Goal: Download file/media

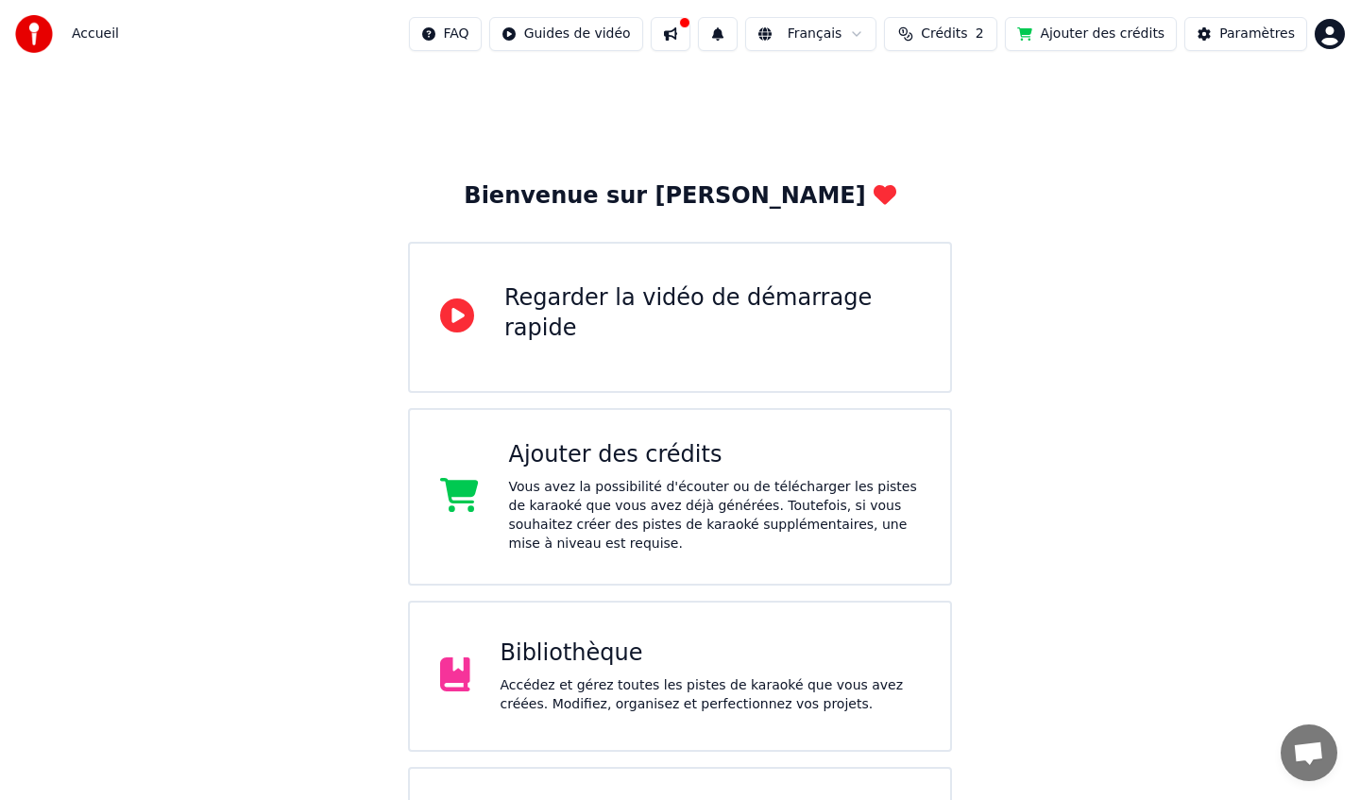
click at [646, 639] on div "Bibliothèque" at bounding box center [711, 653] width 420 height 30
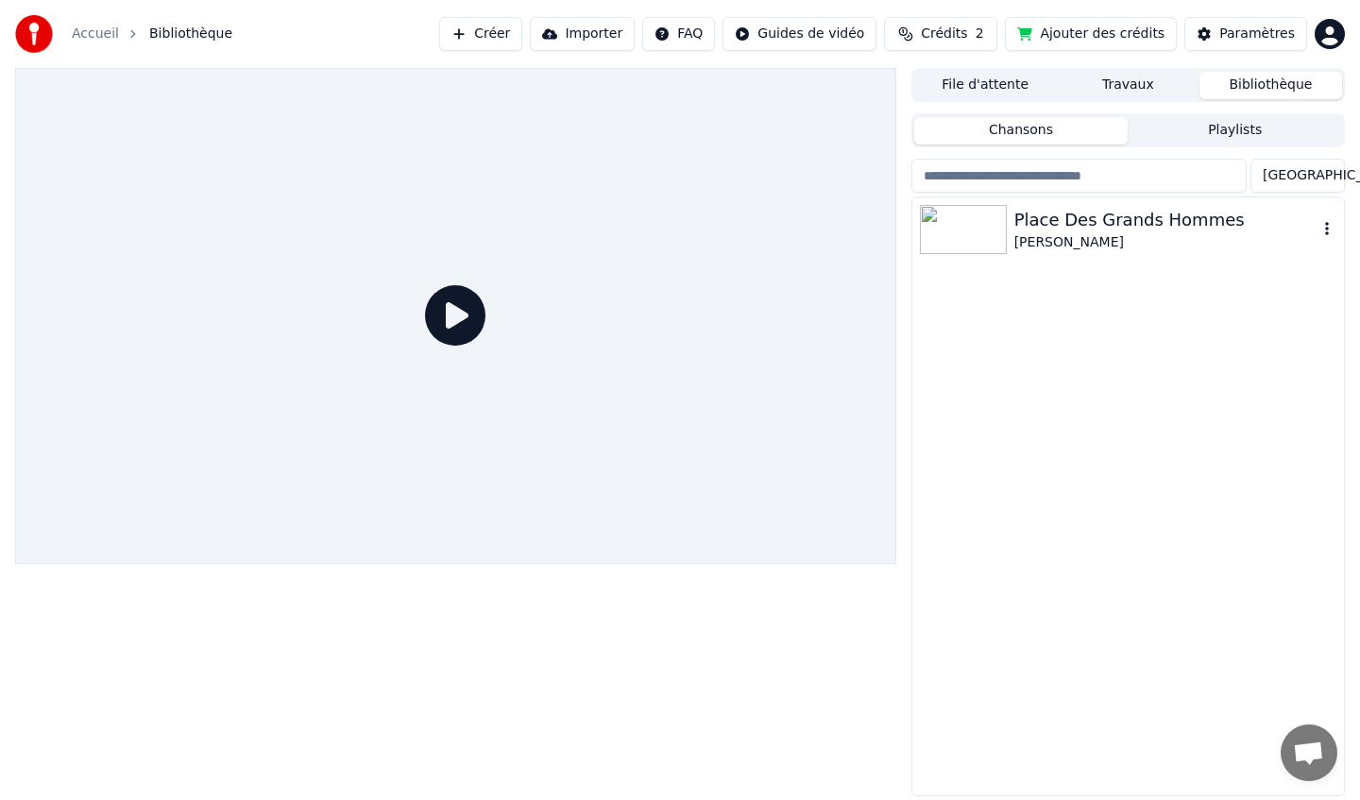
click at [1000, 217] on img at bounding box center [963, 229] width 87 height 49
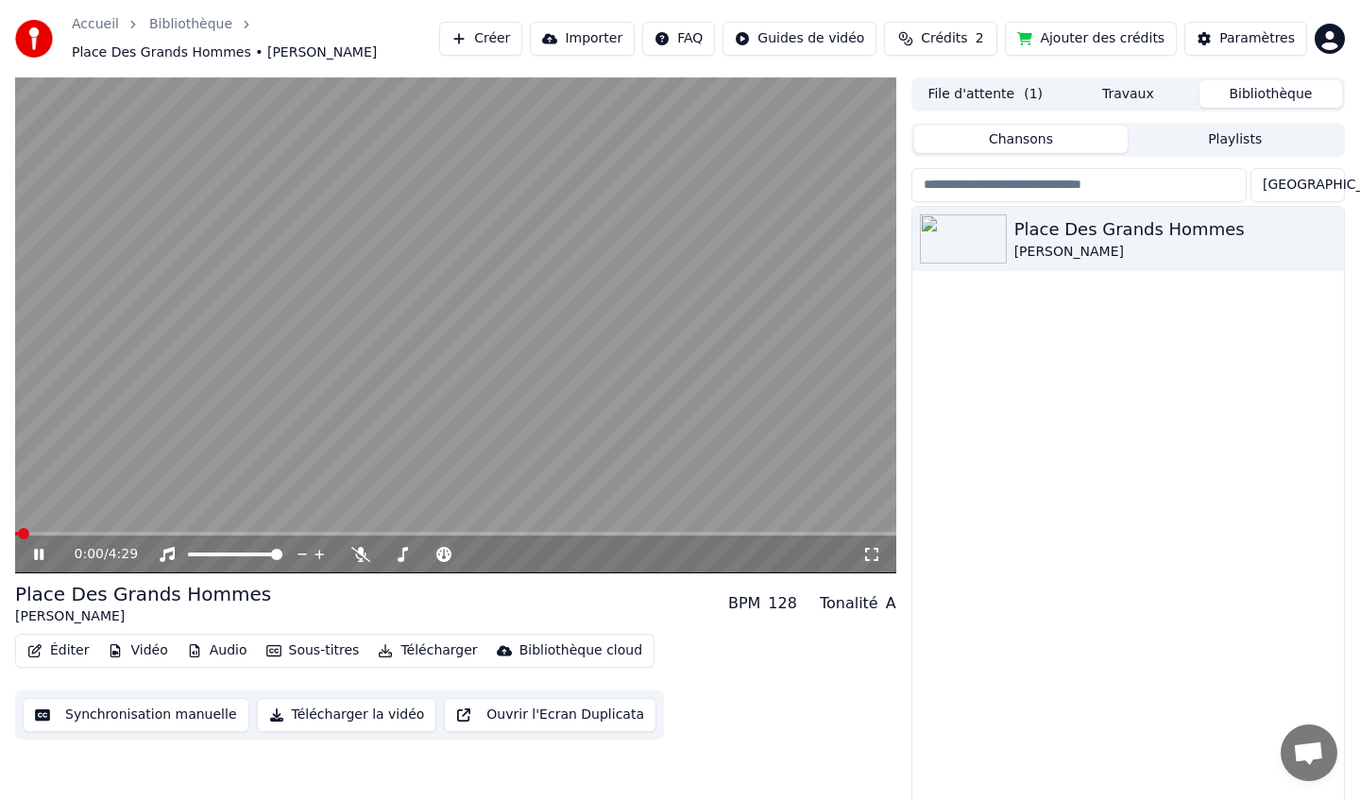
click at [41, 560] on icon at bounding box center [52, 554] width 44 height 15
click at [56, 651] on button "Éditer" at bounding box center [58, 650] width 76 height 26
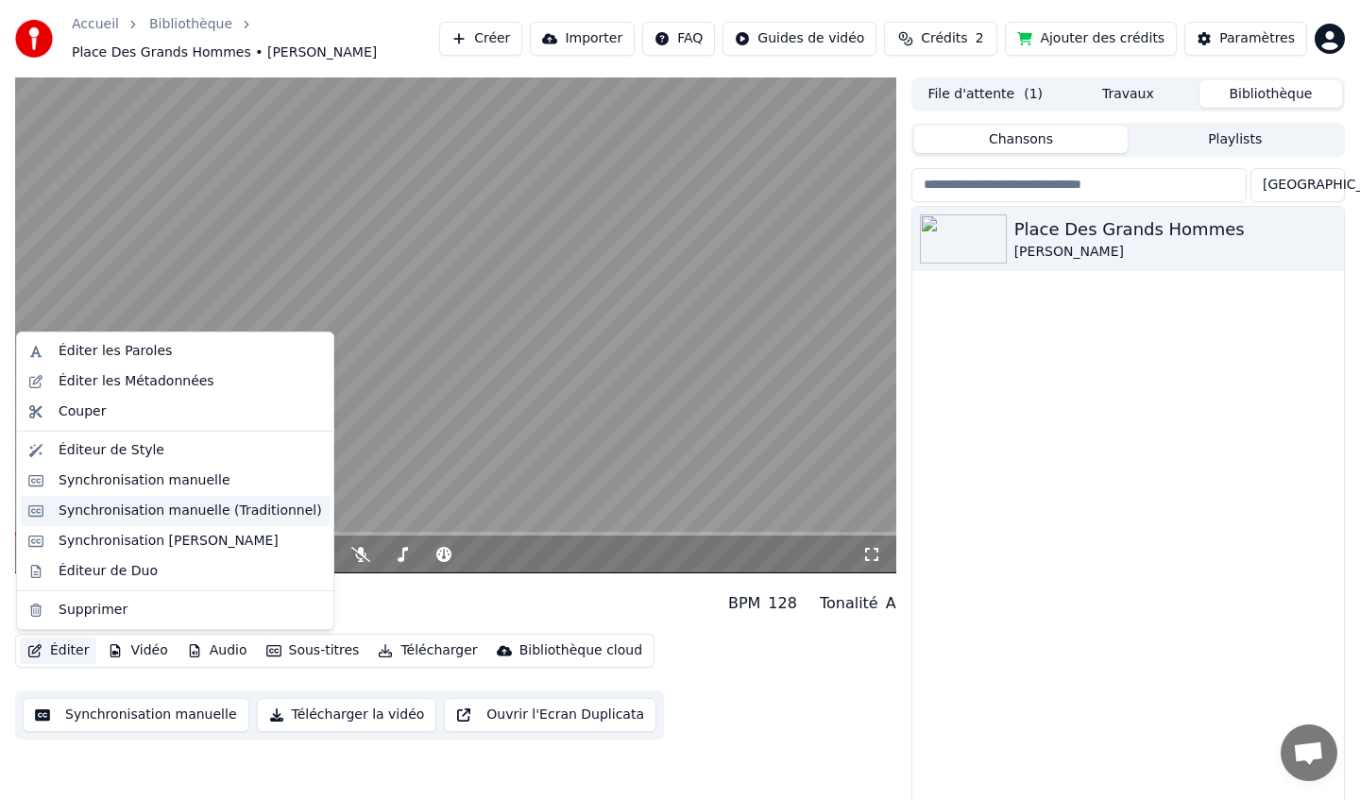
click at [126, 509] on div "Synchronisation manuelle (Traditionnel)" at bounding box center [190, 510] width 263 height 19
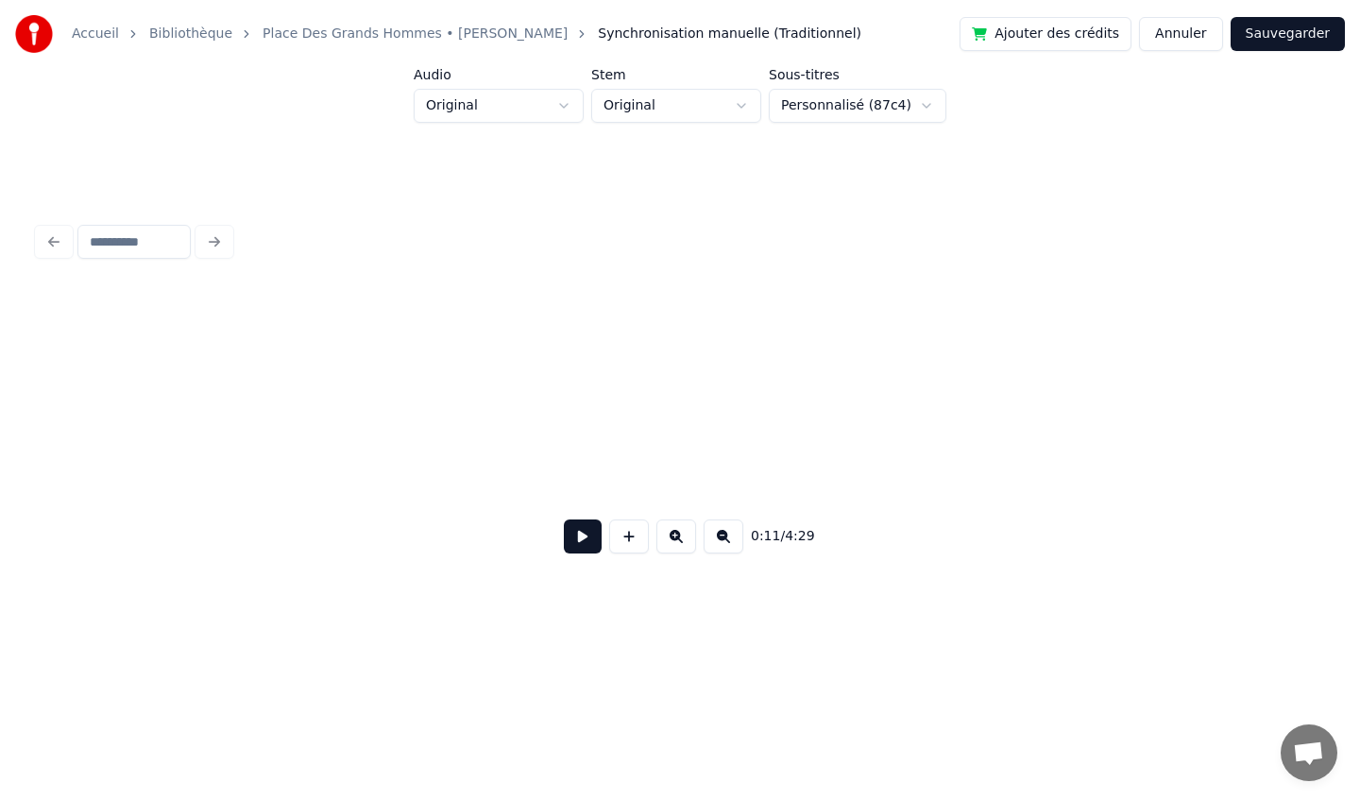
scroll to position [0, 1588]
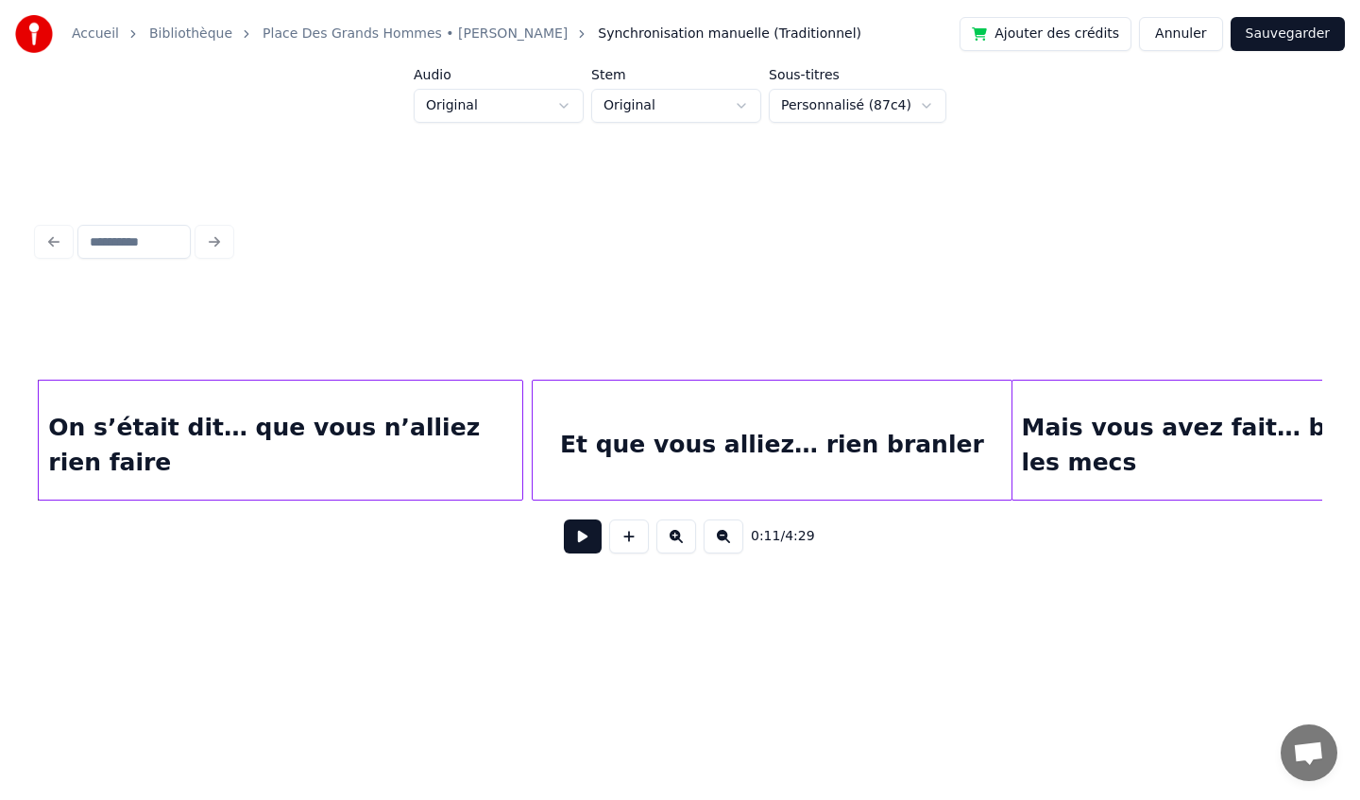
click at [219, 239] on div at bounding box center [679, 242] width 1299 height 42
click at [221, 246] on div at bounding box center [679, 242] width 1299 height 42
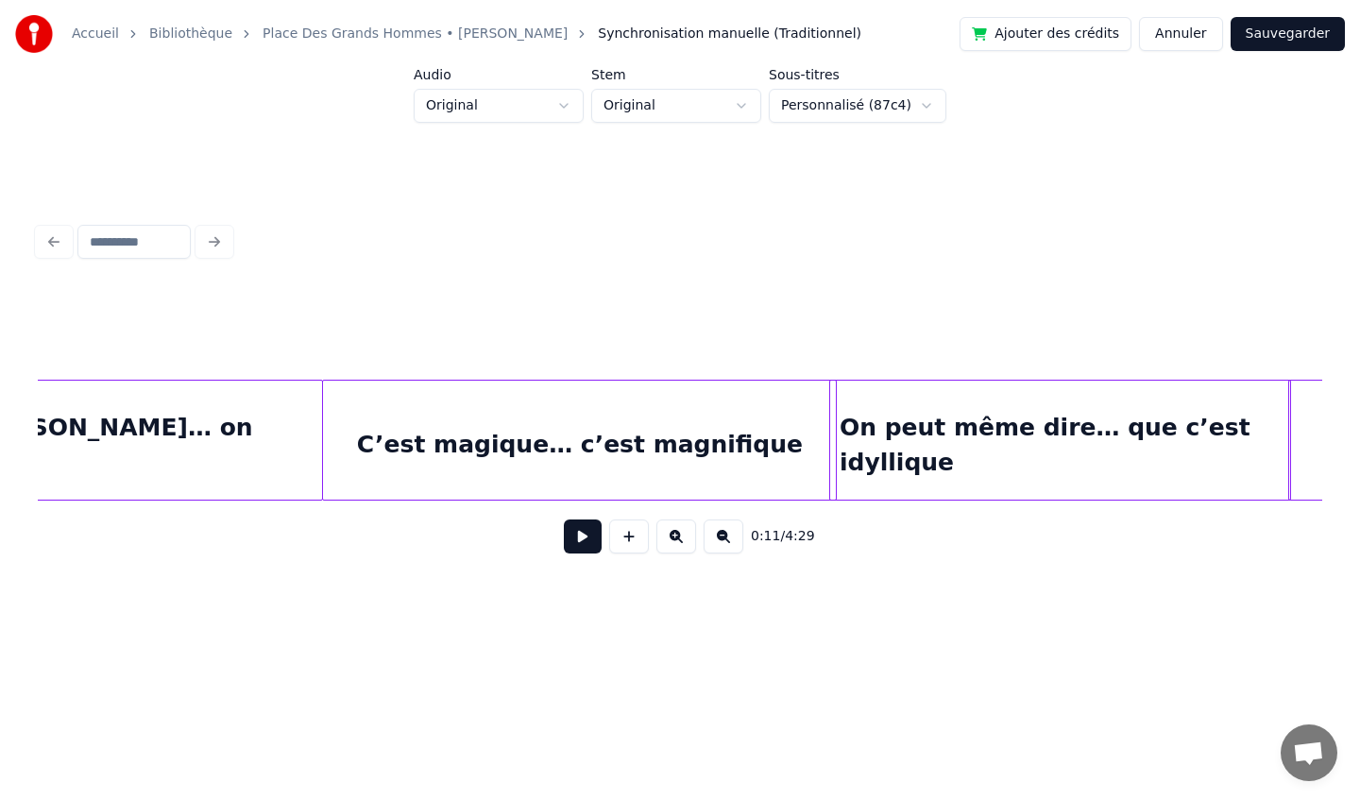
scroll to position [0, 7656]
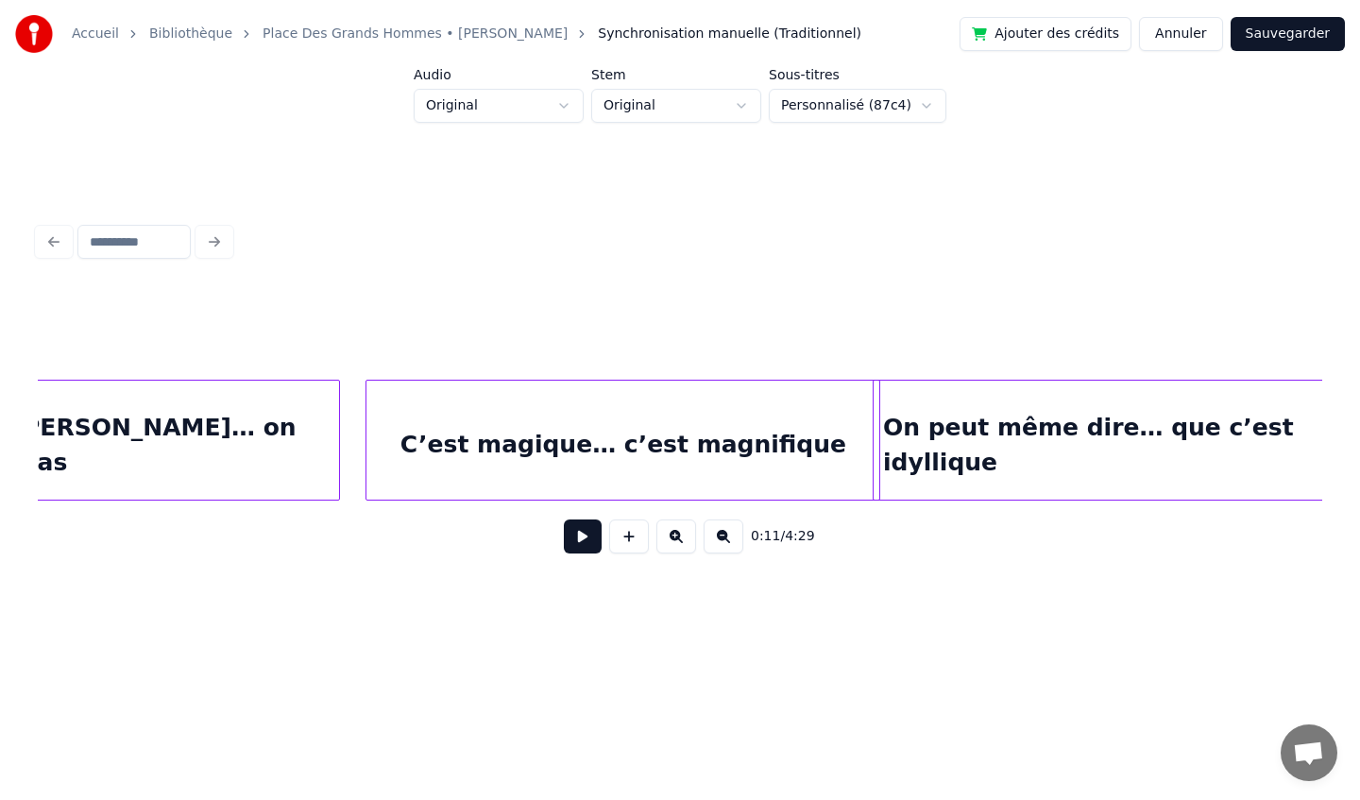
click at [336, 444] on div at bounding box center [336, 440] width 6 height 119
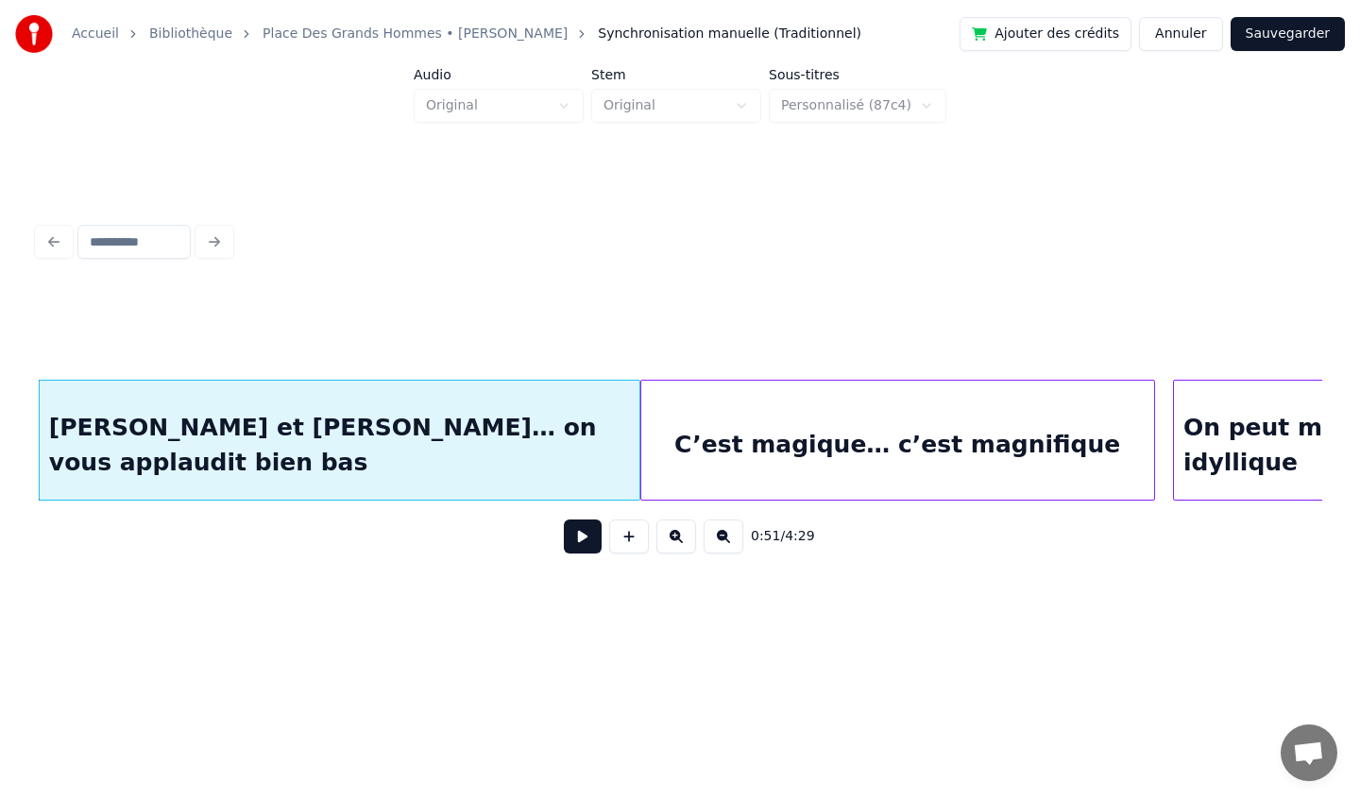
click at [759, 465] on div "C’est magique… c’est magnifique" at bounding box center [897, 445] width 513 height 128
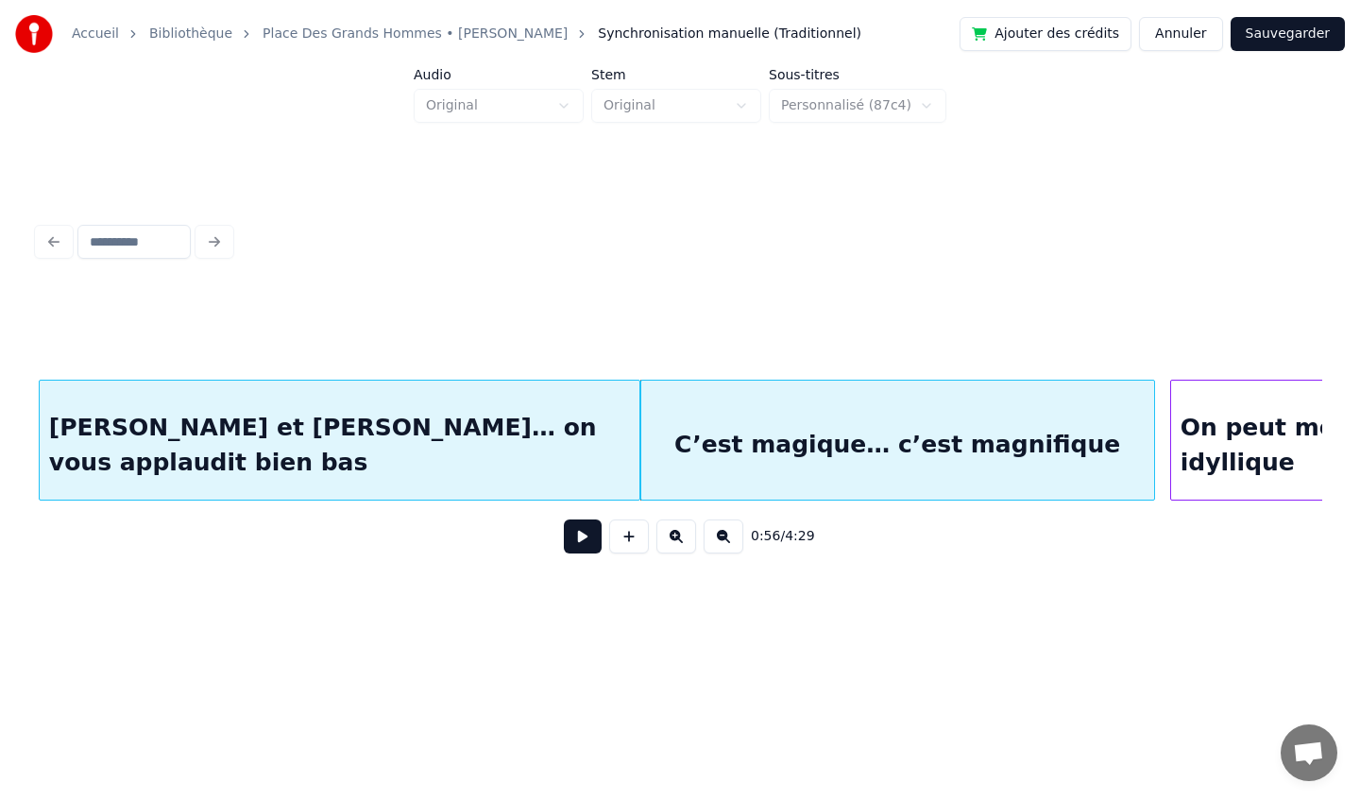
scroll to position [0, 7665]
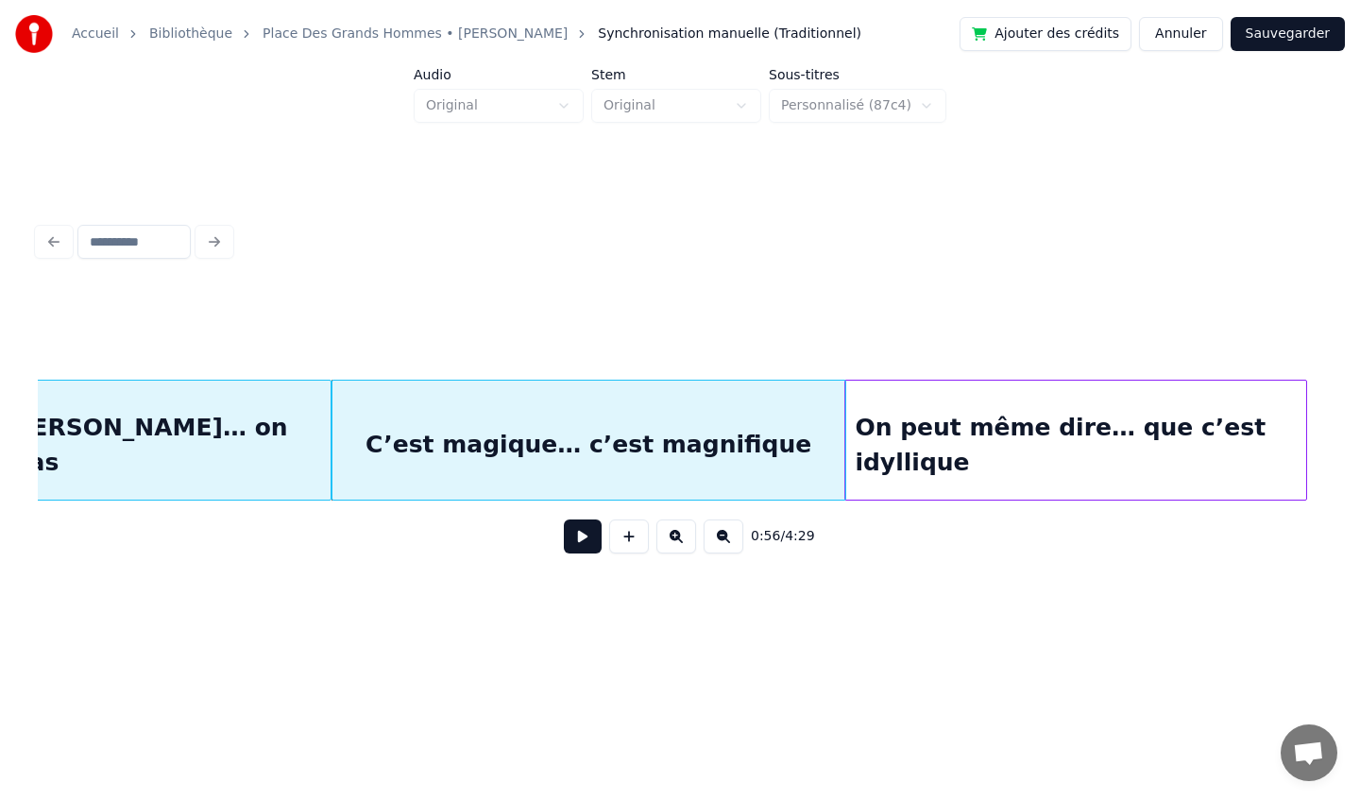
click at [1234, 415] on div "On peut même dire… que c’est idyllique" at bounding box center [1075, 445] width 460 height 128
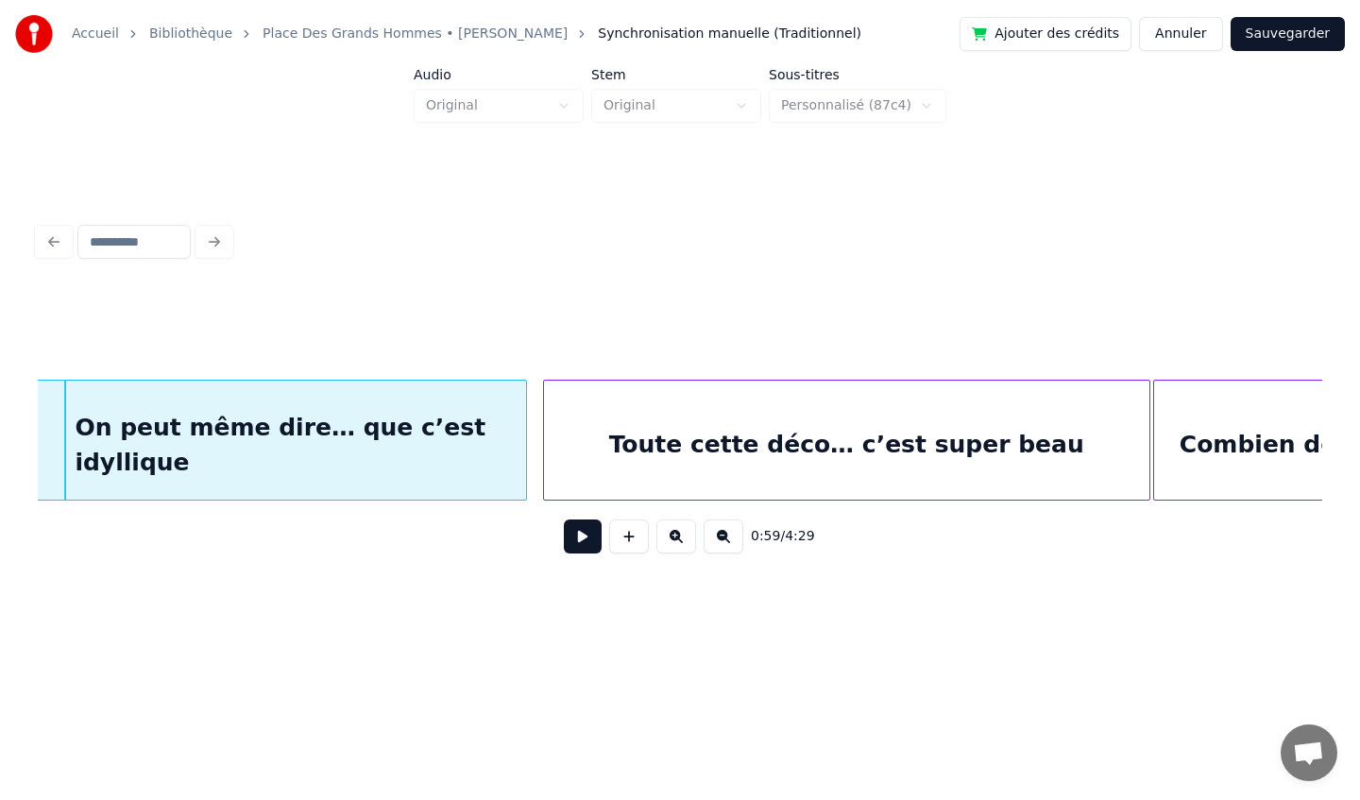
scroll to position [0, 8453]
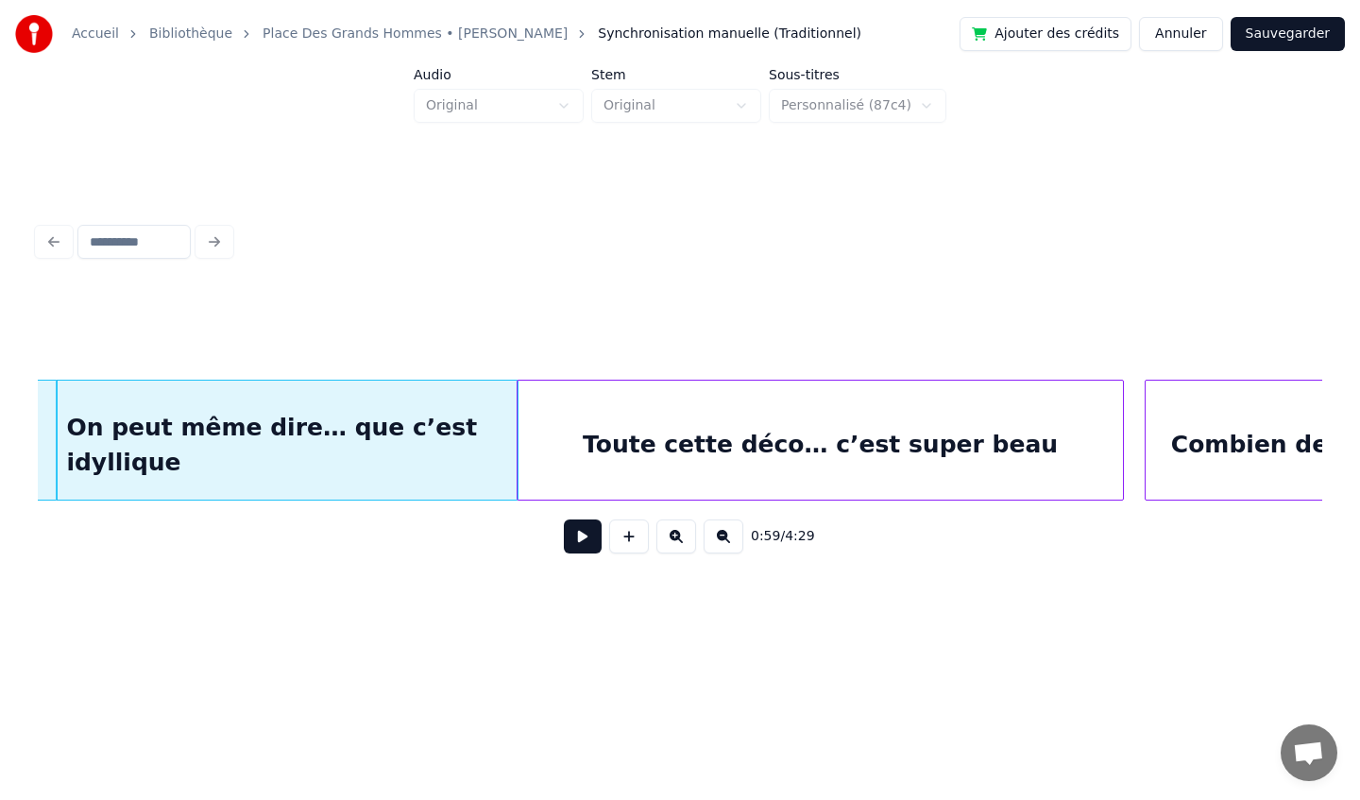
click at [953, 416] on div "Toute cette déco… c’est super beau" at bounding box center [820, 445] width 605 height 128
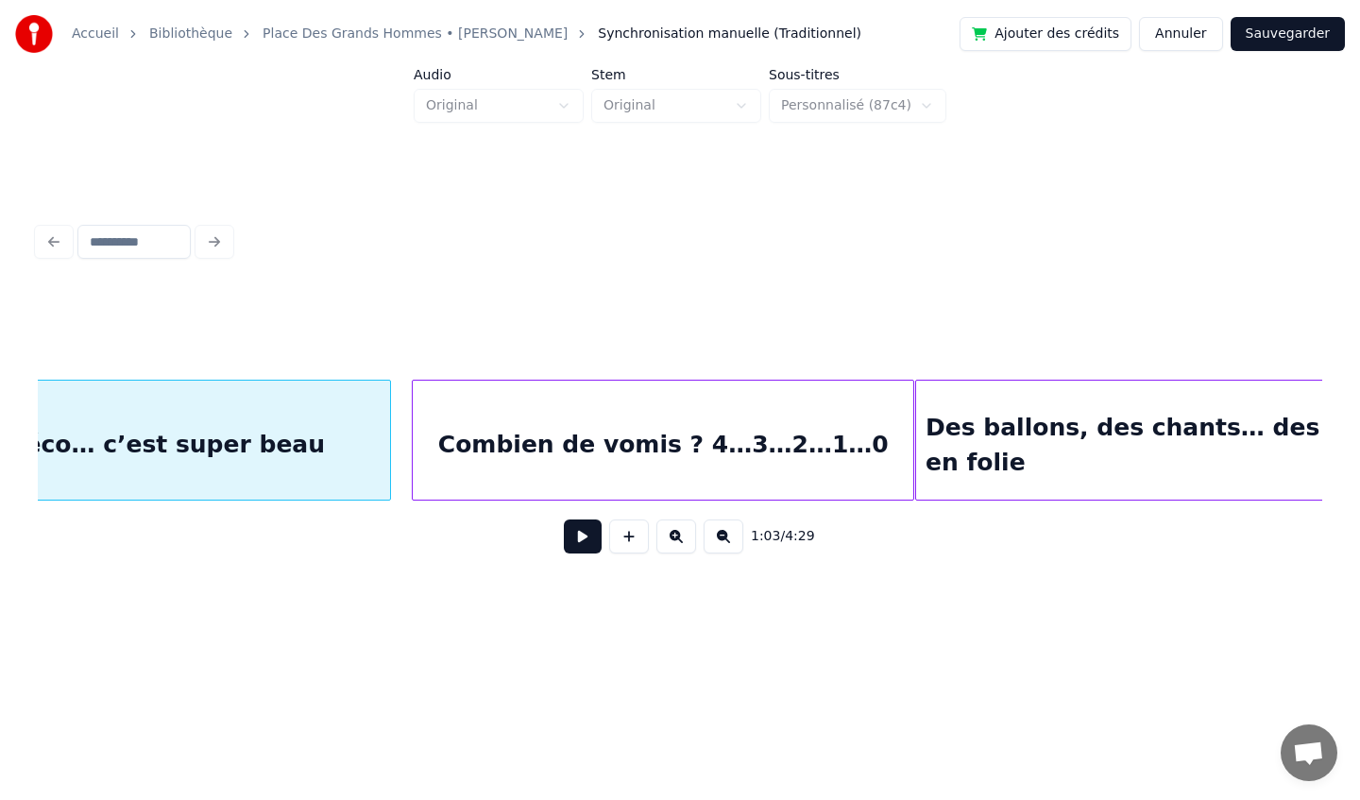
scroll to position [0, 9183]
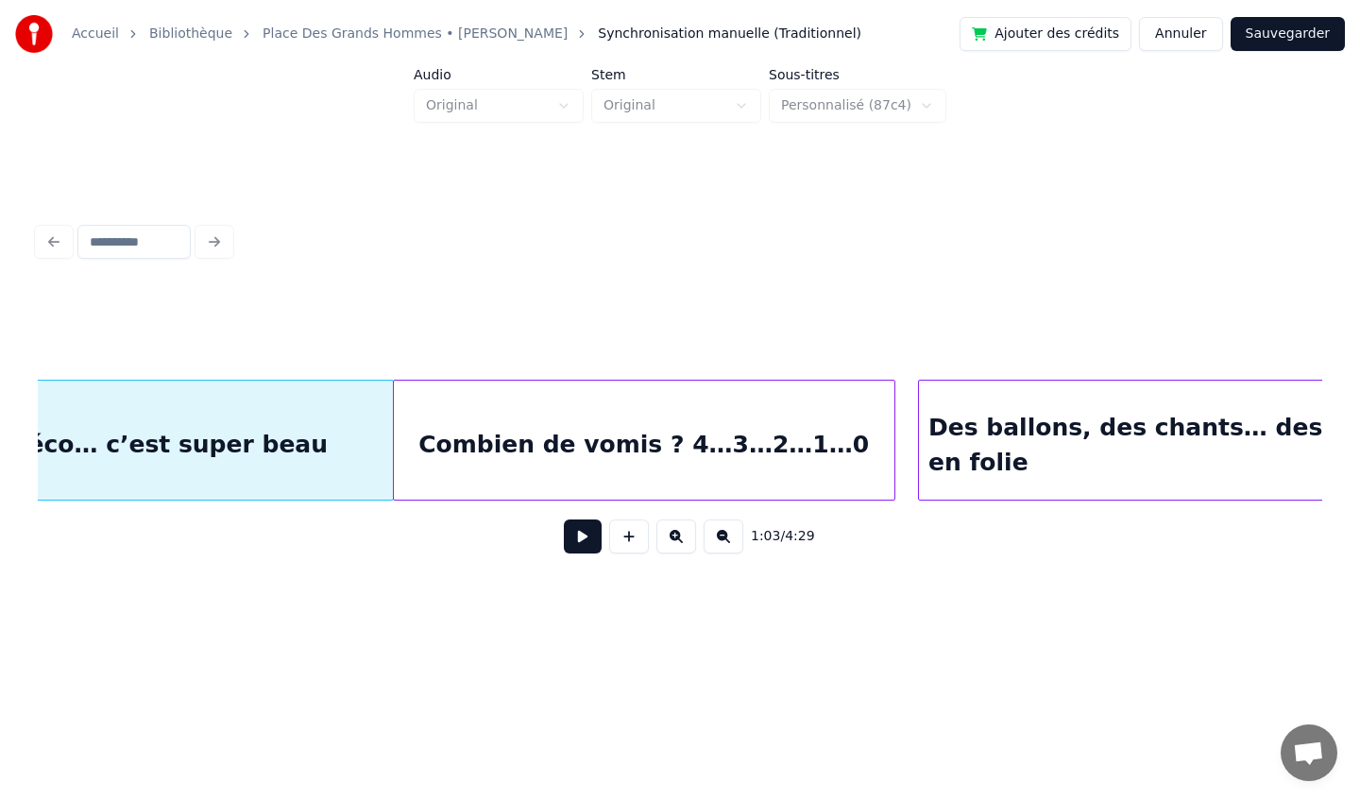
click at [620, 426] on div "Combien de vomis ? 4…3…2…1…0" at bounding box center [644, 445] width 501 height 128
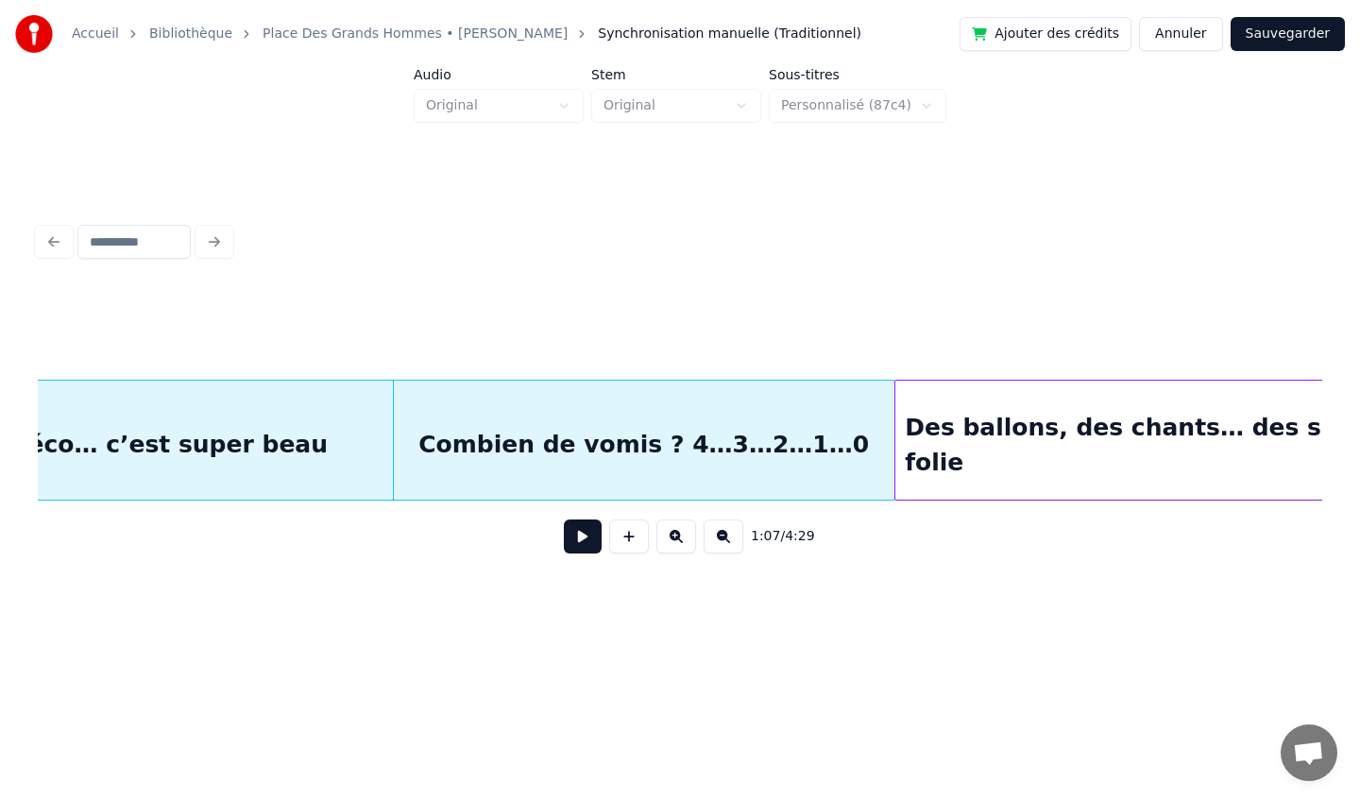
click at [897, 449] on div at bounding box center [898, 440] width 6 height 119
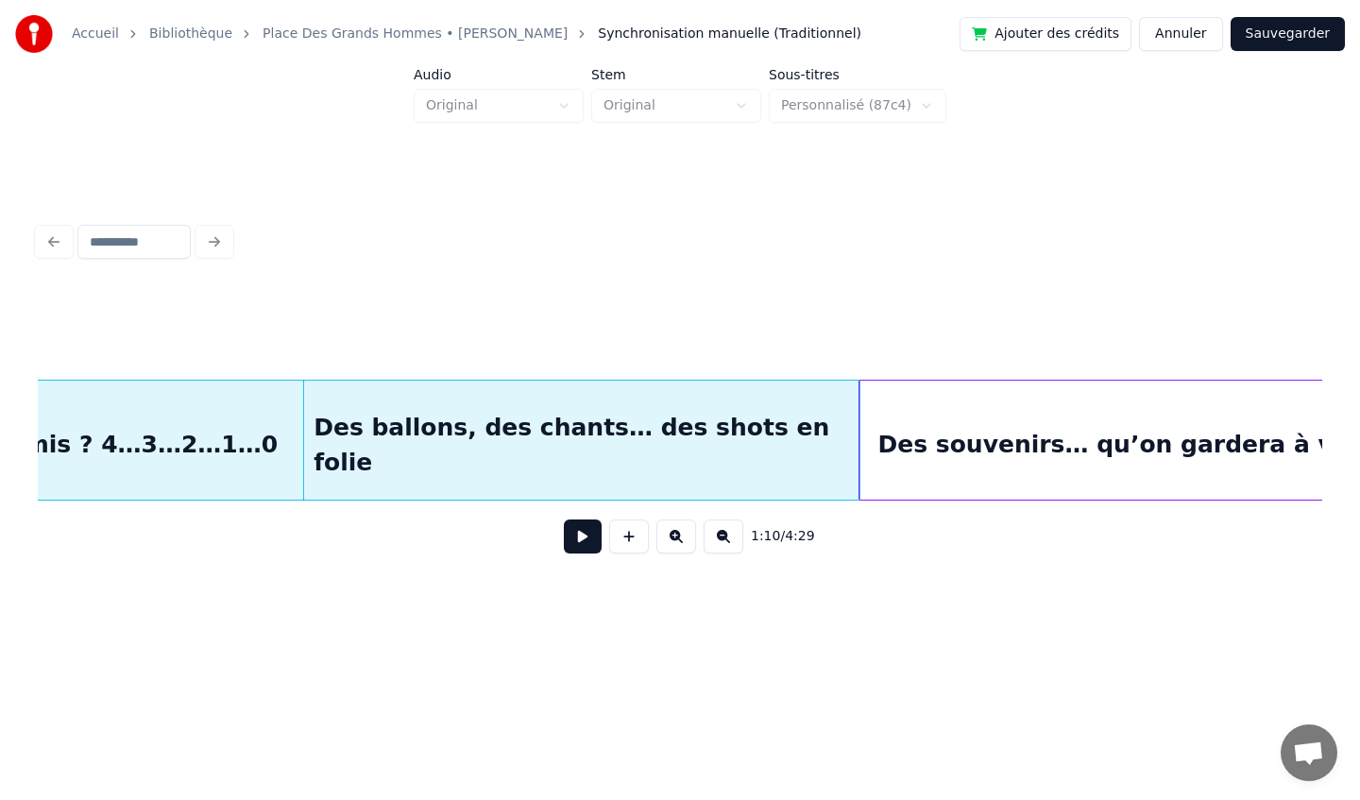
scroll to position [0, 9758]
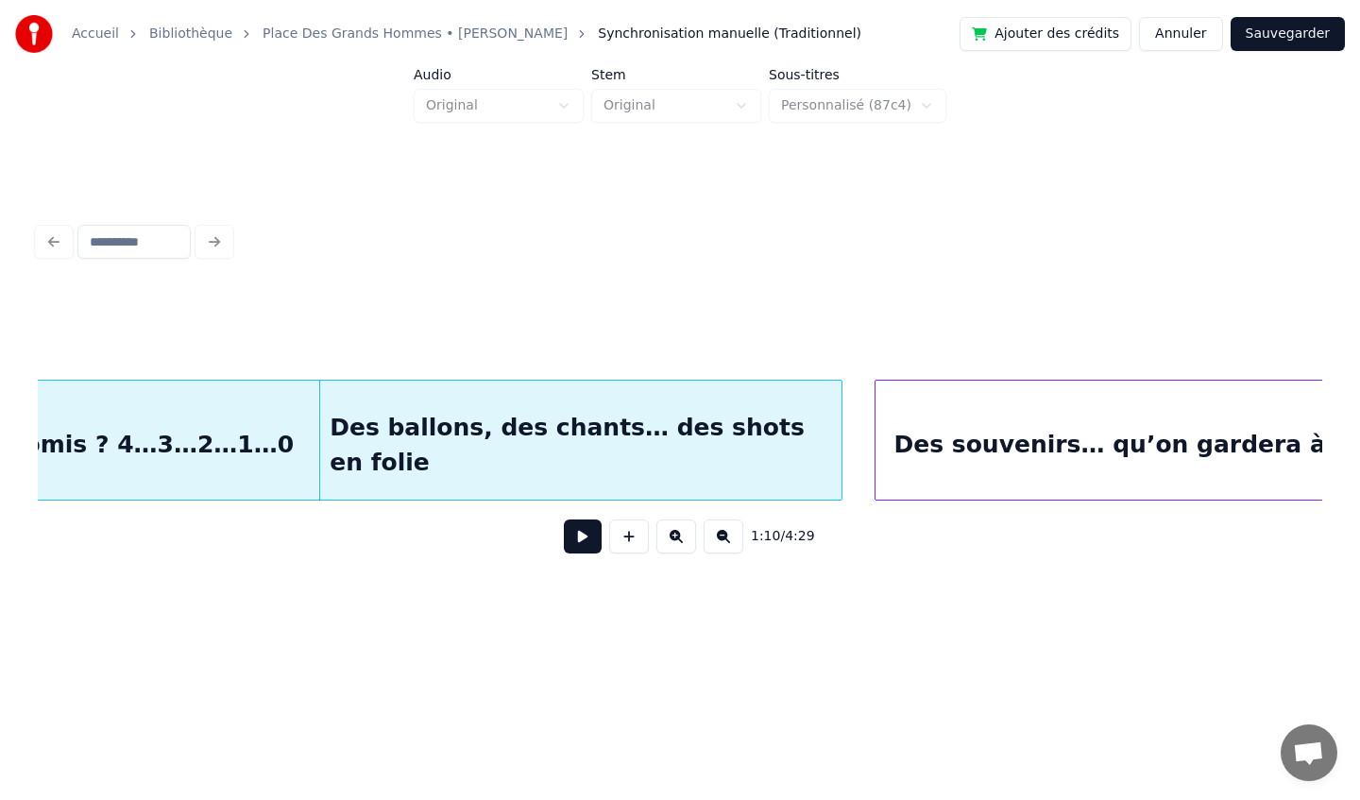
click at [840, 464] on div at bounding box center [839, 440] width 6 height 119
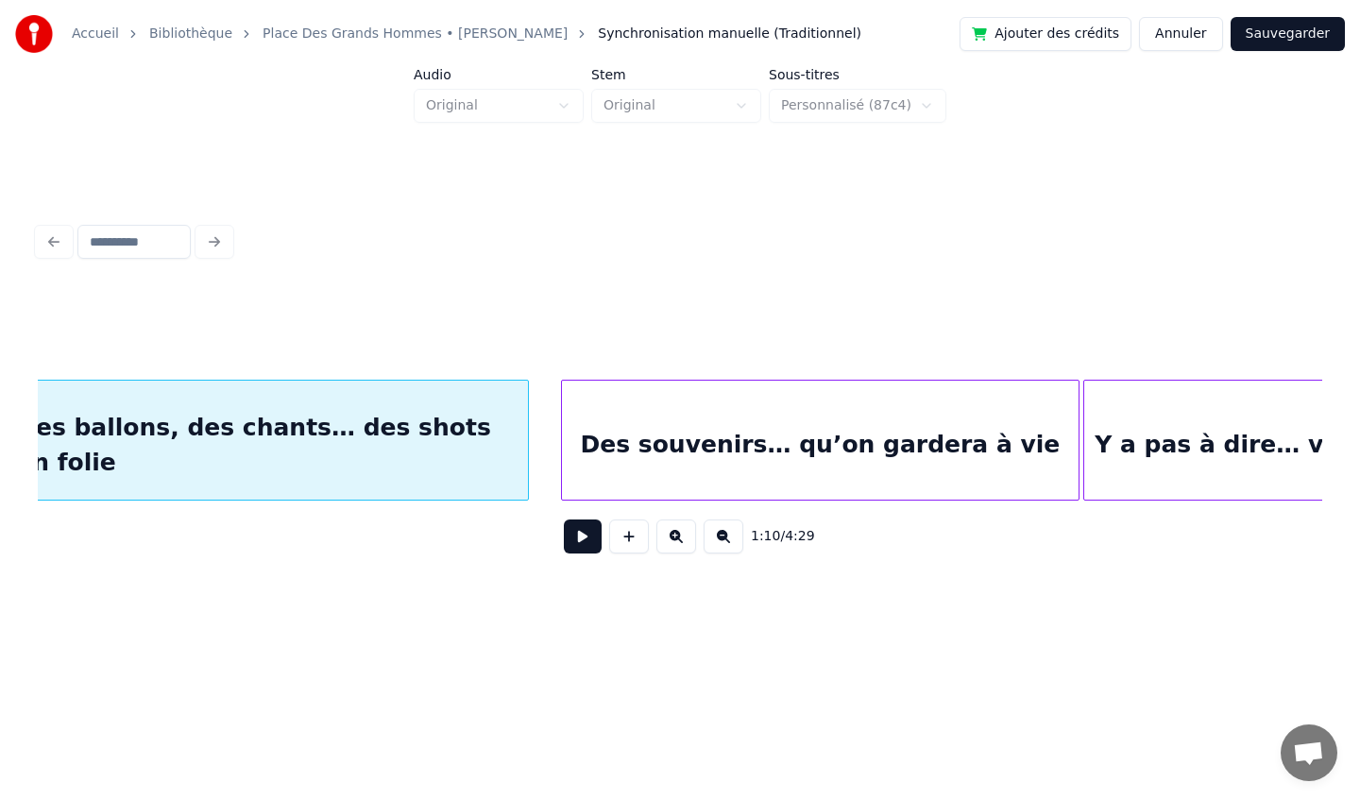
scroll to position [0, 10073]
click at [836, 415] on div "Des souvenirs… qu’on gardera à vie" at bounding box center [787, 445] width 517 height 128
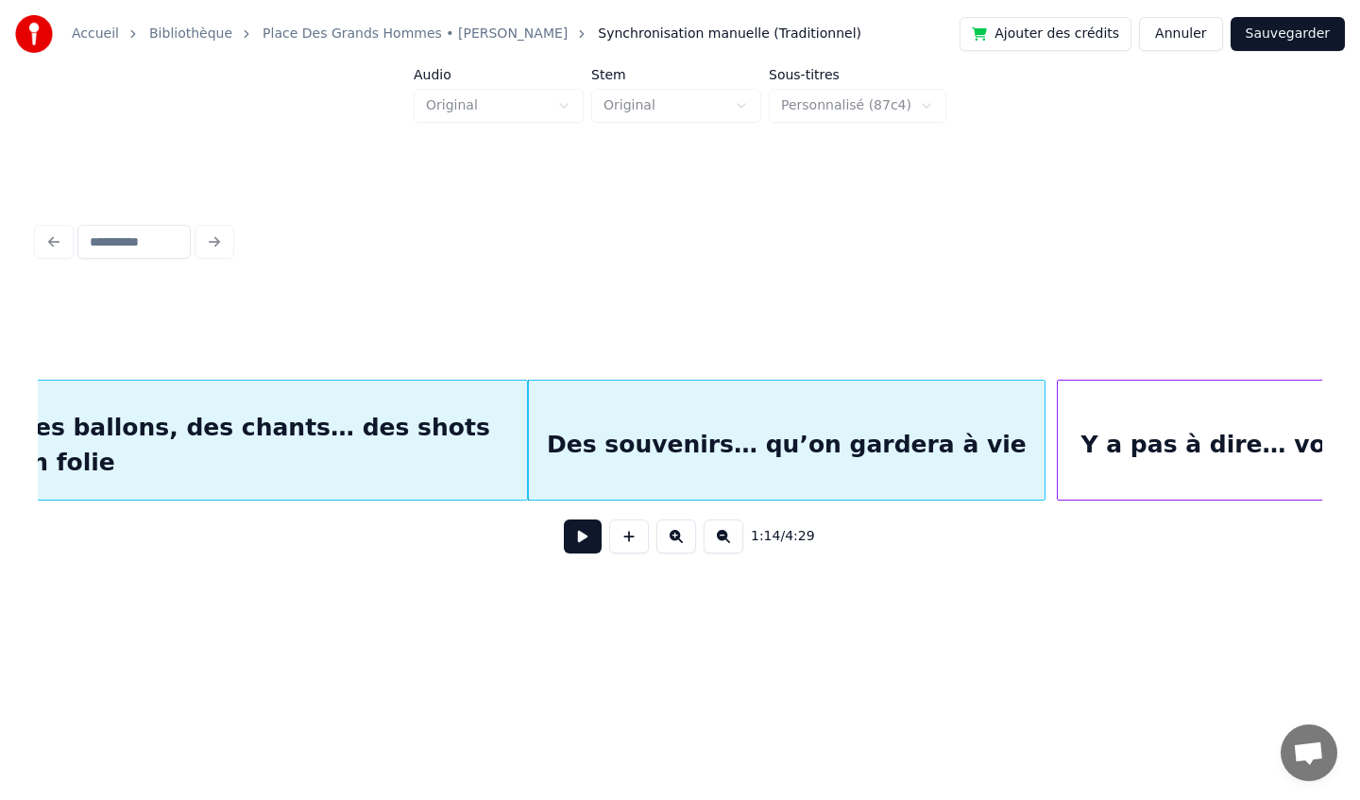
click at [1058, 433] on div at bounding box center [1061, 440] width 6 height 119
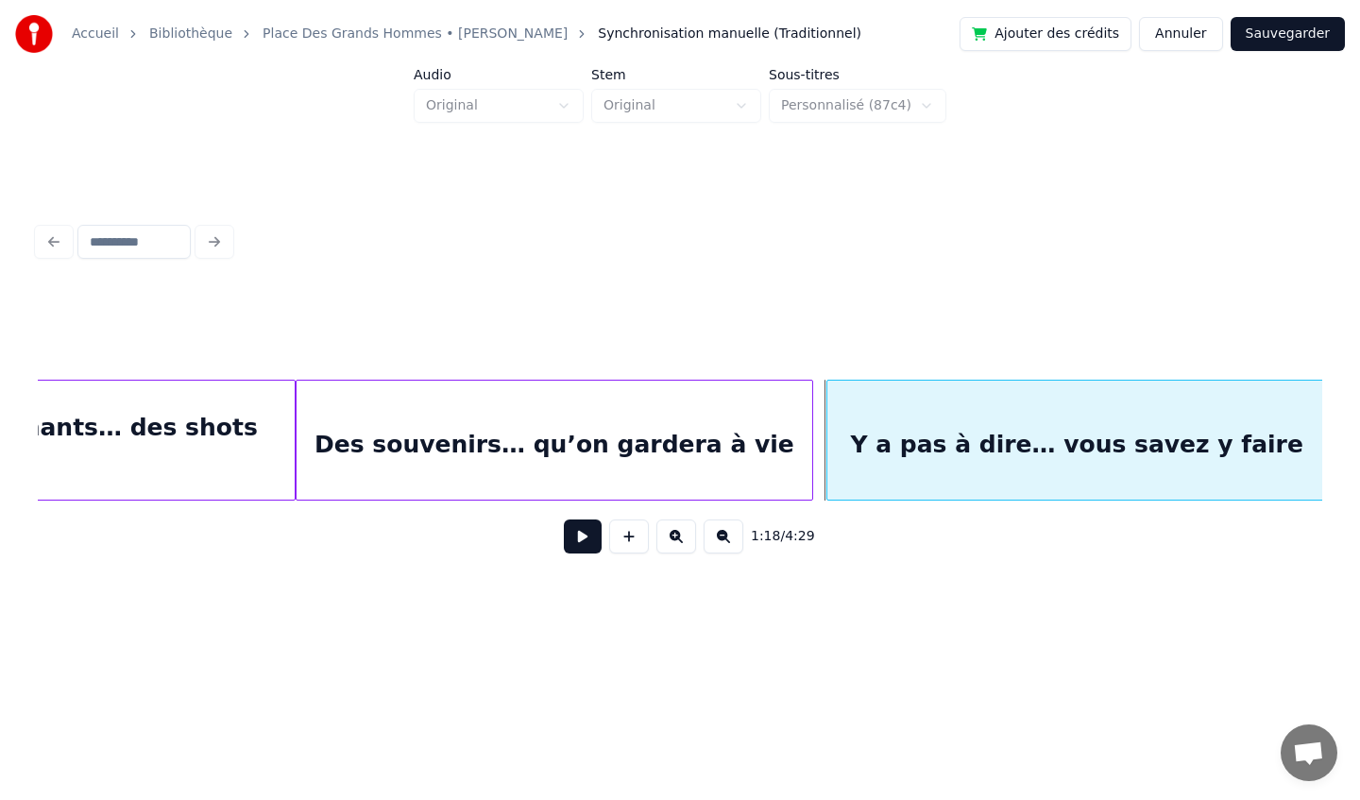
scroll to position [0, 10310]
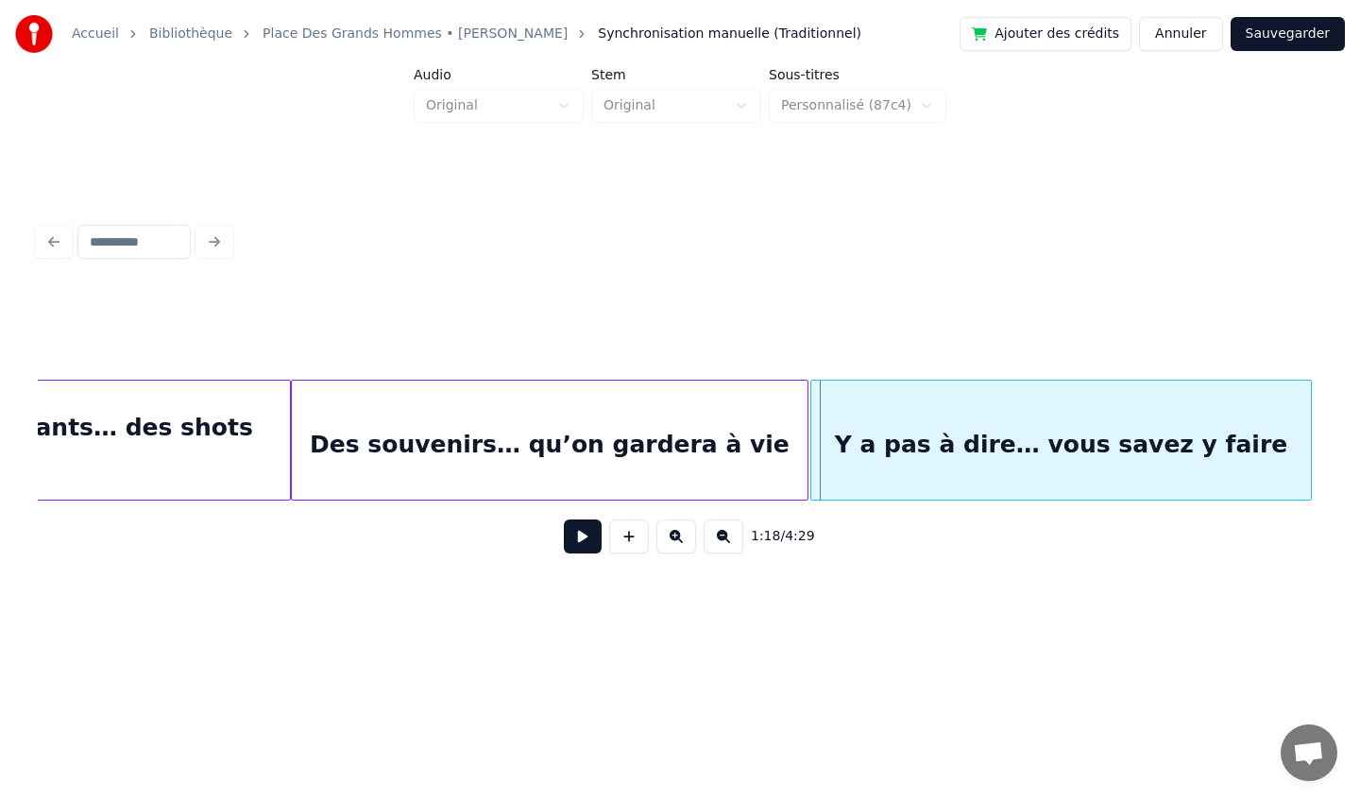
click at [1106, 418] on div "Y a pas à dire… vous savez y faire" at bounding box center [1060, 445] width 499 height 128
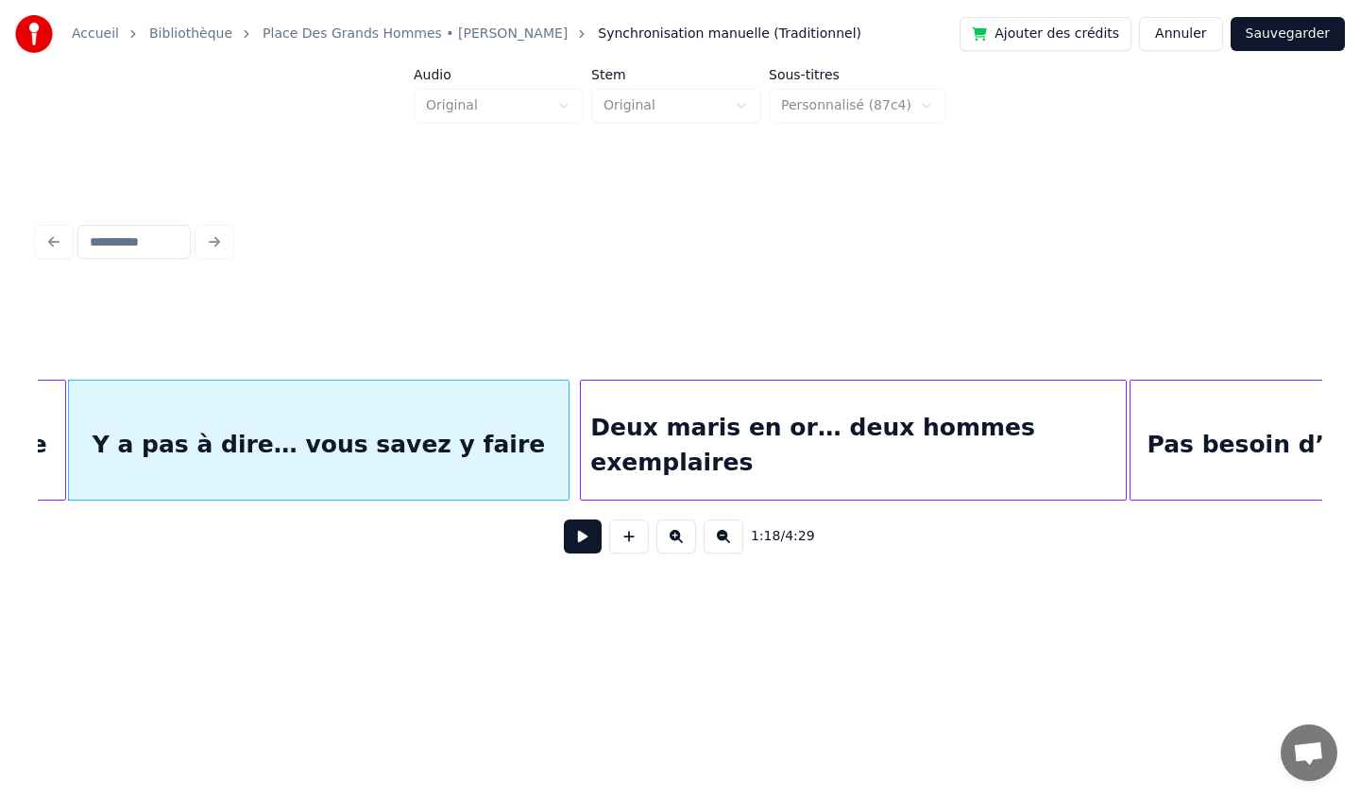
scroll to position [0, 11068]
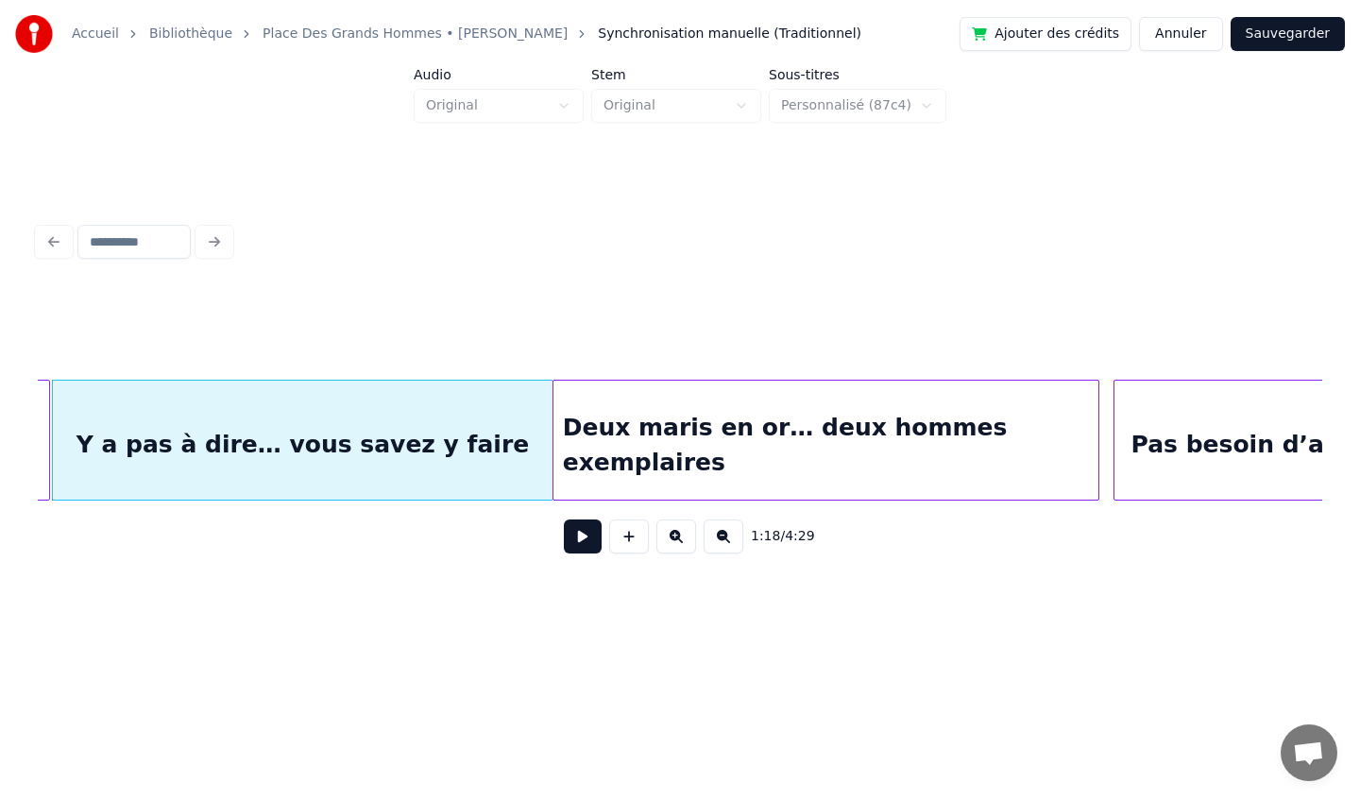
click at [824, 409] on div "Deux maris en or… deux hommes exemplaires" at bounding box center [825, 445] width 545 height 128
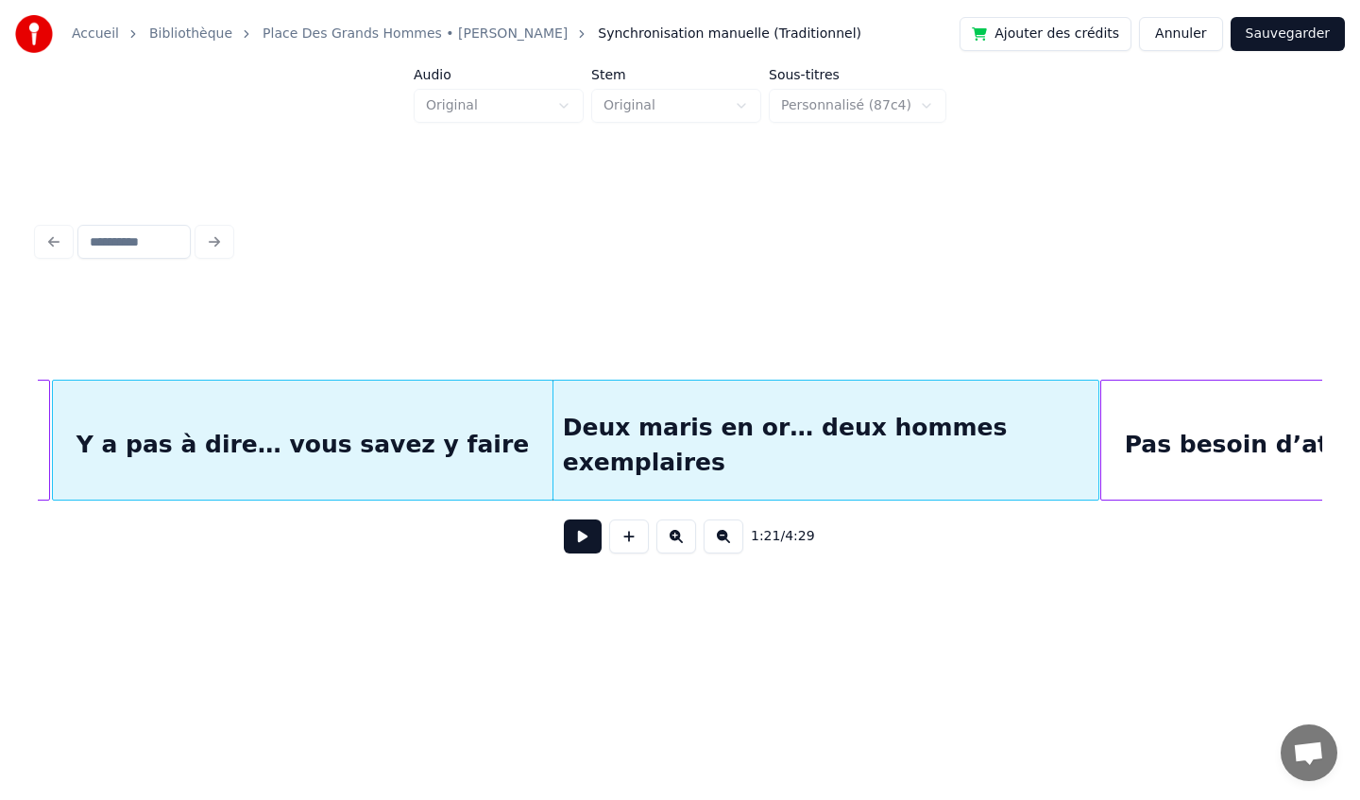
click at [1101, 443] on div at bounding box center [1104, 440] width 6 height 119
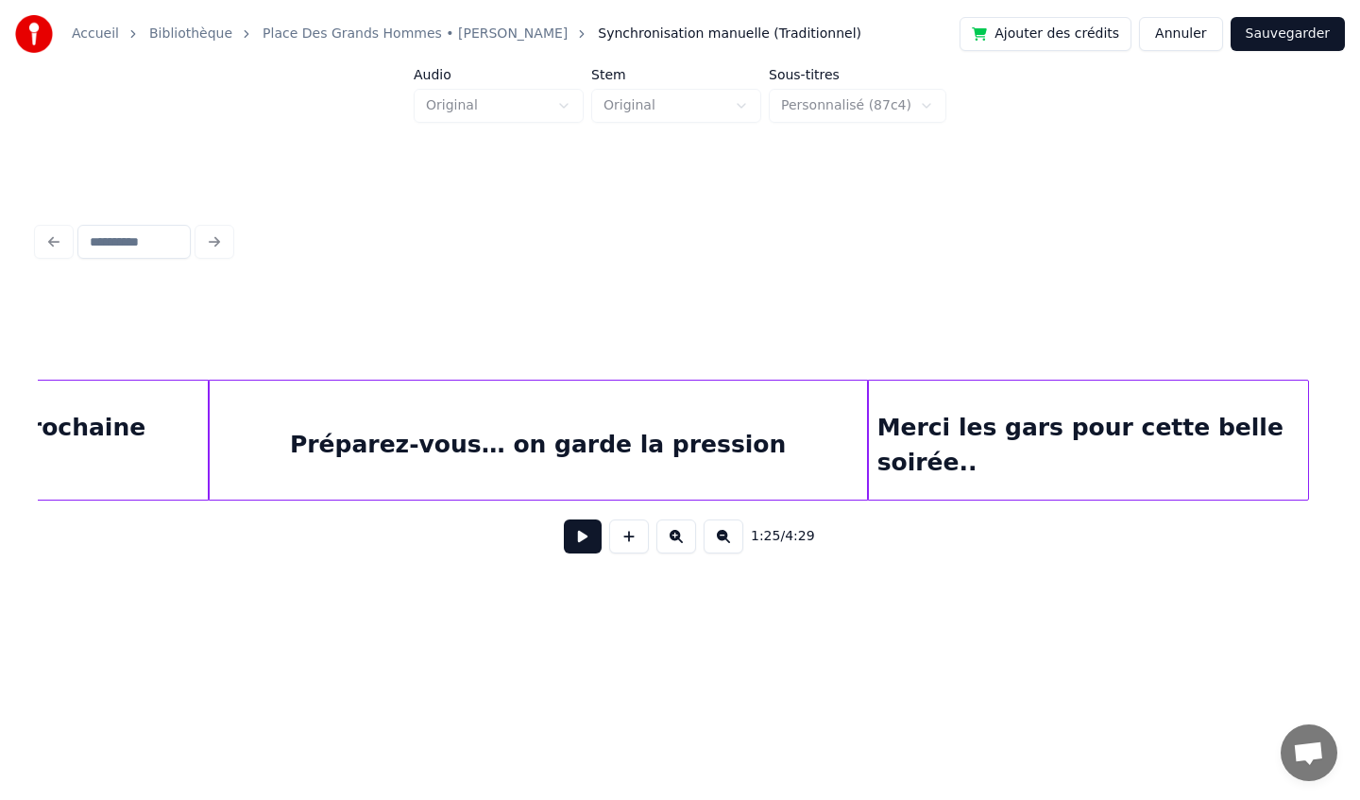
scroll to position [0, 13478]
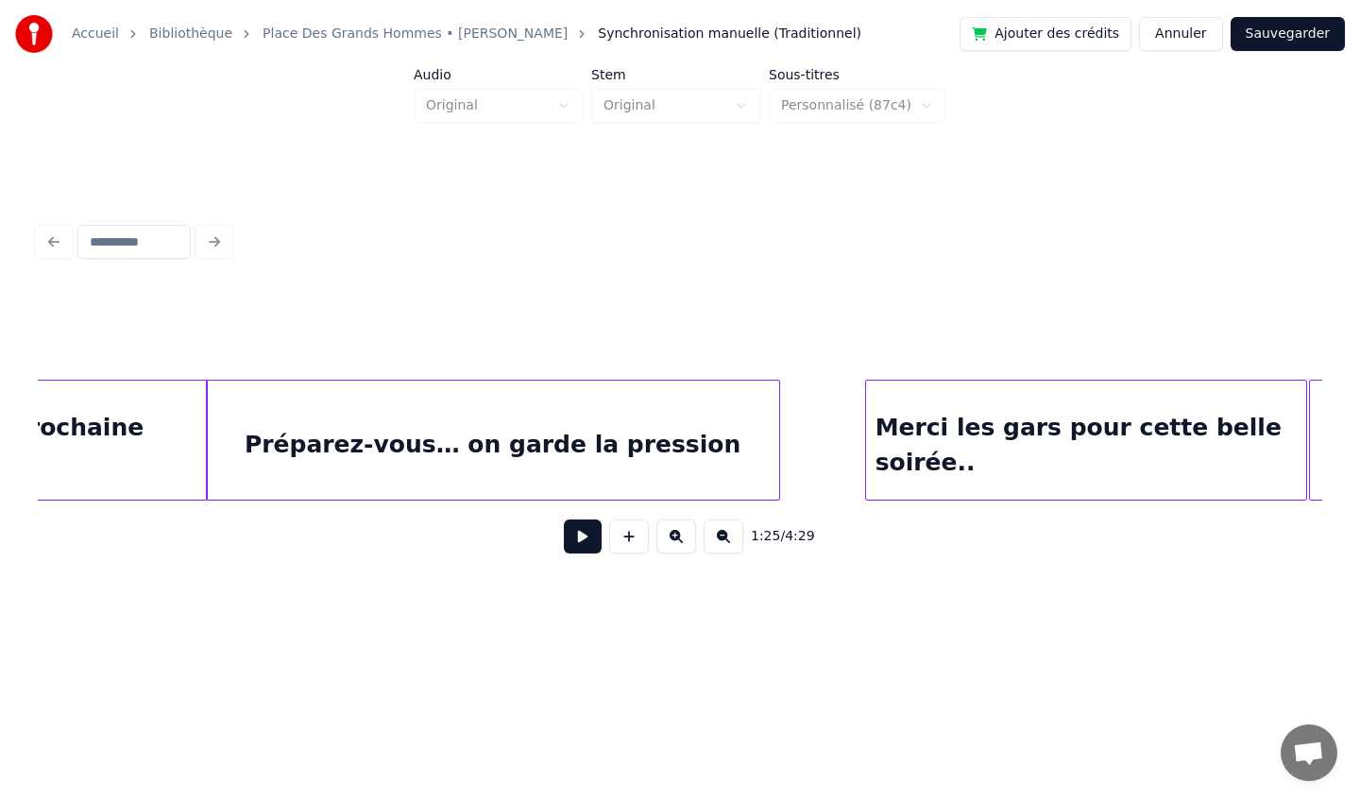
click at [777, 446] on div at bounding box center [776, 440] width 6 height 119
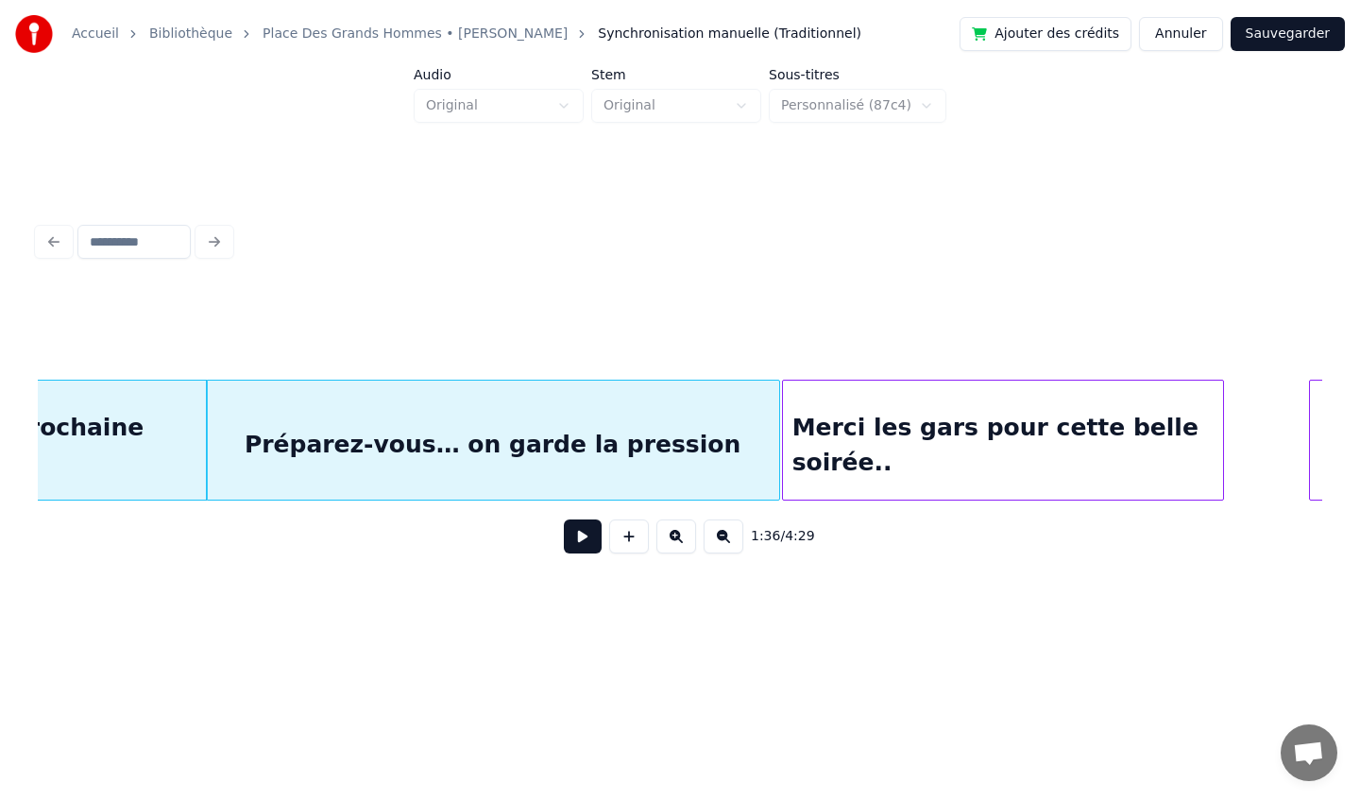
click at [929, 419] on div "Merci les gars pour cette belle soirée.." at bounding box center [1003, 445] width 440 height 128
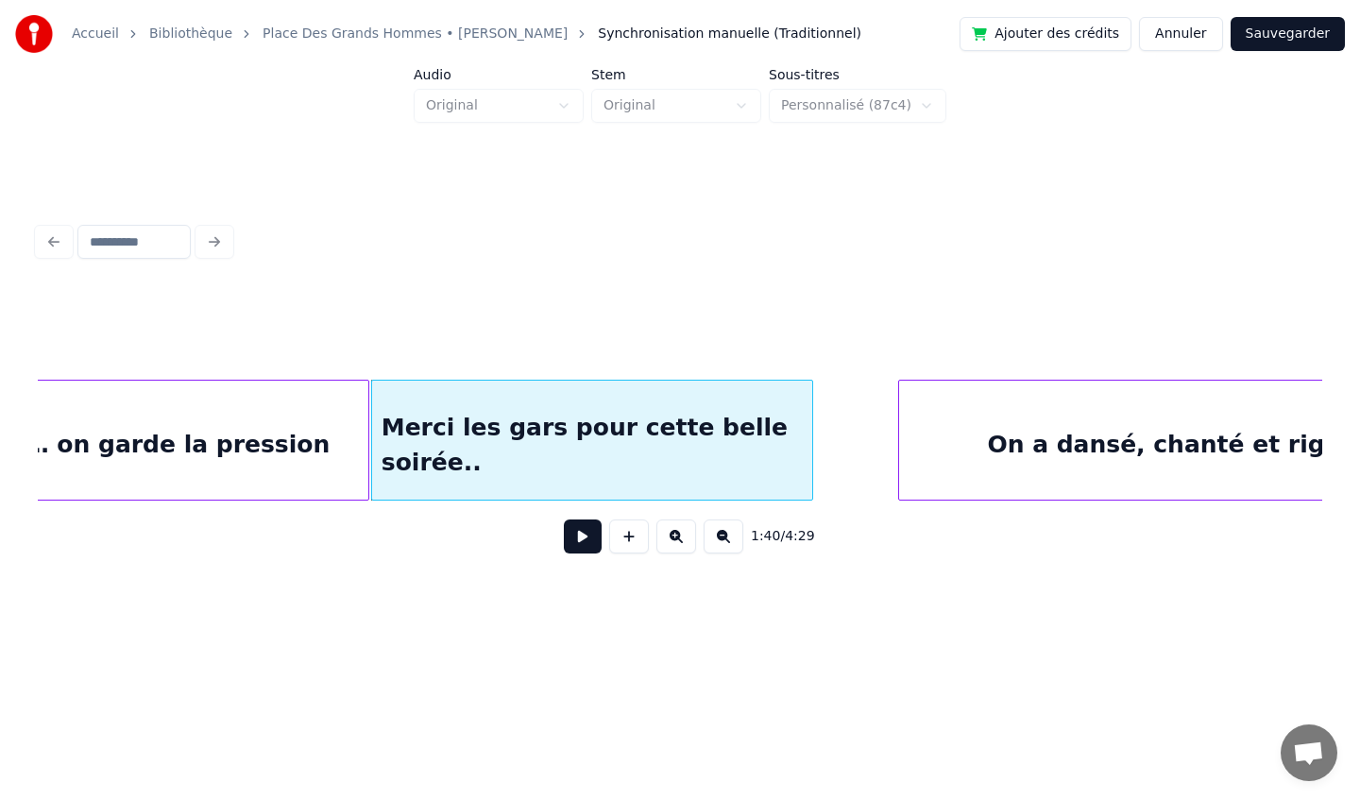
scroll to position [0, 13886]
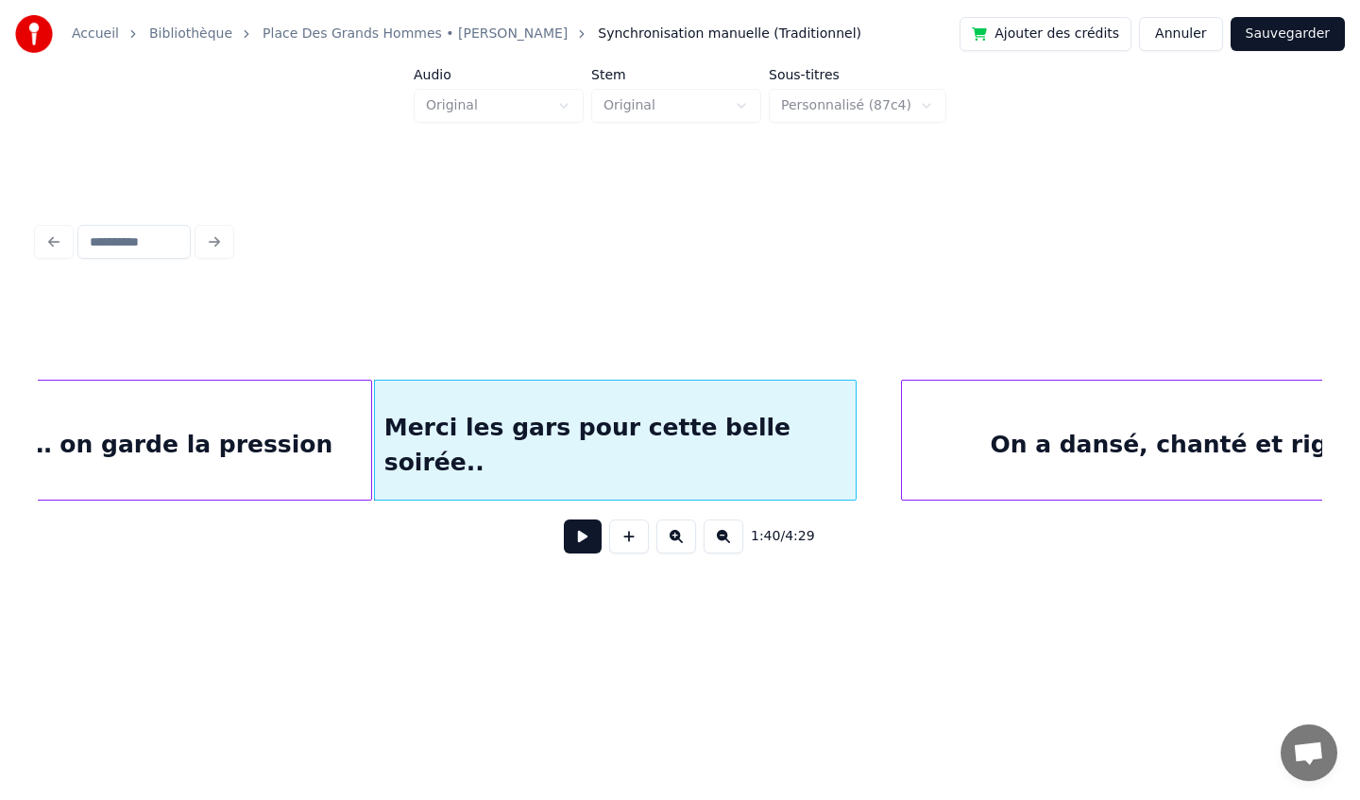
click at [854, 438] on div at bounding box center [853, 440] width 6 height 119
click at [962, 420] on div "On a dansé, chanté et rigolé" at bounding box center [1179, 445] width 554 height 128
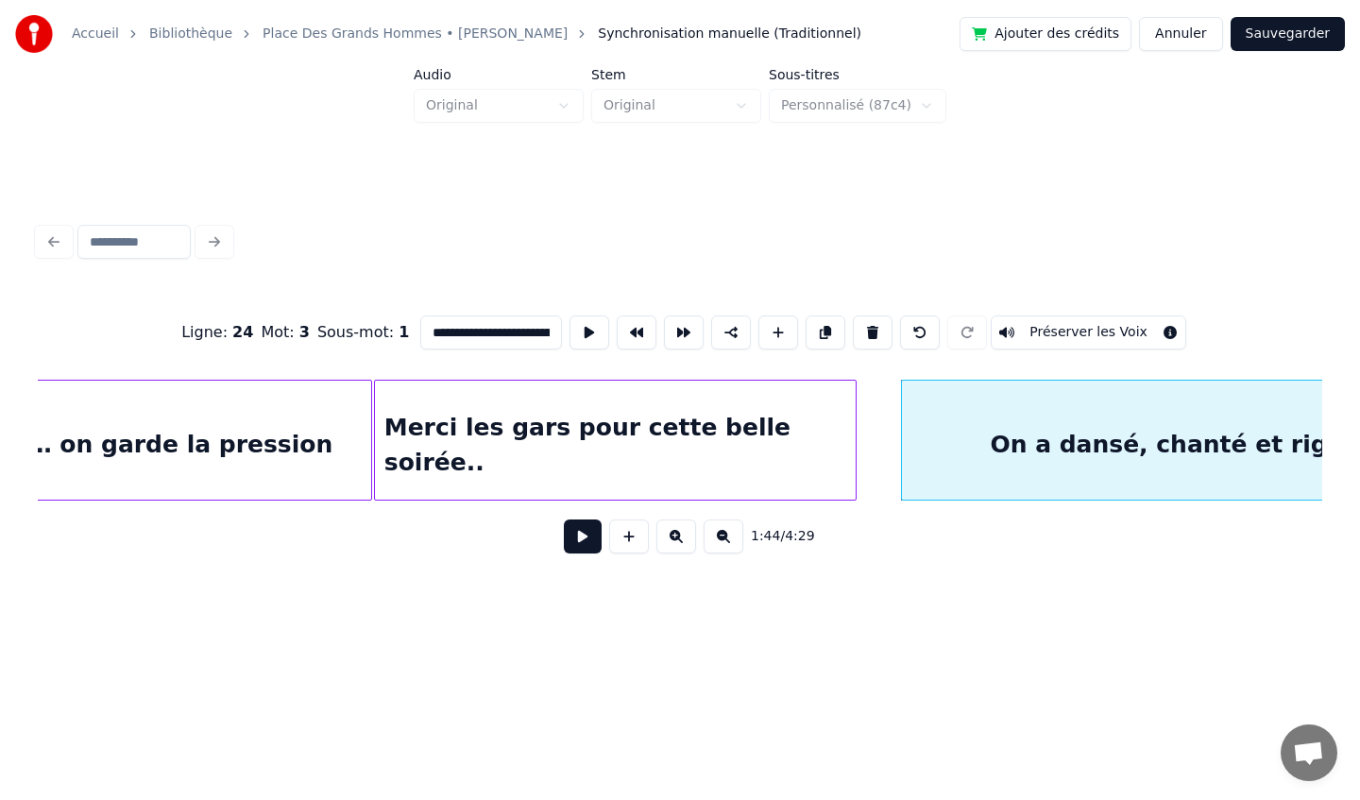
scroll to position [0, 14017]
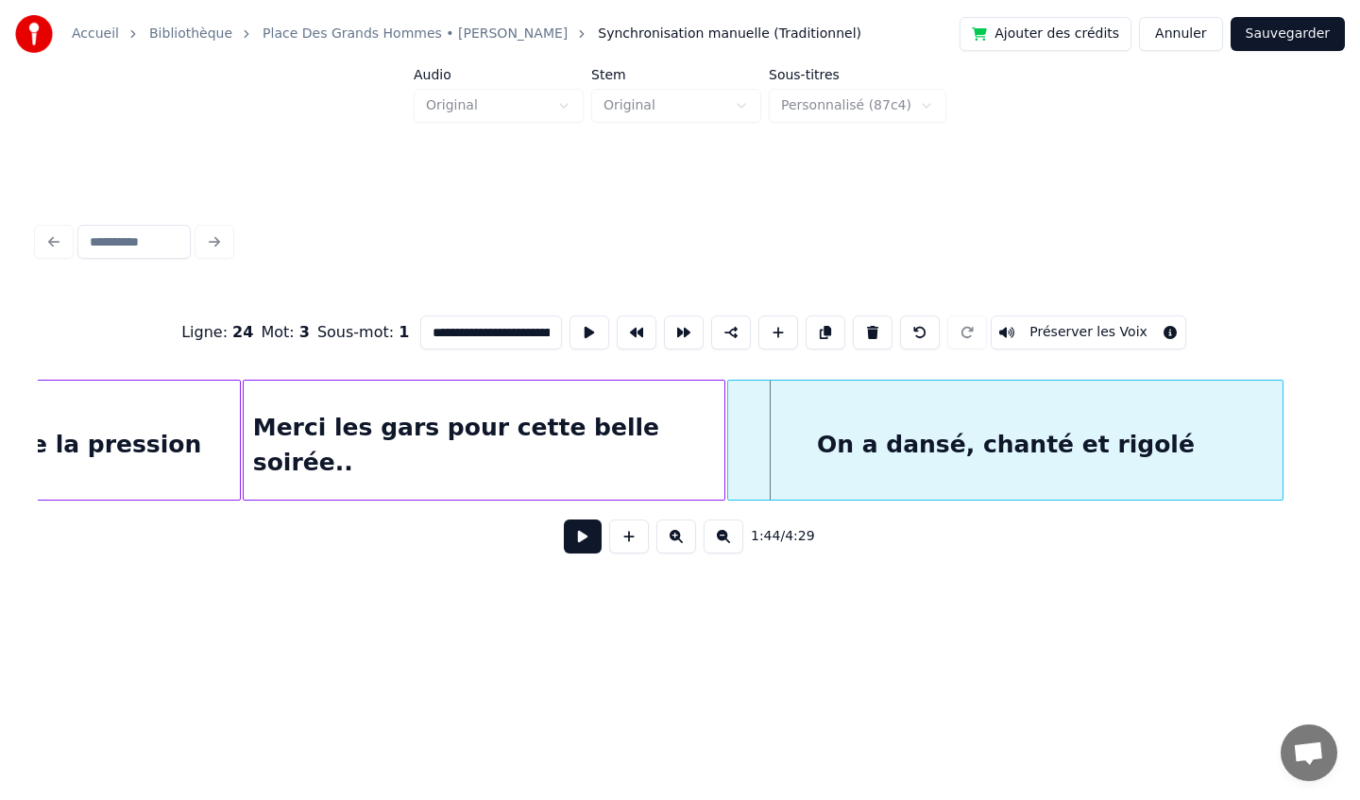
click at [925, 428] on div "On a dansé, chanté et rigolé" at bounding box center [1005, 445] width 554 height 128
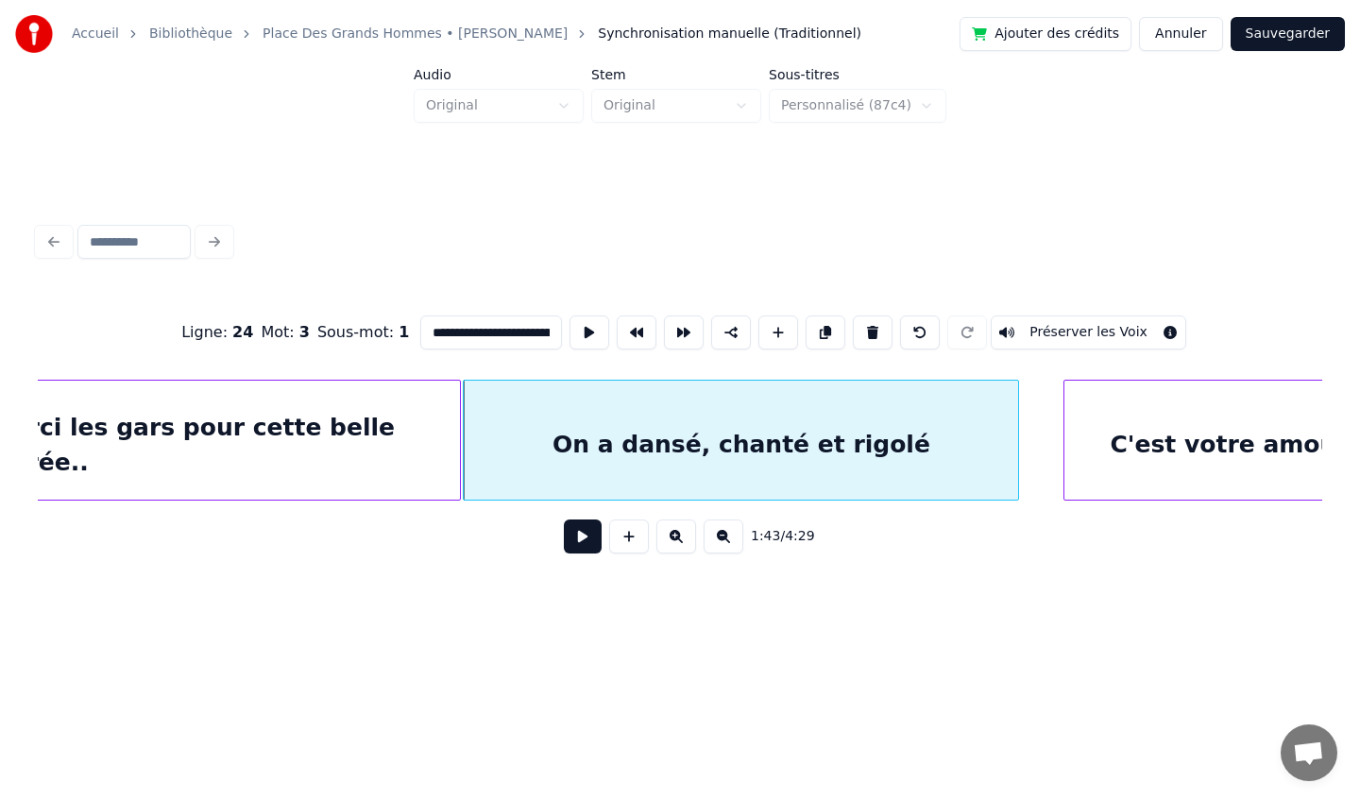
scroll to position [0, 14797]
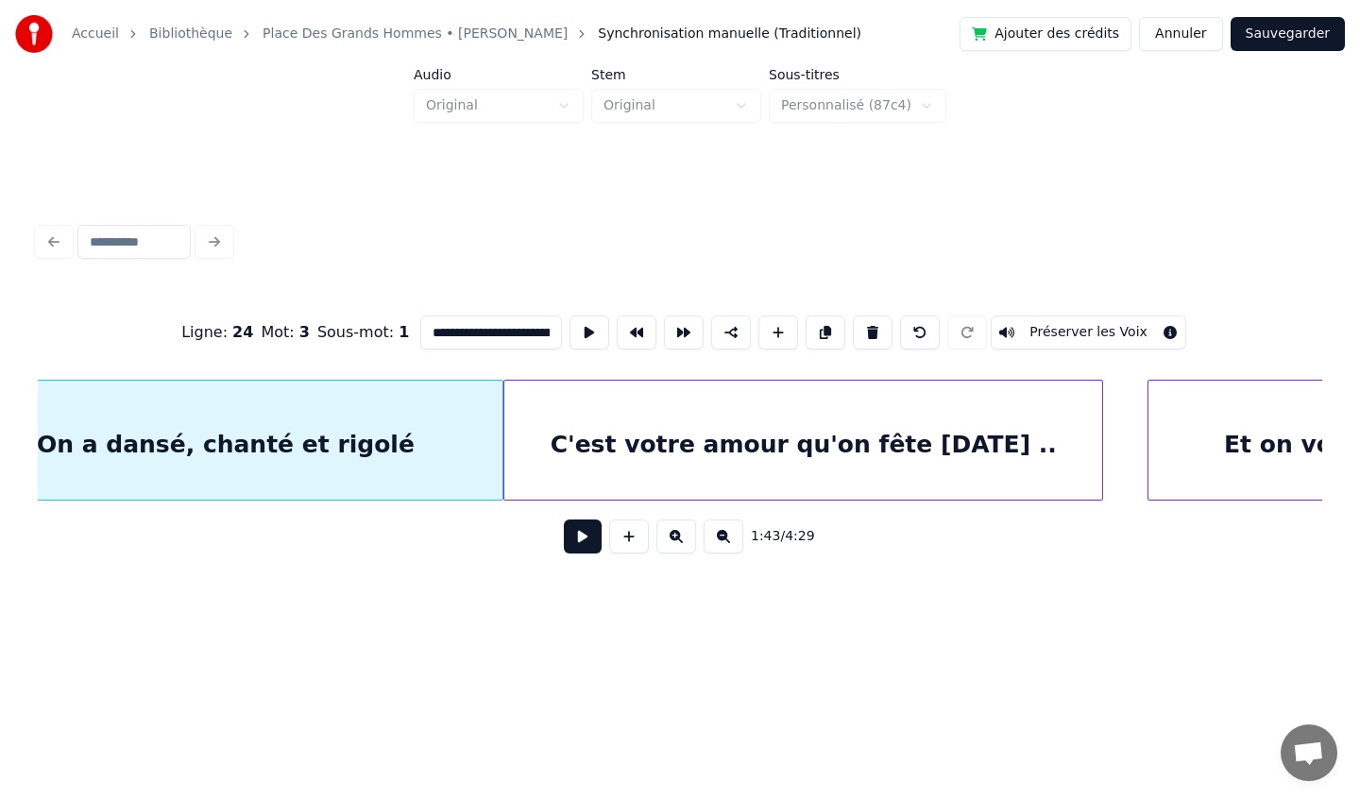
click at [701, 426] on div "C'est votre amour qu'on fête [DATE] .." at bounding box center [803, 445] width 599 height 128
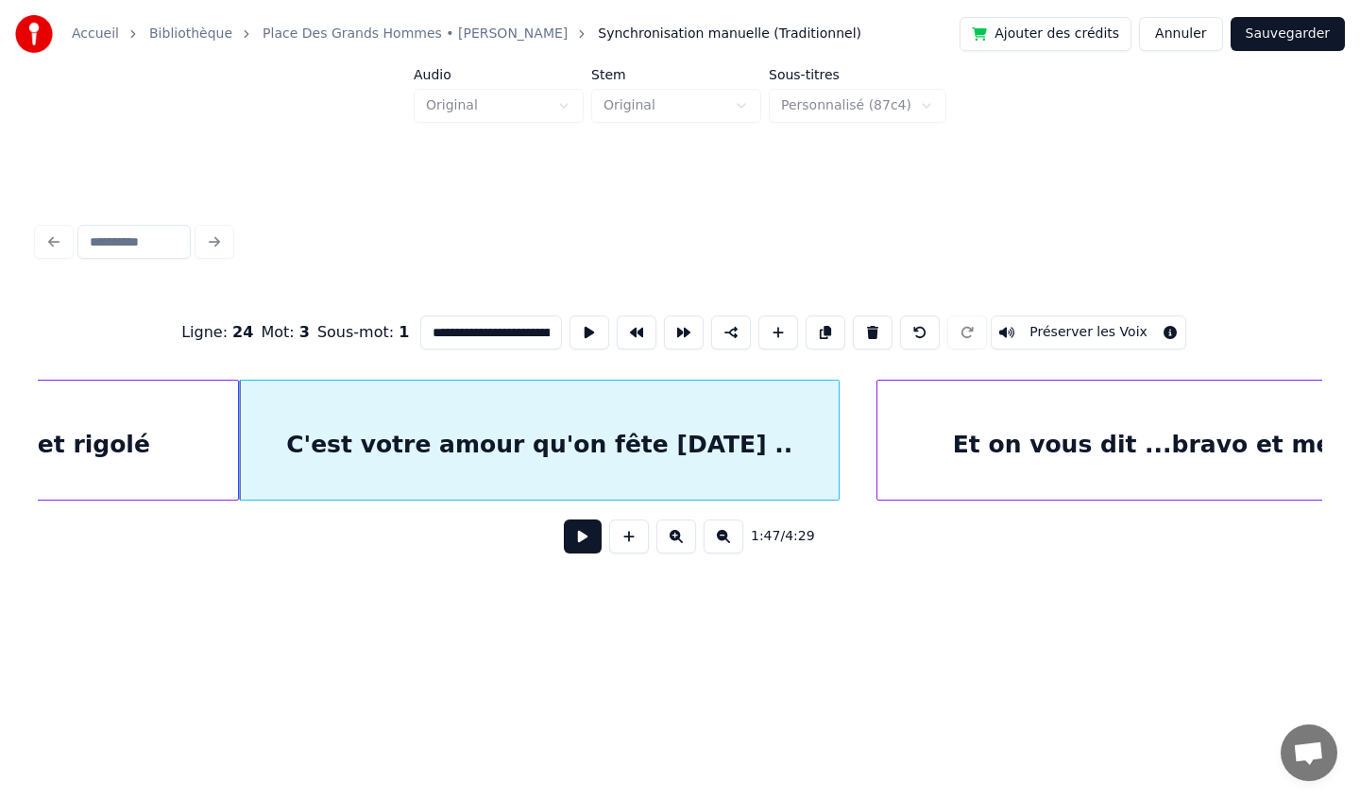
scroll to position [0, 15184]
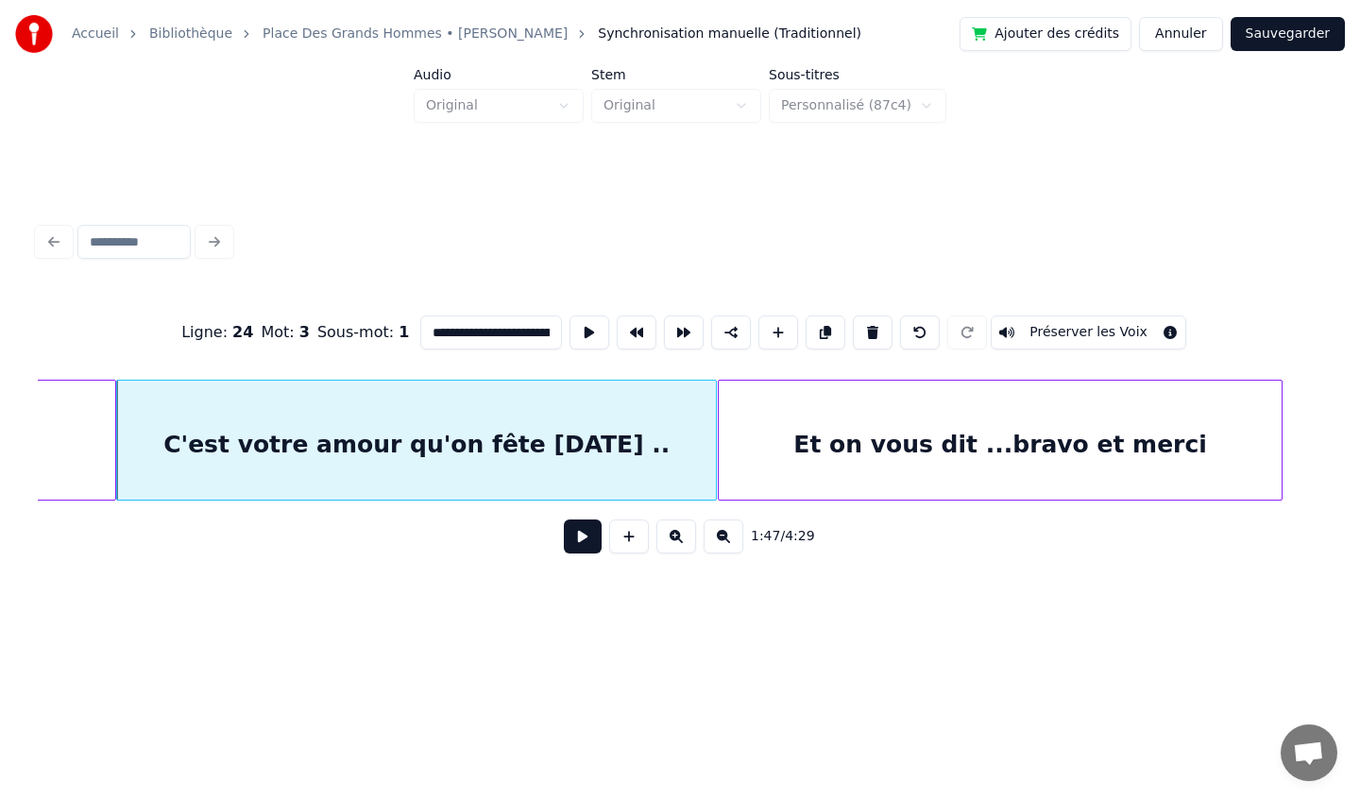
click at [933, 418] on div "Et on vous dit ...bravo et merci" at bounding box center [1001, 445] width 564 height 128
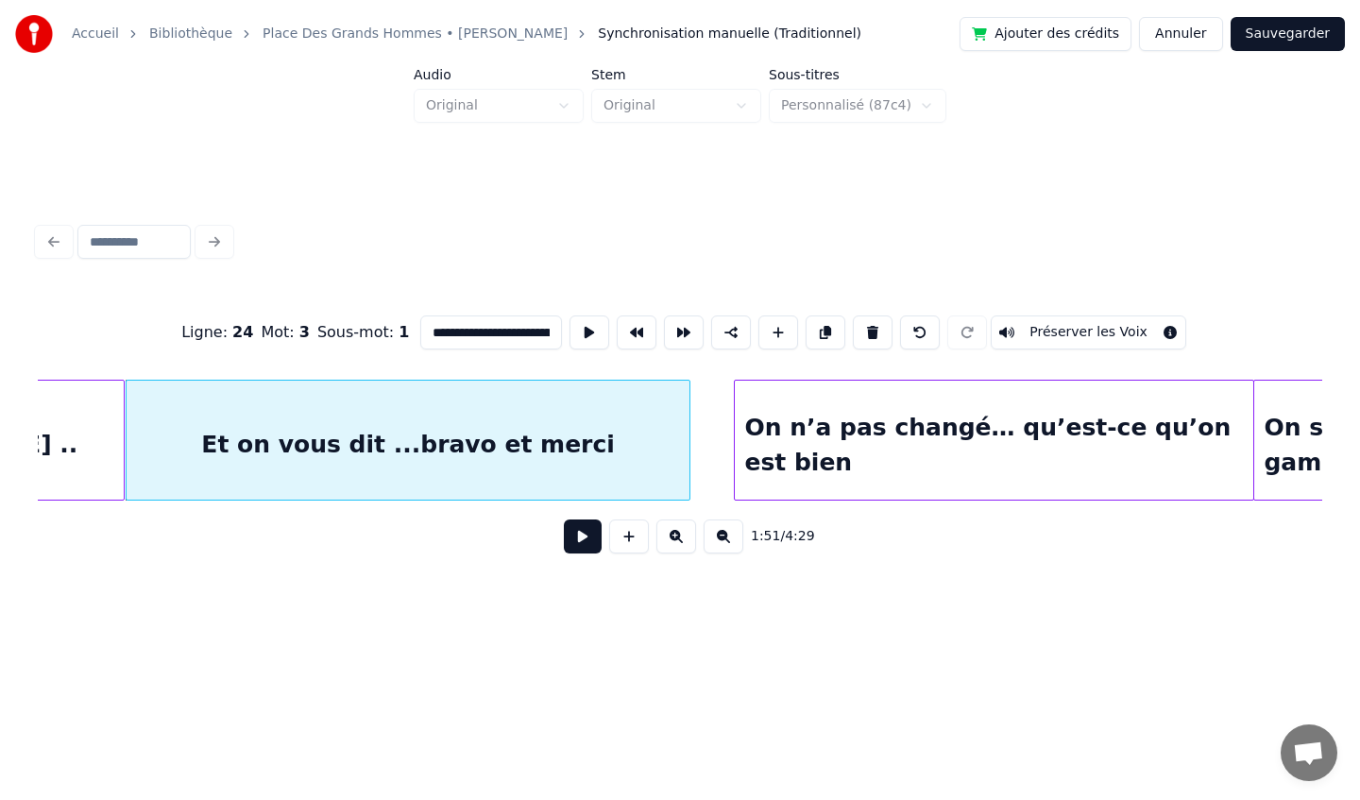
scroll to position [0, 15793]
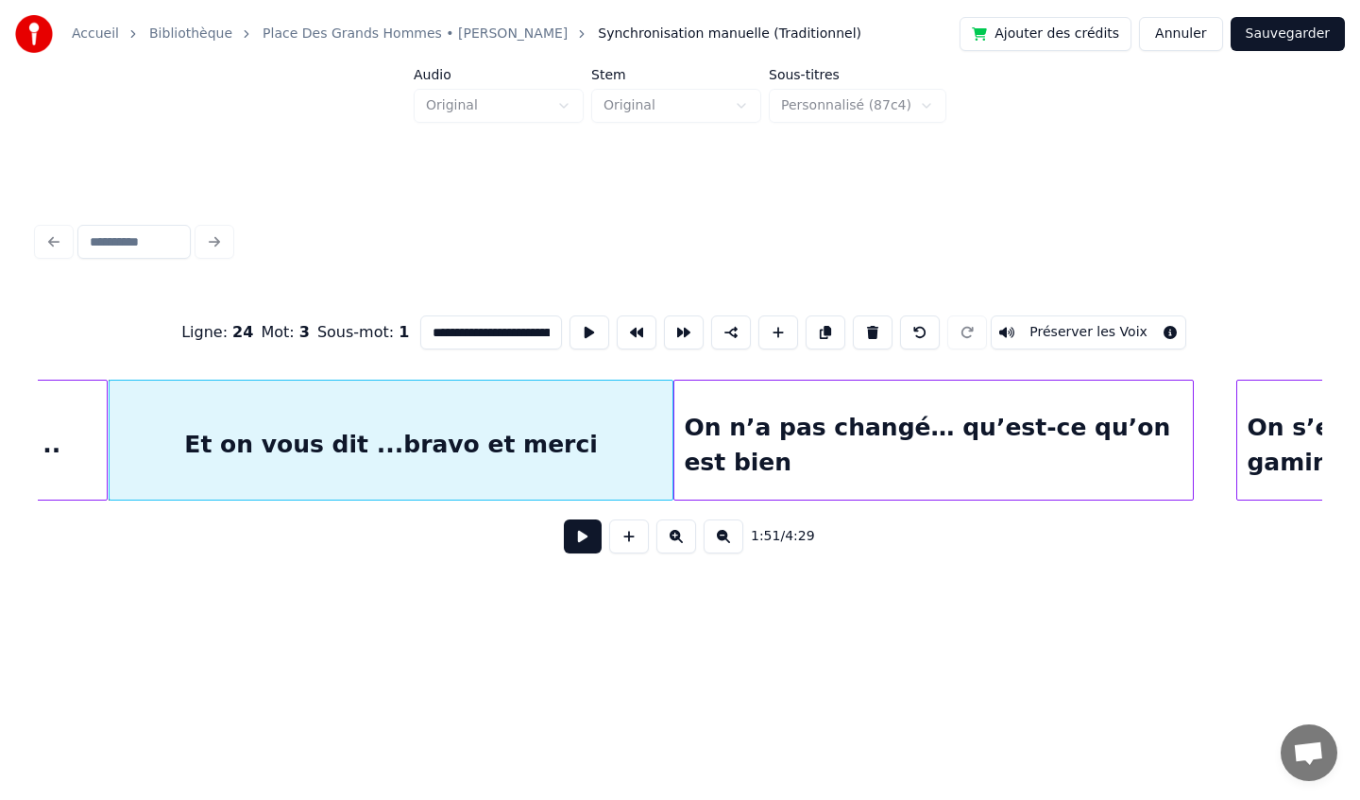
click at [930, 420] on div "On n’a pas changé… qu’est-ce qu’on est bien" at bounding box center [933, 445] width 518 height 128
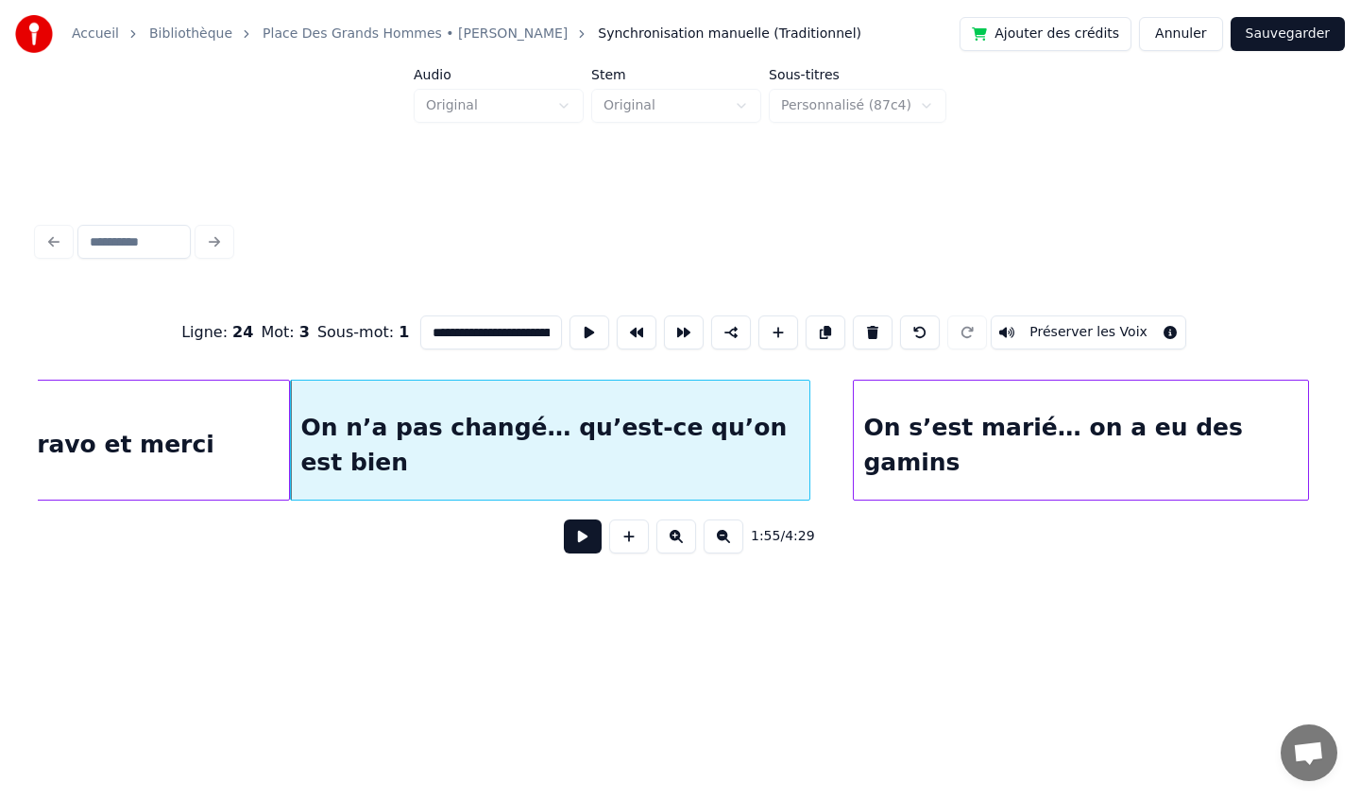
scroll to position [0, 16184]
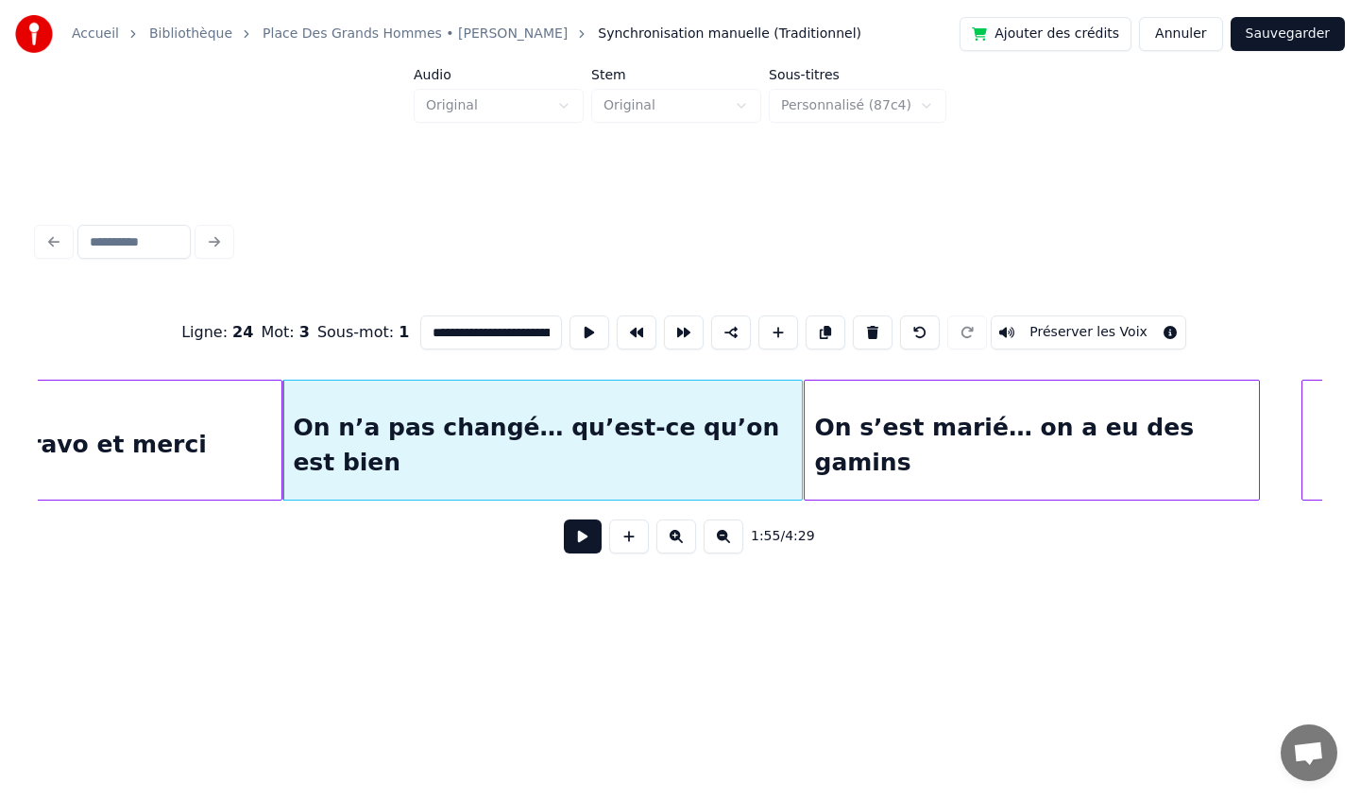
click at [955, 424] on div "On s’est marié… on a eu des gamins" at bounding box center [1032, 445] width 454 height 128
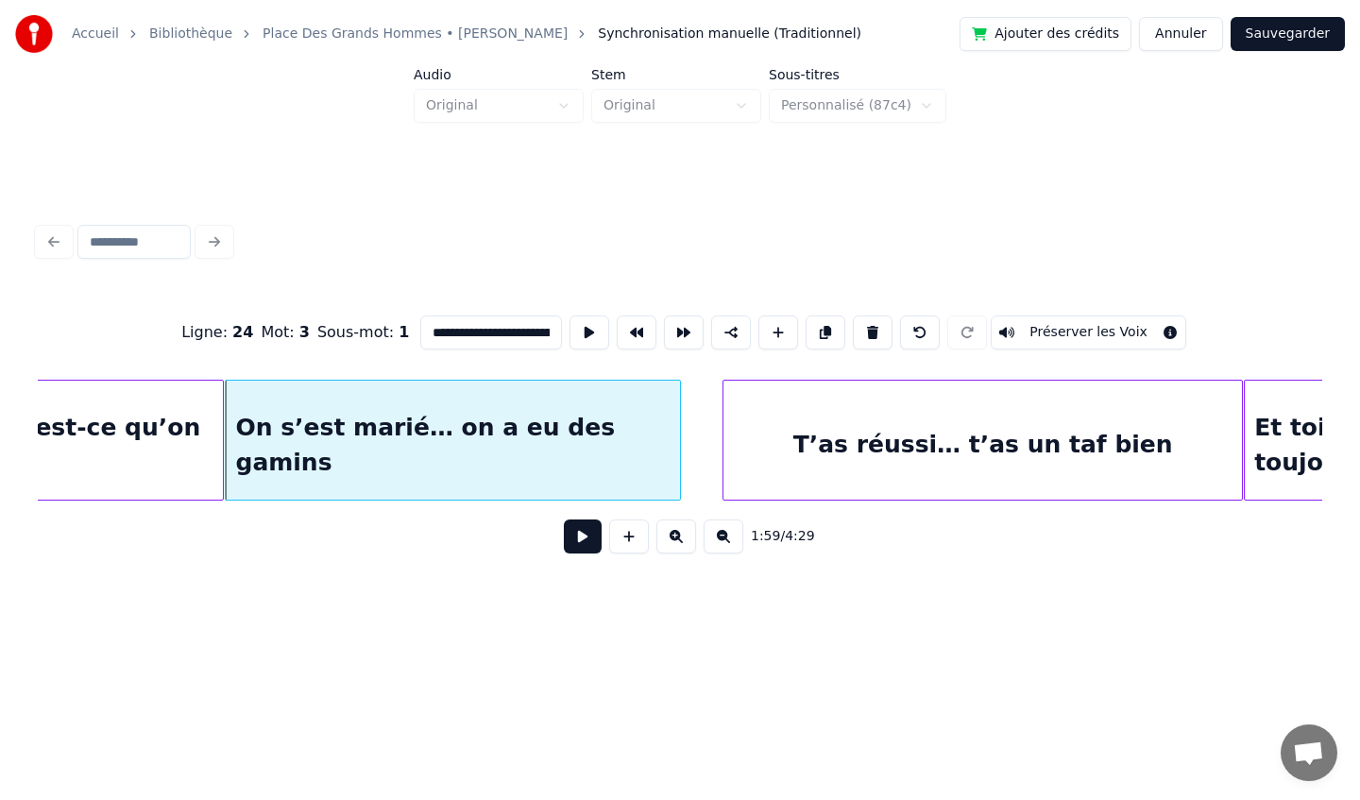
scroll to position [0, 16767]
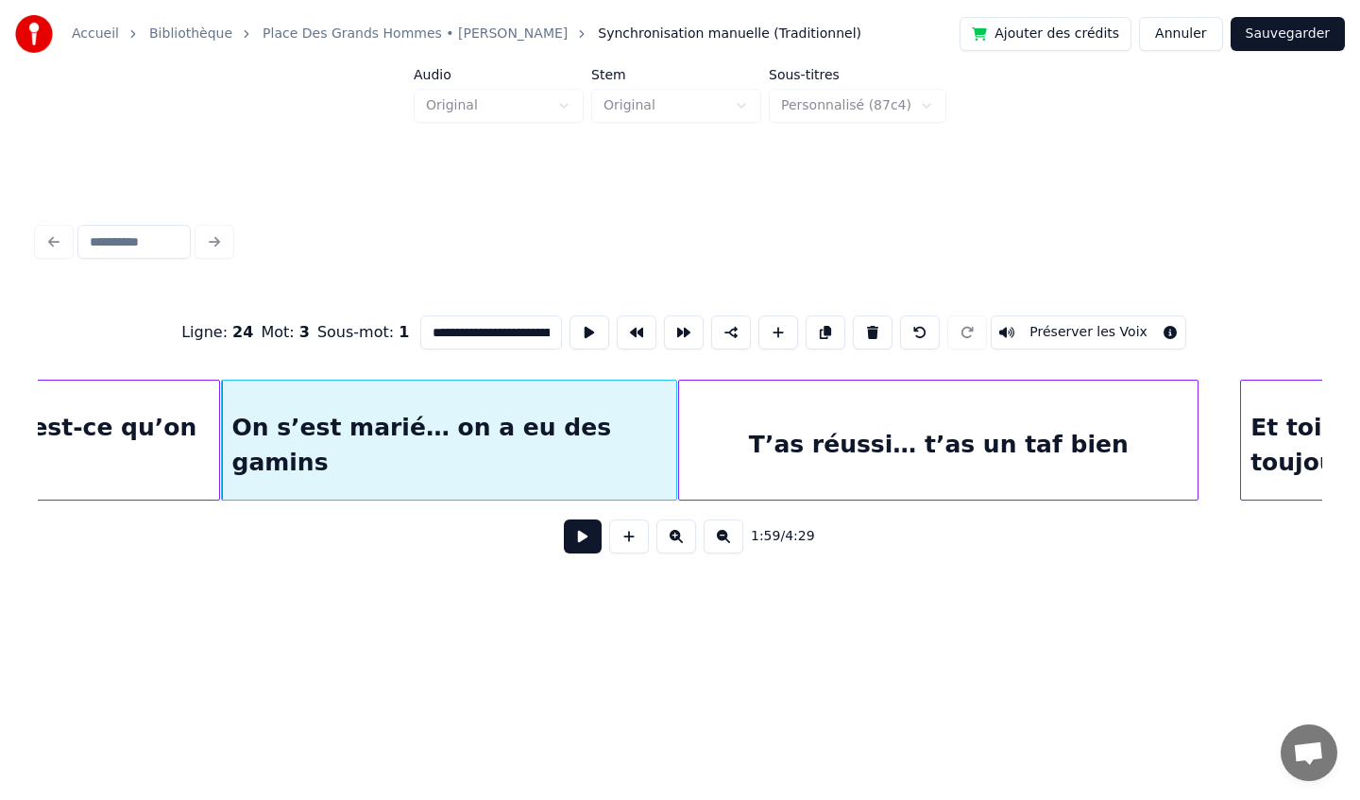
click at [942, 420] on div "T’as réussi… t’as un taf bien" at bounding box center [938, 445] width 518 height 128
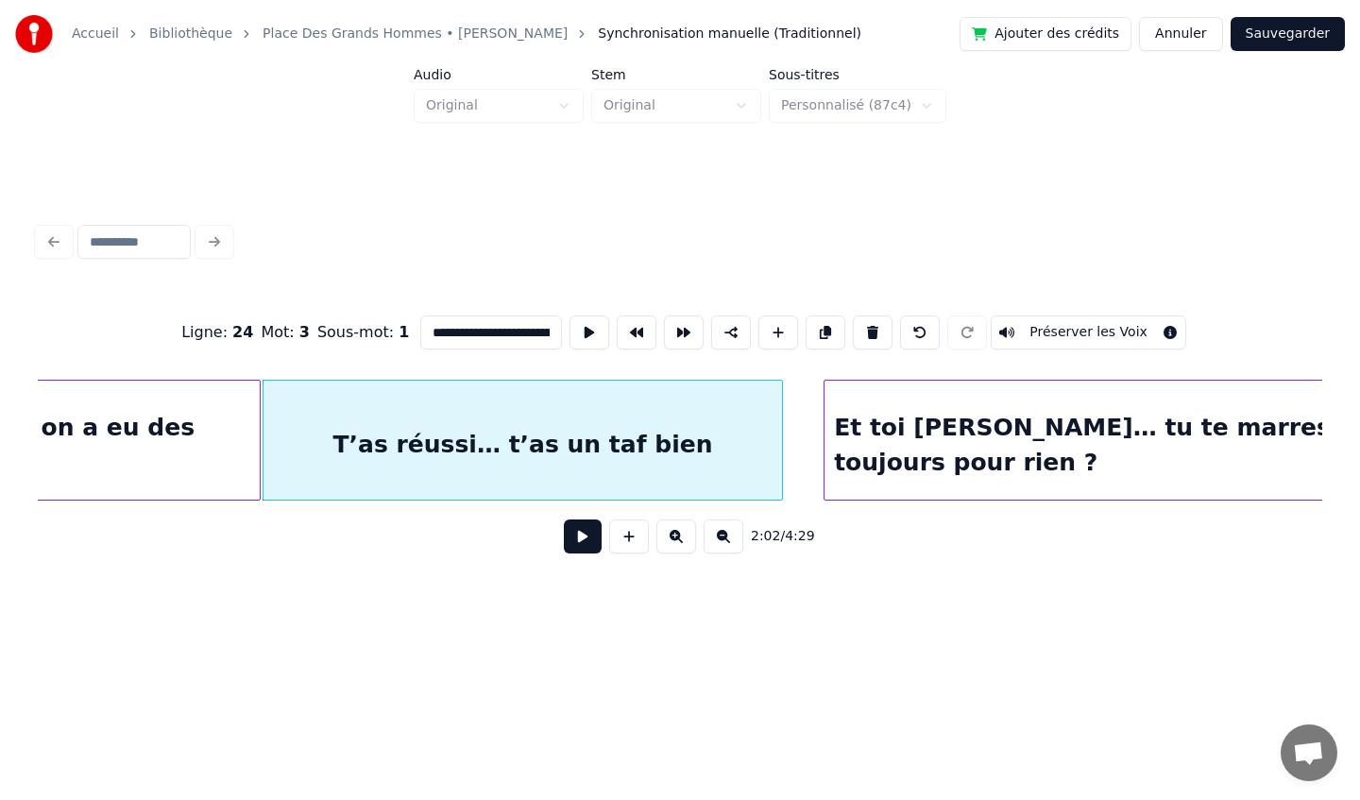
scroll to position [0, 17290]
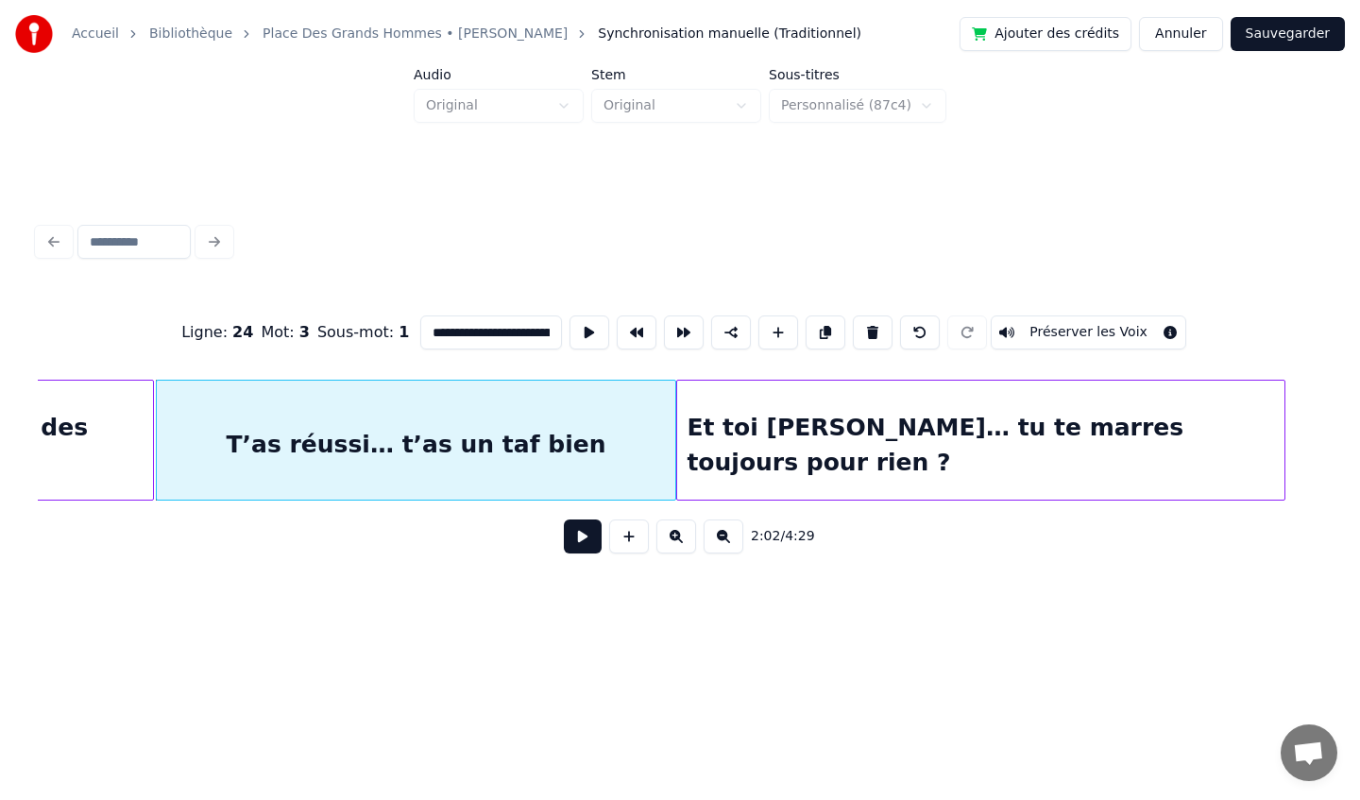
click at [982, 417] on div "Et toi [PERSON_NAME]… tu te marres toujours pour rien ?" at bounding box center [980, 445] width 606 height 128
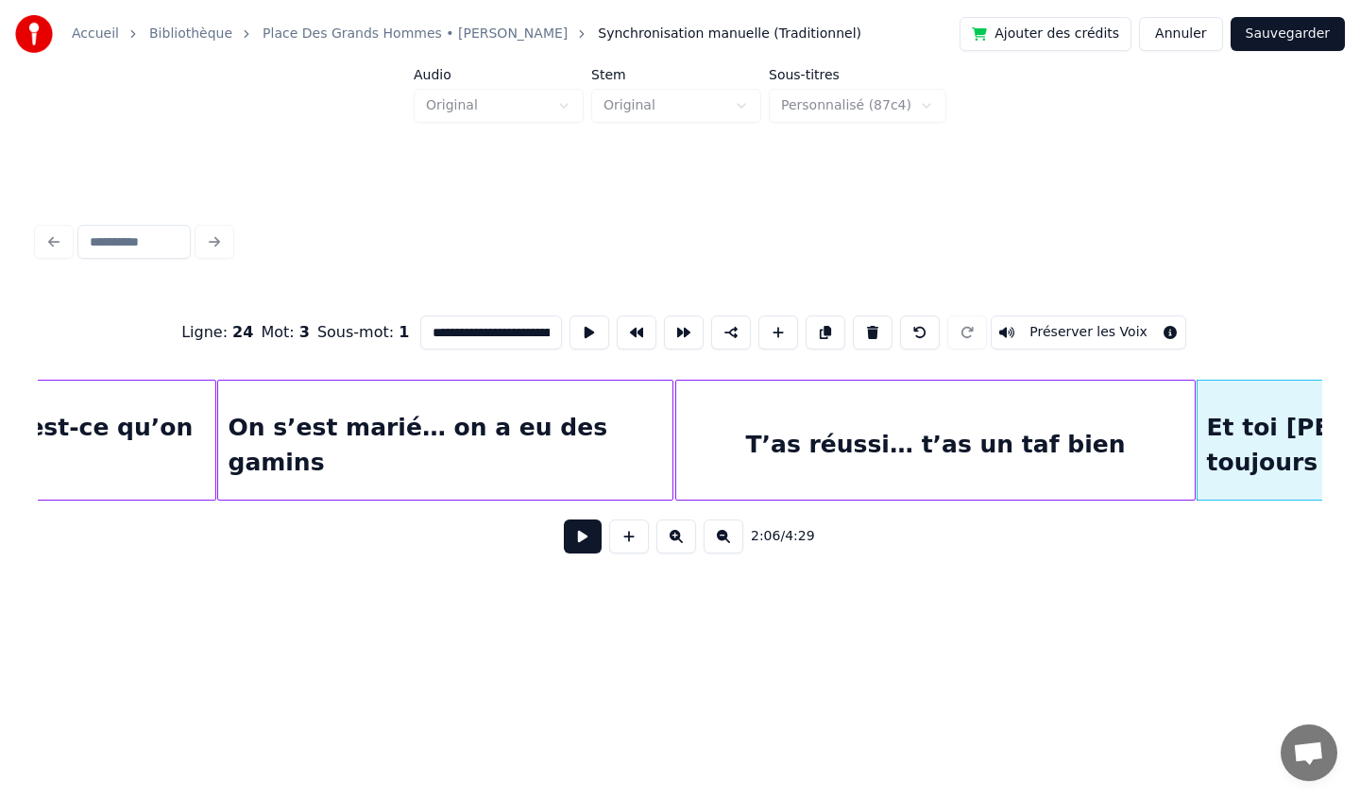
scroll to position [0, 16729]
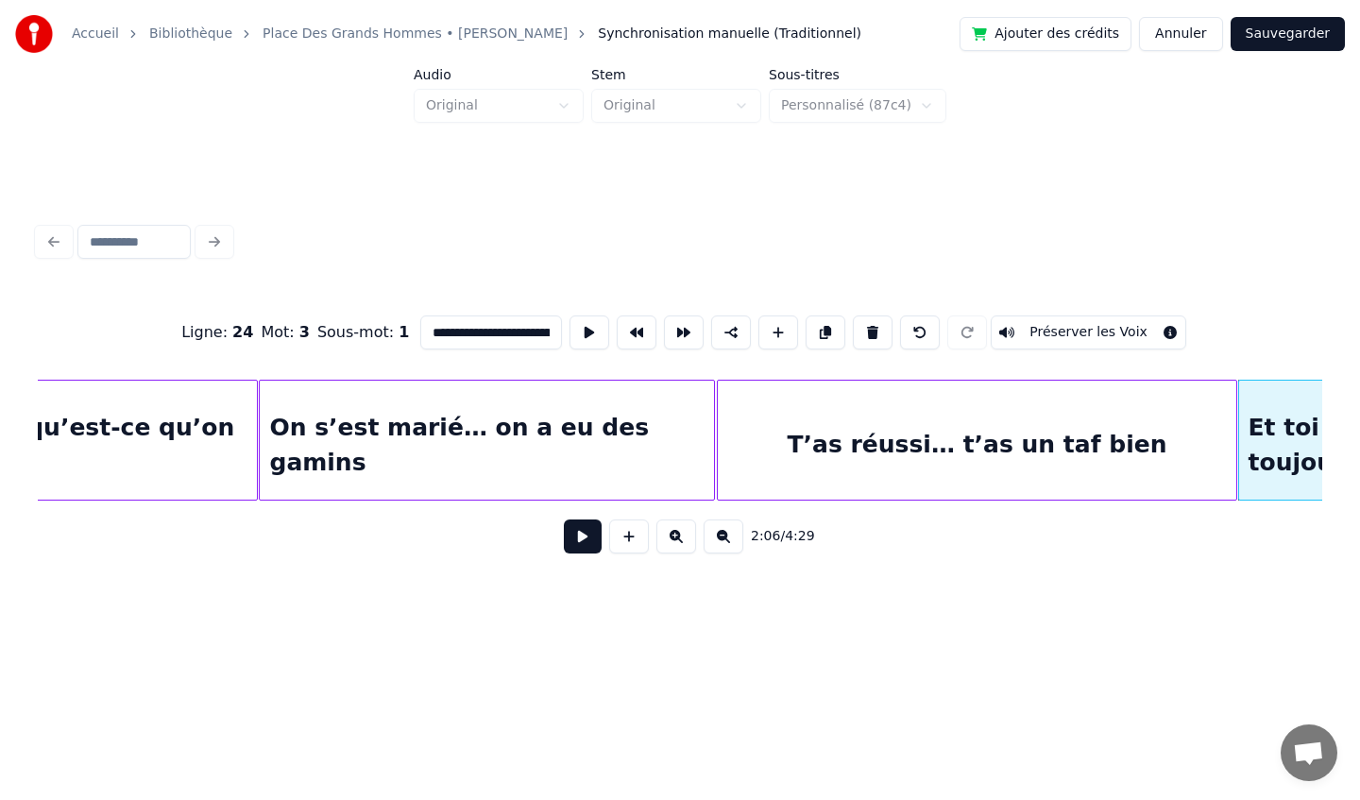
click at [780, 403] on div "T’as réussi… t’as un taf bien" at bounding box center [977, 445] width 518 height 128
type input "**********"
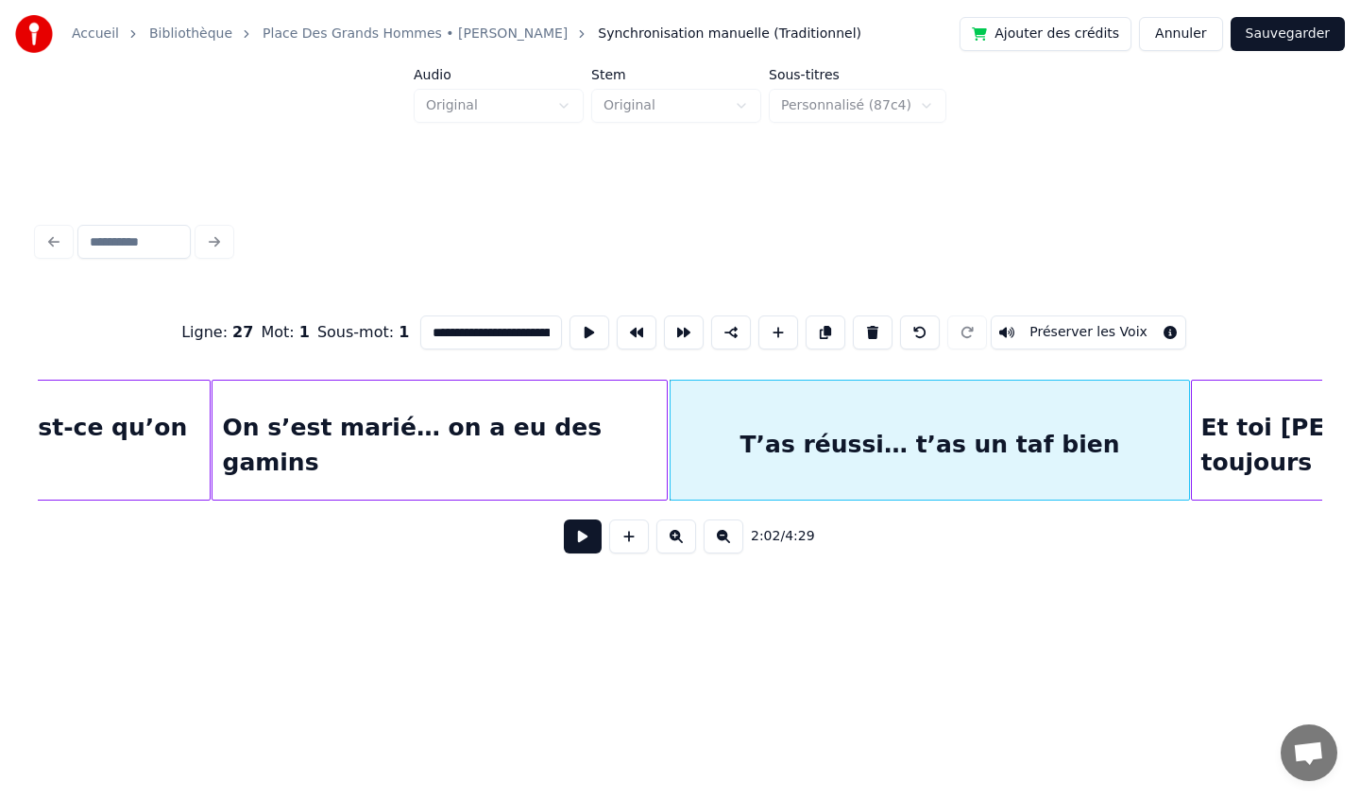
scroll to position [0, 16779]
click at [582, 544] on button at bounding box center [583, 536] width 38 height 34
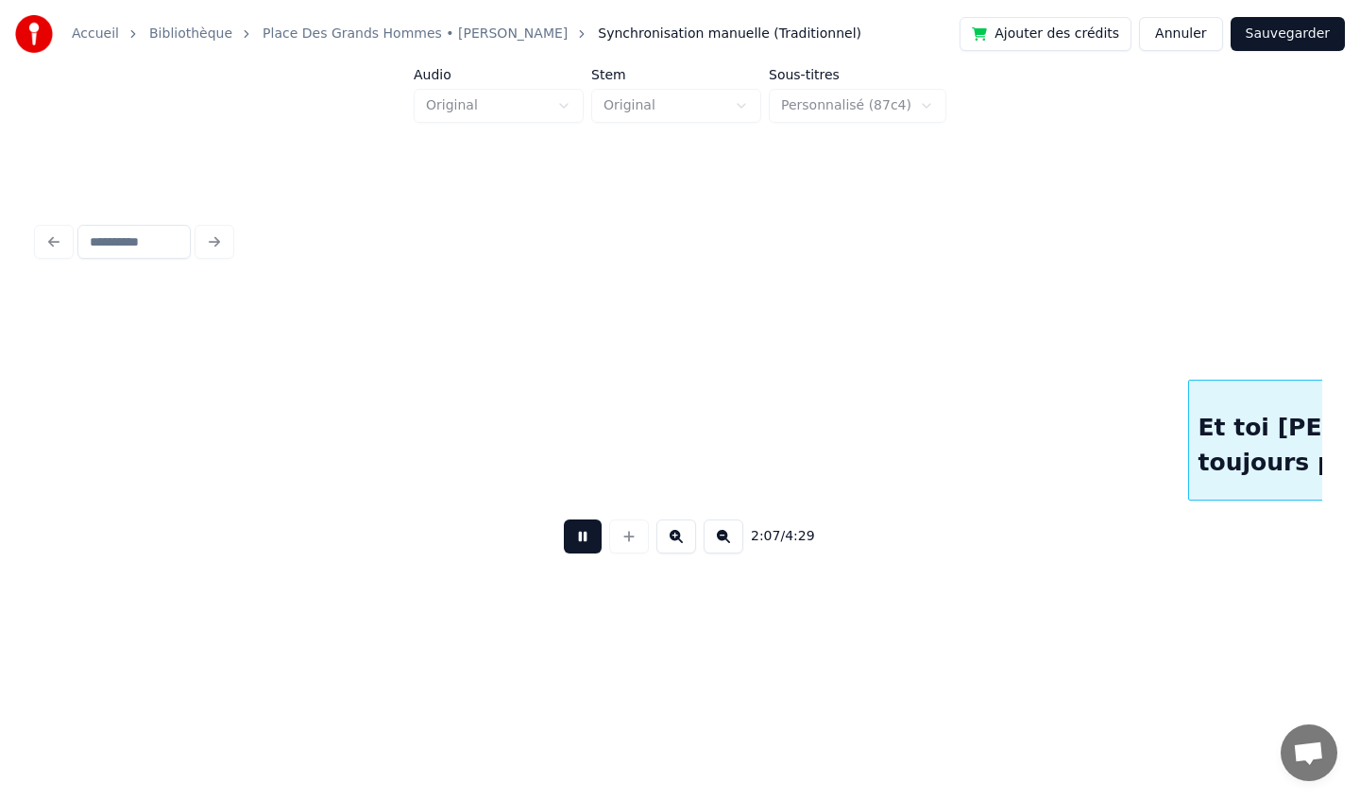
scroll to position [0, 18064]
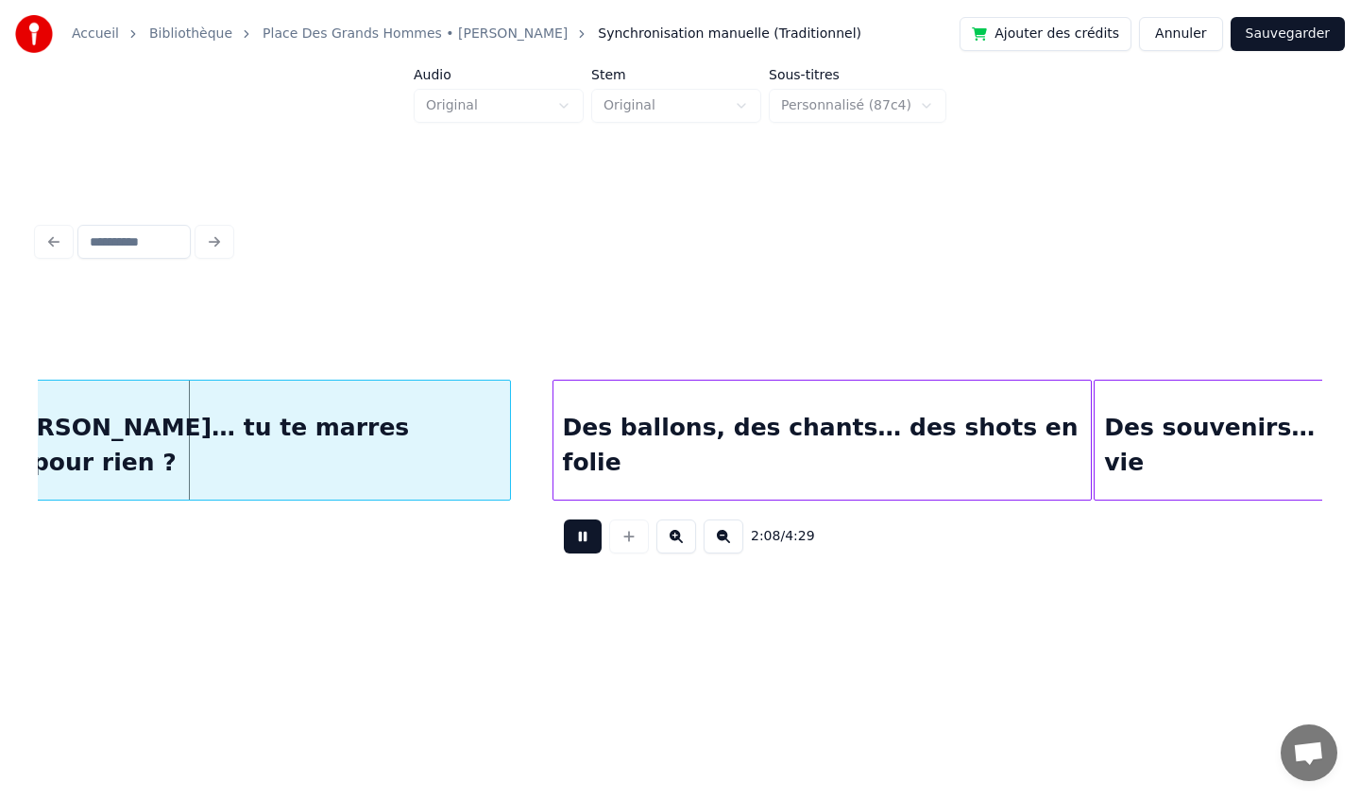
click at [577, 544] on button at bounding box center [583, 536] width 38 height 34
click at [580, 540] on button at bounding box center [583, 536] width 38 height 34
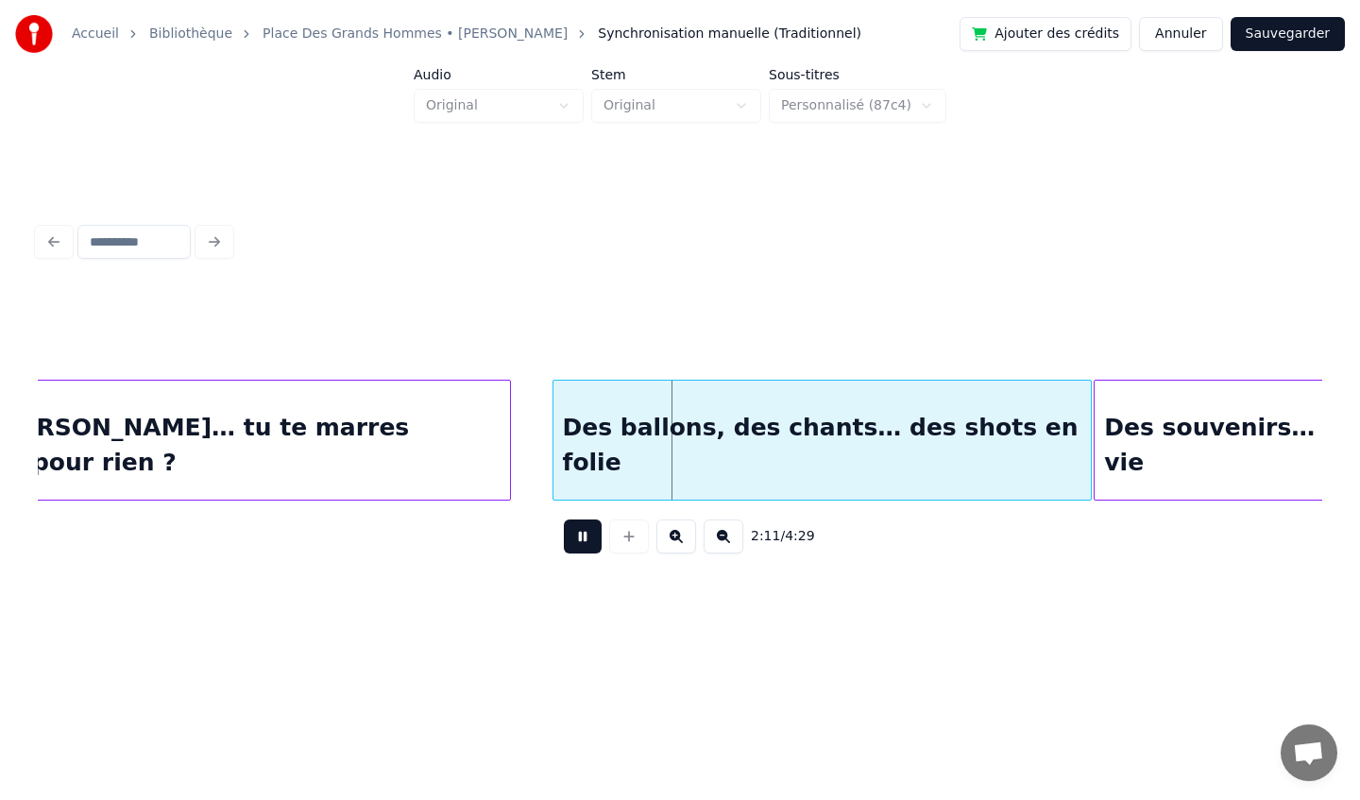
click at [580, 540] on button at bounding box center [583, 536] width 38 height 34
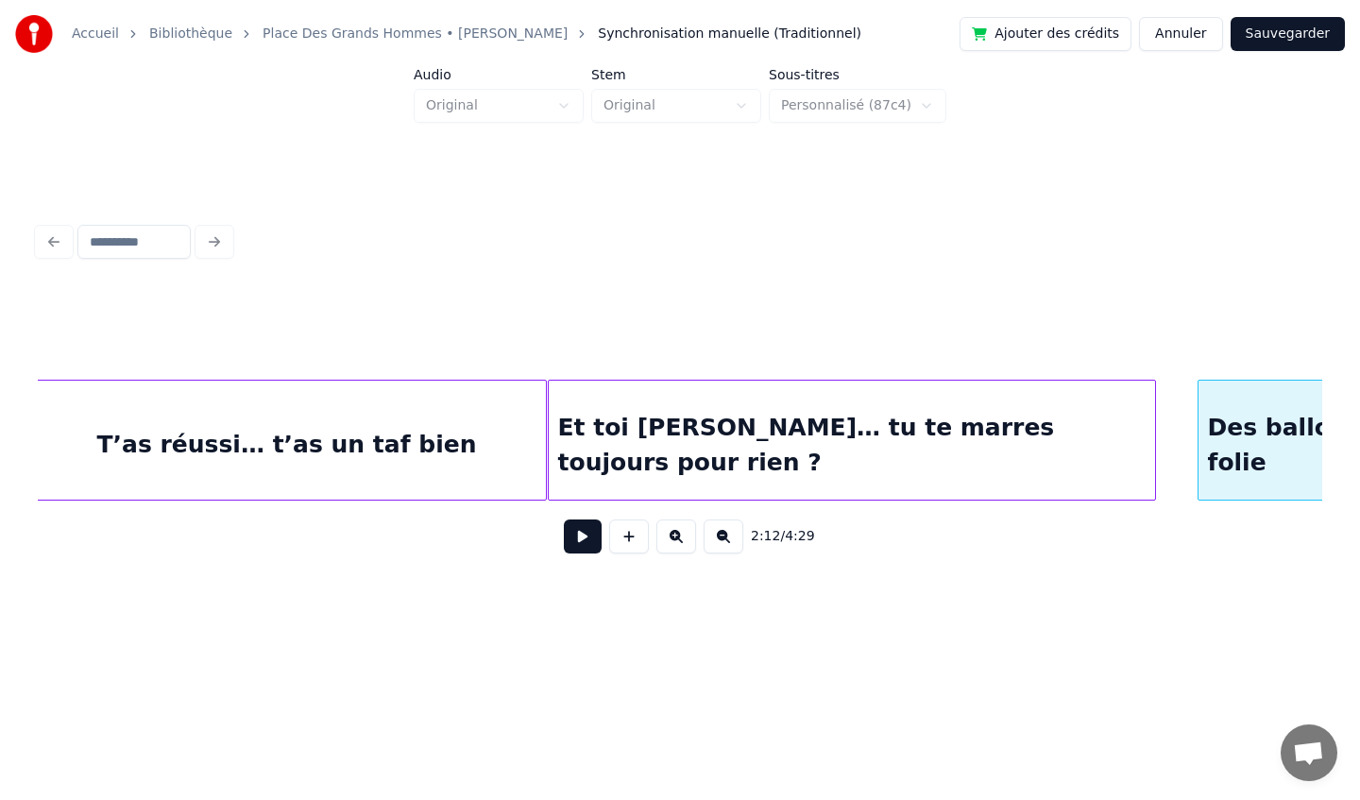
scroll to position [0, 17417]
click at [376, 420] on div "T’as réussi… t’as un taf bien" at bounding box center [289, 445] width 518 height 128
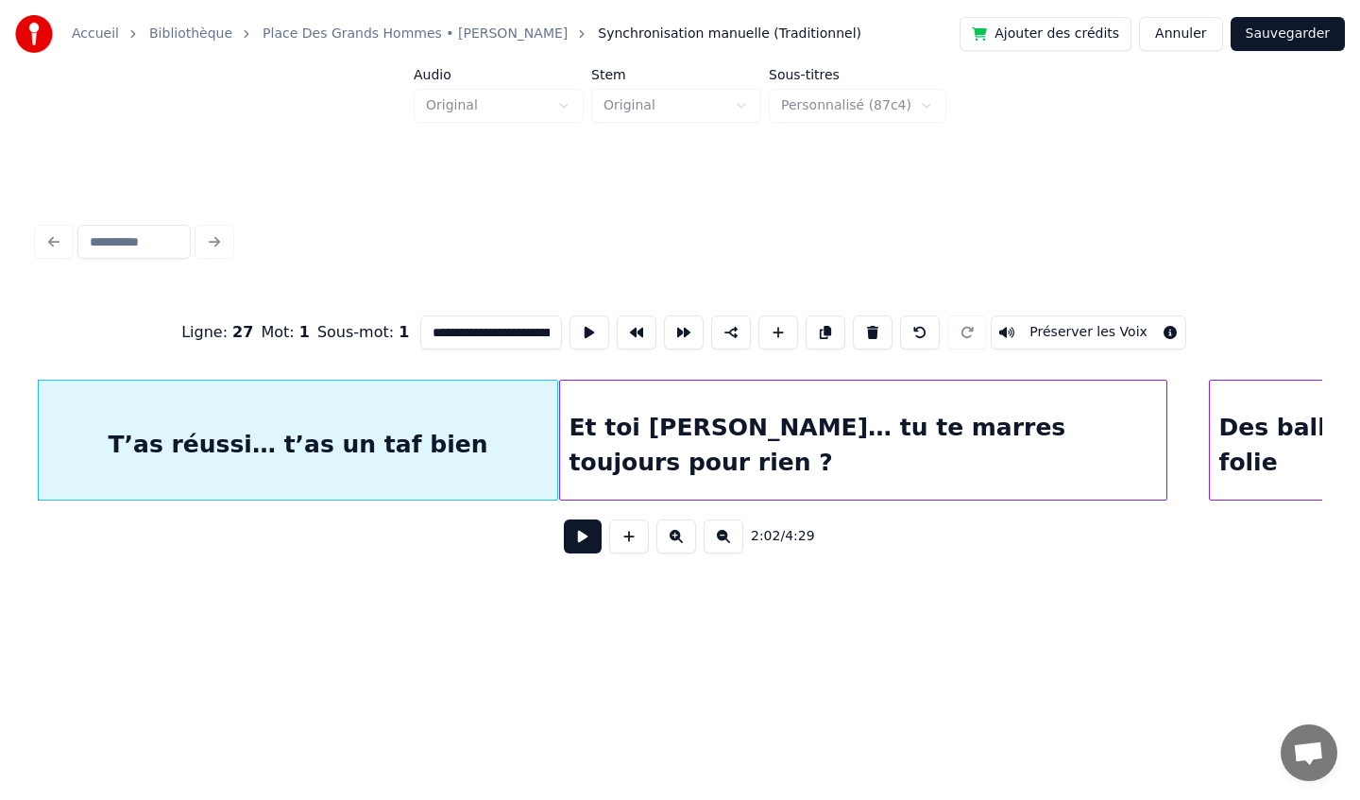
click at [575, 535] on button at bounding box center [583, 536] width 38 height 34
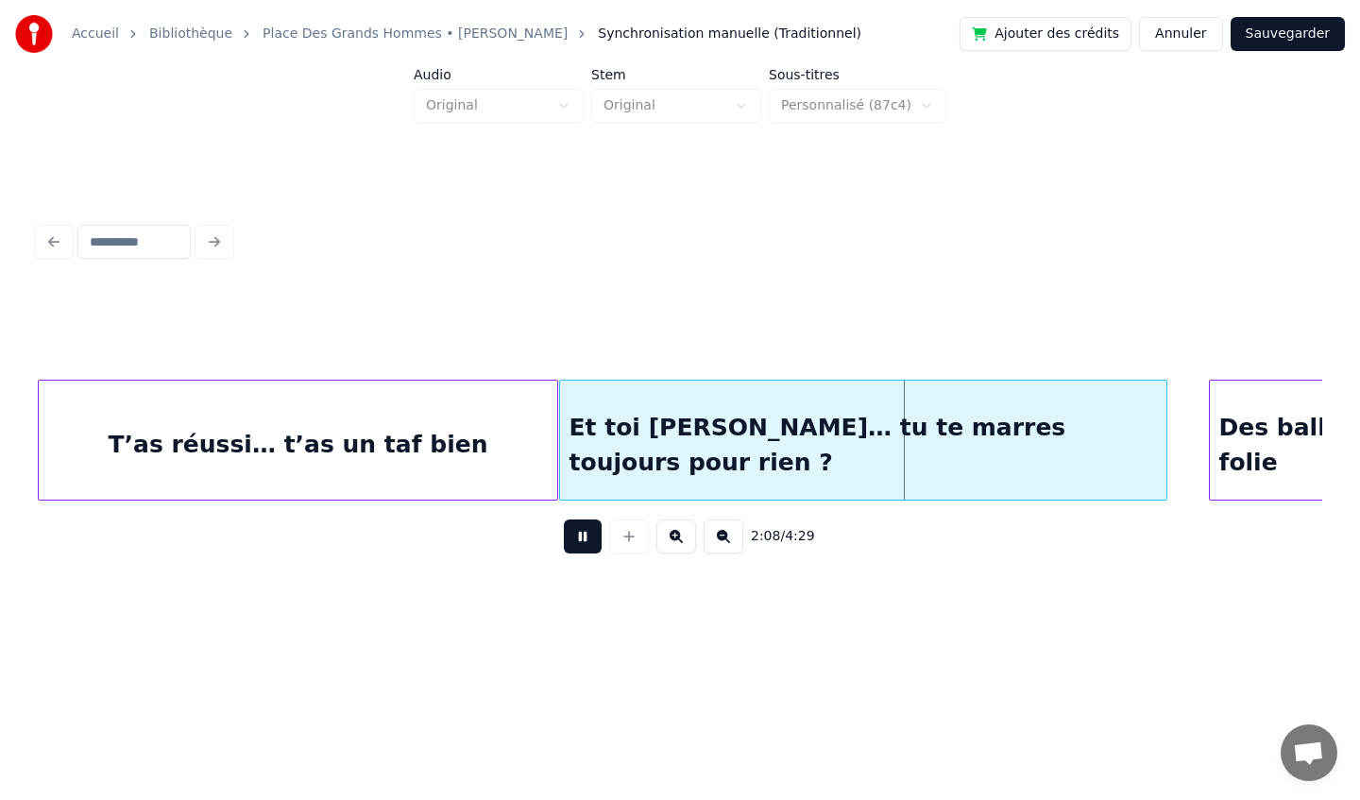
click at [581, 537] on button at bounding box center [583, 536] width 38 height 34
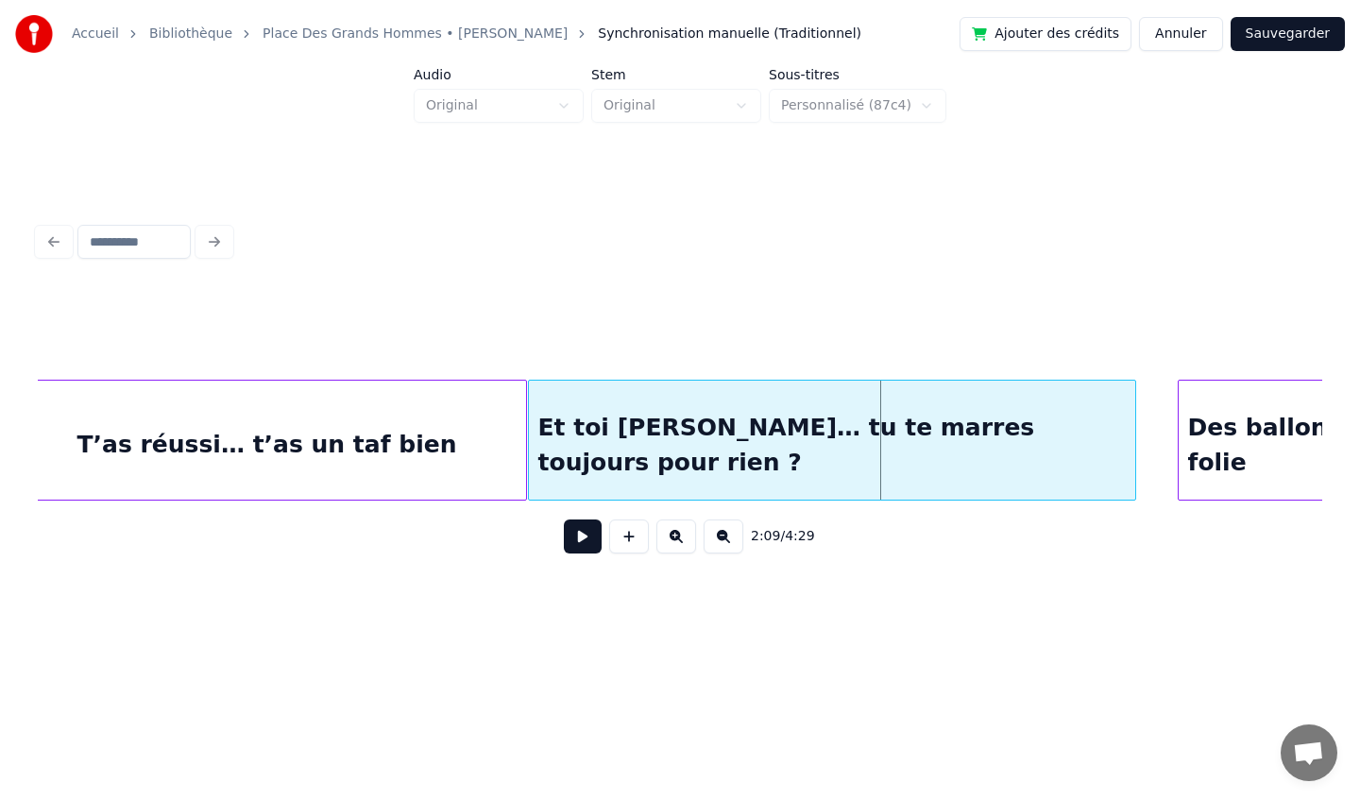
scroll to position [0, 17443]
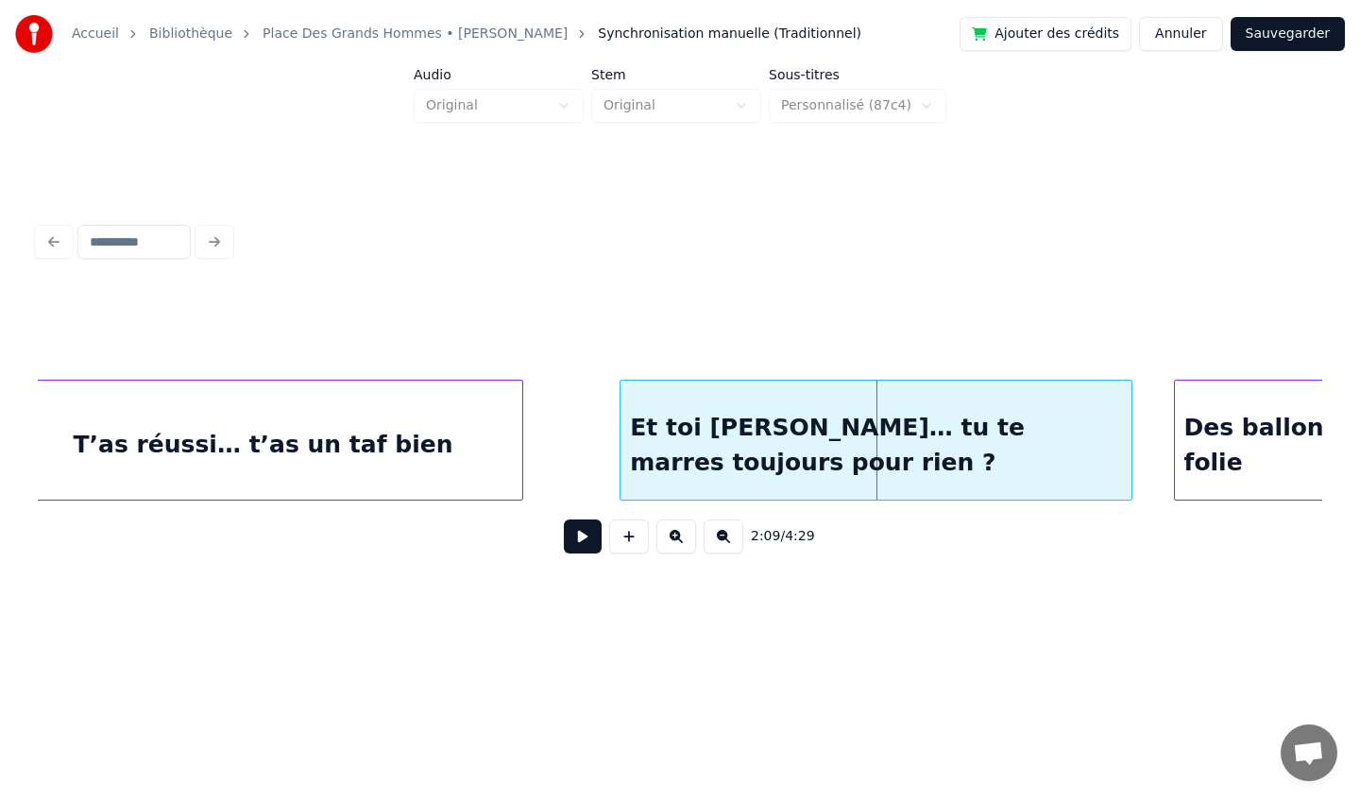
click at [620, 410] on div at bounding box center [623, 440] width 6 height 119
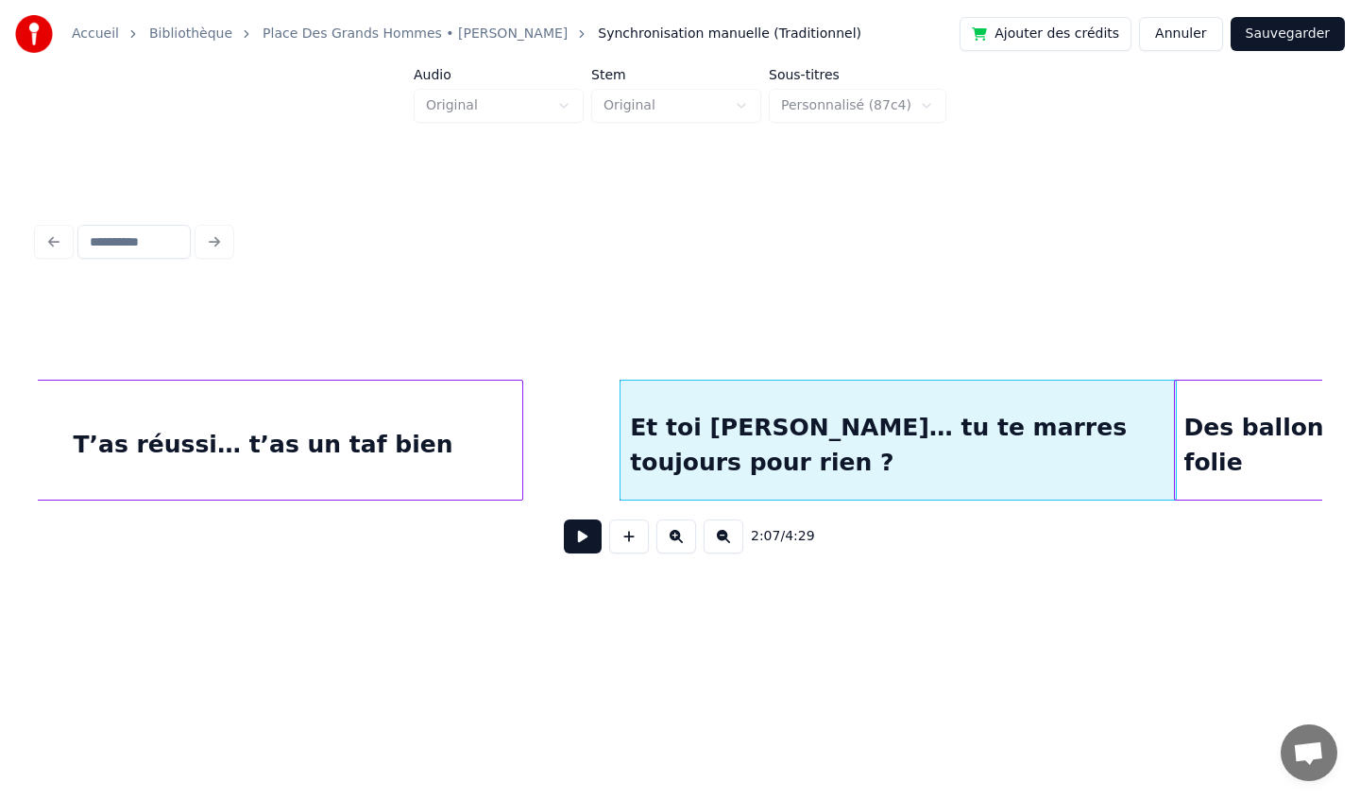
click at [1171, 438] on div at bounding box center [1173, 440] width 6 height 119
click at [592, 542] on button at bounding box center [583, 536] width 38 height 34
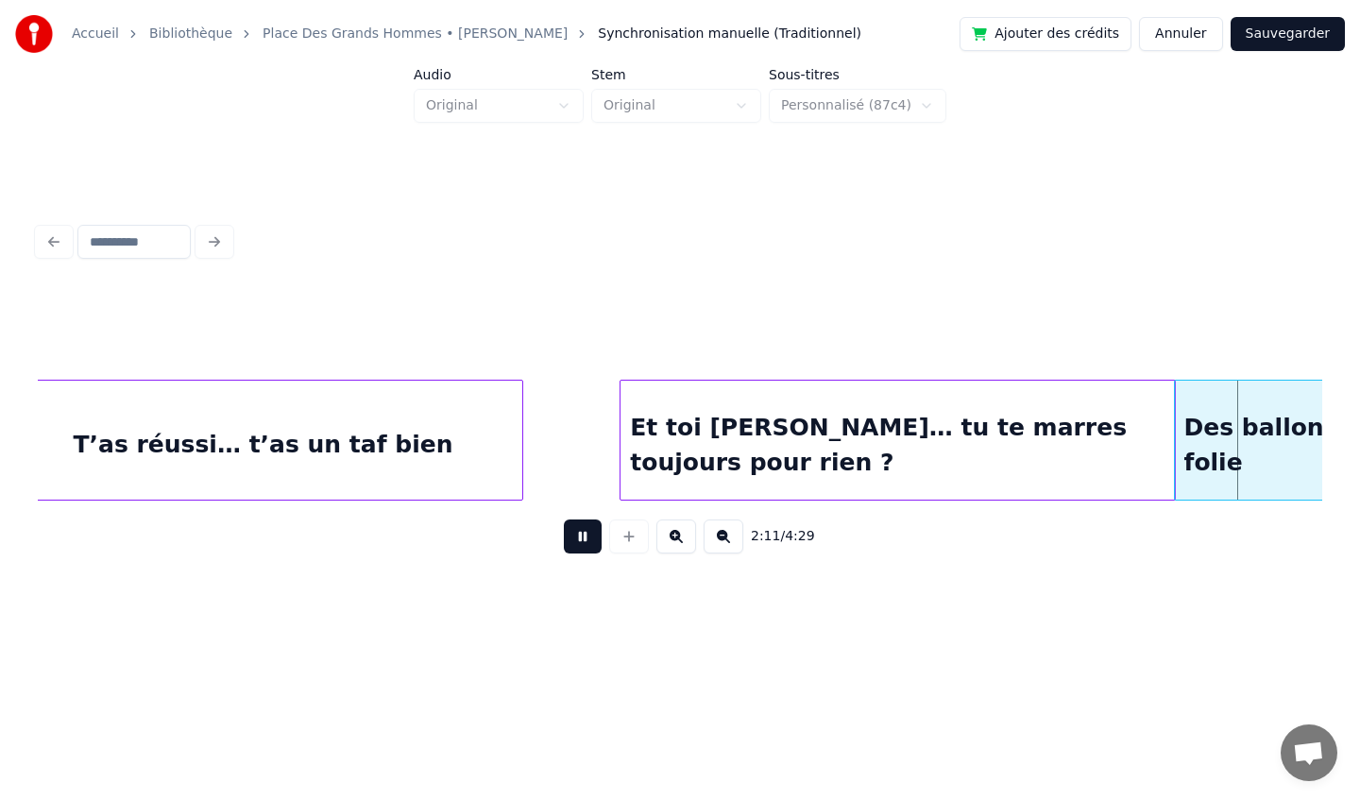
click at [586, 536] on button at bounding box center [583, 536] width 38 height 34
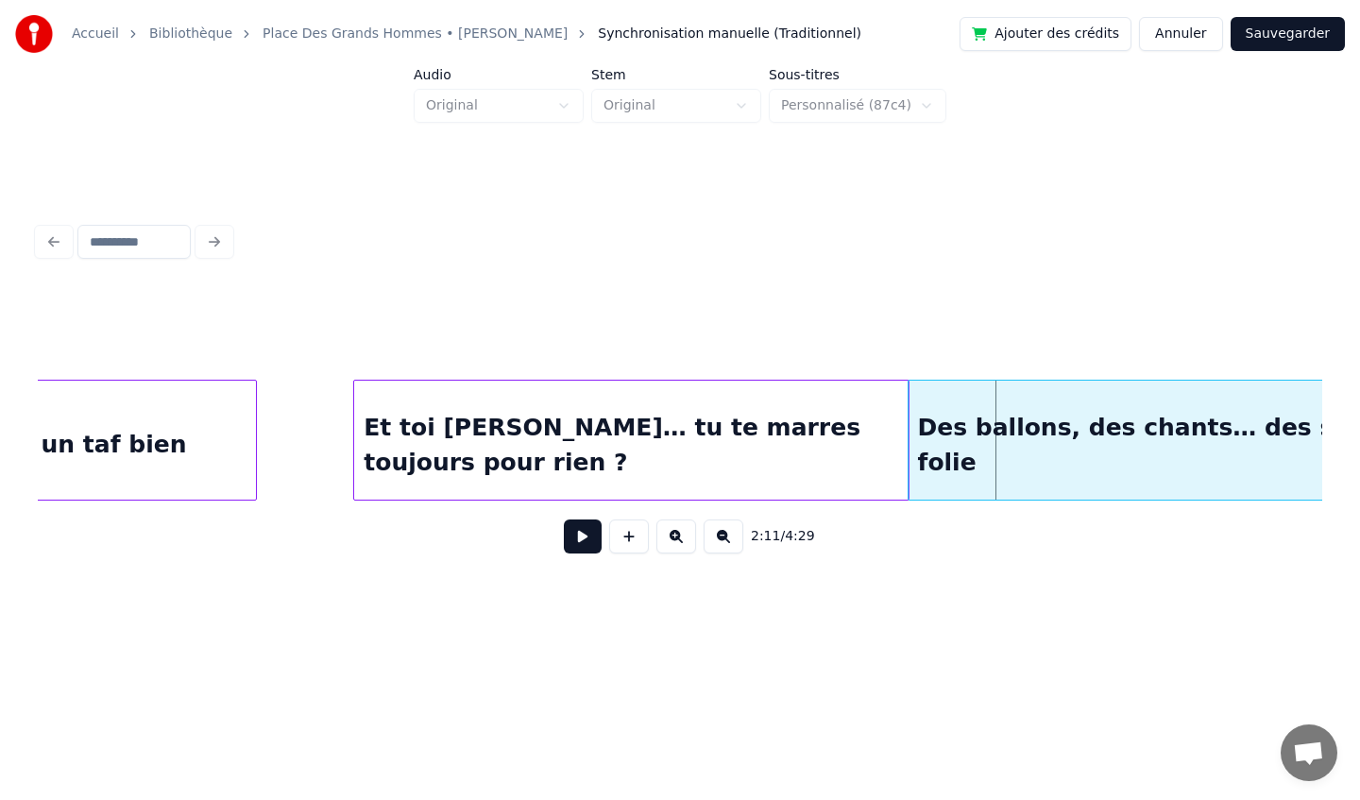
scroll to position [0, 17710]
click at [577, 547] on button at bounding box center [583, 536] width 38 height 34
click at [498, 469] on div "Et toi [PERSON_NAME]… tu te marres toujours pour rien ?" at bounding box center [630, 445] width 554 height 128
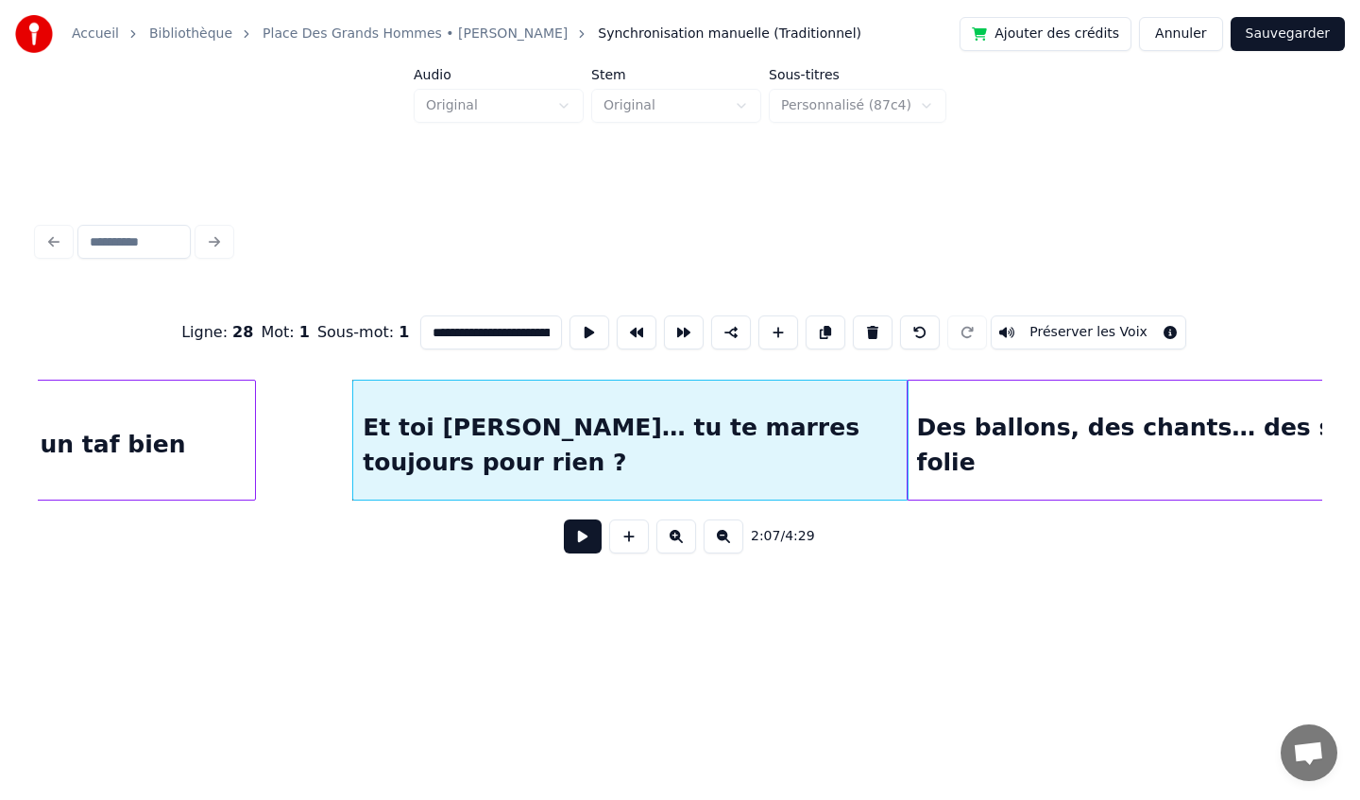
click at [576, 535] on button at bounding box center [583, 536] width 38 height 34
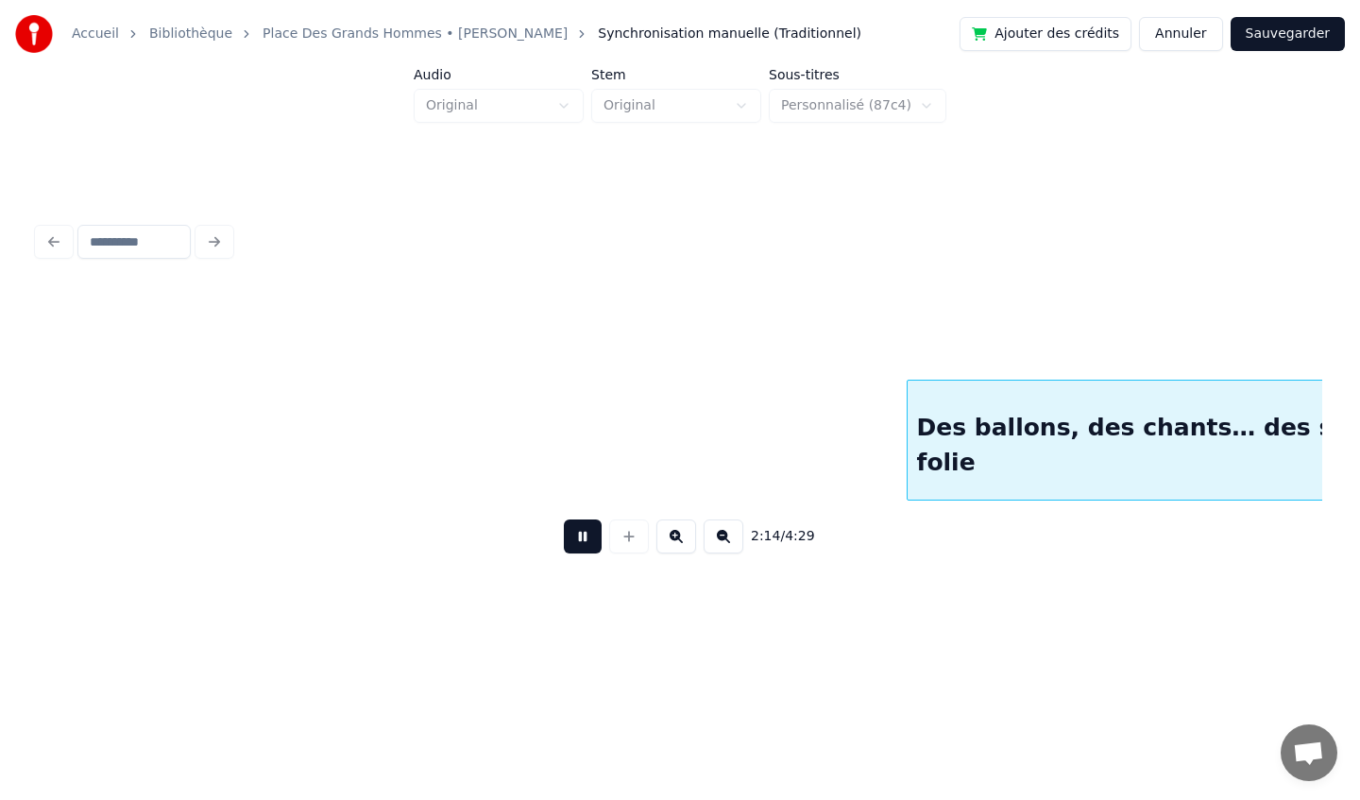
scroll to position [0, 18995]
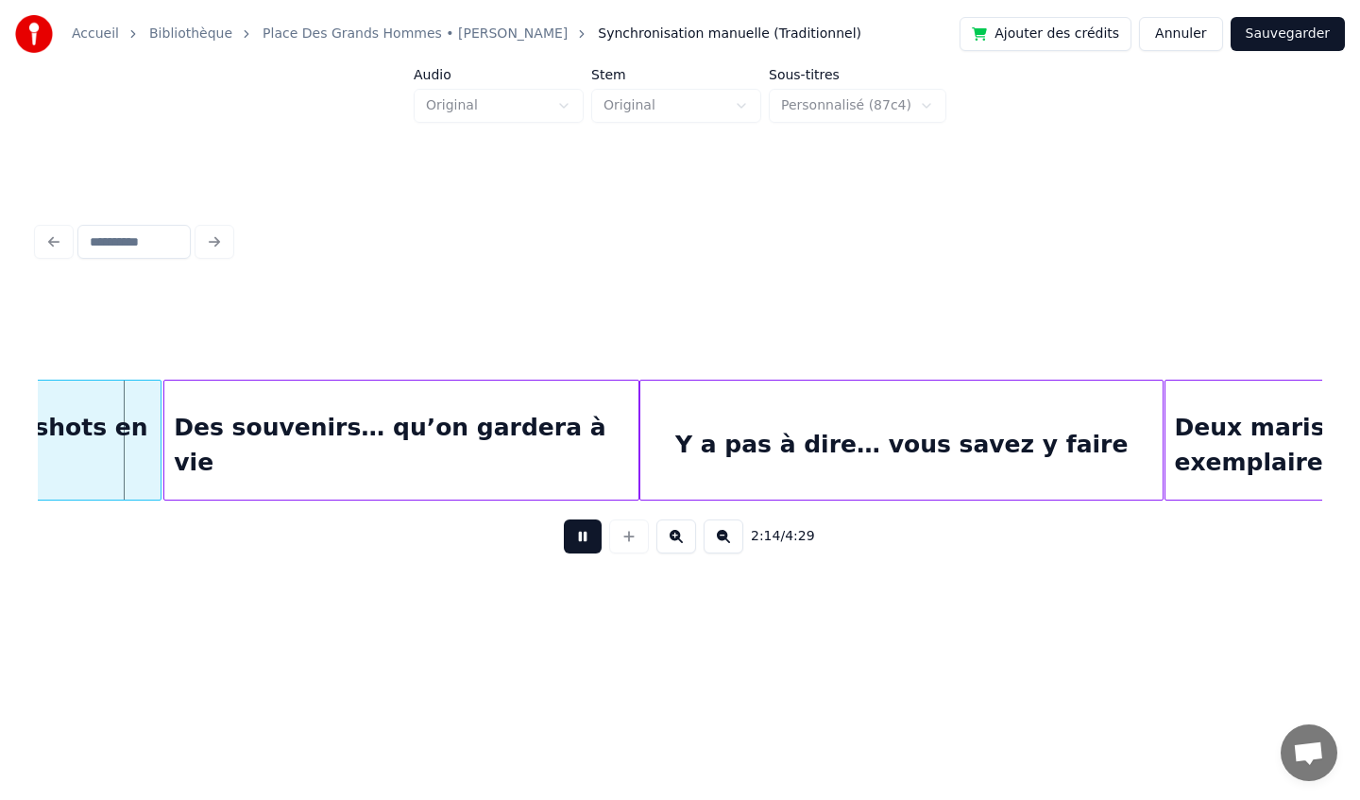
click at [576, 535] on button at bounding box center [583, 536] width 38 height 34
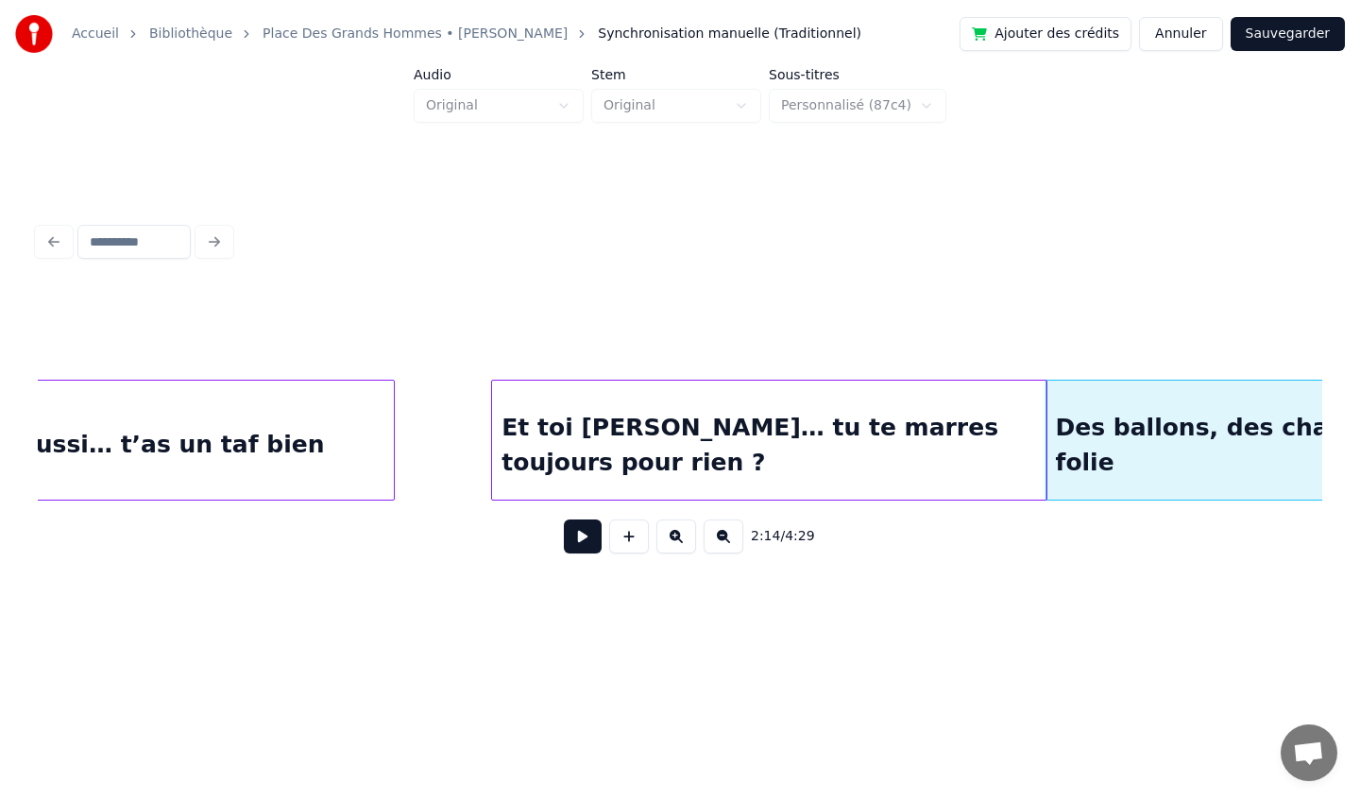
scroll to position [0, 17571]
click at [1067, 439] on div at bounding box center [1068, 440] width 6 height 119
click at [1061, 437] on div at bounding box center [1059, 440] width 6 height 119
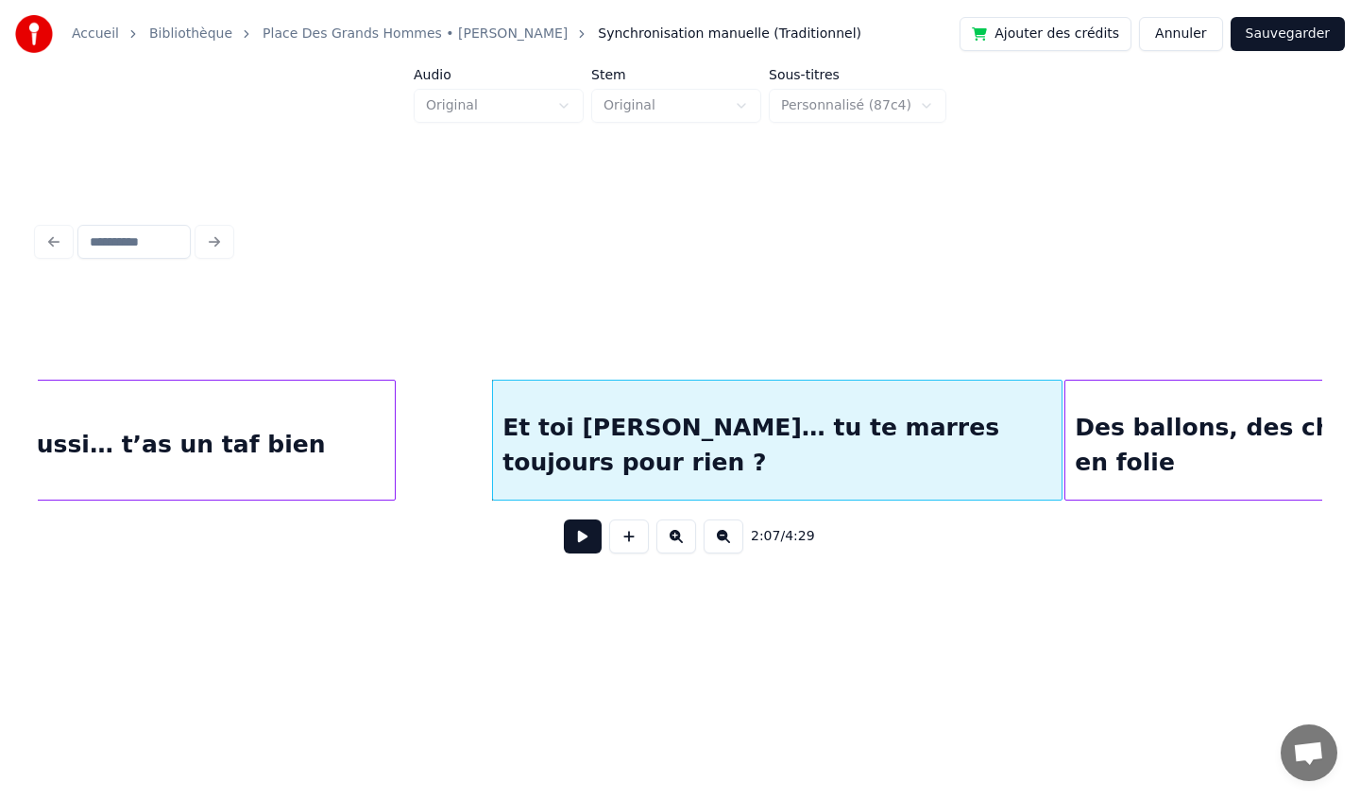
click at [1061, 436] on div at bounding box center [1059, 440] width 6 height 119
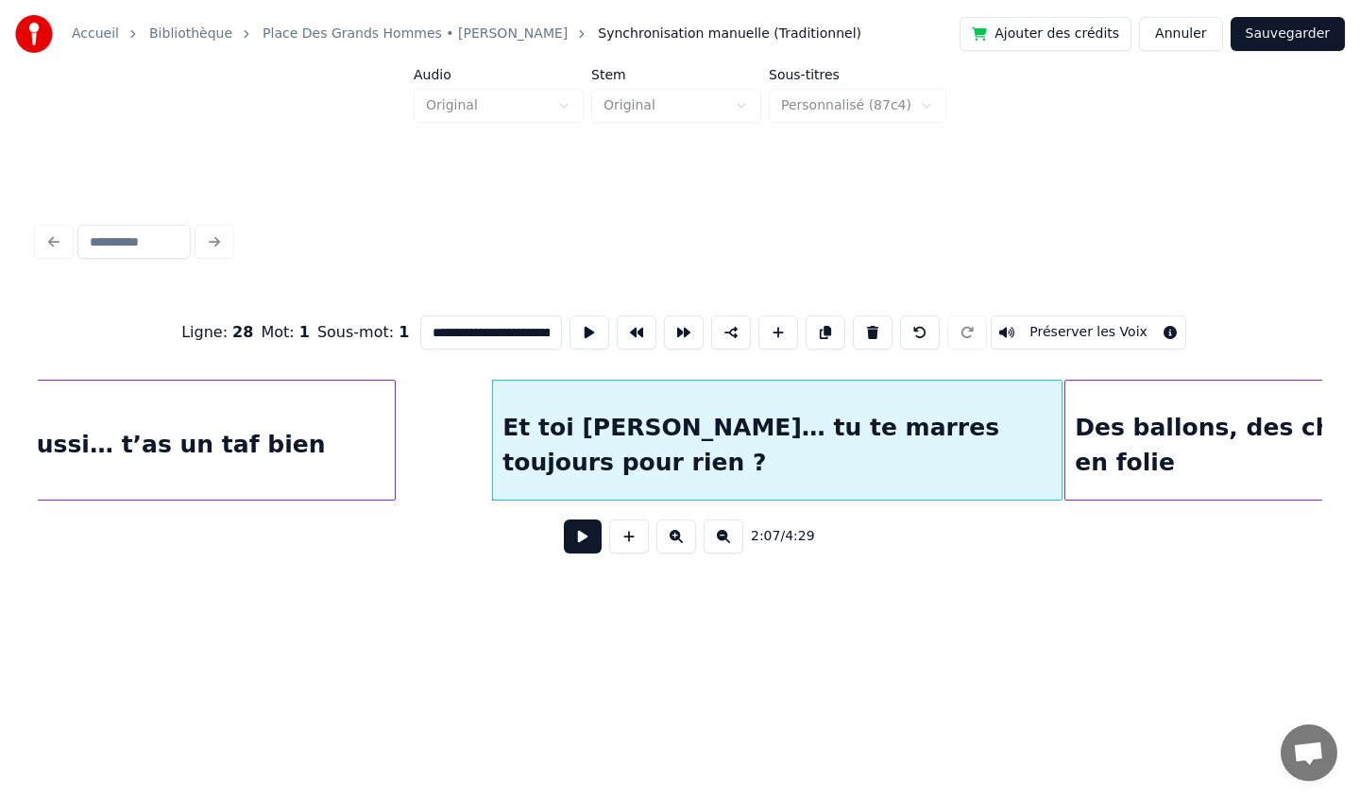
click at [570, 543] on button at bounding box center [583, 536] width 38 height 34
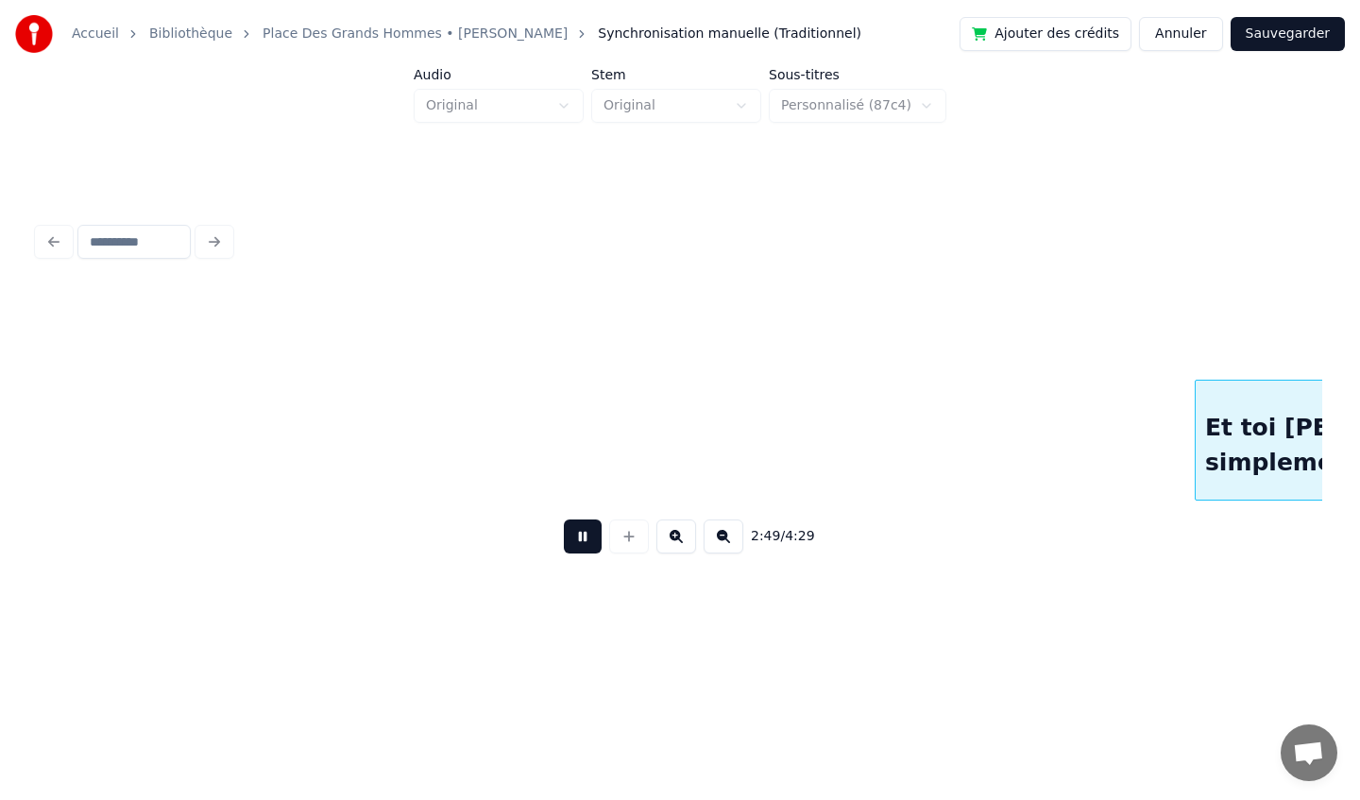
scroll to position [0, 23994]
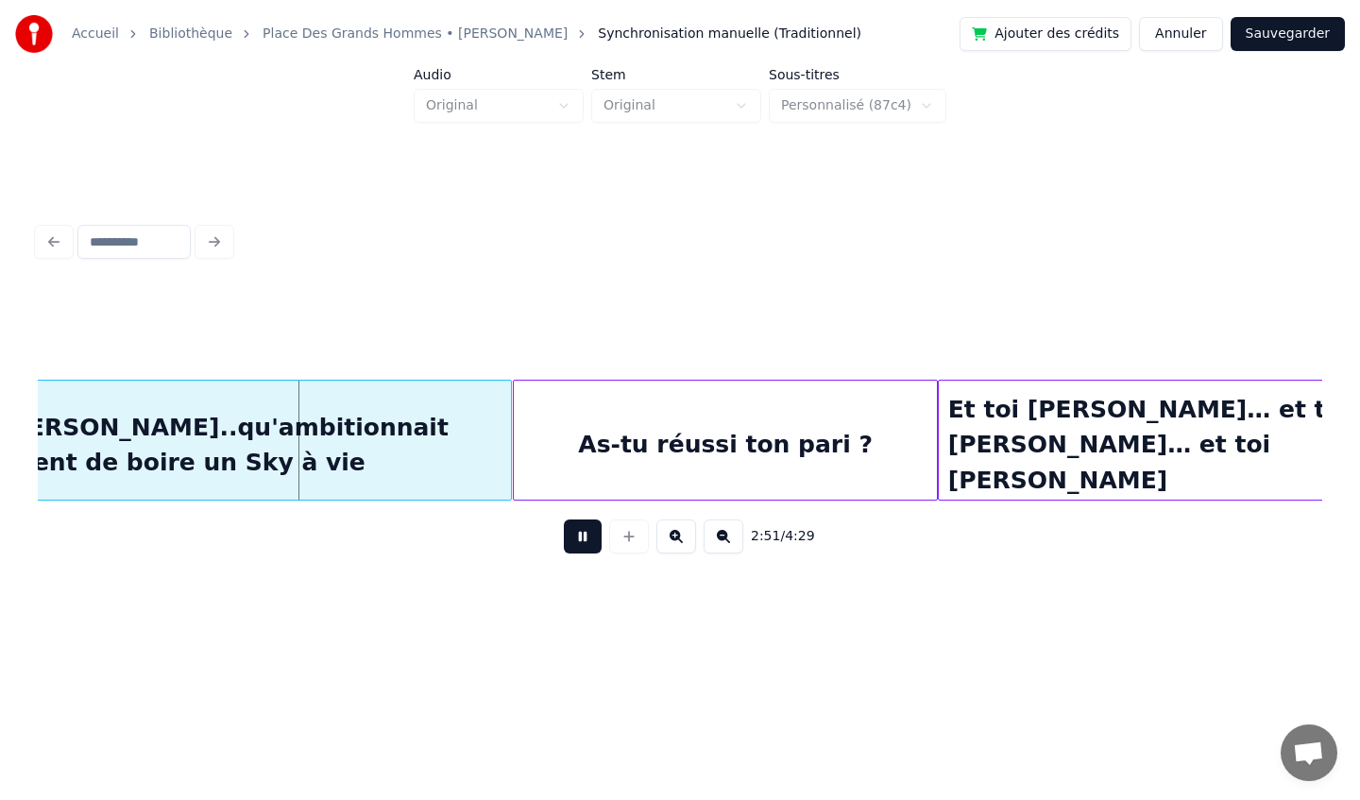
click at [575, 543] on button at bounding box center [583, 536] width 38 height 34
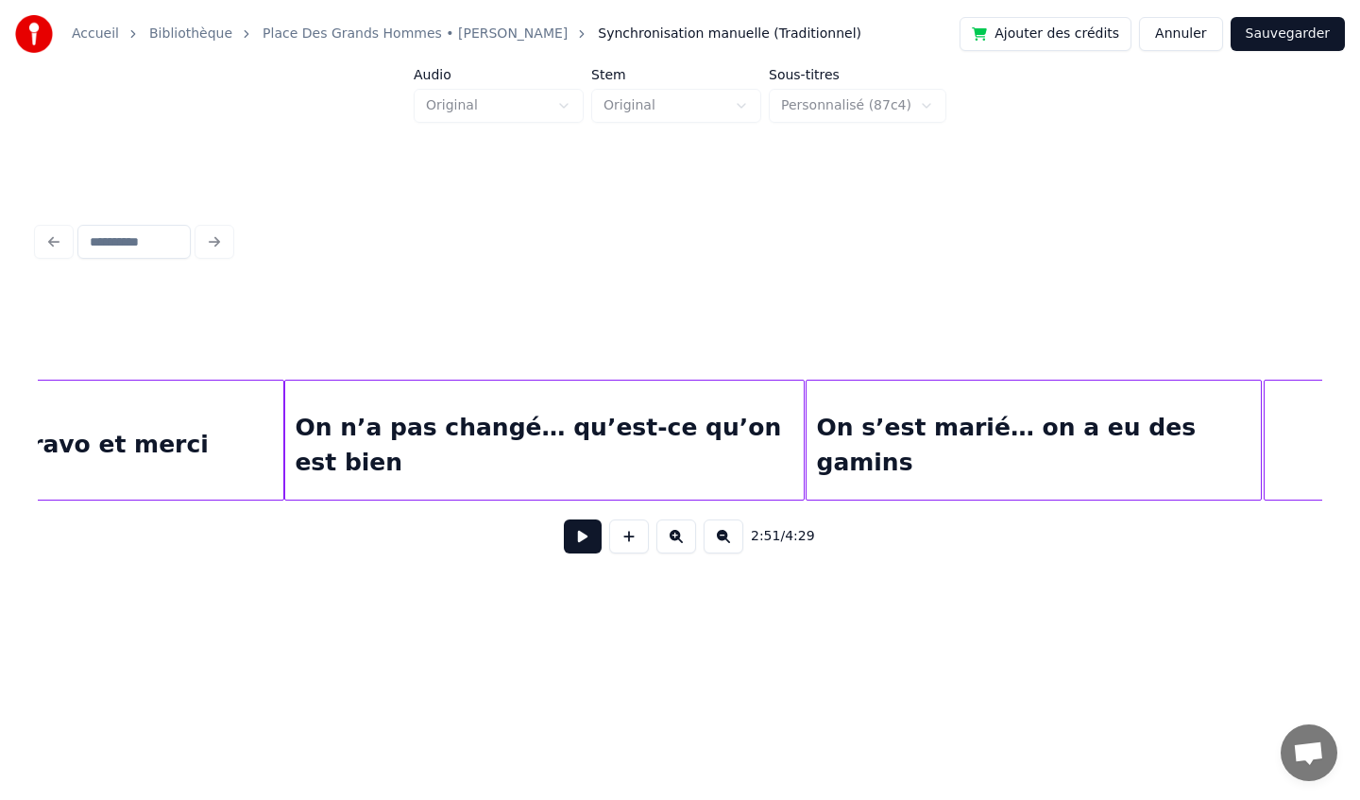
scroll to position [0, 16180]
click at [358, 472] on div "On n’a pas changé… qu’est-ce qu’on est bien" at bounding box center [546, 445] width 518 height 128
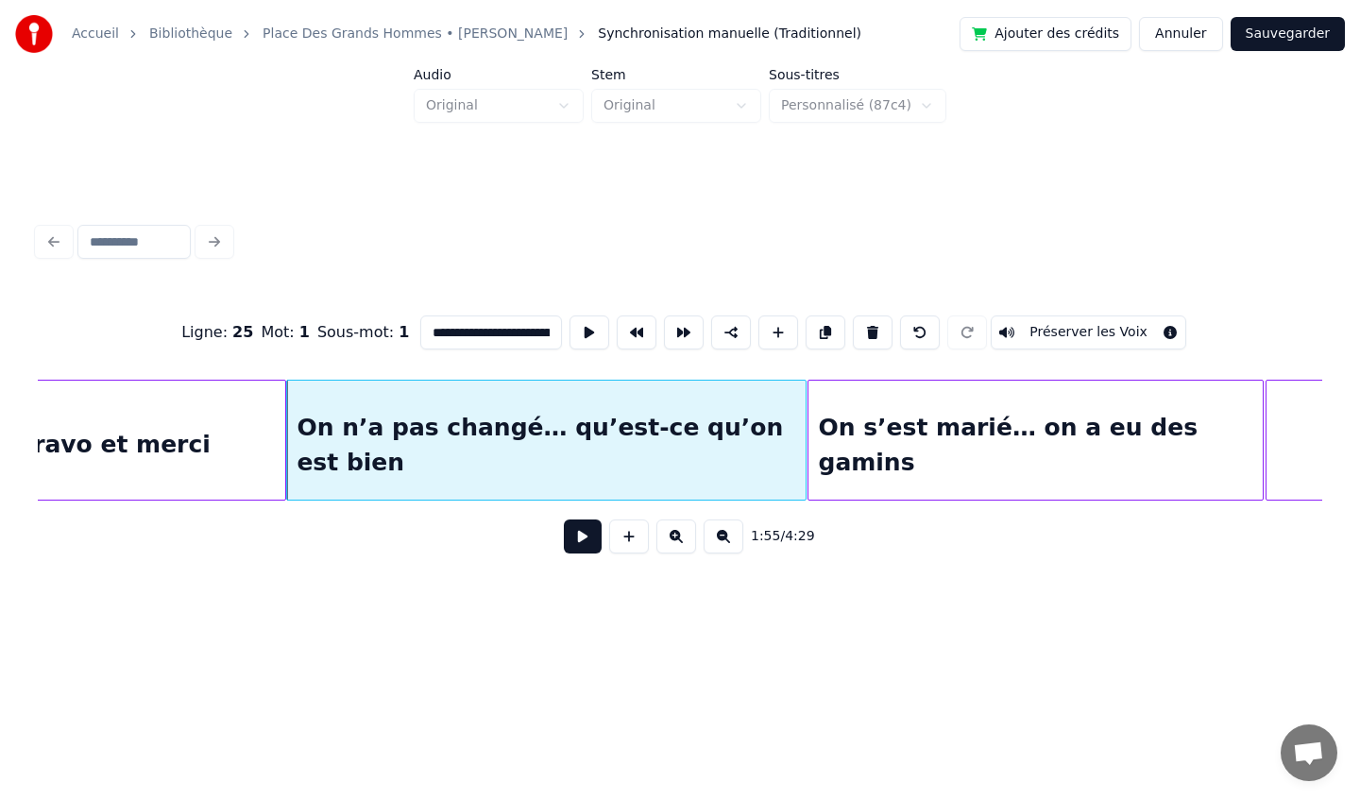
click at [582, 533] on button at bounding box center [583, 536] width 38 height 34
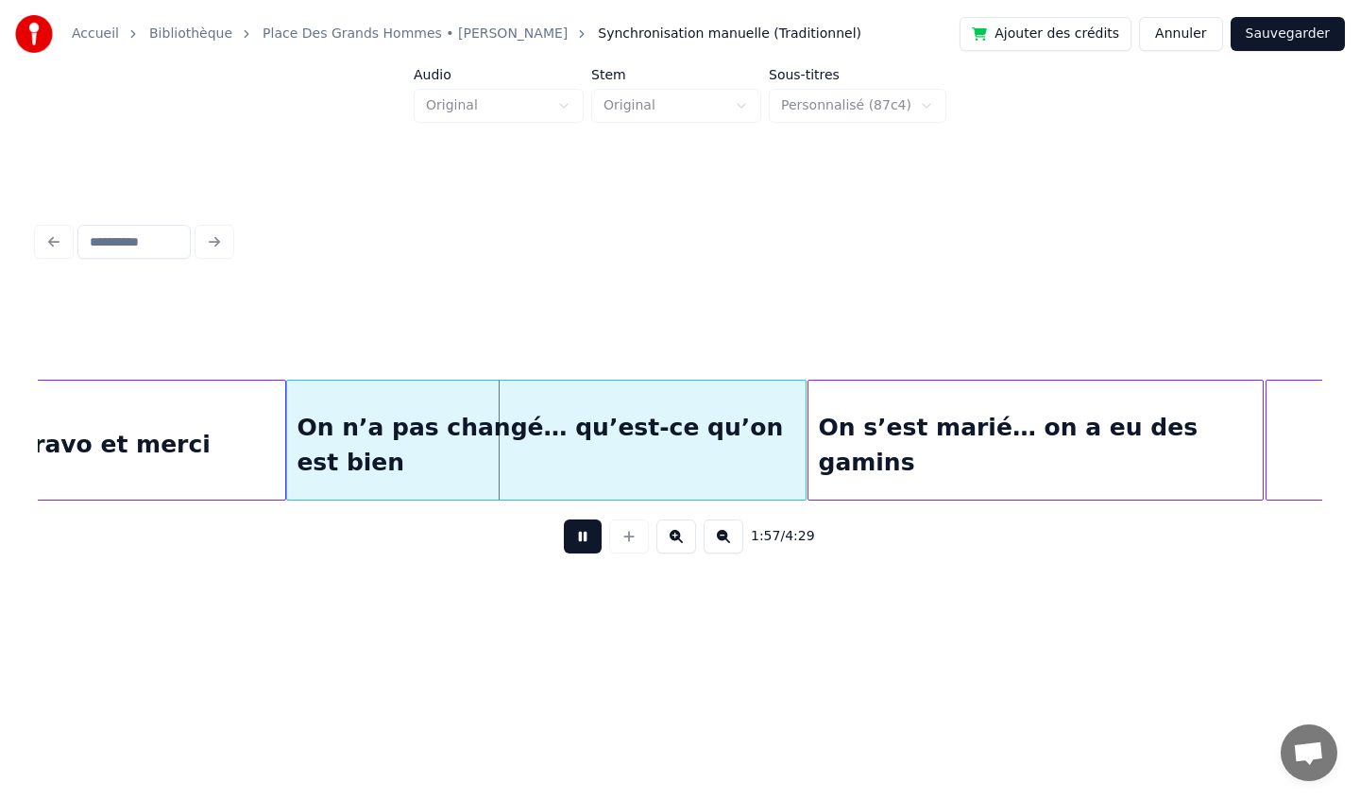
click at [582, 533] on button at bounding box center [583, 536] width 38 height 34
click at [581, 540] on button at bounding box center [583, 536] width 38 height 34
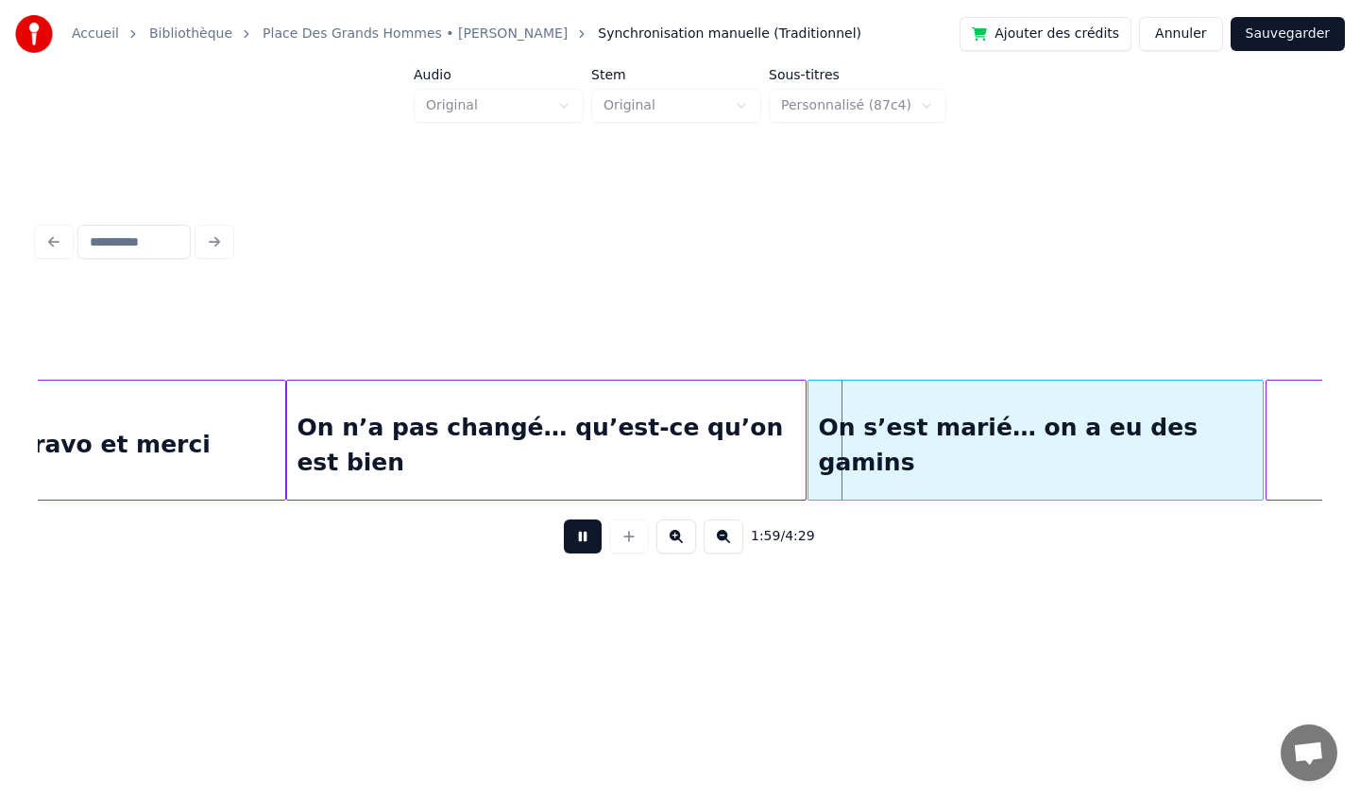
click at [329, 435] on div "On n’a pas changé… qu’est-ce qu’on est bien" at bounding box center [546, 445] width 518 height 128
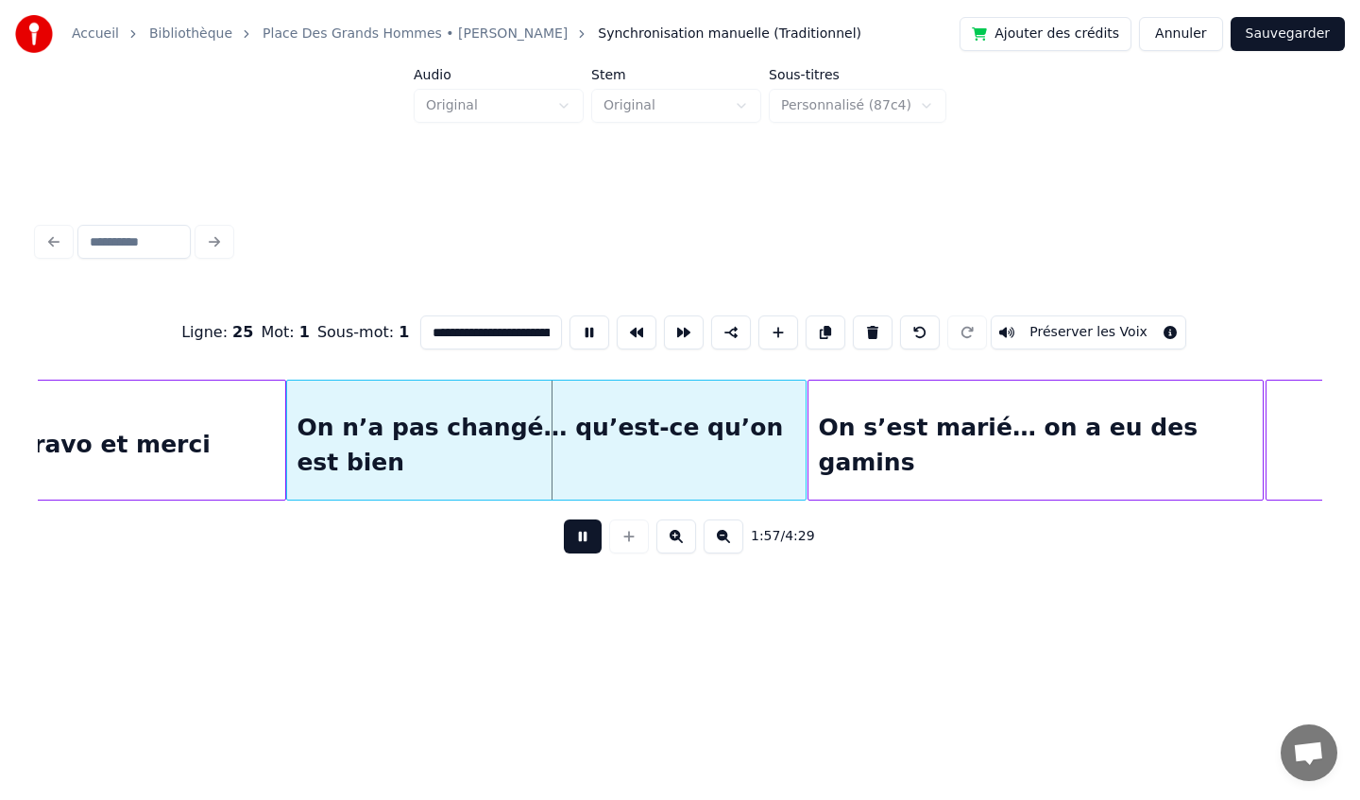
click at [348, 404] on div "On n’a pas changé… qu’est-ce qu’on est bien" at bounding box center [546, 445] width 518 height 128
click at [183, 407] on div "Et on vous dit ...bravo et merci" at bounding box center [4, 445] width 564 height 128
type input "**********"
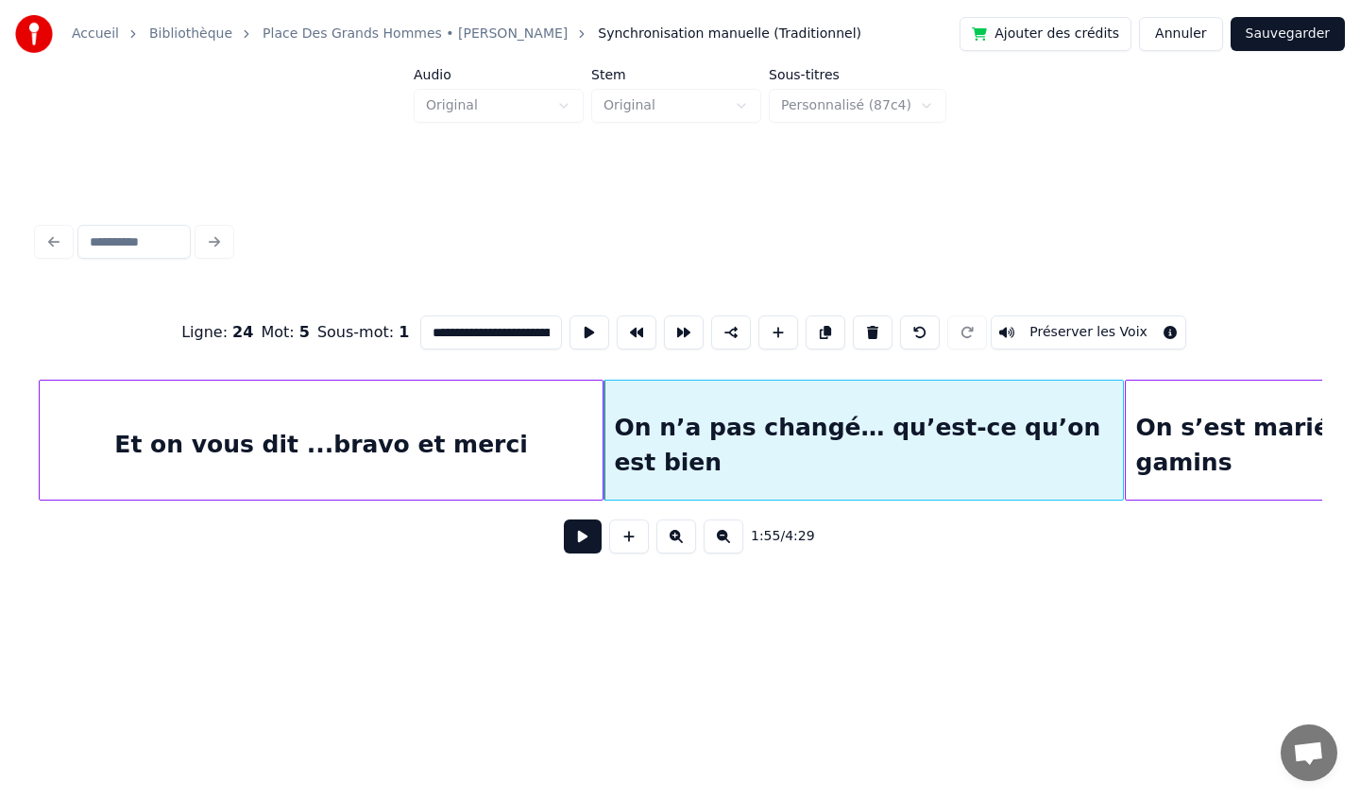
click at [587, 546] on button at bounding box center [583, 536] width 38 height 34
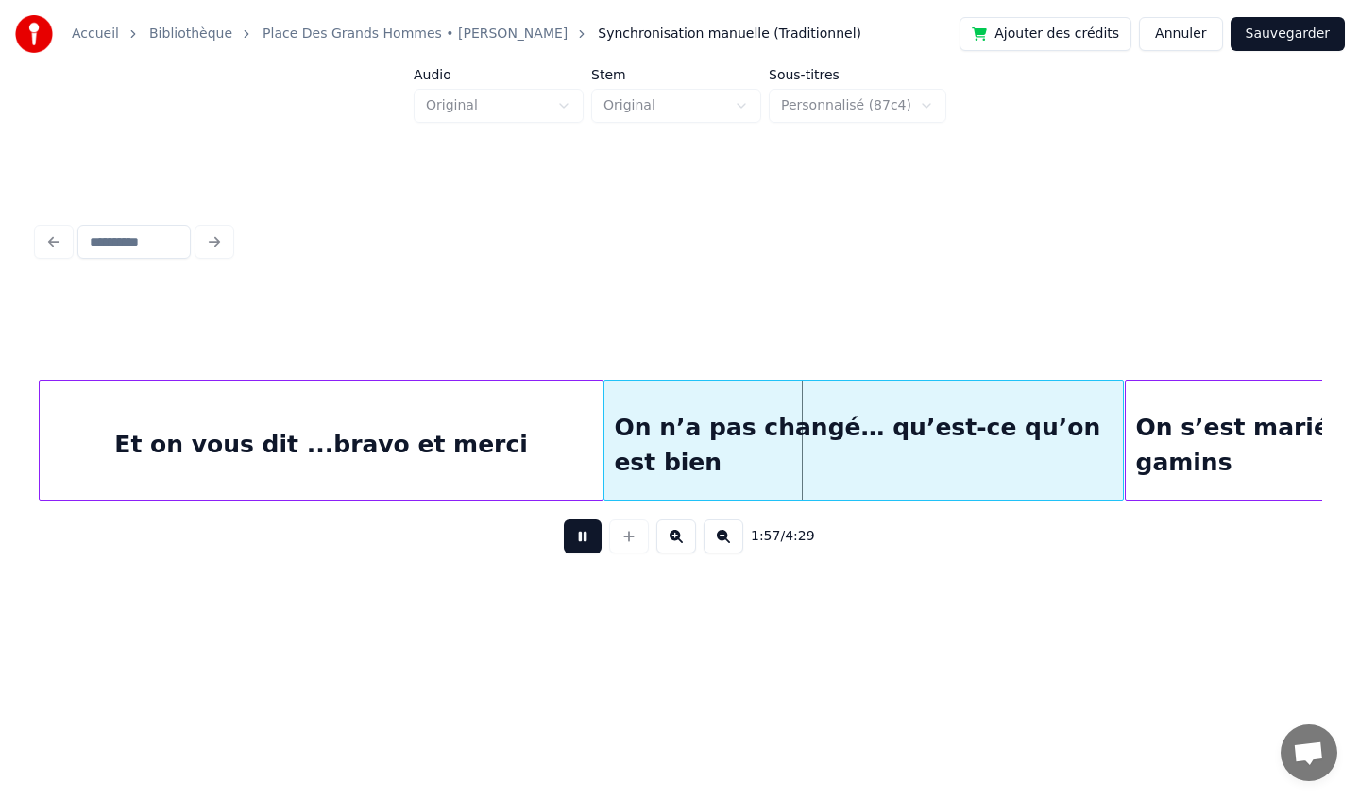
click at [458, 422] on div "Et on vous dit ...bravo et merci" at bounding box center [322, 445] width 564 height 128
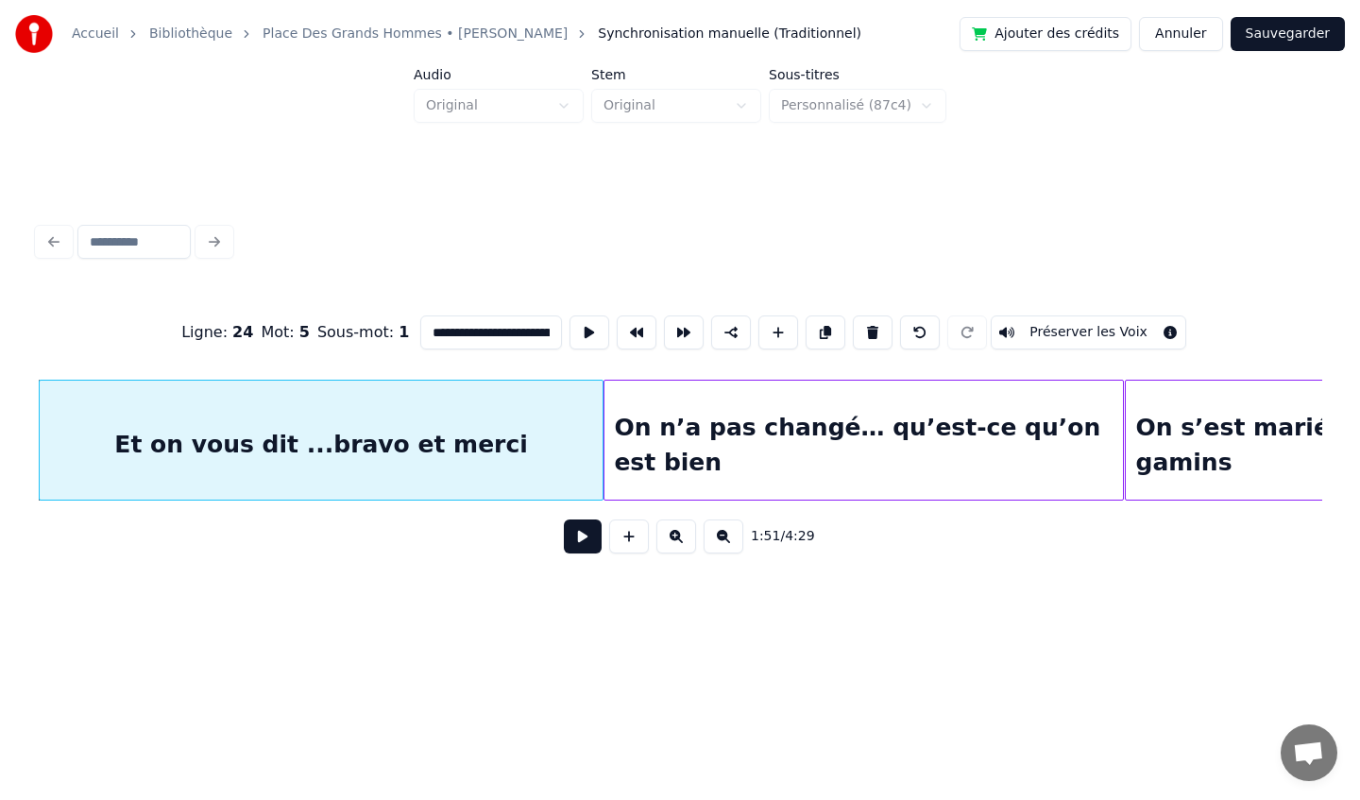
click at [585, 541] on button at bounding box center [583, 536] width 38 height 34
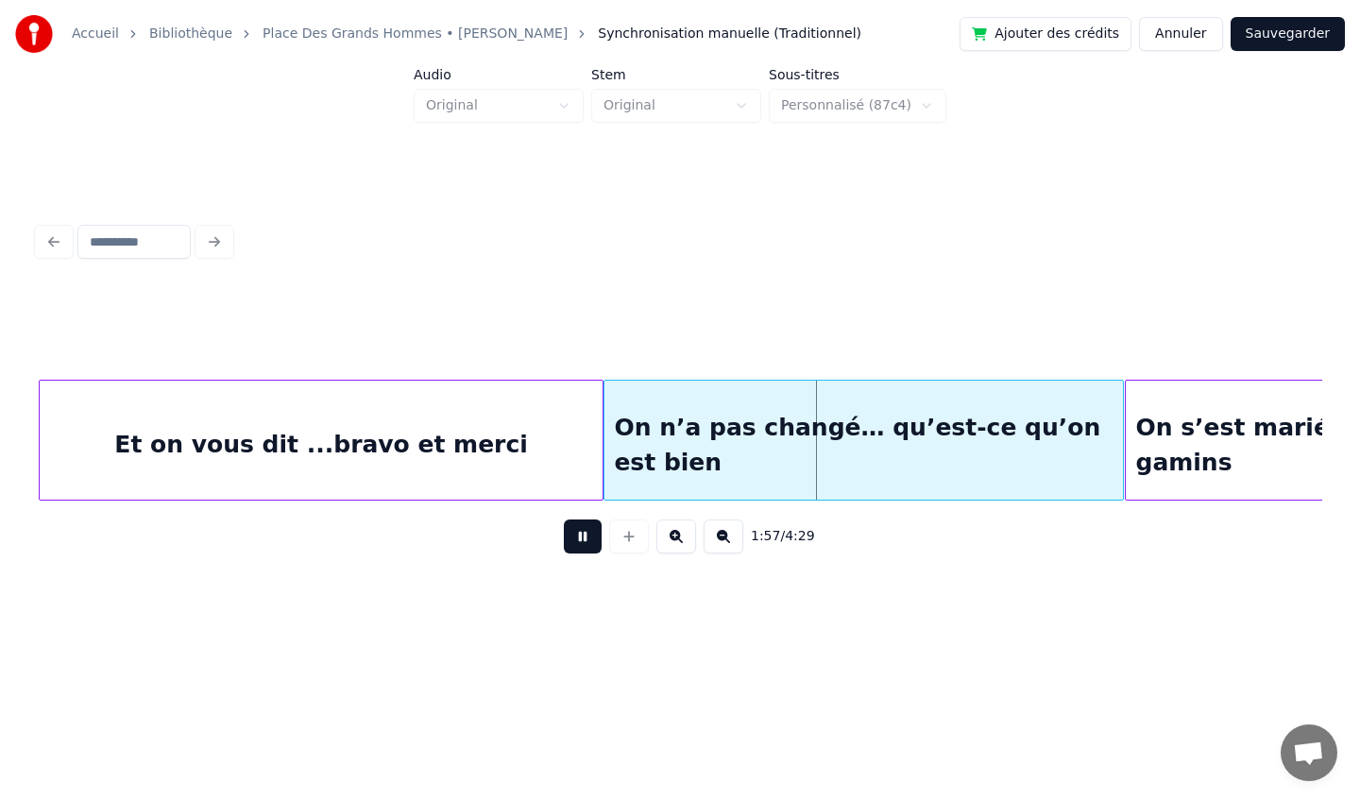
click at [587, 535] on button at bounding box center [583, 536] width 38 height 34
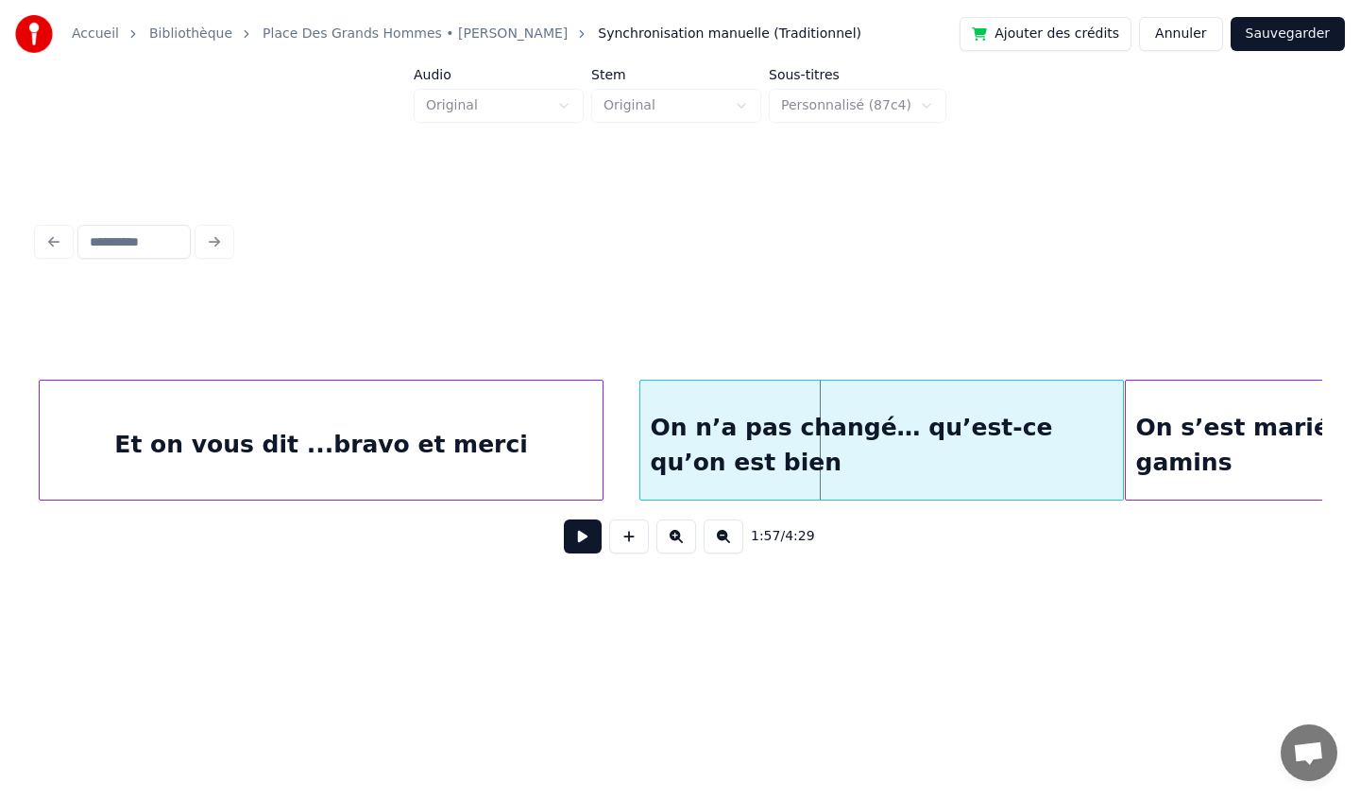
click at [643, 431] on div at bounding box center [643, 440] width 6 height 119
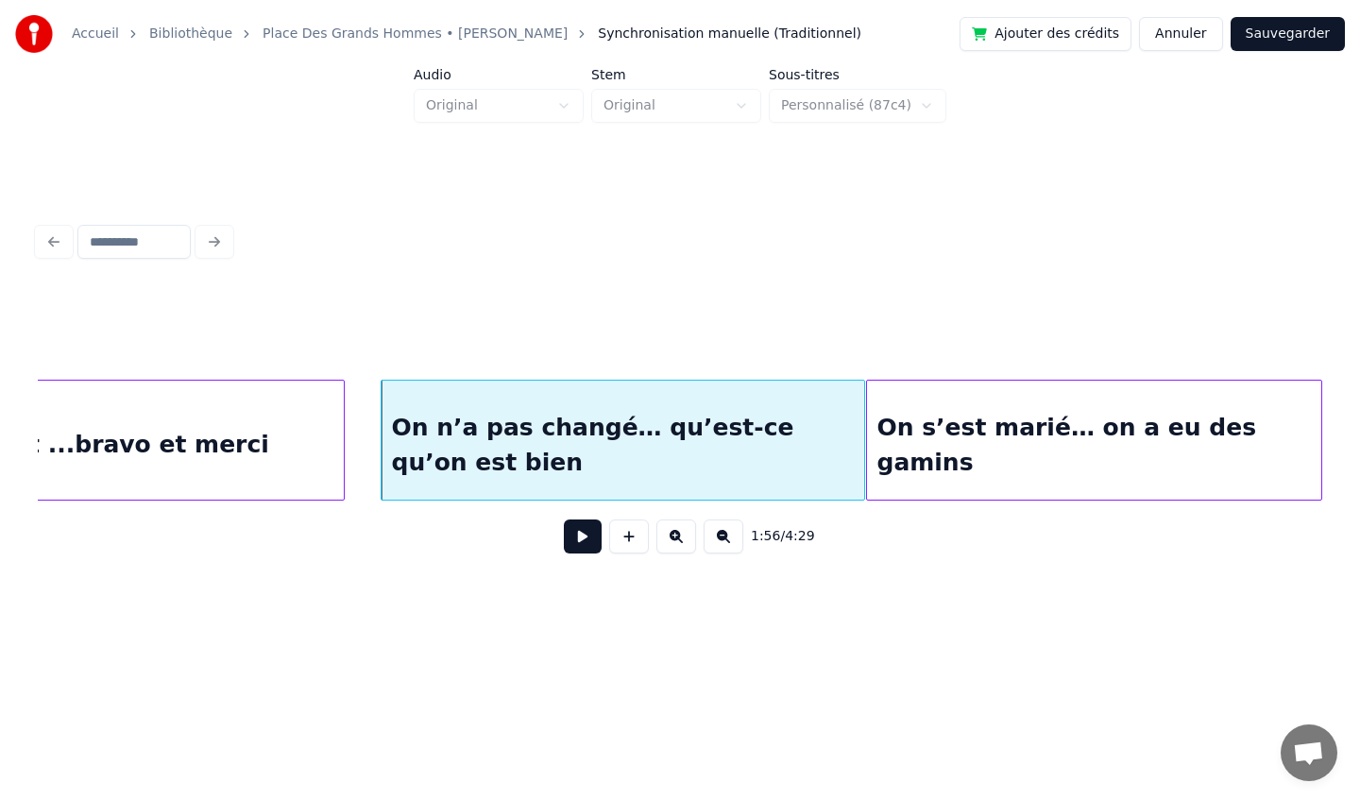
scroll to position [0, 16124]
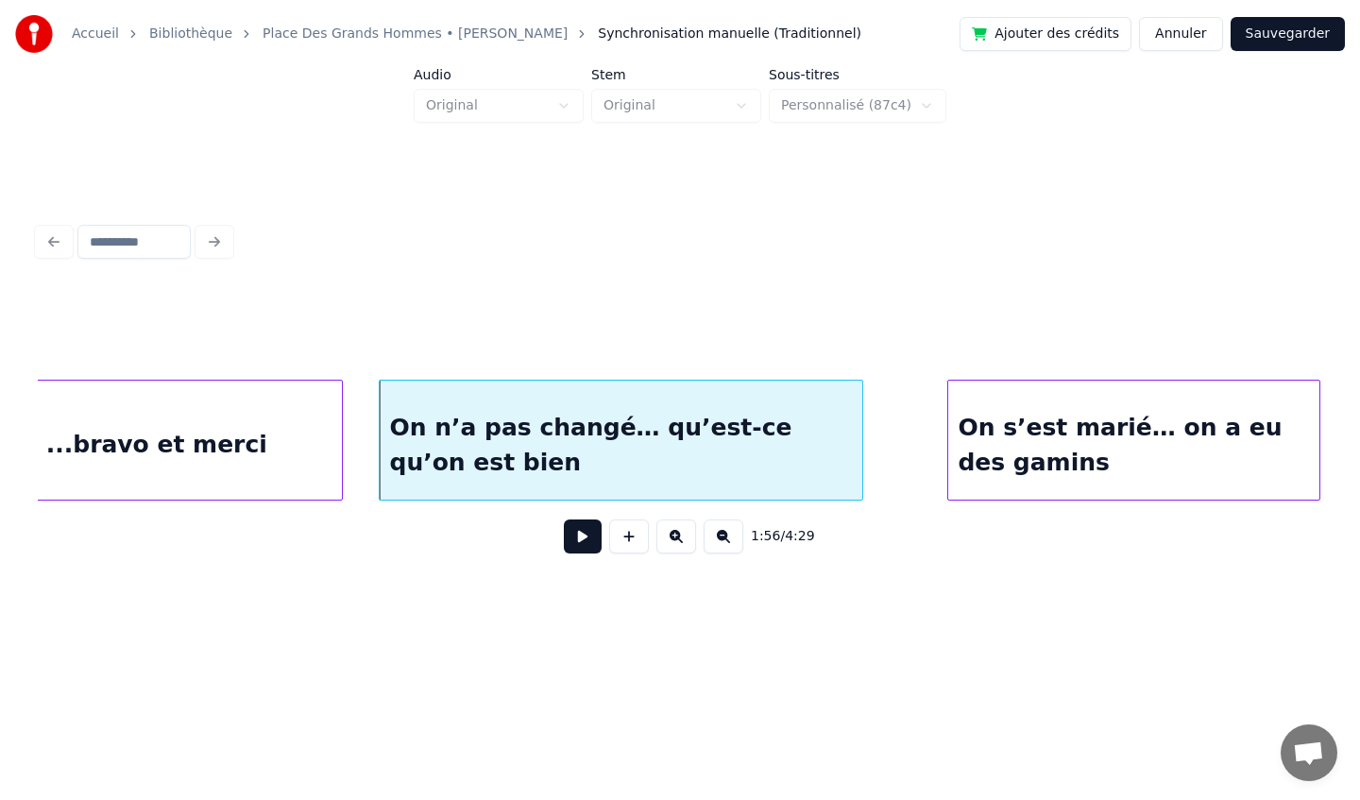
click at [954, 433] on div at bounding box center [951, 440] width 6 height 119
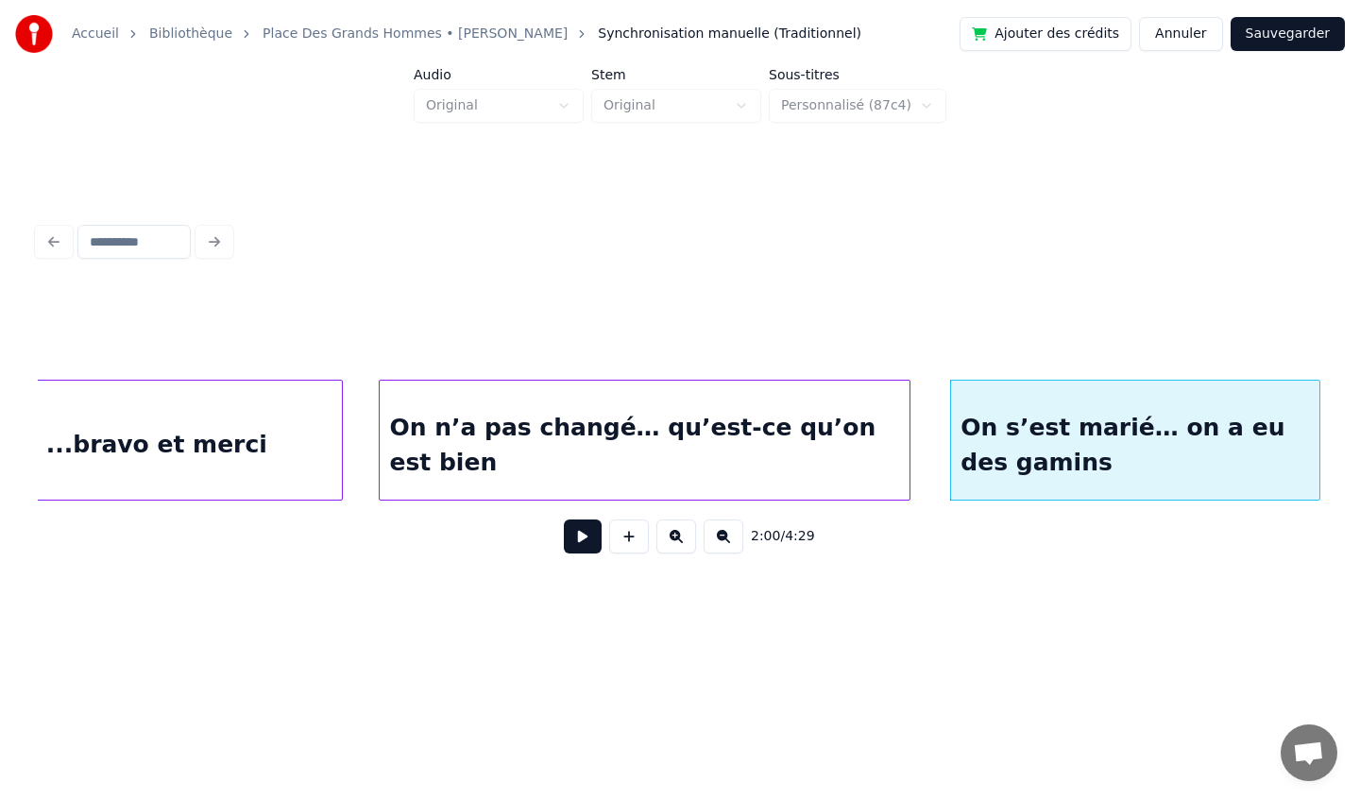
click at [907, 433] on div at bounding box center [907, 440] width 6 height 119
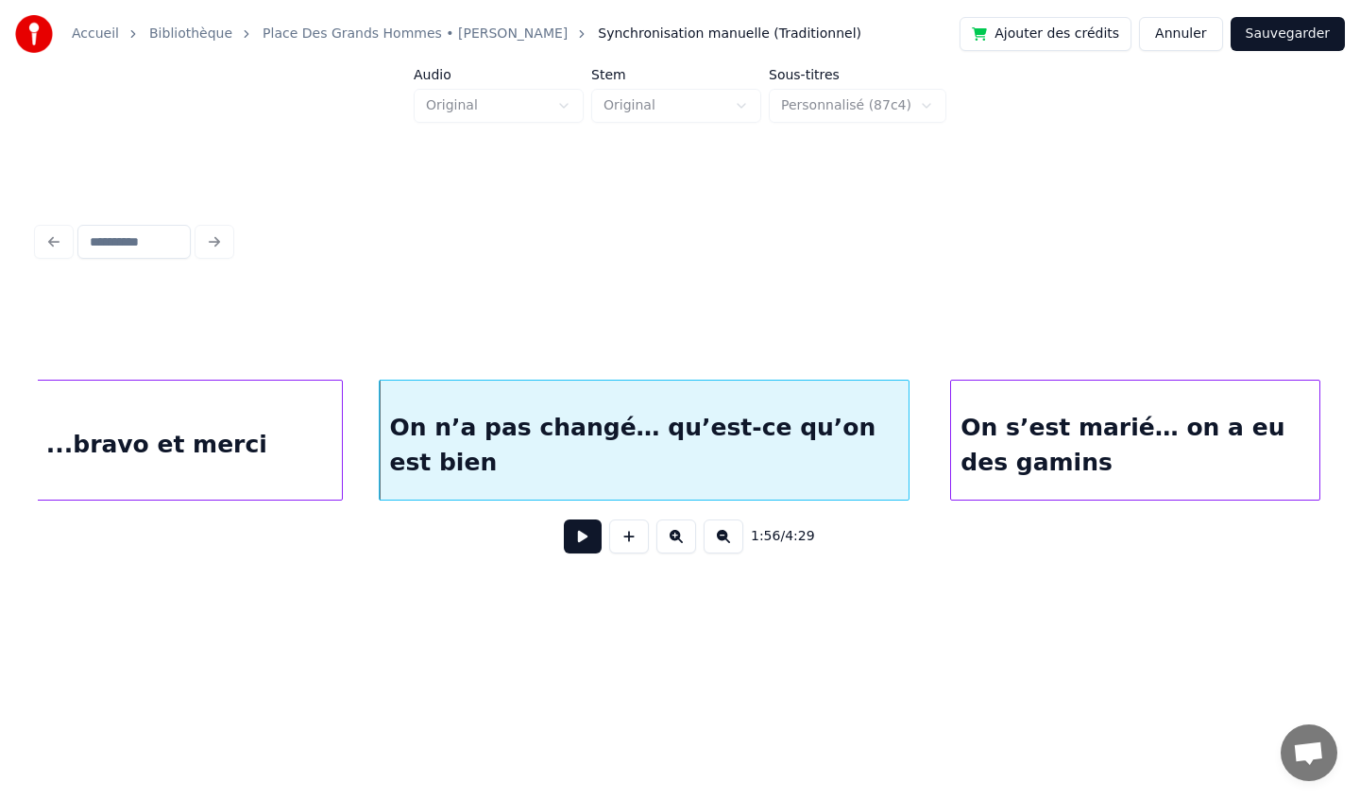
click at [292, 452] on div "Et on vous dit ...bravo et merci" at bounding box center [61, 445] width 564 height 128
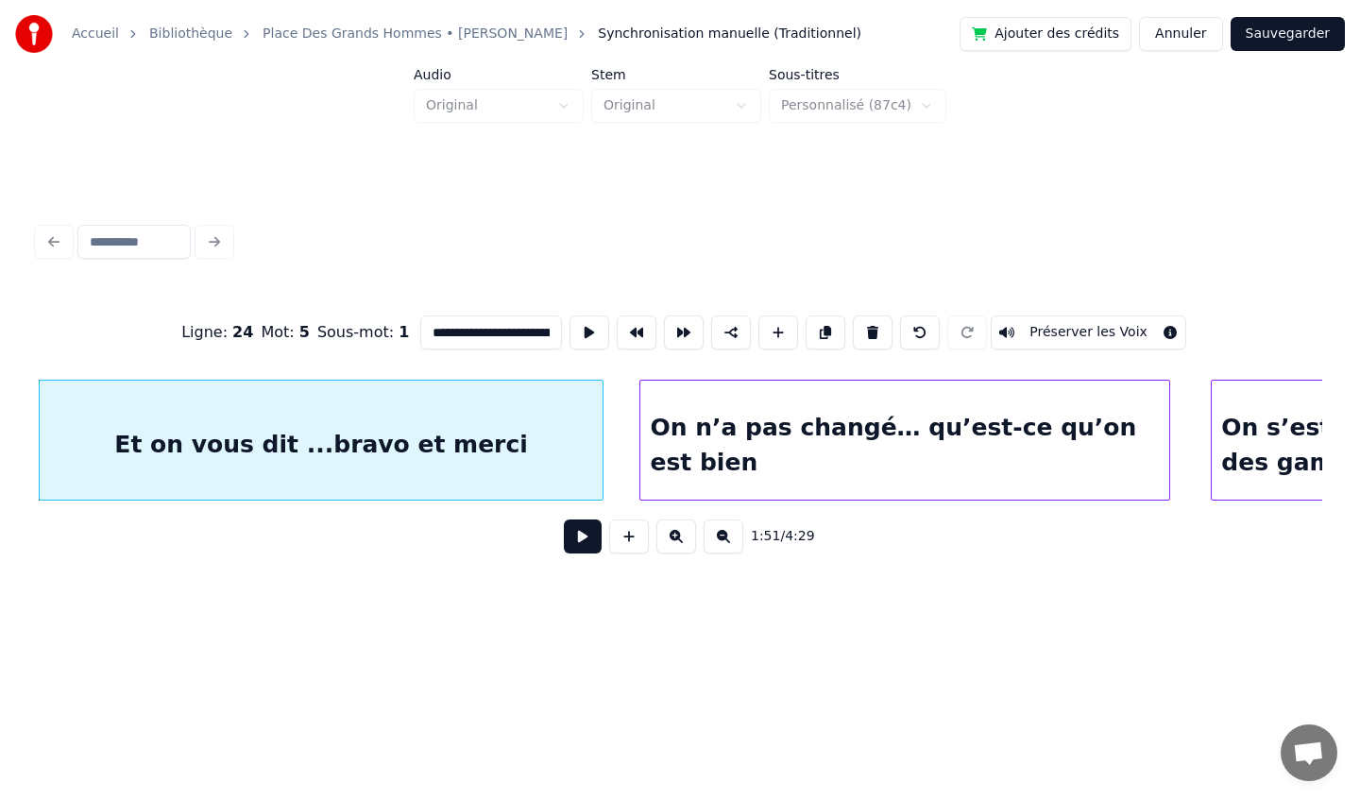
click at [584, 542] on button at bounding box center [583, 536] width 38 height 34
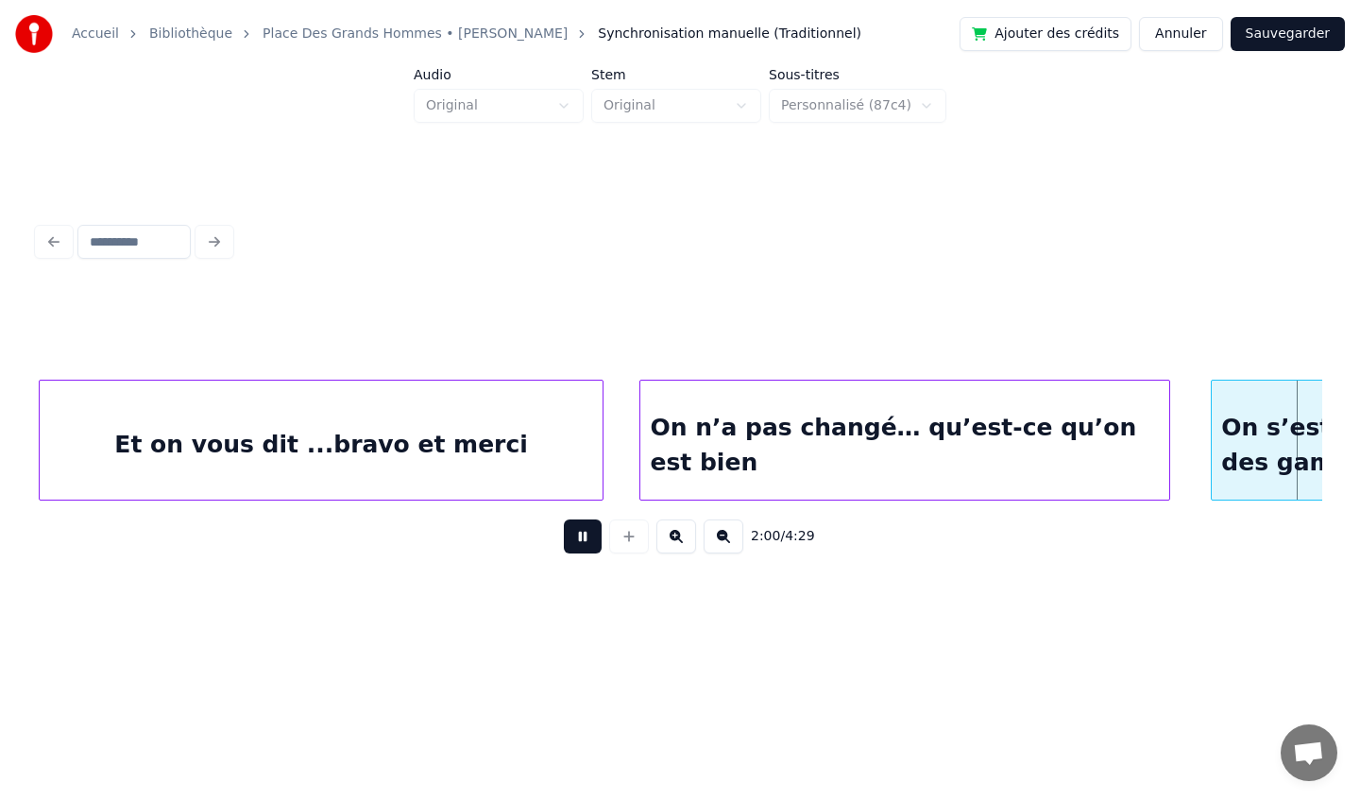
click at [590, 538] on button at bounding box center [583, 536] width 38 height 34
click at [1173, 446] on div at bounding box center [1175, 440] width 6 height 119
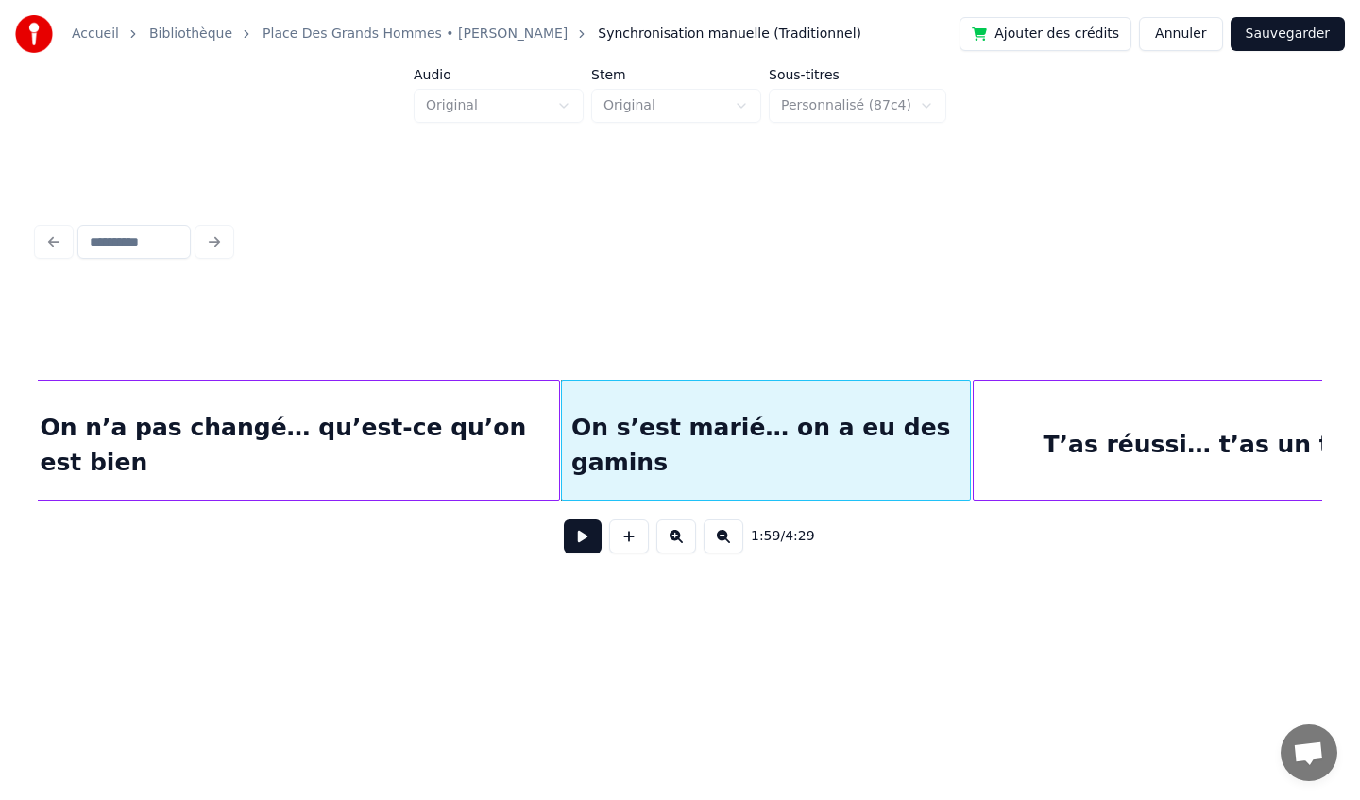
scroll to position [0, 16477]
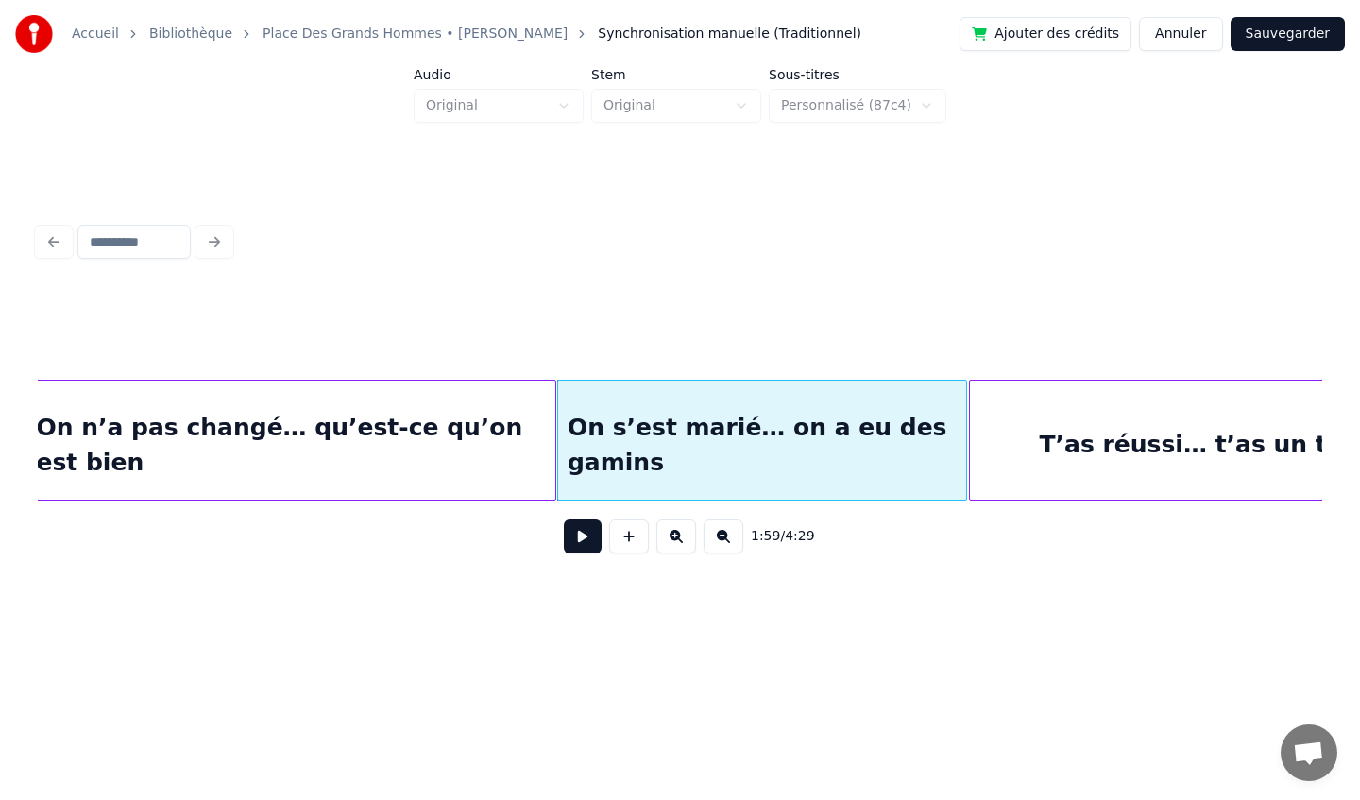
click at [590, 539] on button at bounding box center [583, 536] width 38 height 34
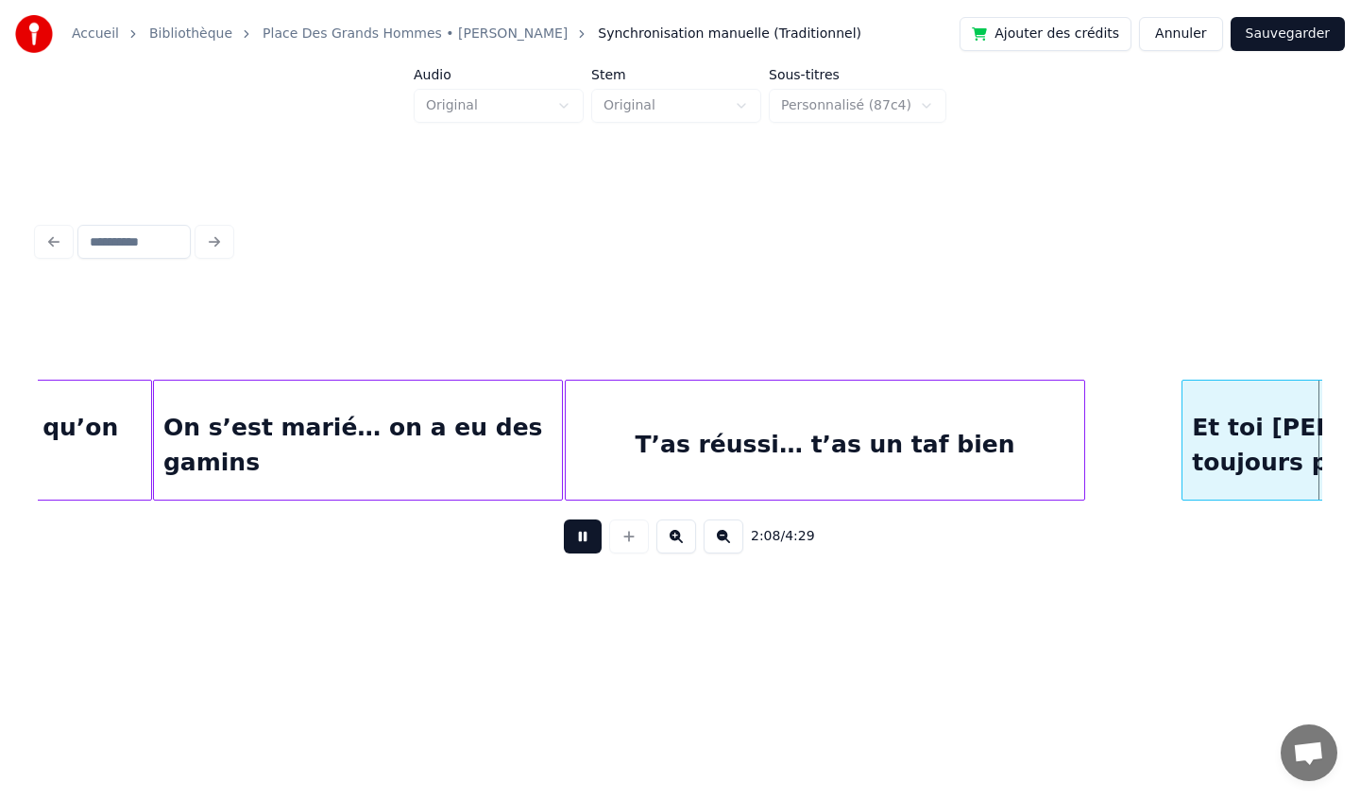
scroll to position [0, 18166]
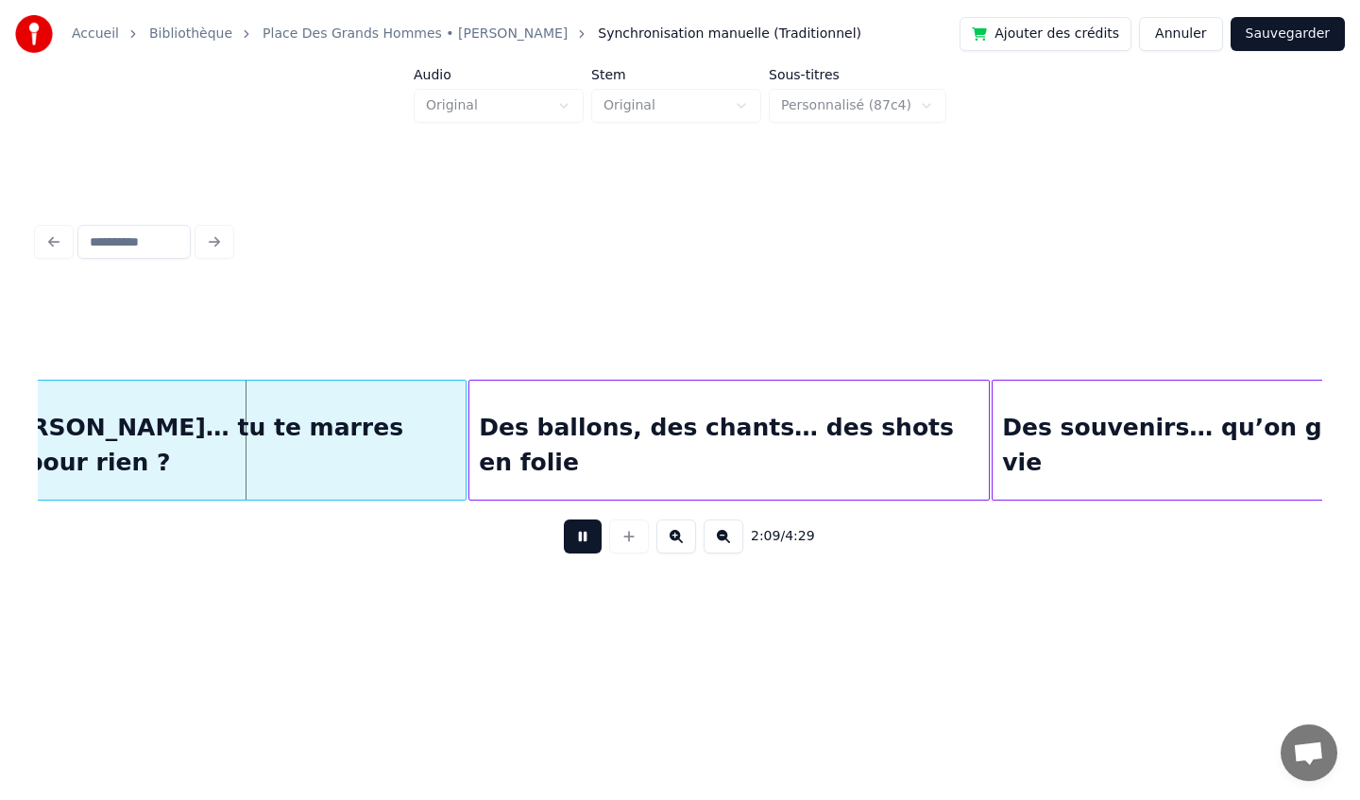
click at [591, 540] on button at bounding box center [583, 536] width 38 height 34
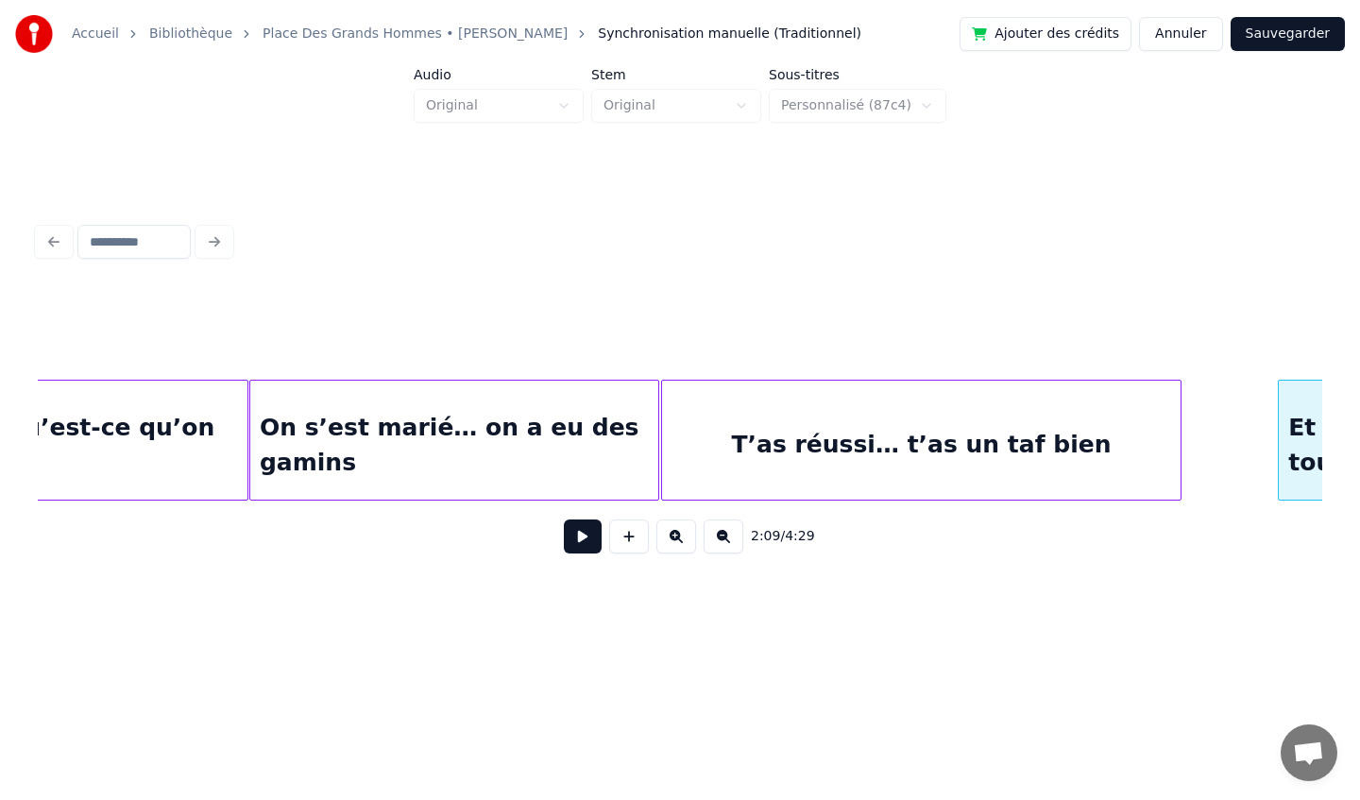
scroll to position [0, 16776]
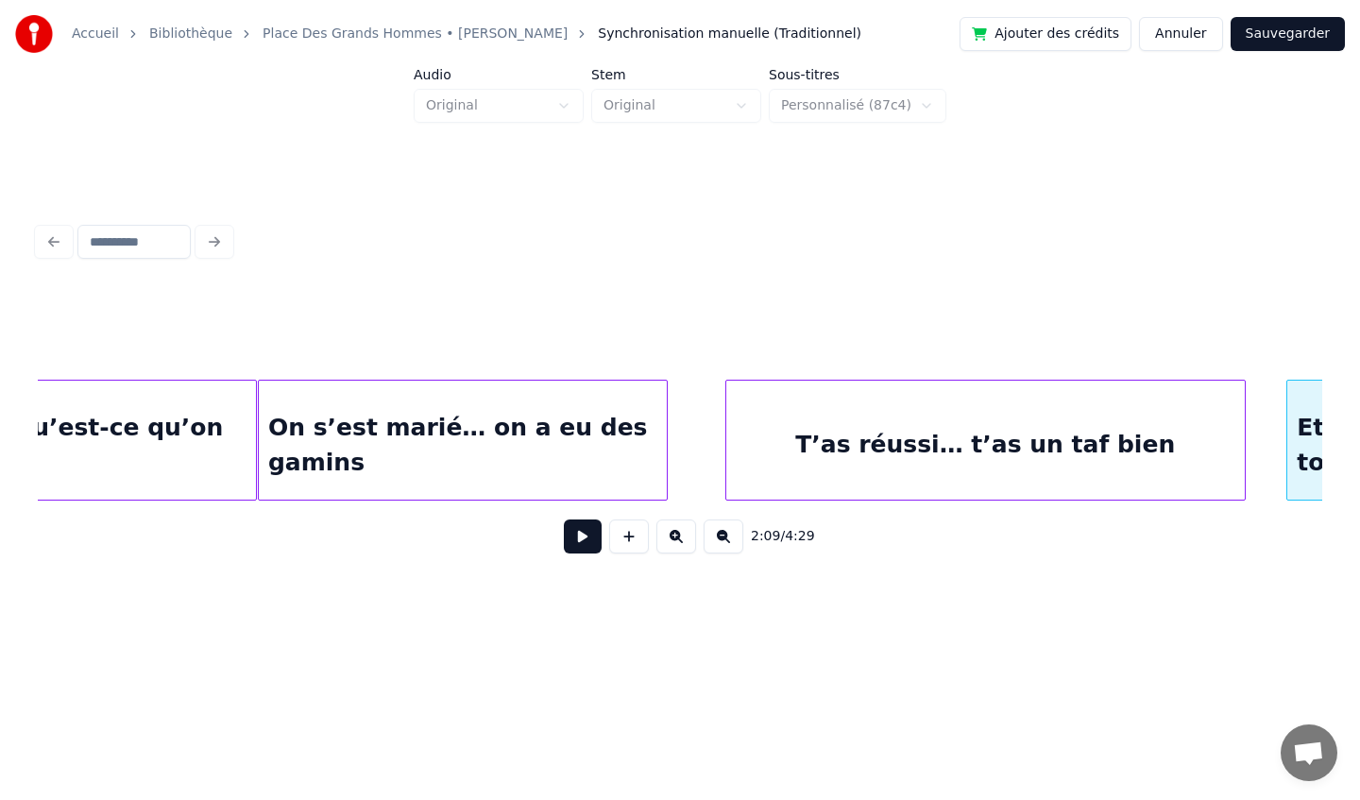
click at [916, 410] on div "T’as réussi… t’as un taf bien" at bounding box center [985, 445] width 518 height 128
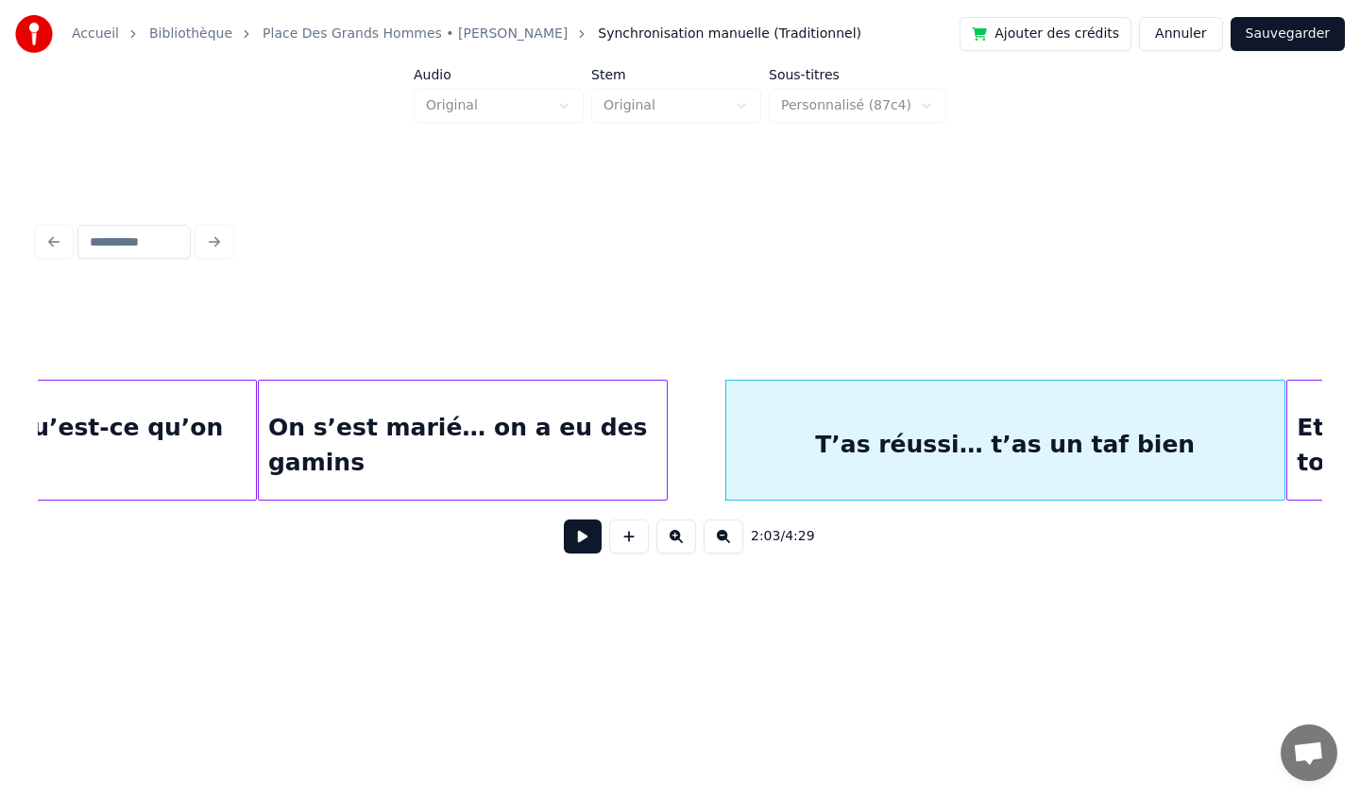
click at [1282, 445] on div at bounding box center [1282, 440] width 6 height 119
click at [722, 450] on div at bounding box center [722, 440] width 6 height 119
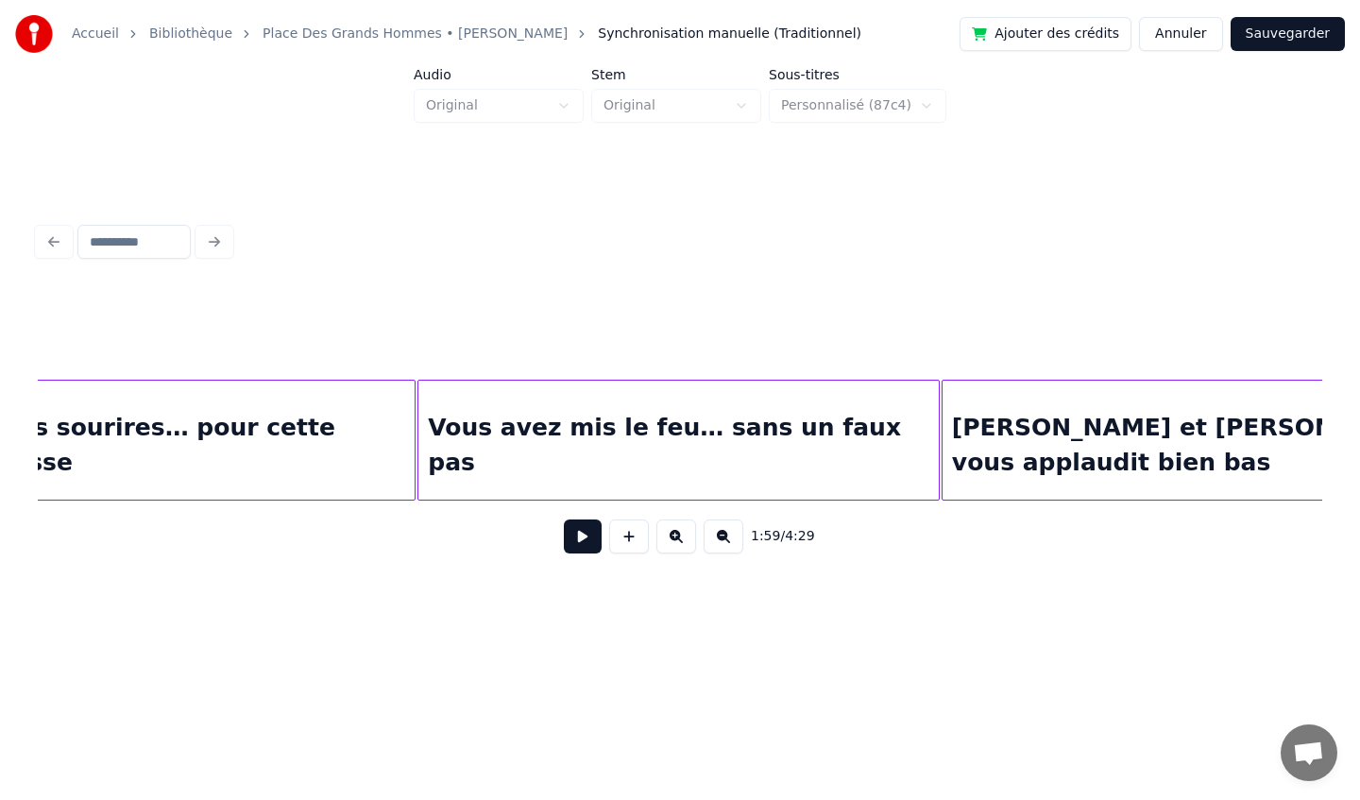
scroll to position [0, 6287]
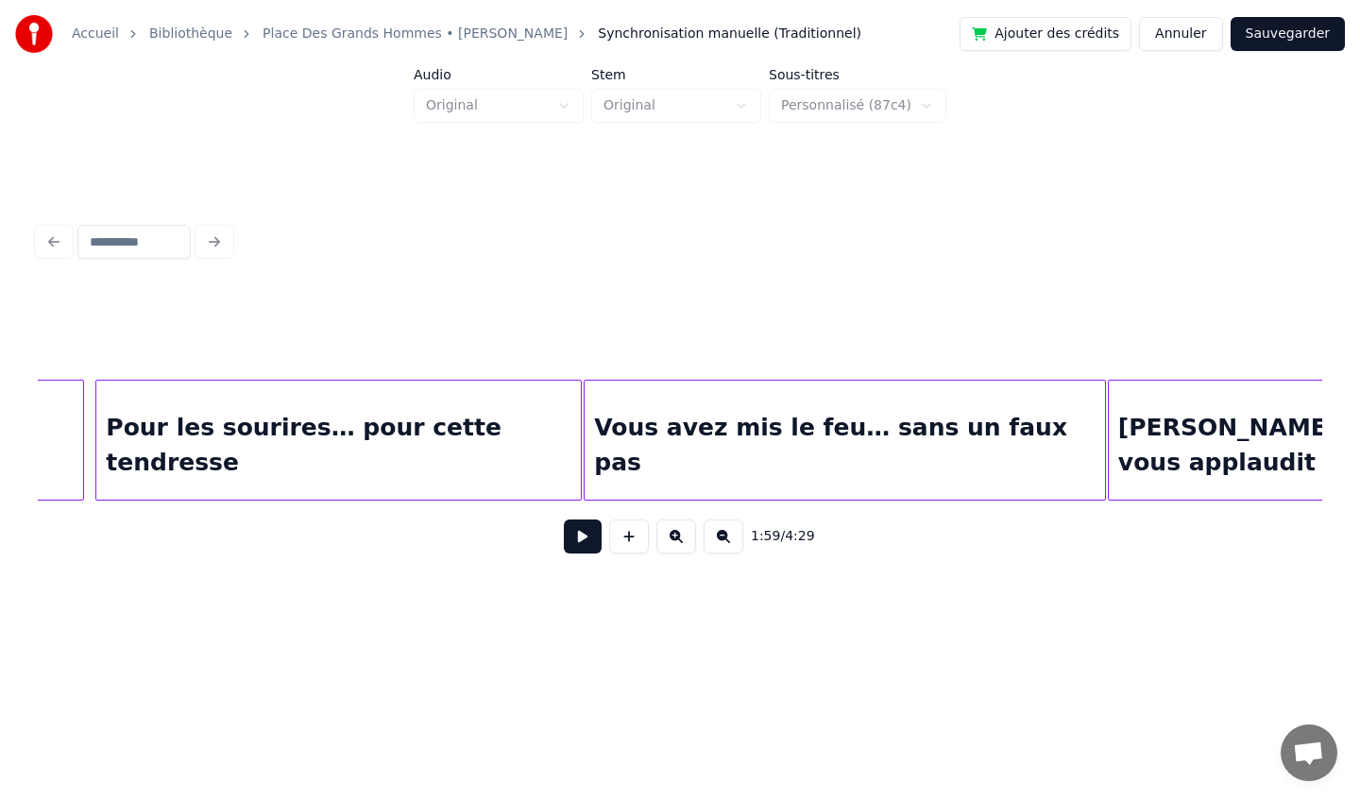
click at [1272, 33] on button "Sauvegarder" at bounding box center [1288, 34] width 114 height 34
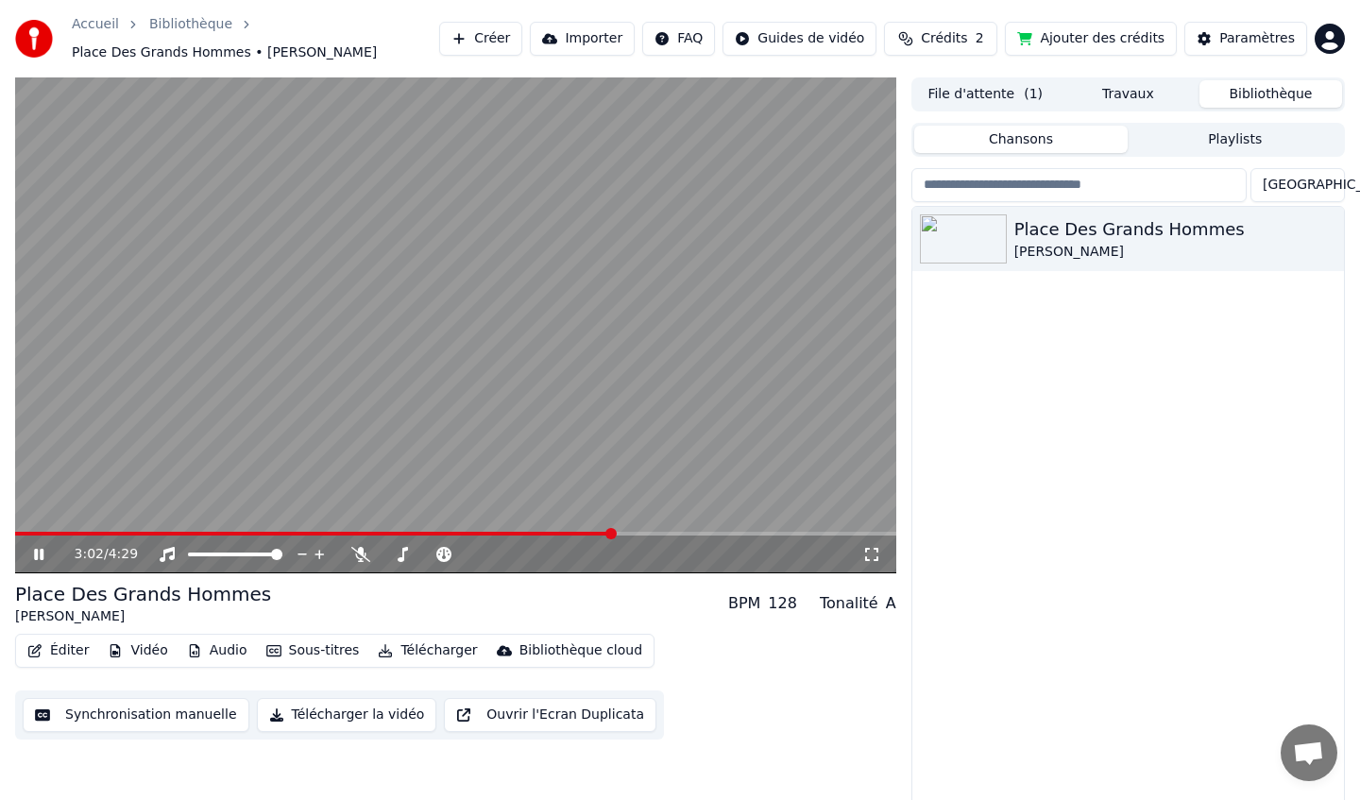
click at [33, 556] on icon at bounding box center [52, 554] width 44 height 15
click at [55, 645] on button "Éditer" at bounding box center [58, 650] width 76 height 26
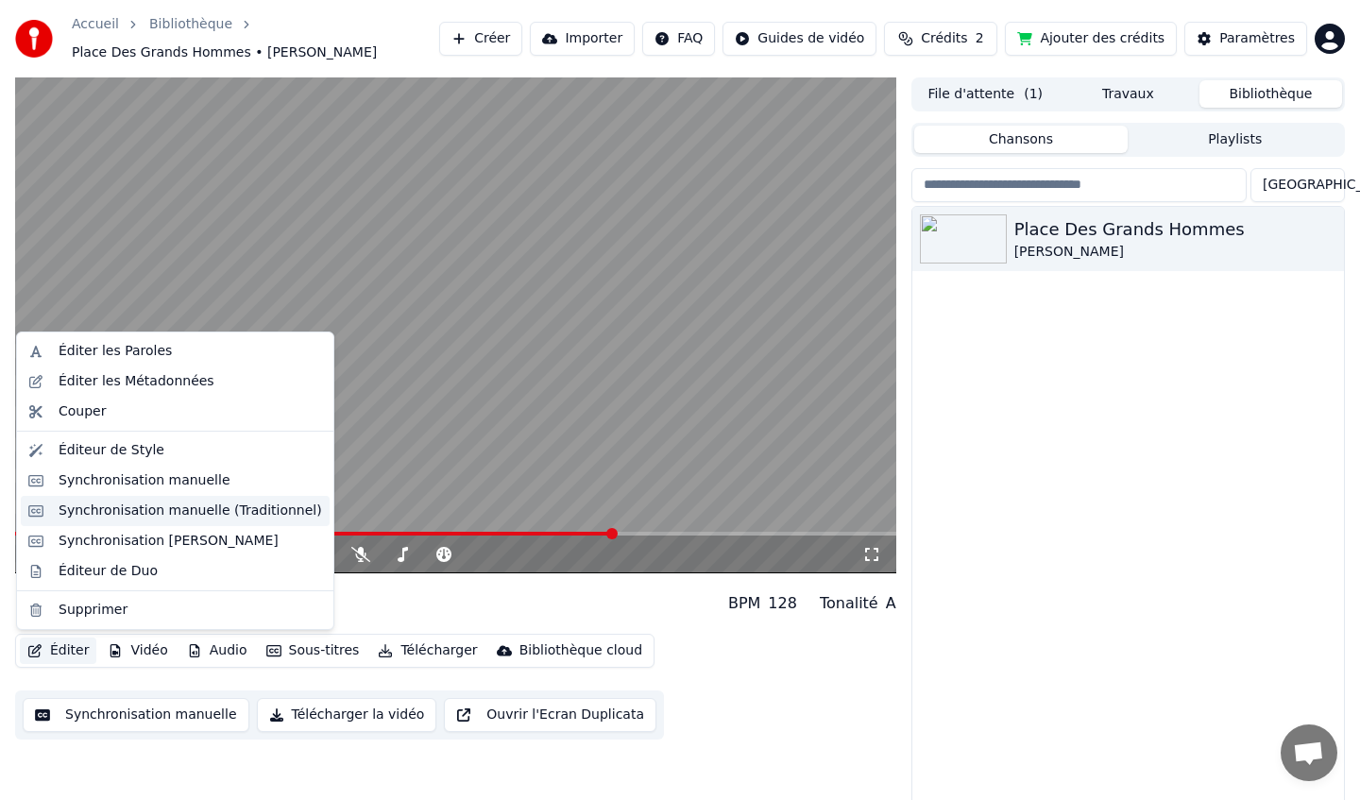
click at [159, 512] on div "Synchronisation manuelle (Traditionnel)" at bounding box center [190, 510] width 263 height 19
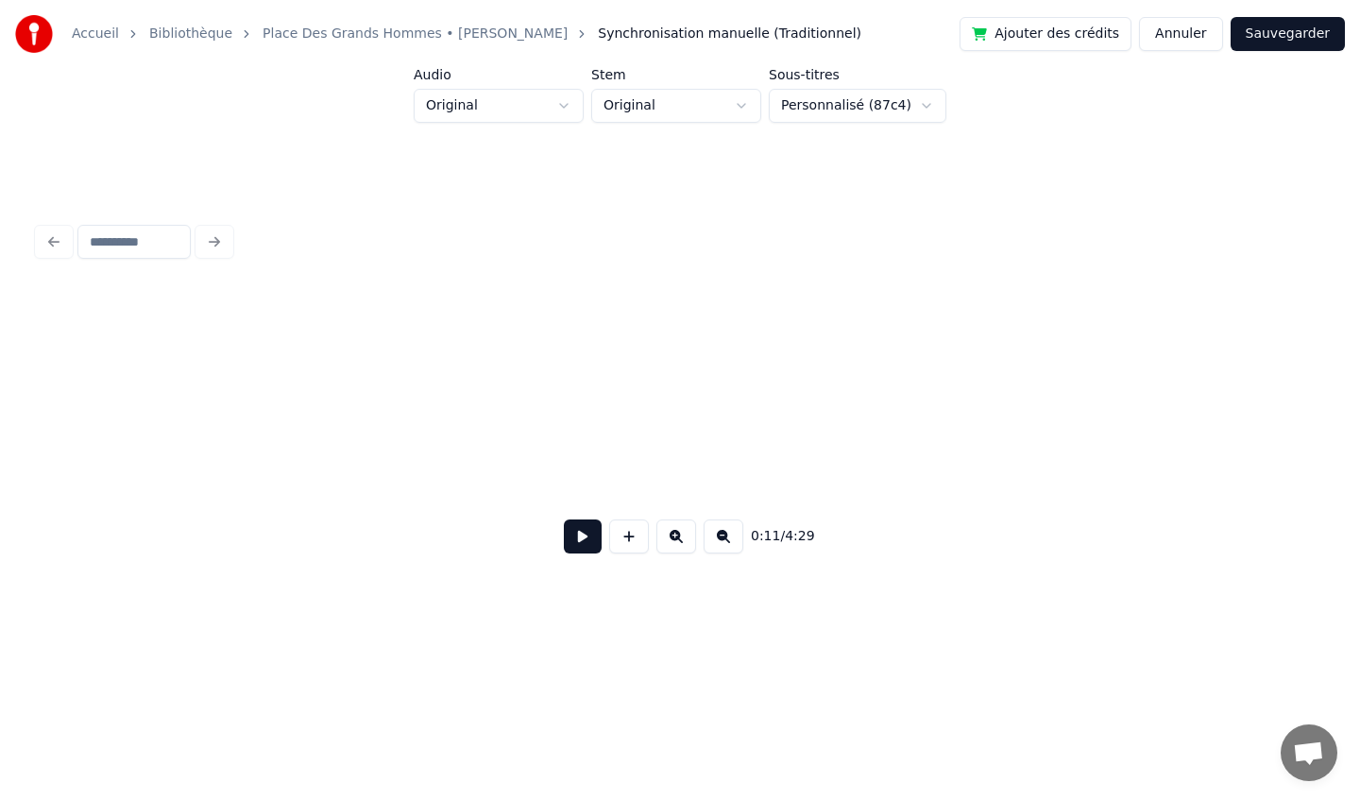
scroll to position [0, 1588]
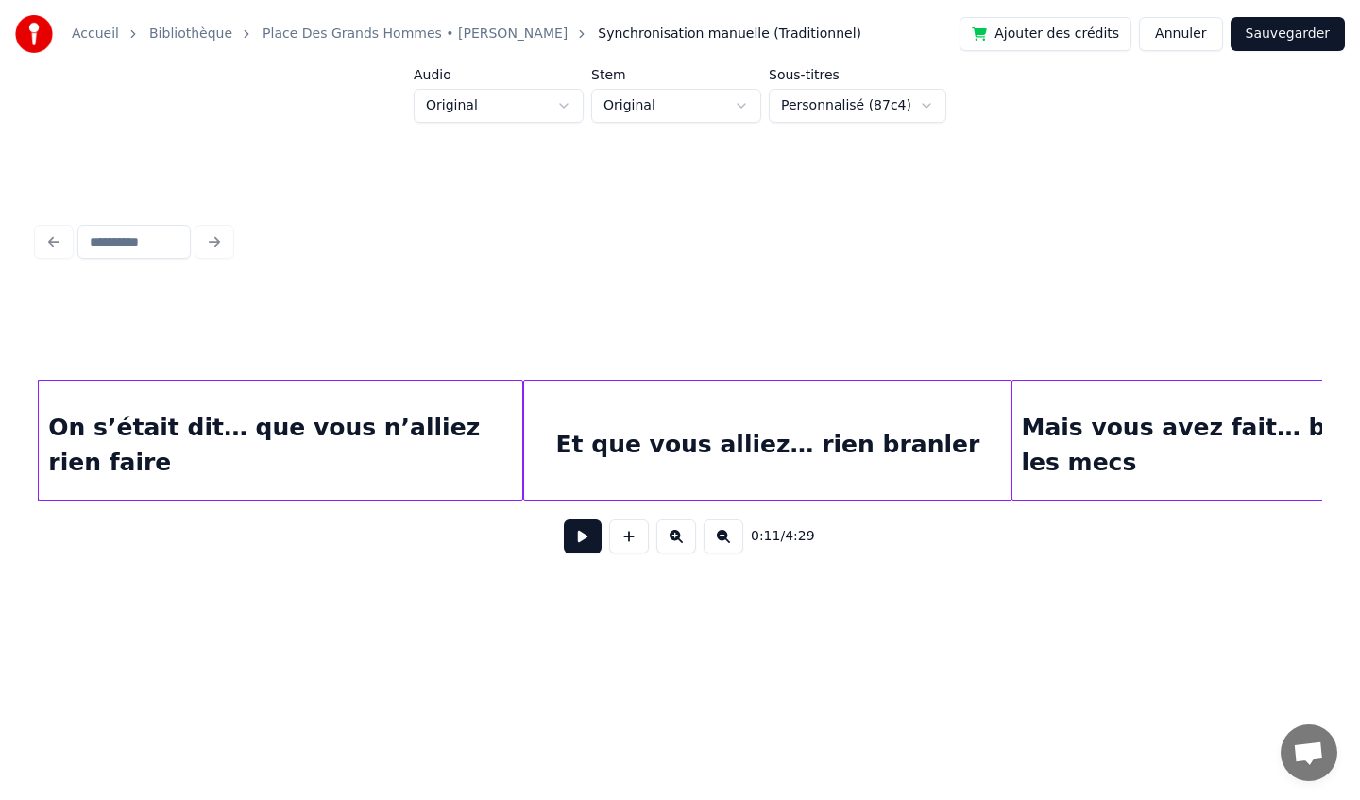
click at [525, 431] on div at bounding box center [527, 440] width 6 height 119
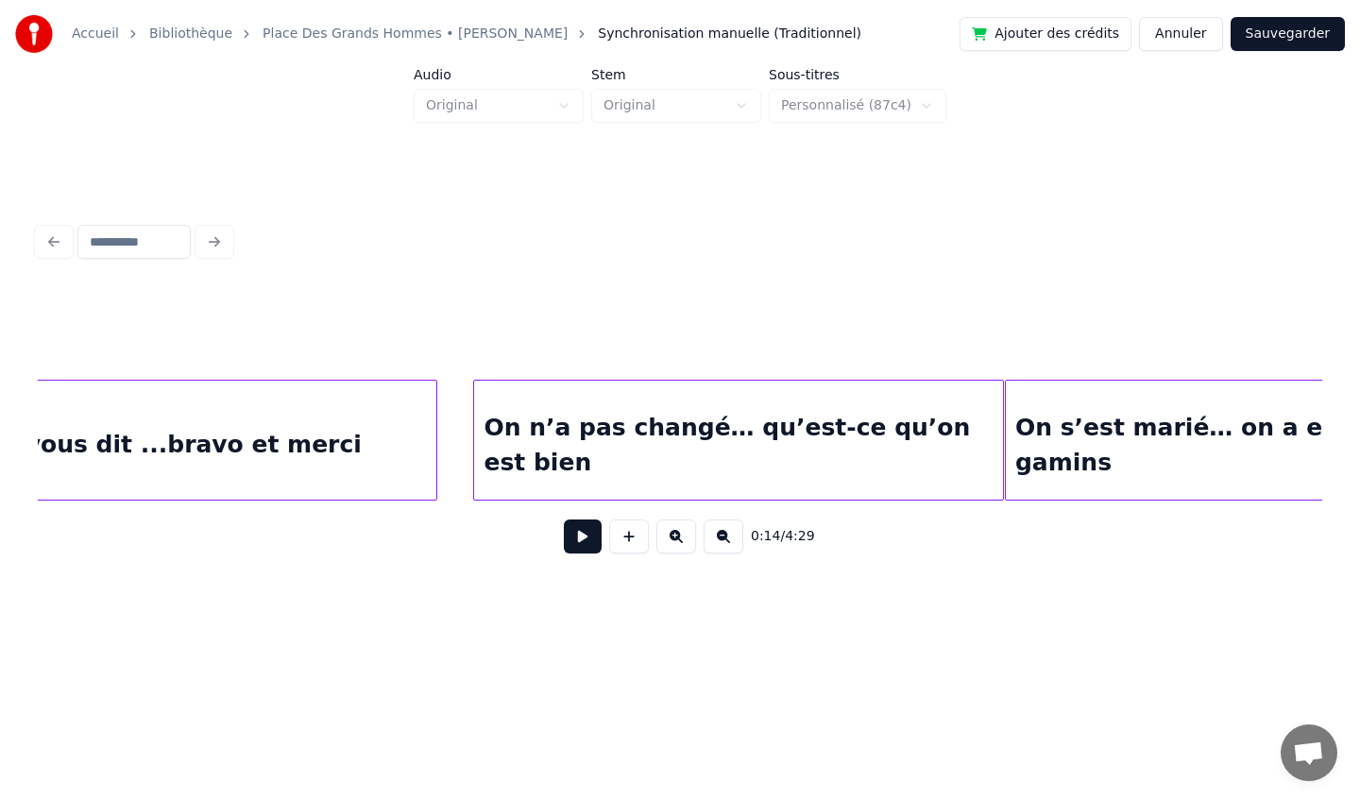
scroll to position [0, 16025]
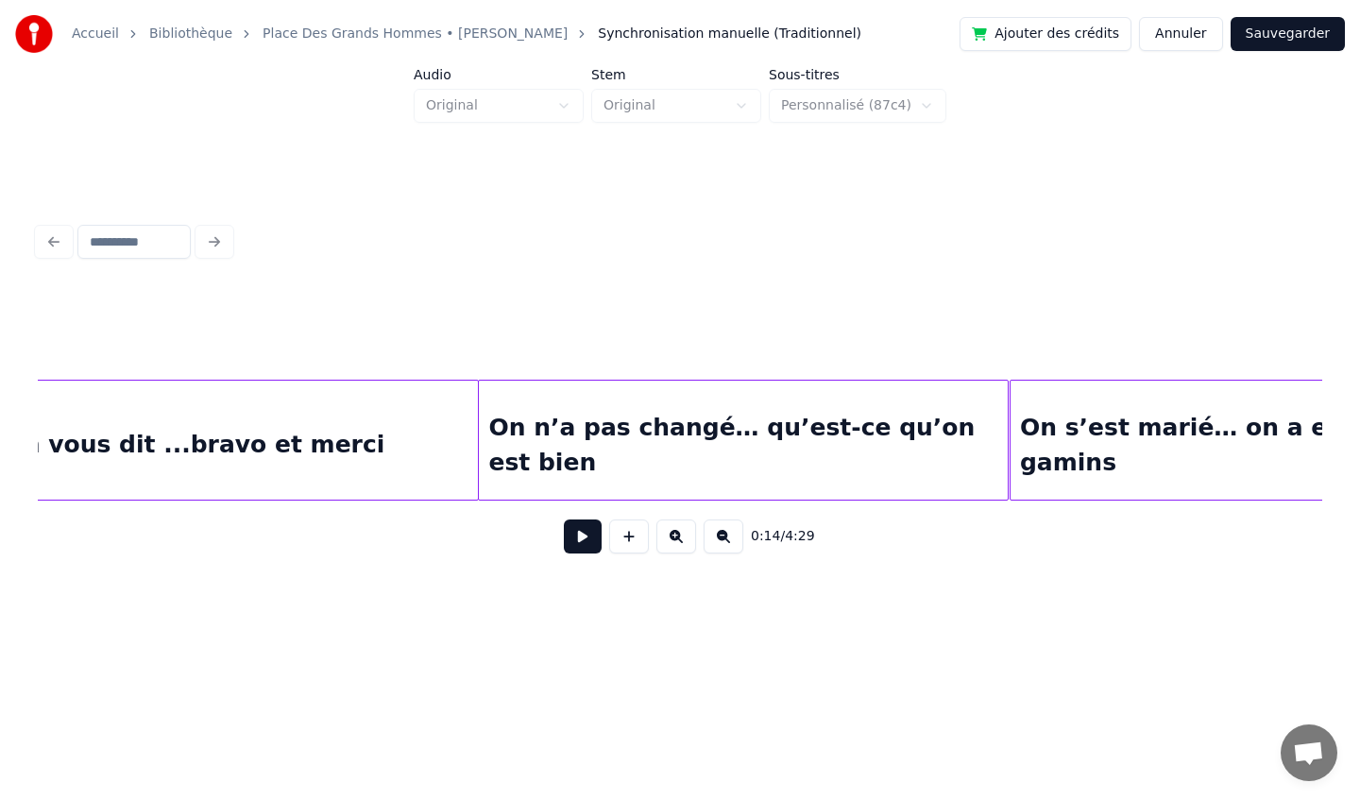
click at [476, 436] on div at bounding box center [475, 440] width 6 height 119
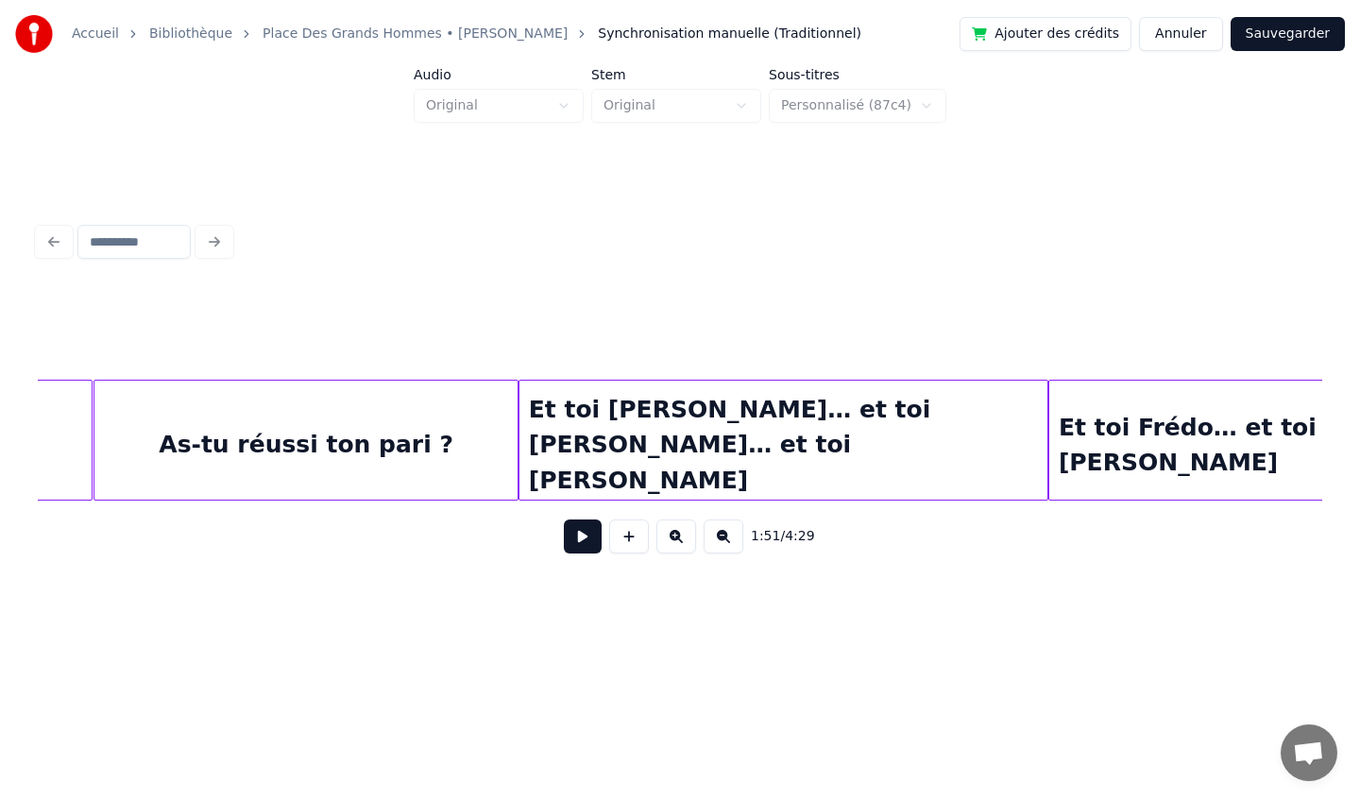
scroll to position [0, 24441]
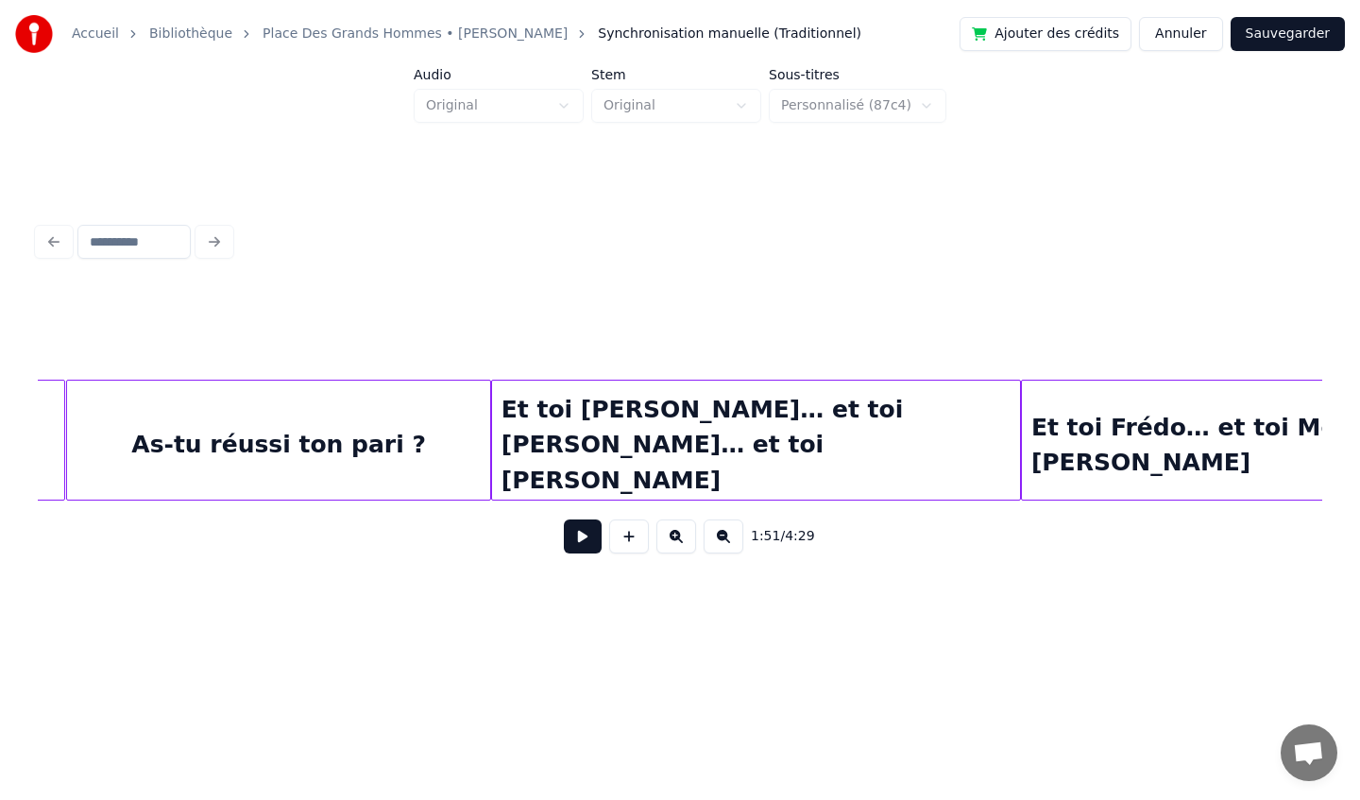
click at [370, 473] on div "As-tu réussi ton pari ?" at bounding box center [278, 445] width 423 height 128
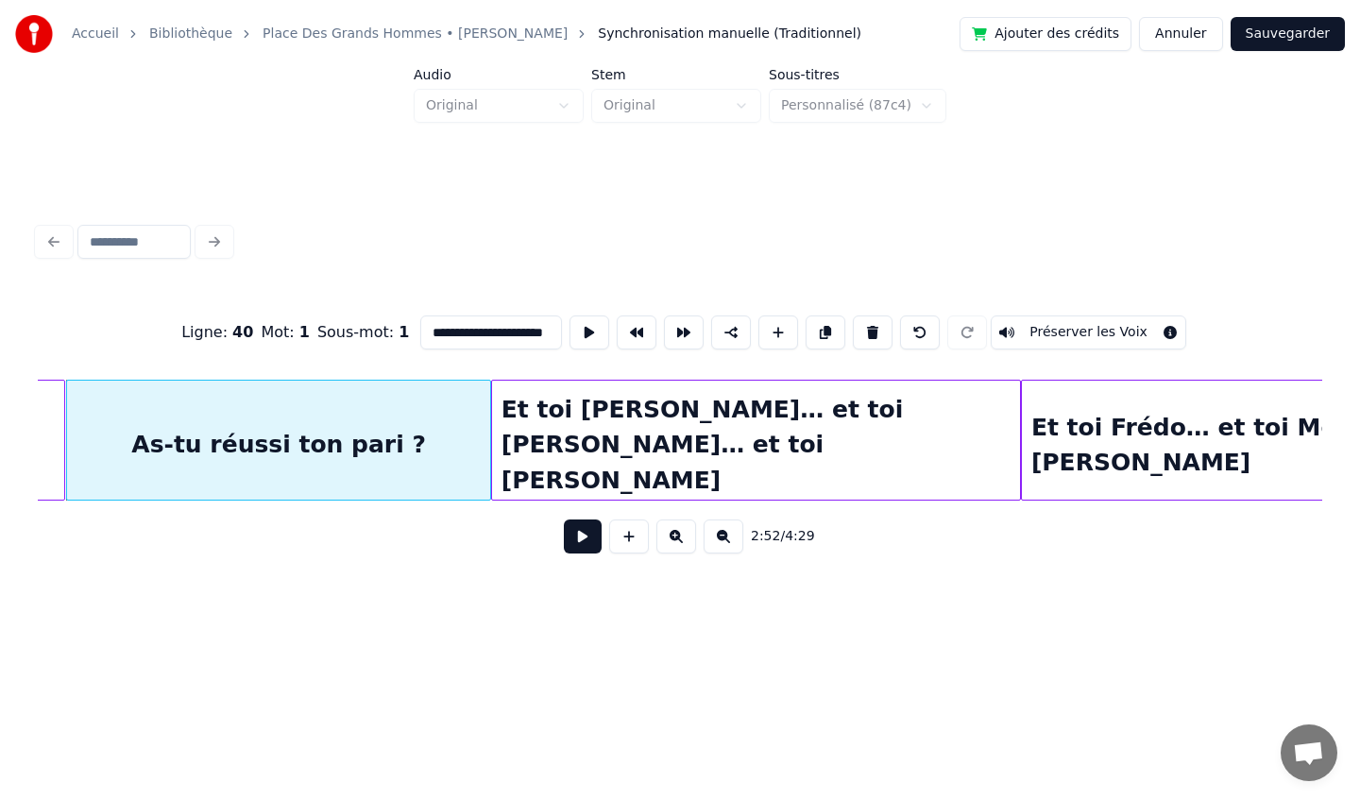
click at [577, 543] on button at bounding box center [583, 536] width 38 height 34
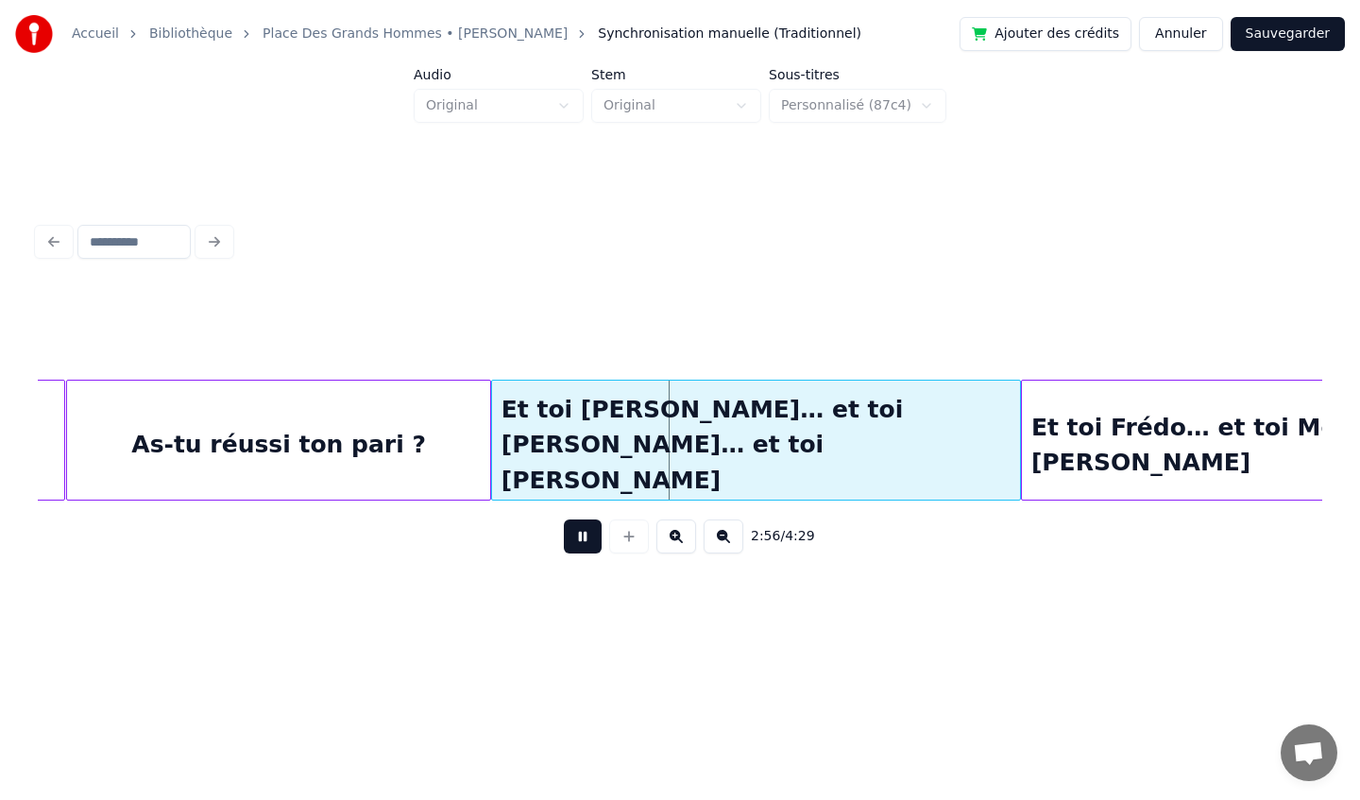
click at [577, 543] on button at bounding box center [583, 536] width 38 height 34
click at [467, 436] on div at bounding box center [466, 440] width 6 height 119
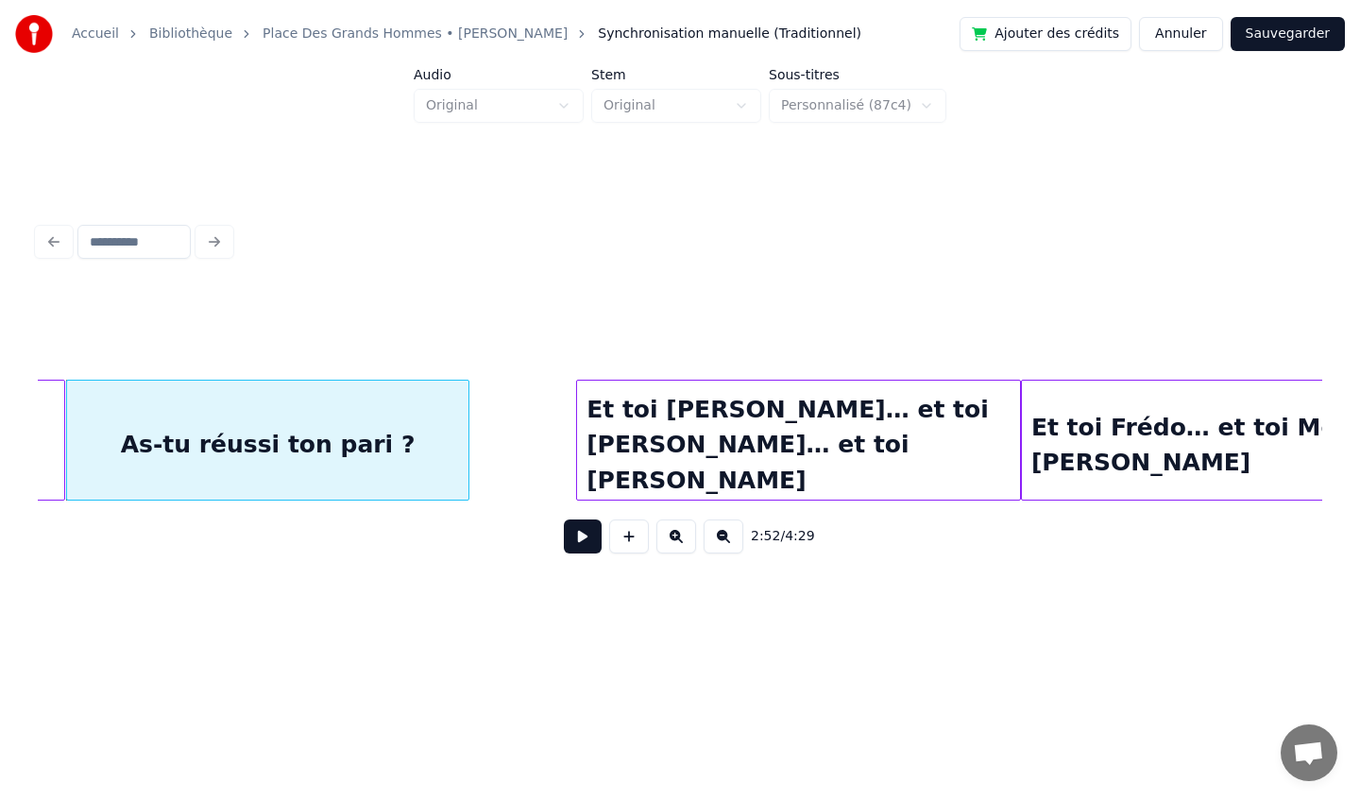
click at [577, 436] on div at bounding box center [580, 440] width 6 height 119
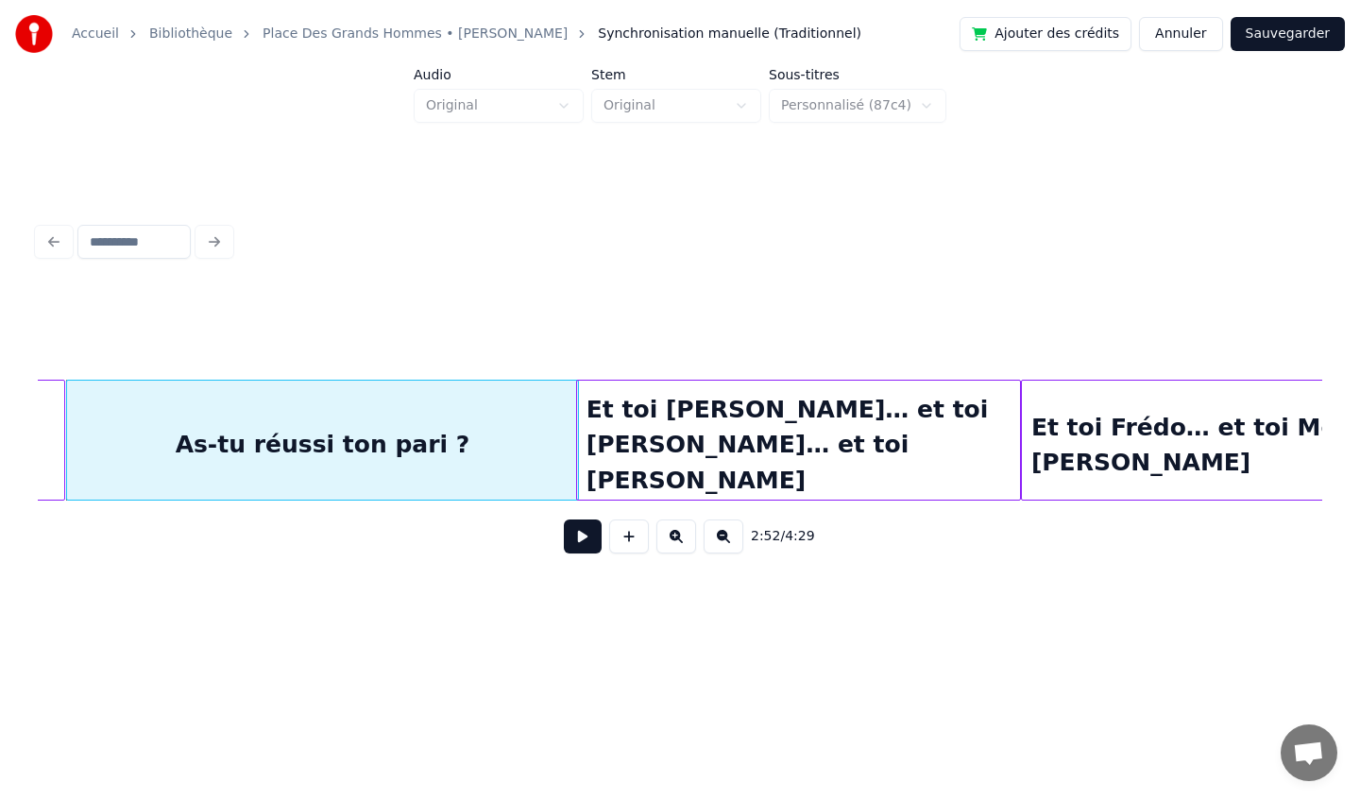
click at [498, 463] on div "As-tu réussi ton pari ?" at bounding box center [322, 445] width 511 height 128
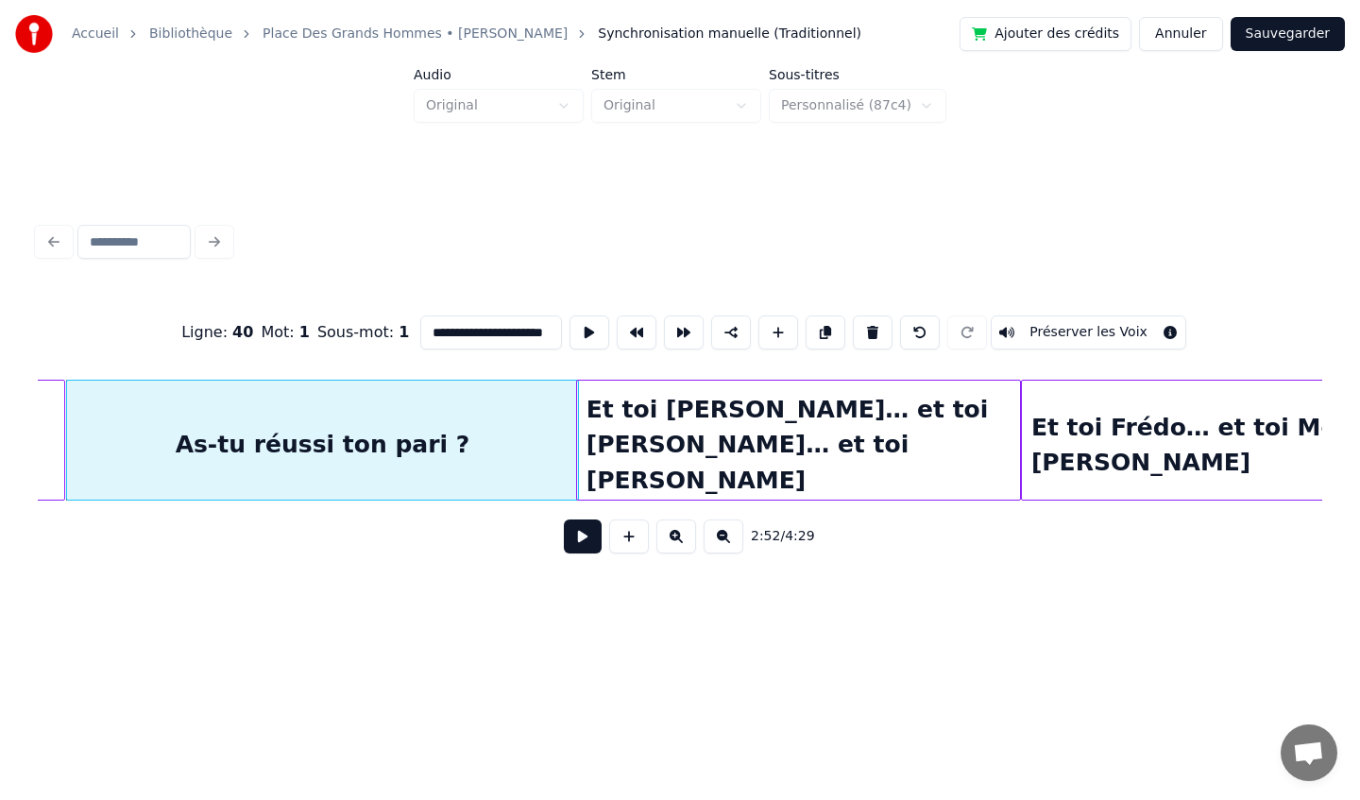
click at [576, 541] on button at bounding box center [583, 536] width 38 height 34
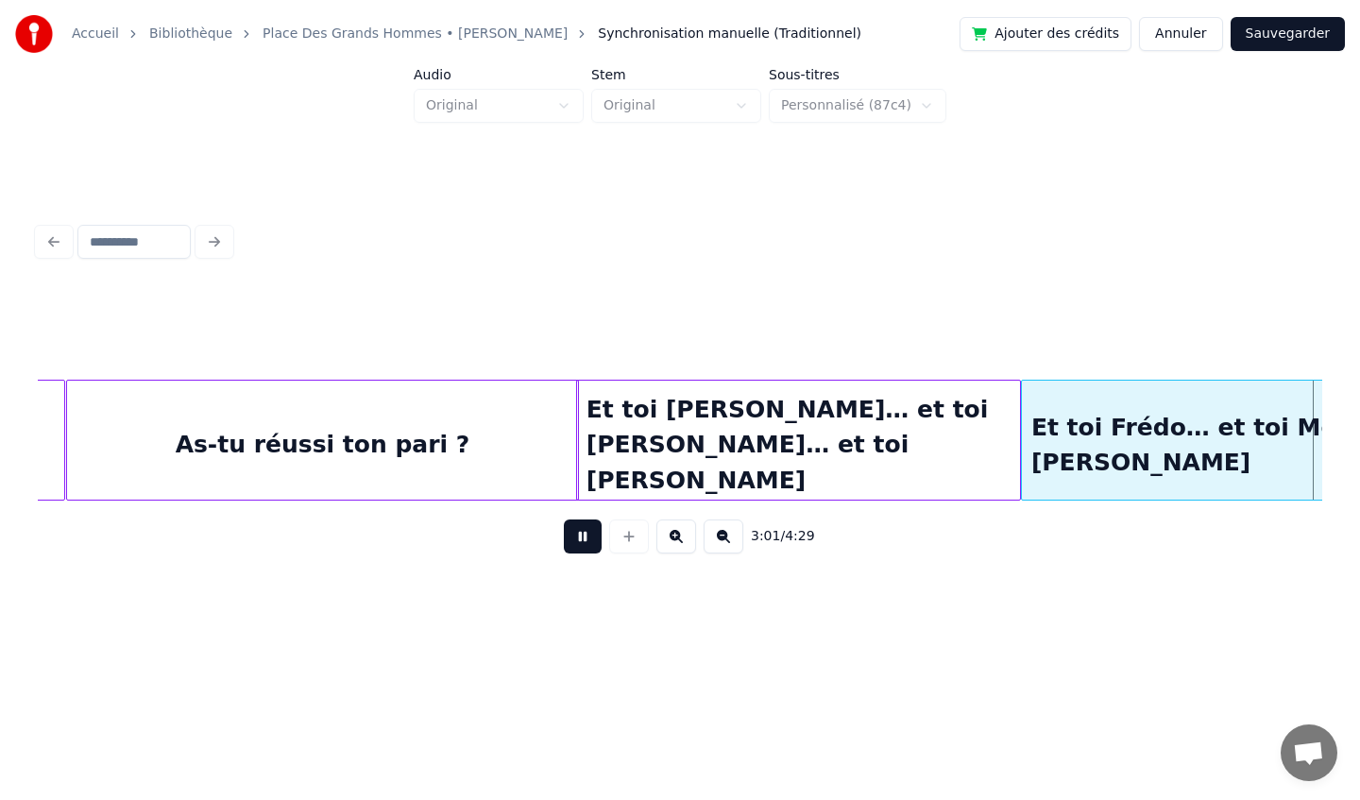
click at [573, 536] on button at bounding box center [583, 536] width 38 height 34
click at [442, 434] on div "As-tu réussi ton pari ?" at bounding box center [322, 445] width 511 height 128
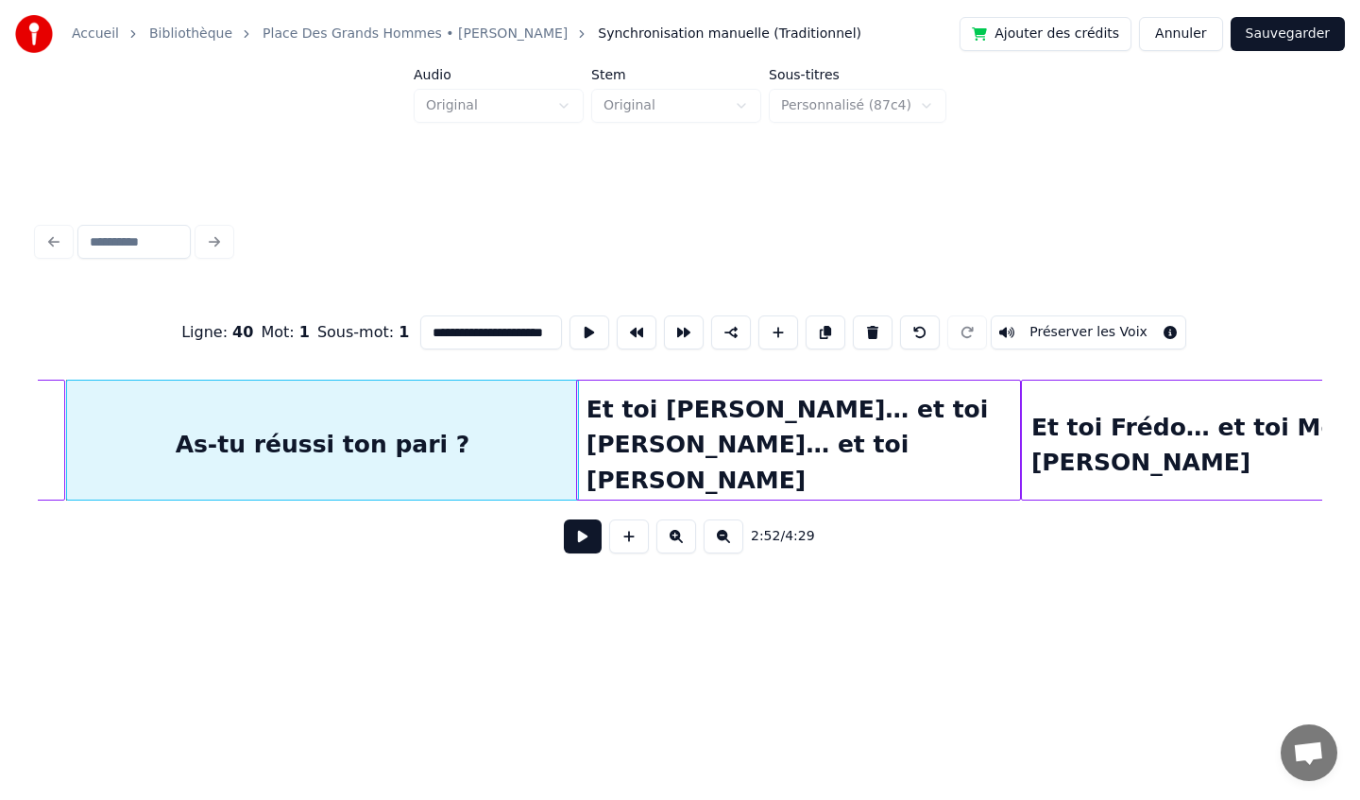
click at [586, 538] on button at bounding box center [583, 536] width 38 height 34
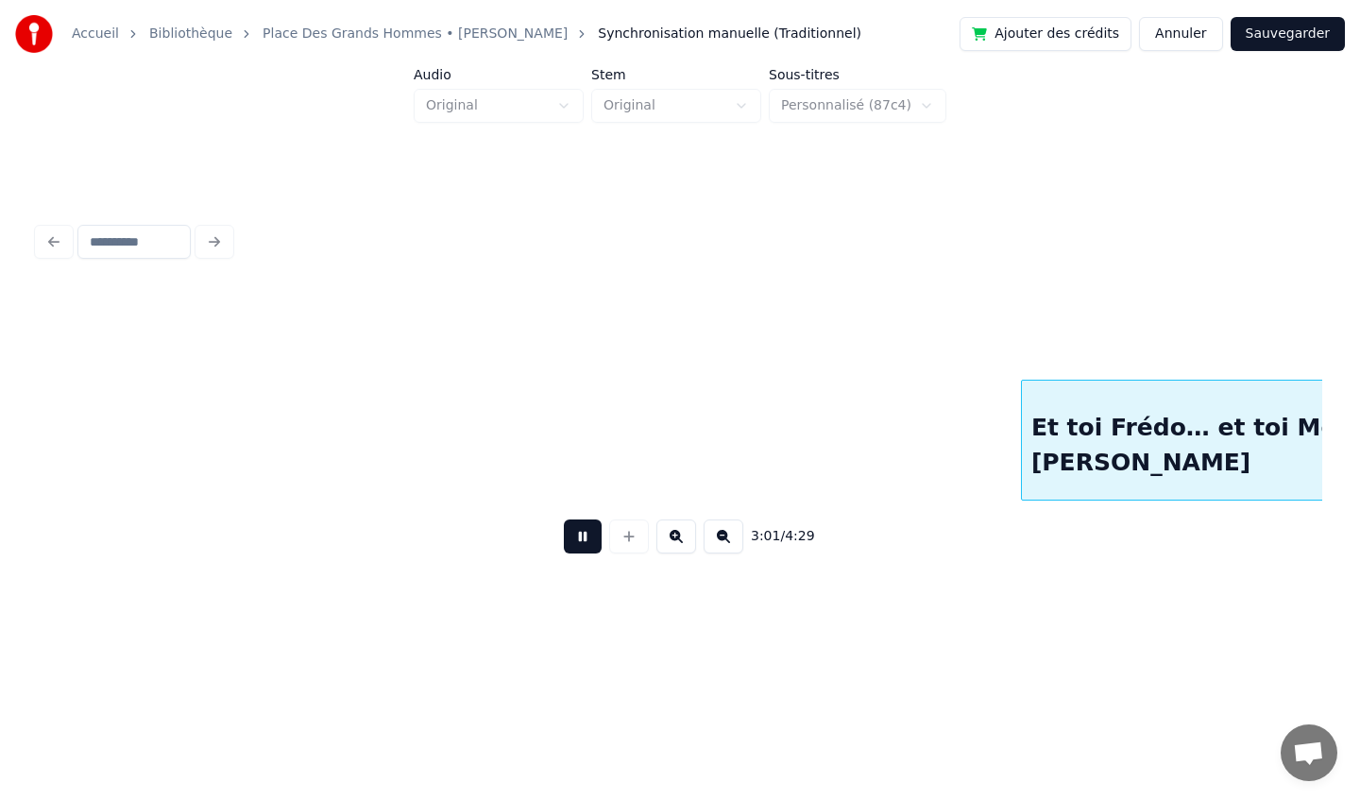
scroll to position [0, 25727]
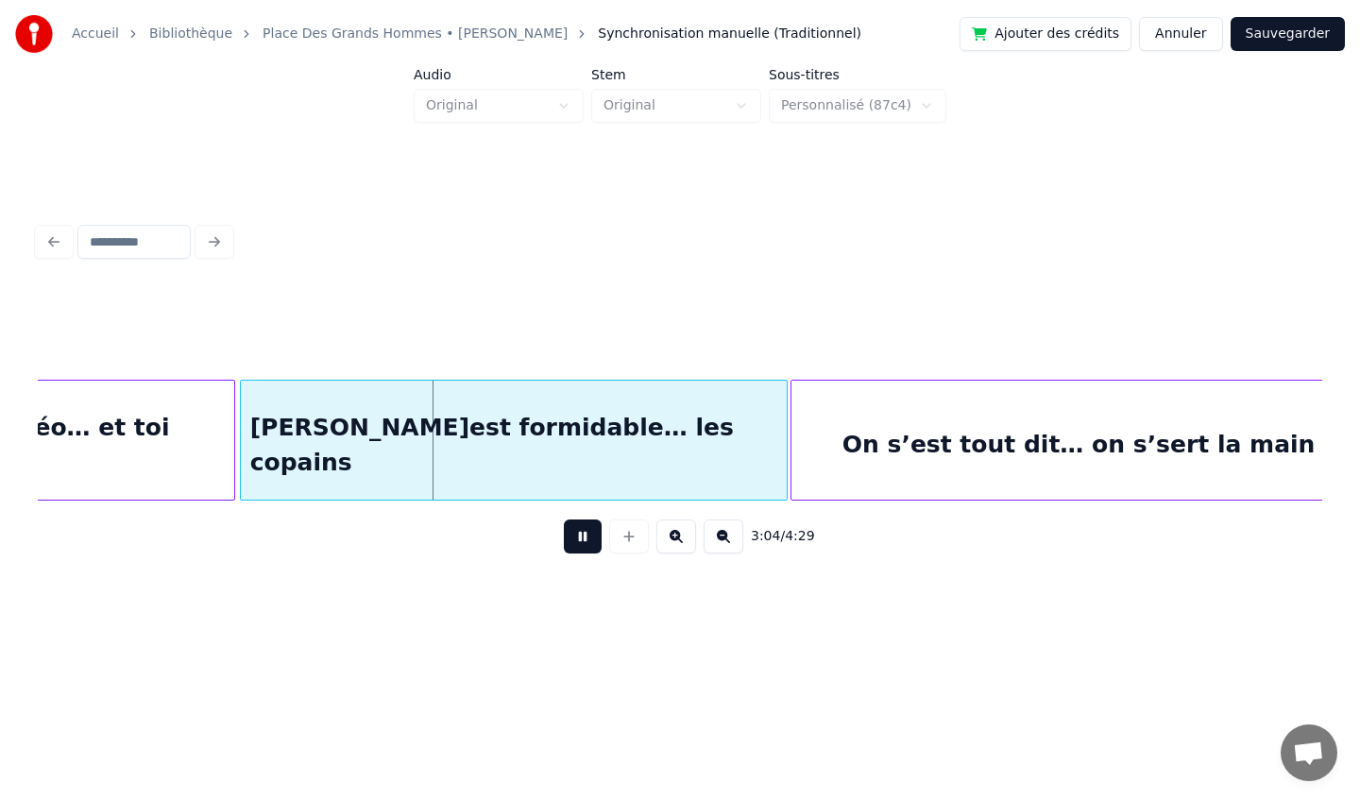
click at [585, 536] on button at bounding box center [583, 536] width 38 height 34
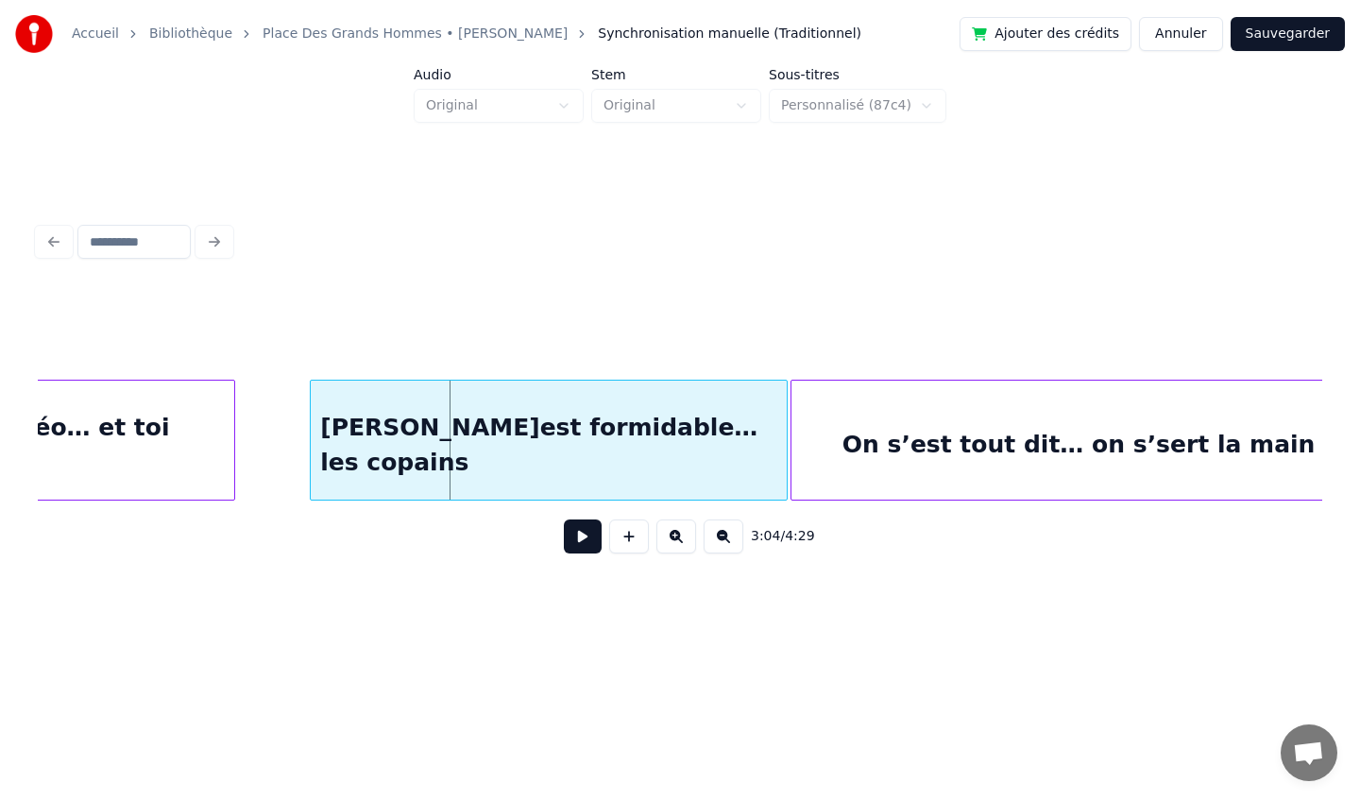
click at [312, 450] on div at bounding box center [314, 440] width 6 height 119
click at [304, 446] on div at bounding box center [305, 440] width 6 height 119
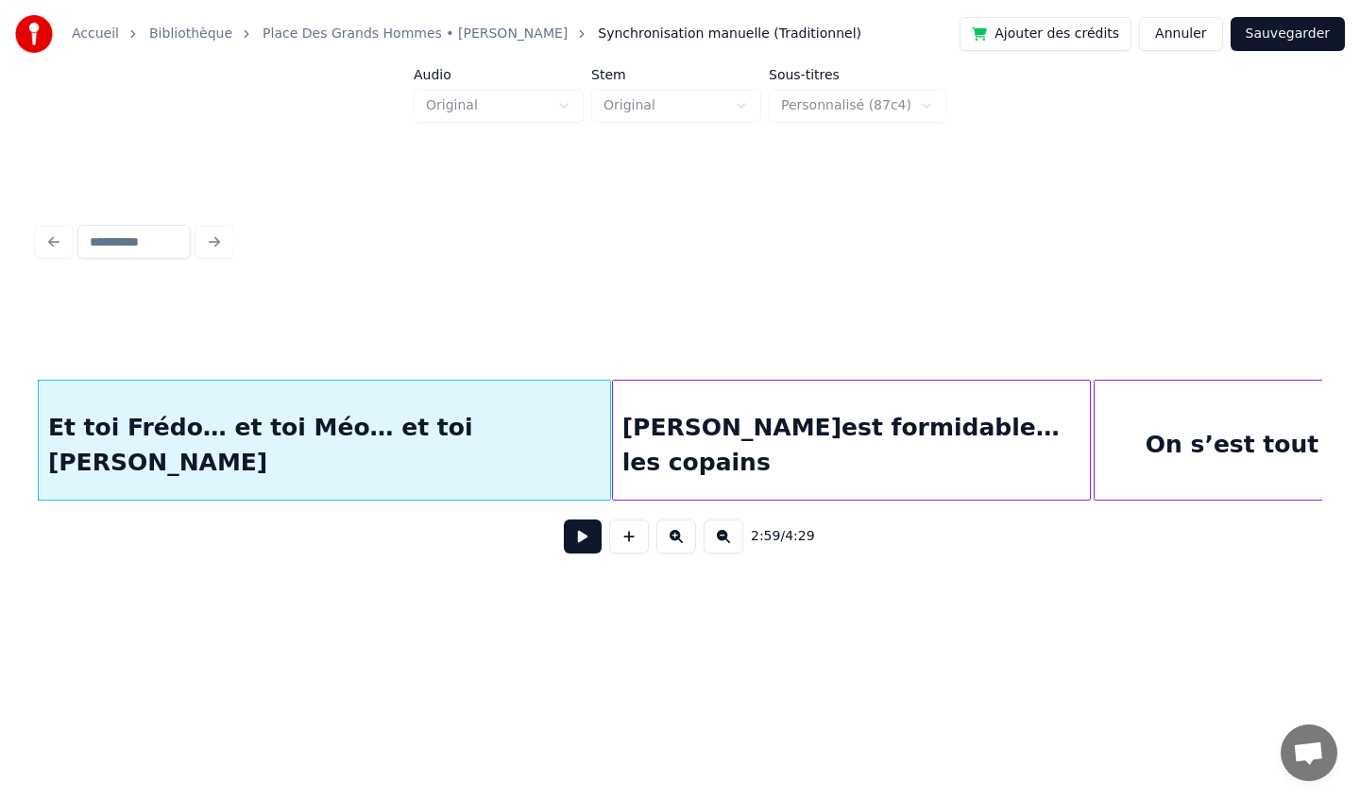
click at [247, 469] on div "Et toi Frédo… et toi Méo… et toi [PERSON_NAME]" at bounding box center [325, 445] width 572 height 128
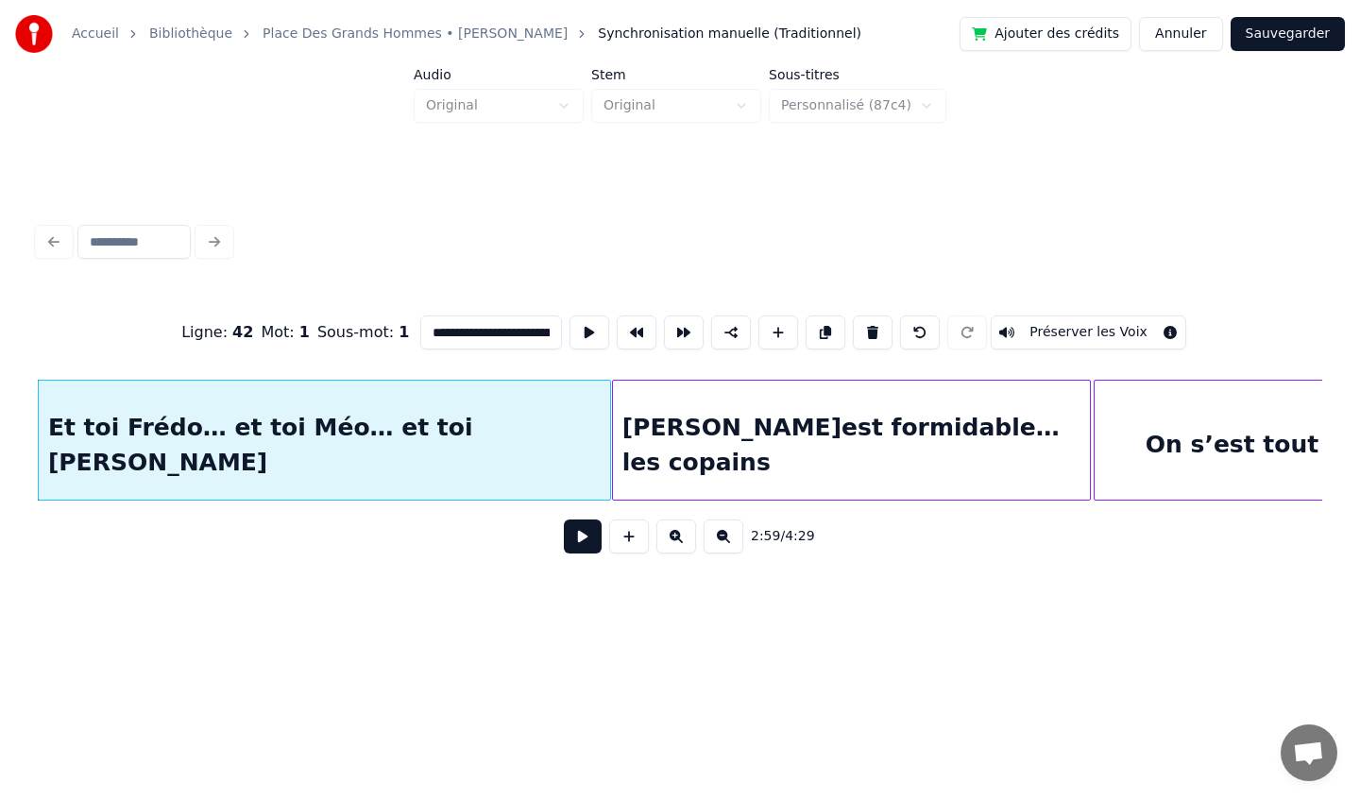
click at [573, 535] on button at bounding box center [583, 536] width 38 height 34
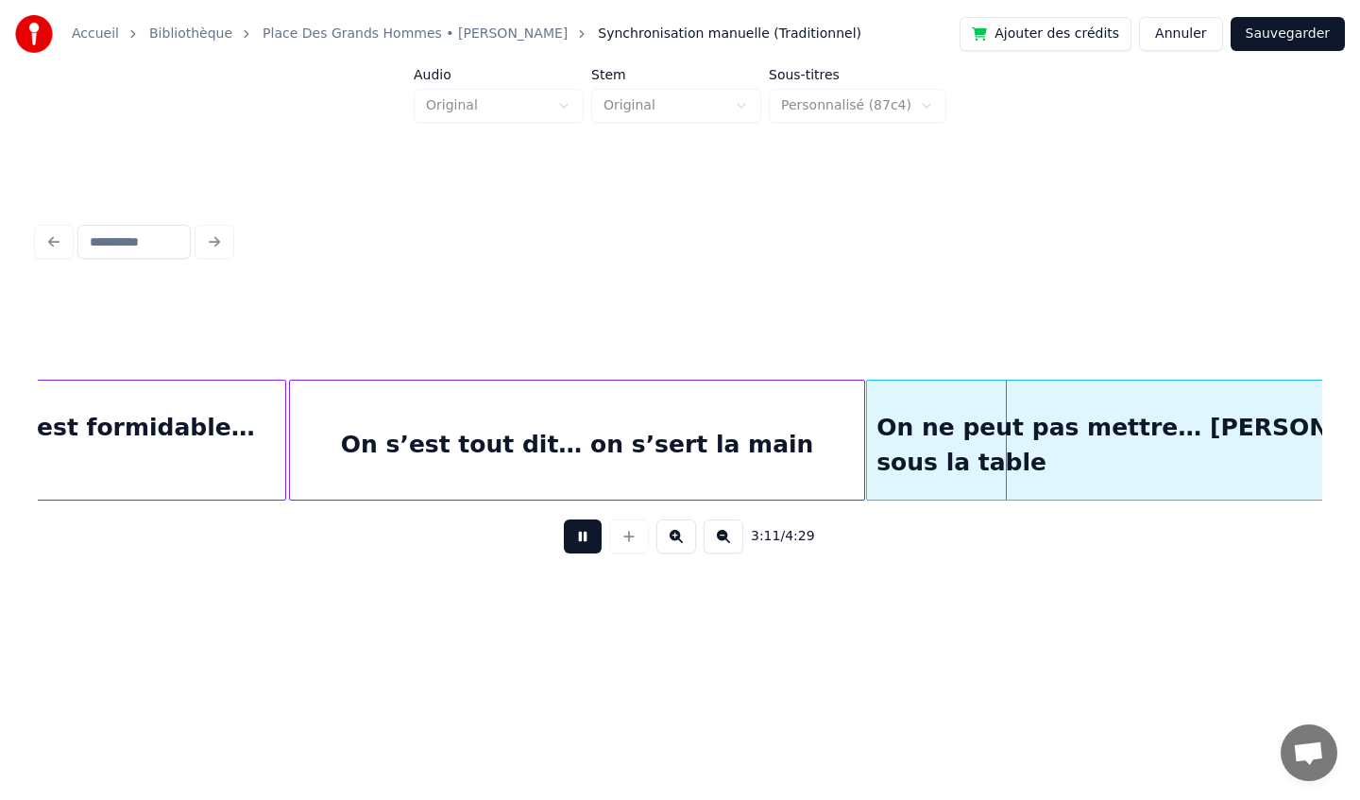
scroll to position [0, 26235]
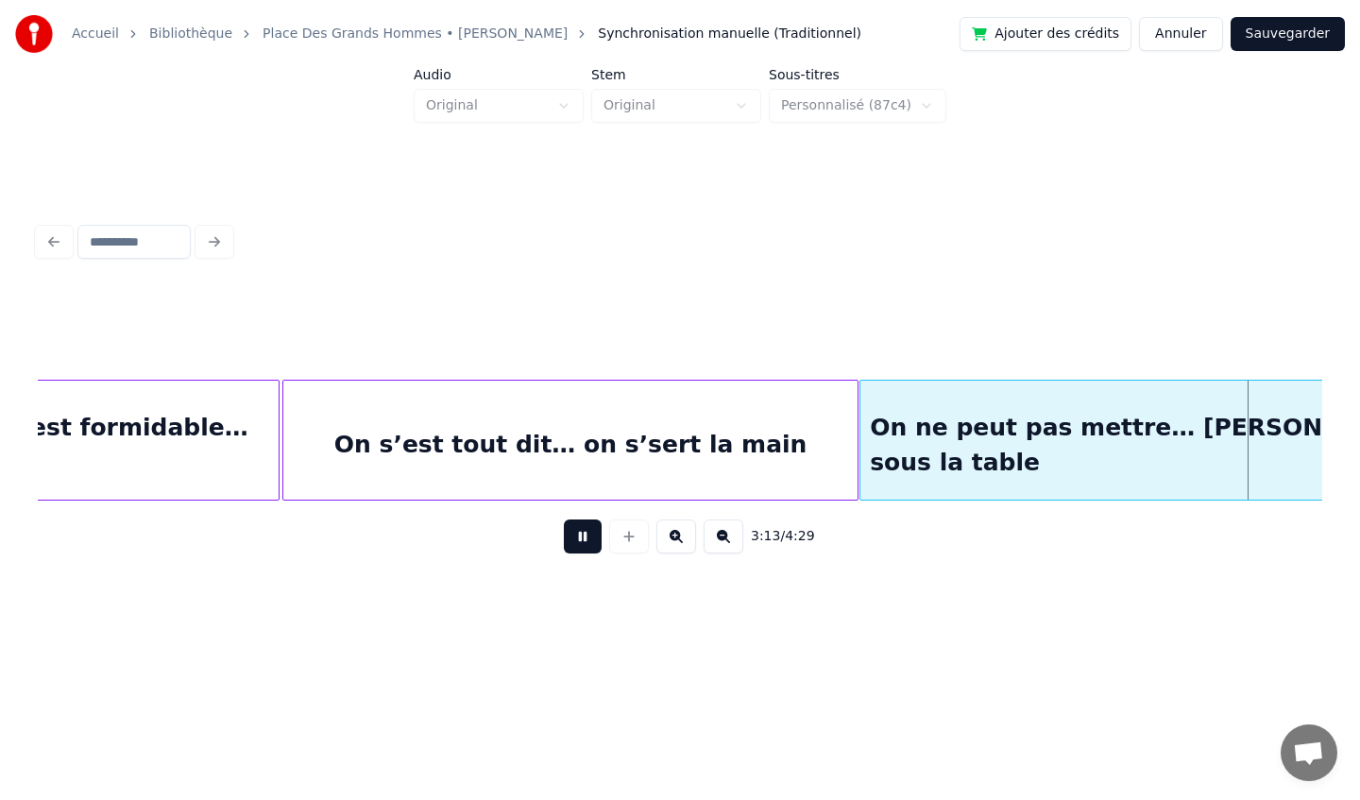
click at [161, 416] on div "[PERSON_NAME]est formidable… les copains" at bounding box center [41, 445] width 478 height 128
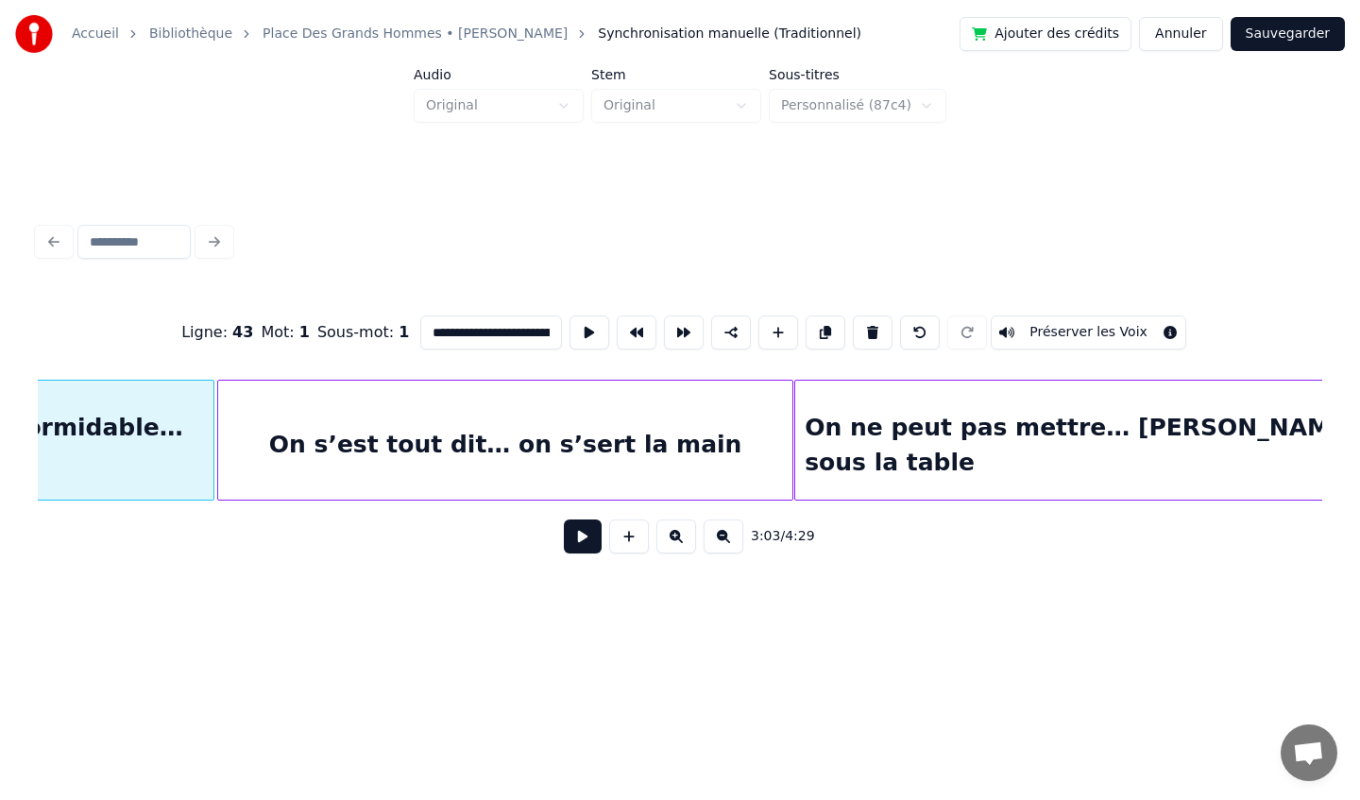
scroll to position [0, 25997]
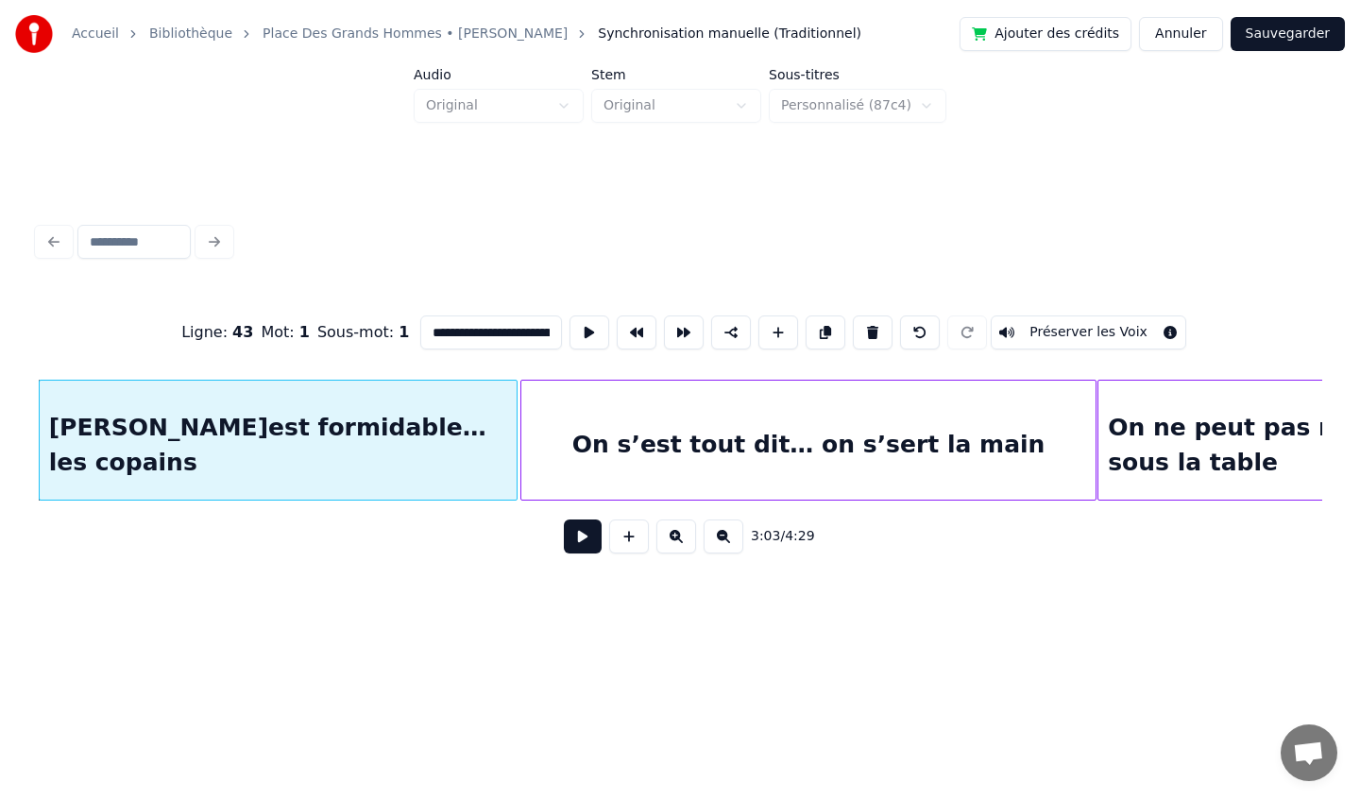
click at [582, 538] on button at bounding box center [583, 536] width 38 height 34
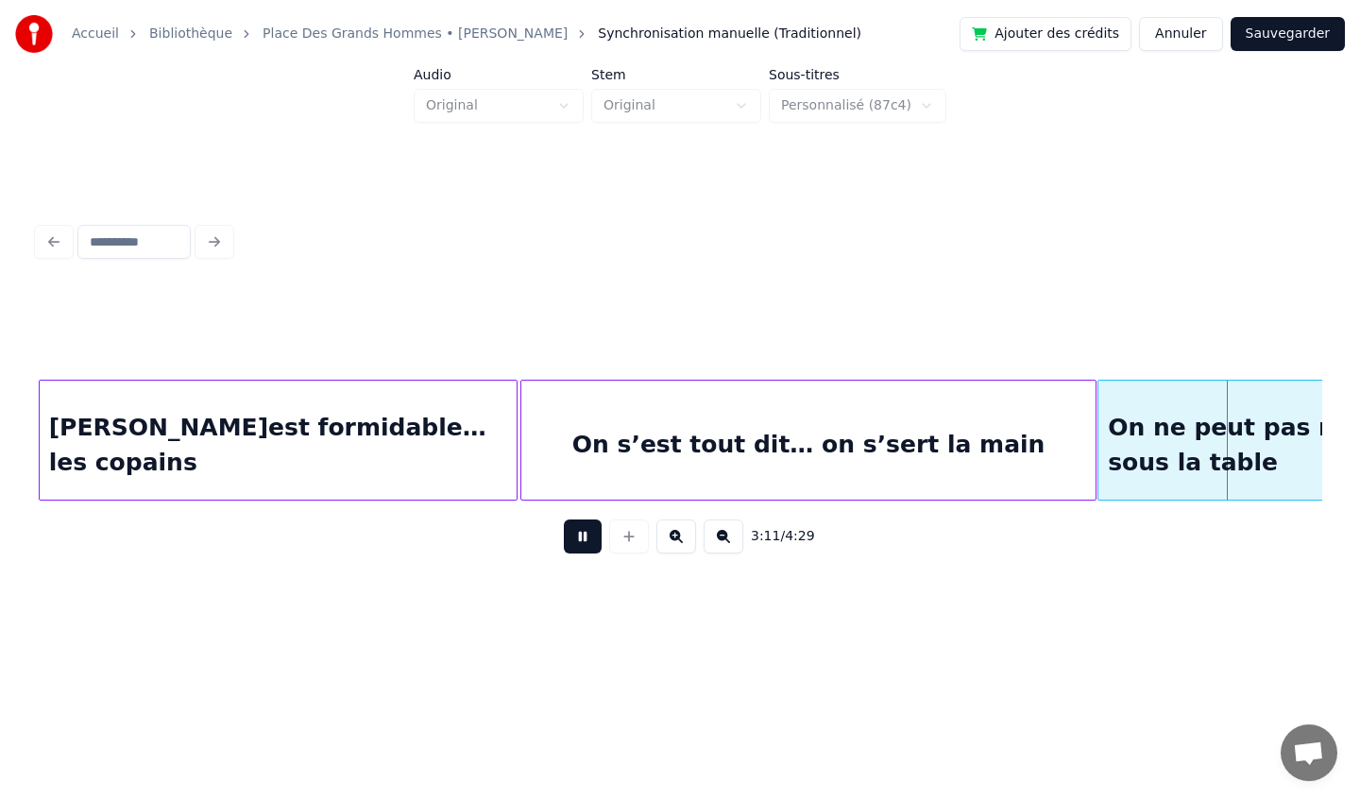
click at [589, 549] on button at bounding box center [583, 536] width 38 height 34
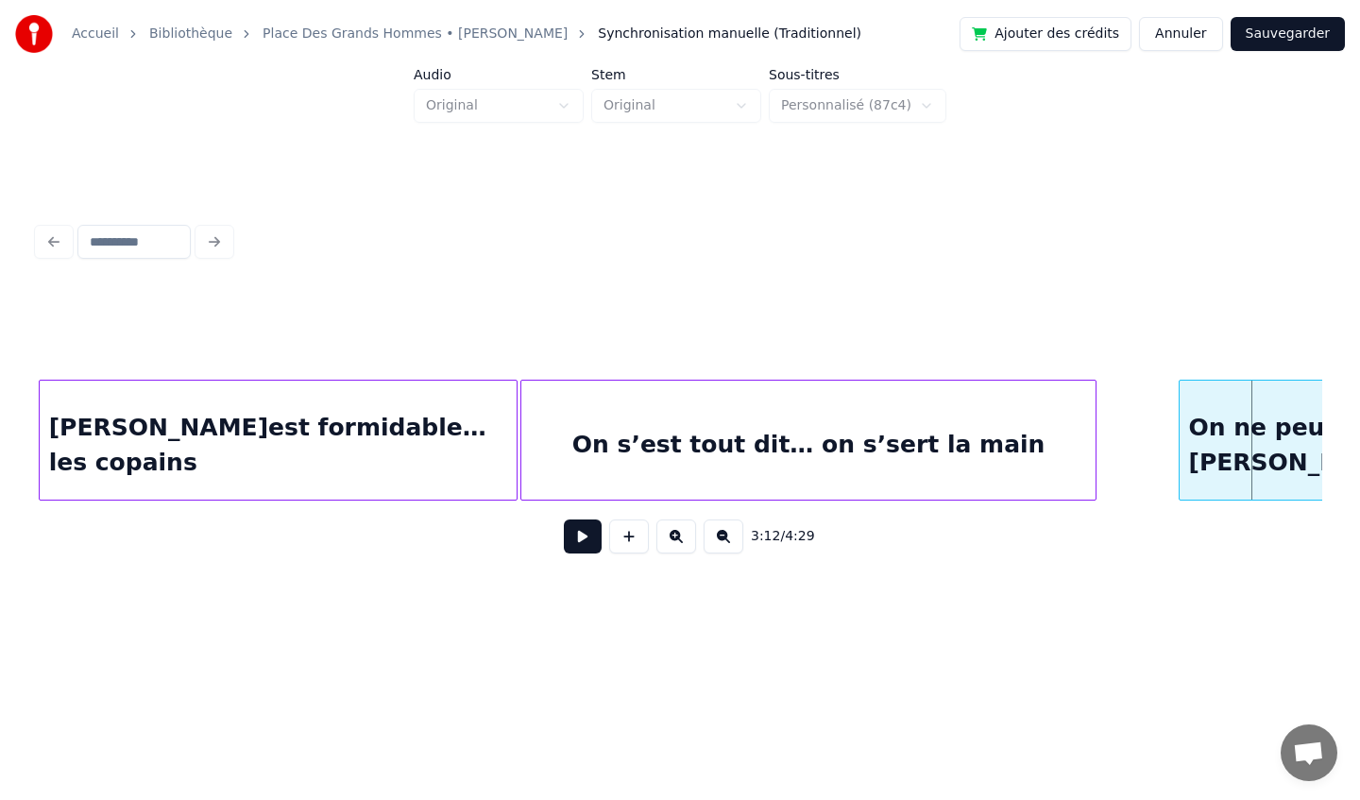
click at [1181, 432] on div at bounding box center [1183, 440] width 6 height 119
click at [1173, 444] on div at bounding box center [1174, 440] width 6 height 119
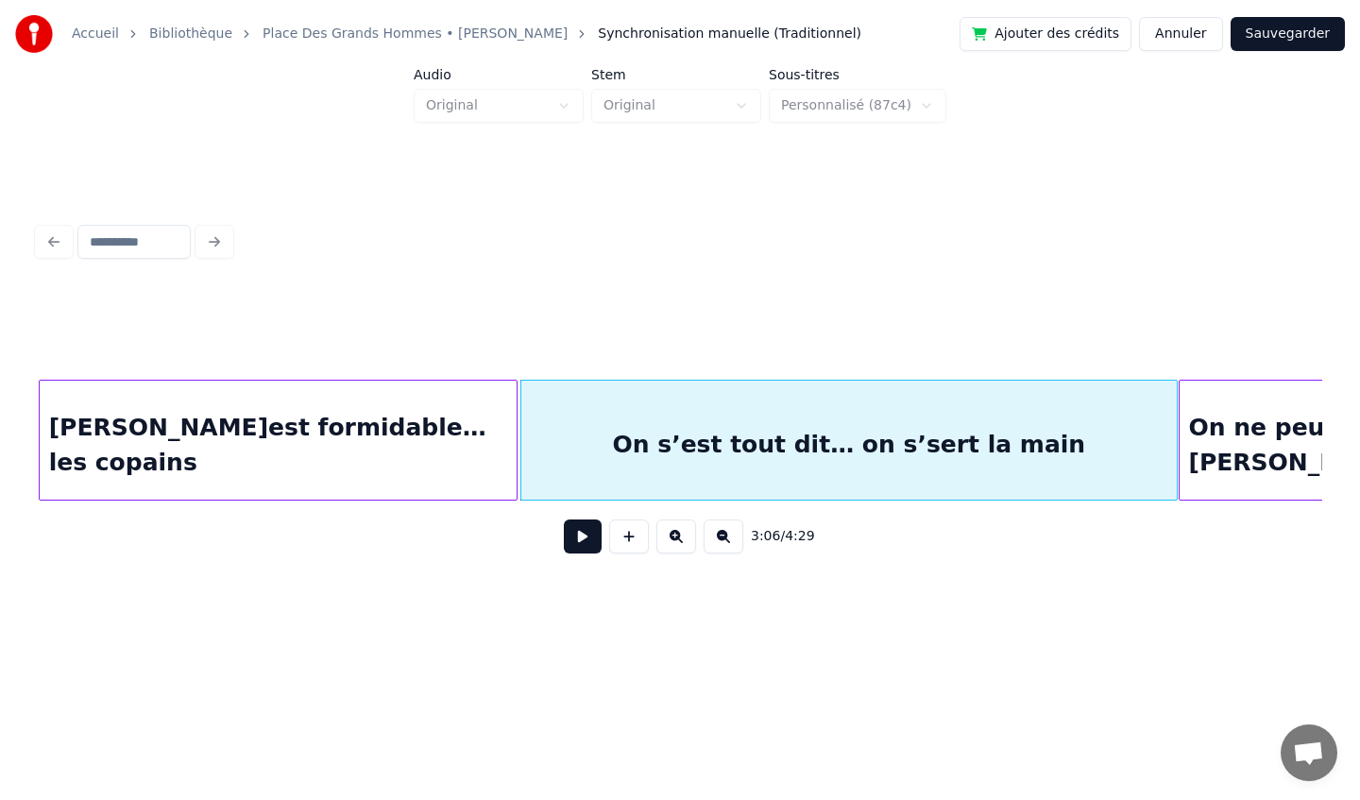
click at [584, 532] on button at bounding box center [583, 536] width 38 height 34
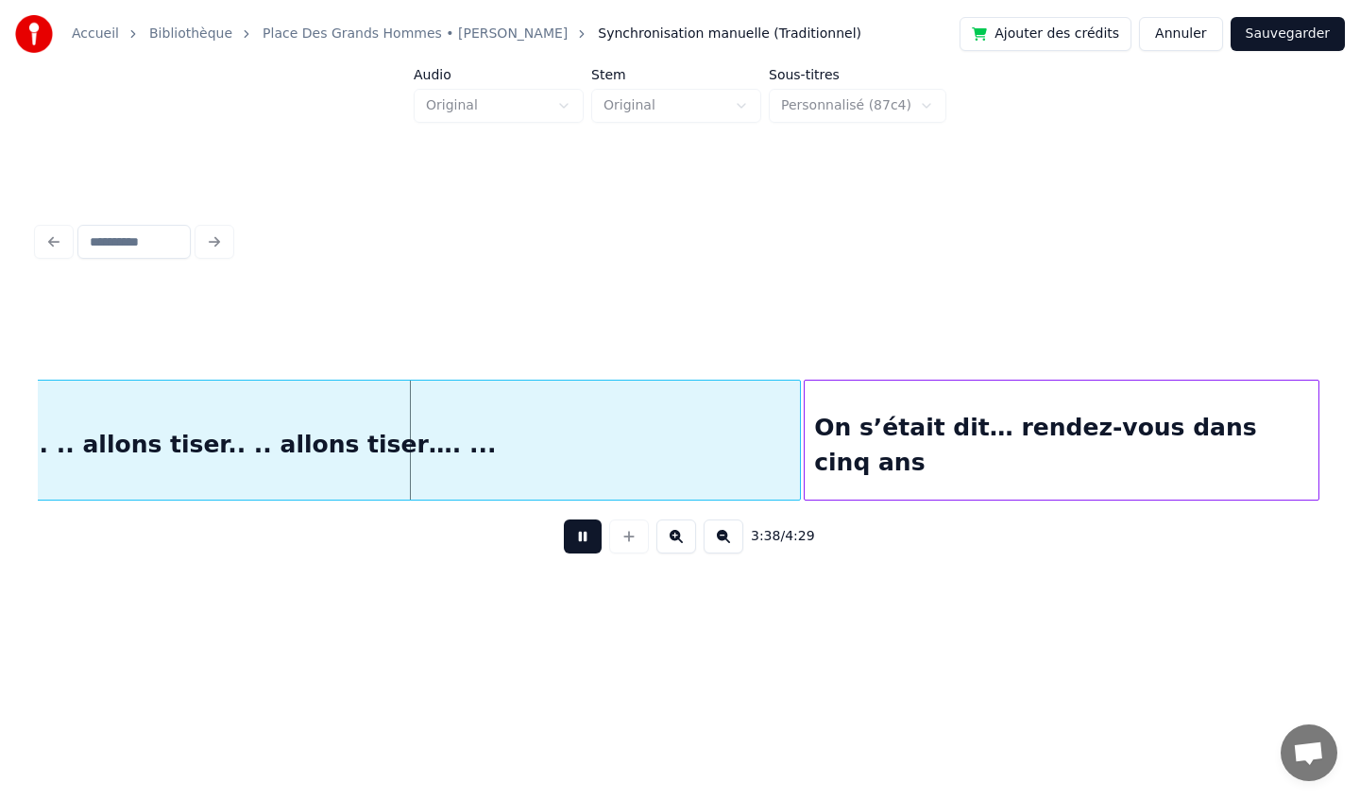
scroll to position [0, 30561]
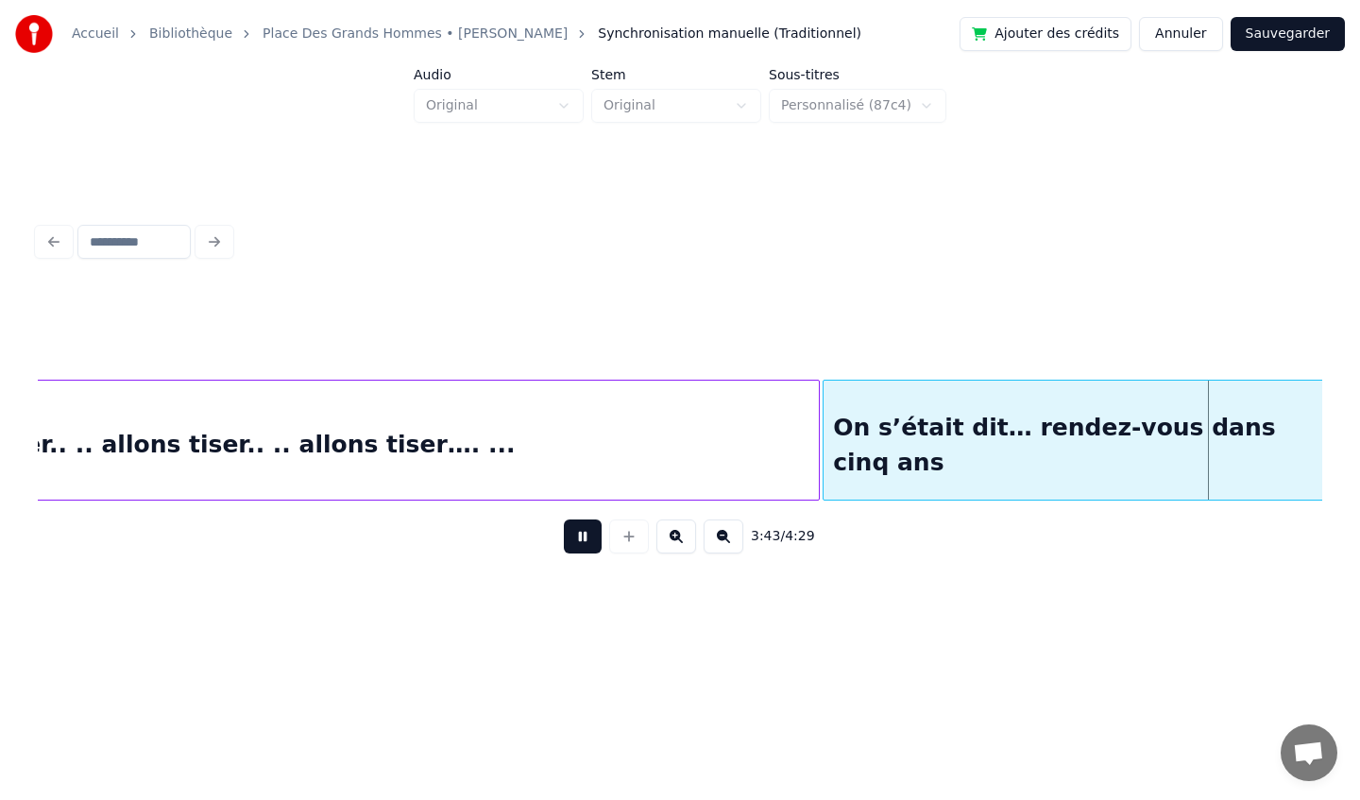
click at [581, 540] on button at bounding box center [583, 536] width 38 height 34
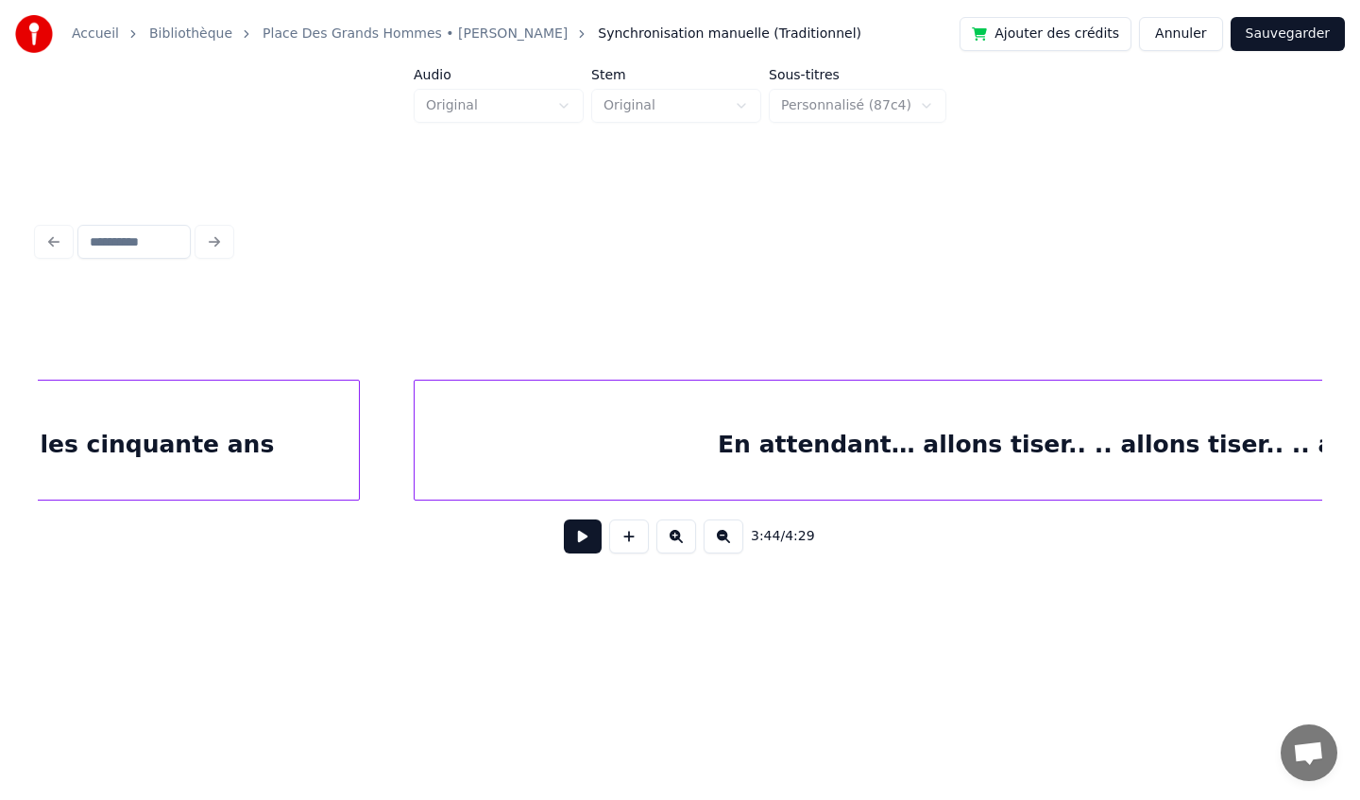
scroll to position [0, 29534]
click at [305, 475] on div "Dans quelques temps… les cinquante ans" at bounding box center [5, 445] width 722 height 128
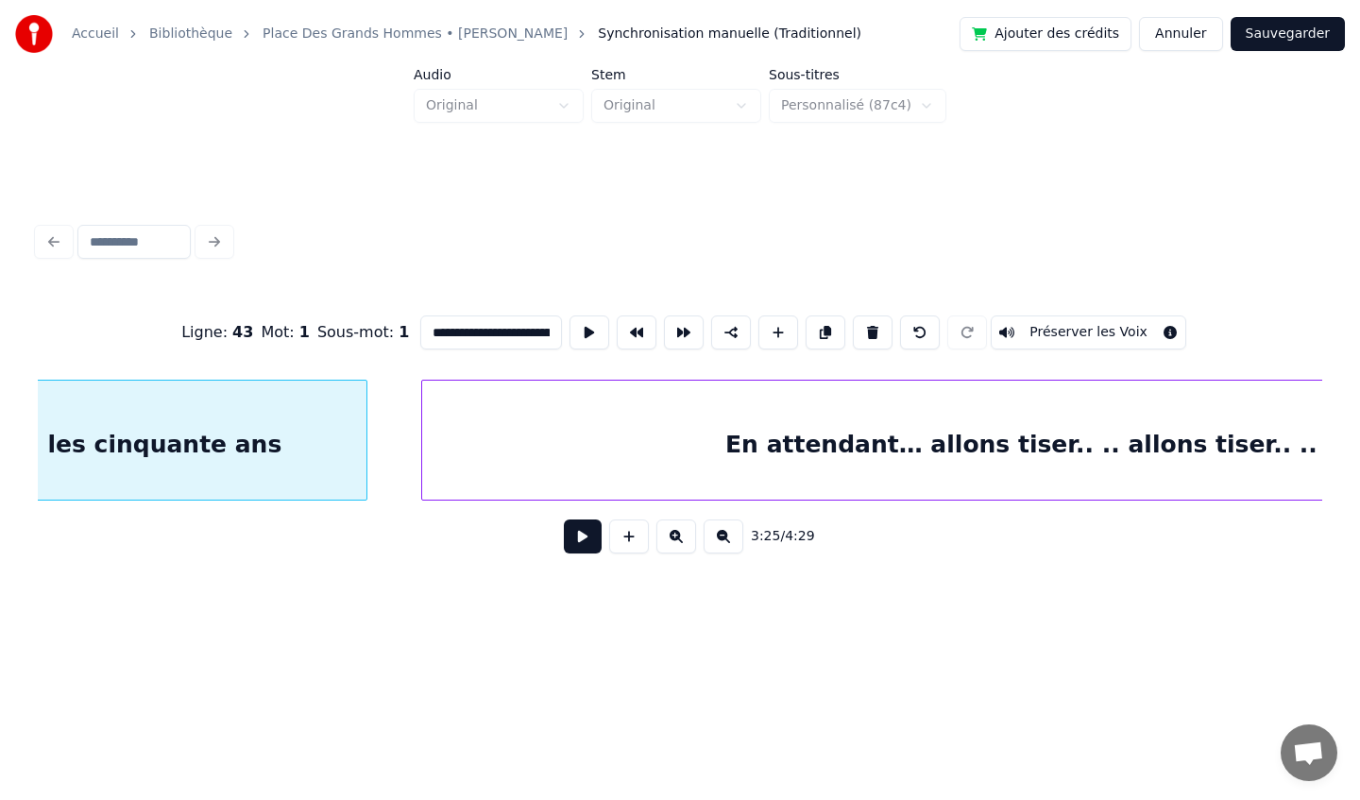
type input "**********"
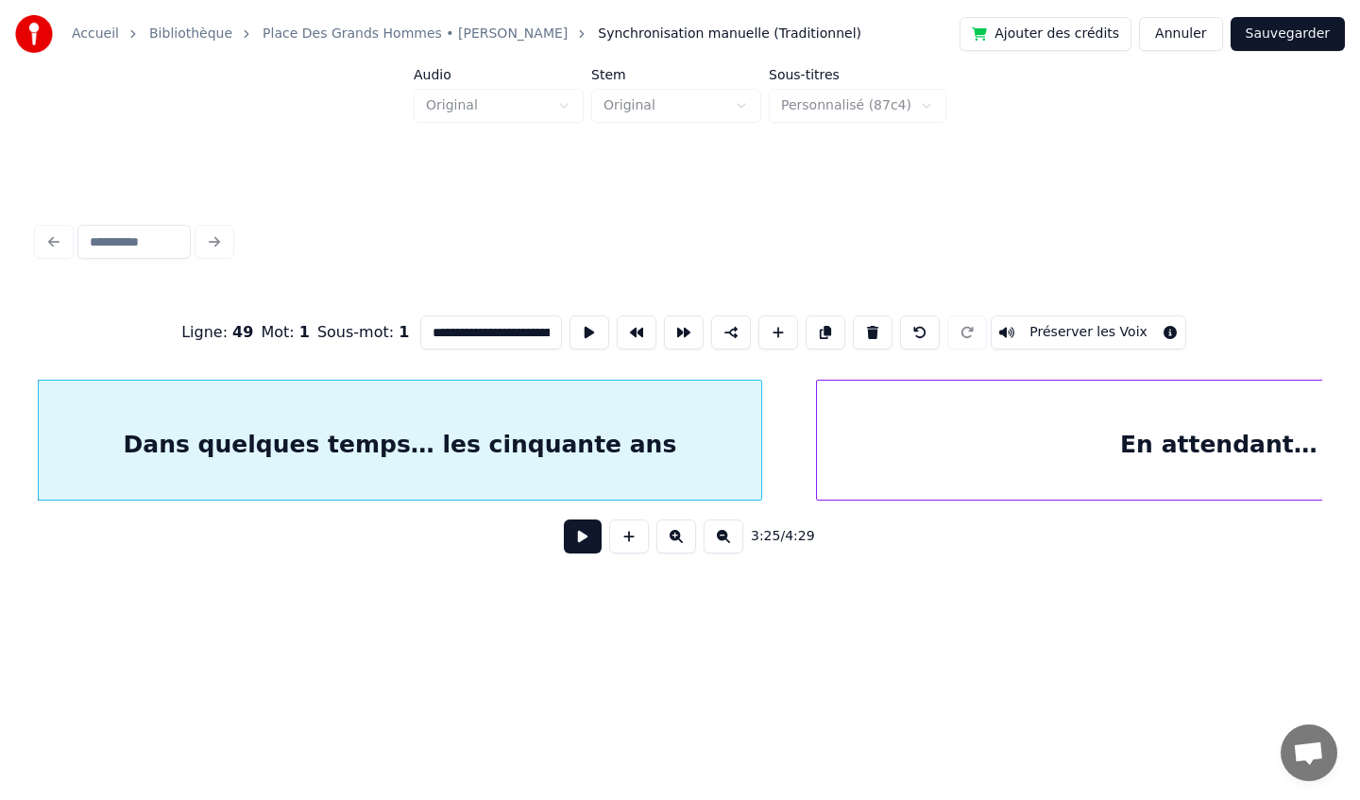
click at [584, 537] on button at bounding box center [583, 536] width 38 height 34
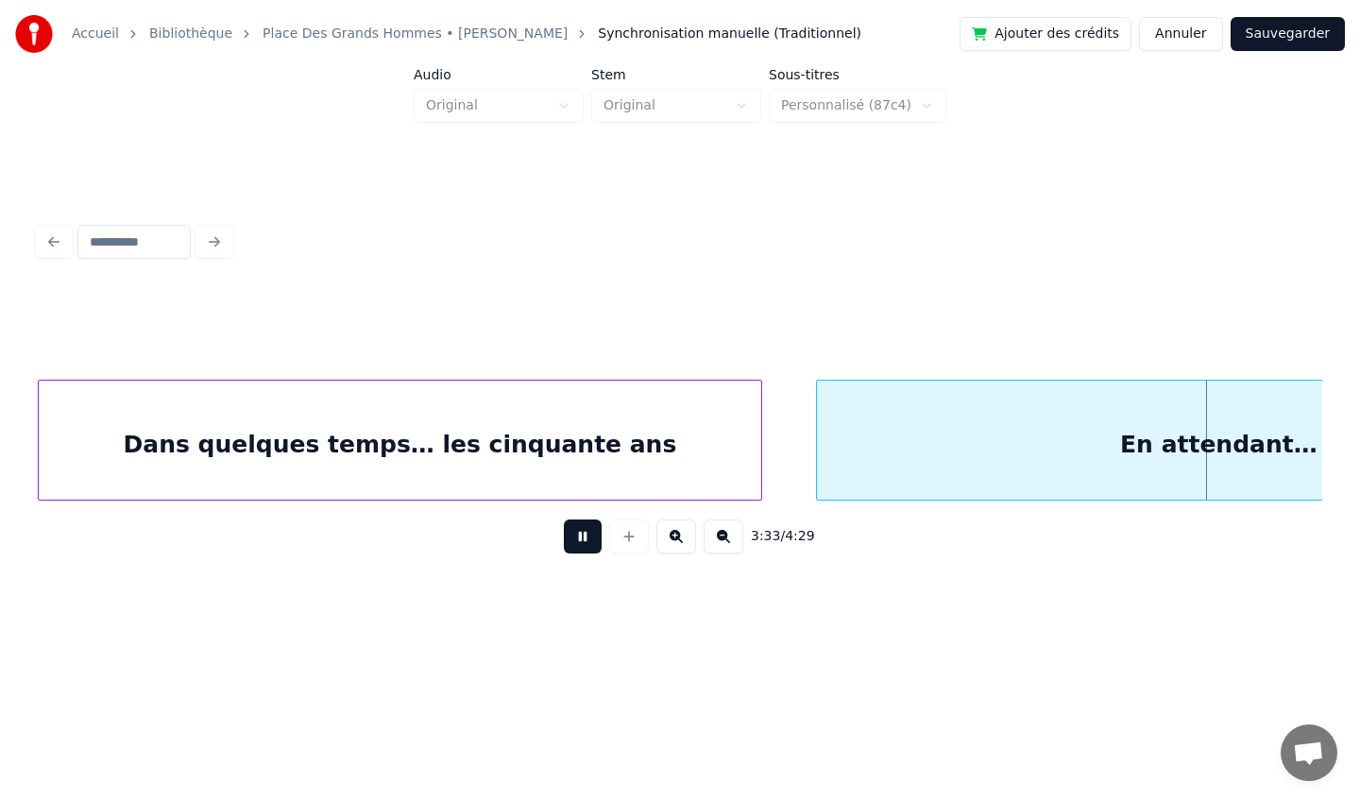
click at [580, 544] on button at bounding box center [583, 536] width 38 height 34
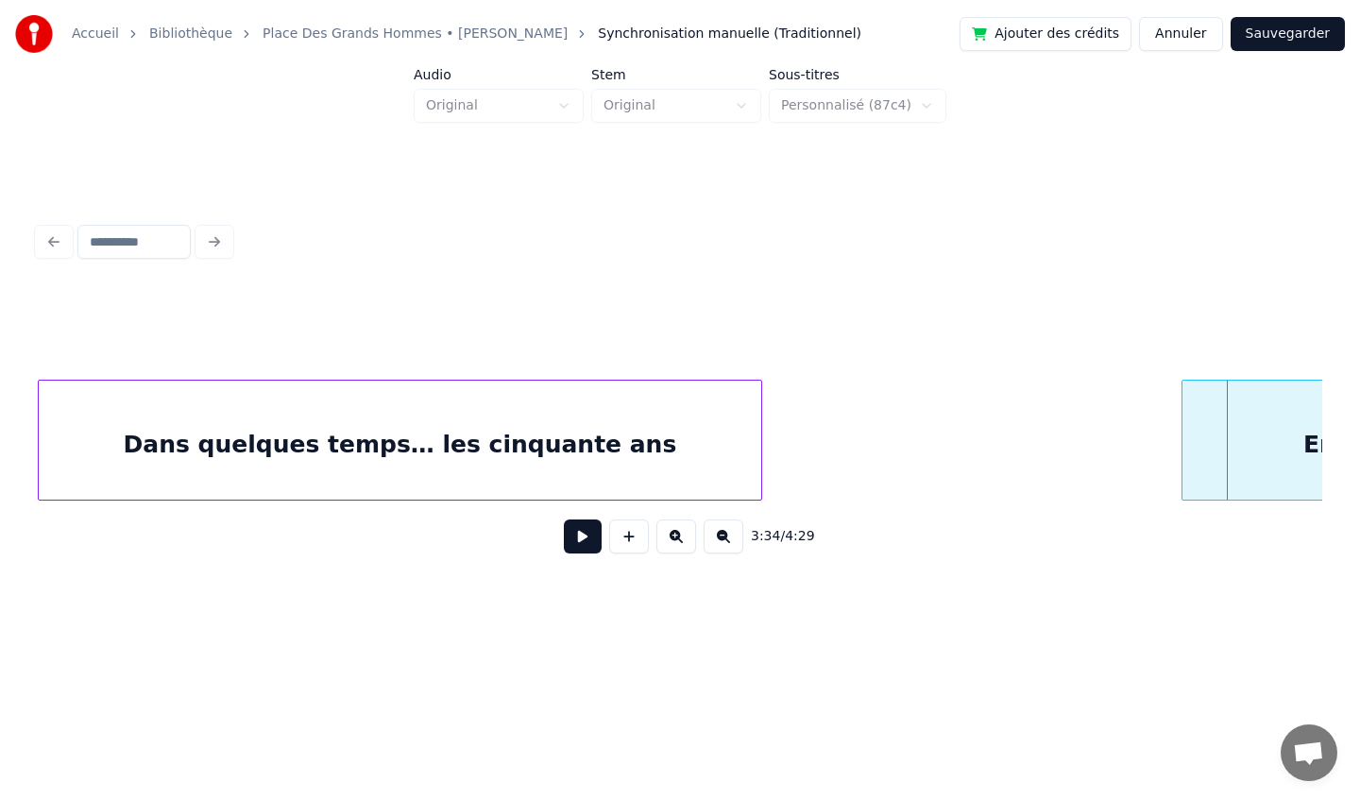
click at [1182, 438] on div at bounding box center [1185, 440] width 6 height 119
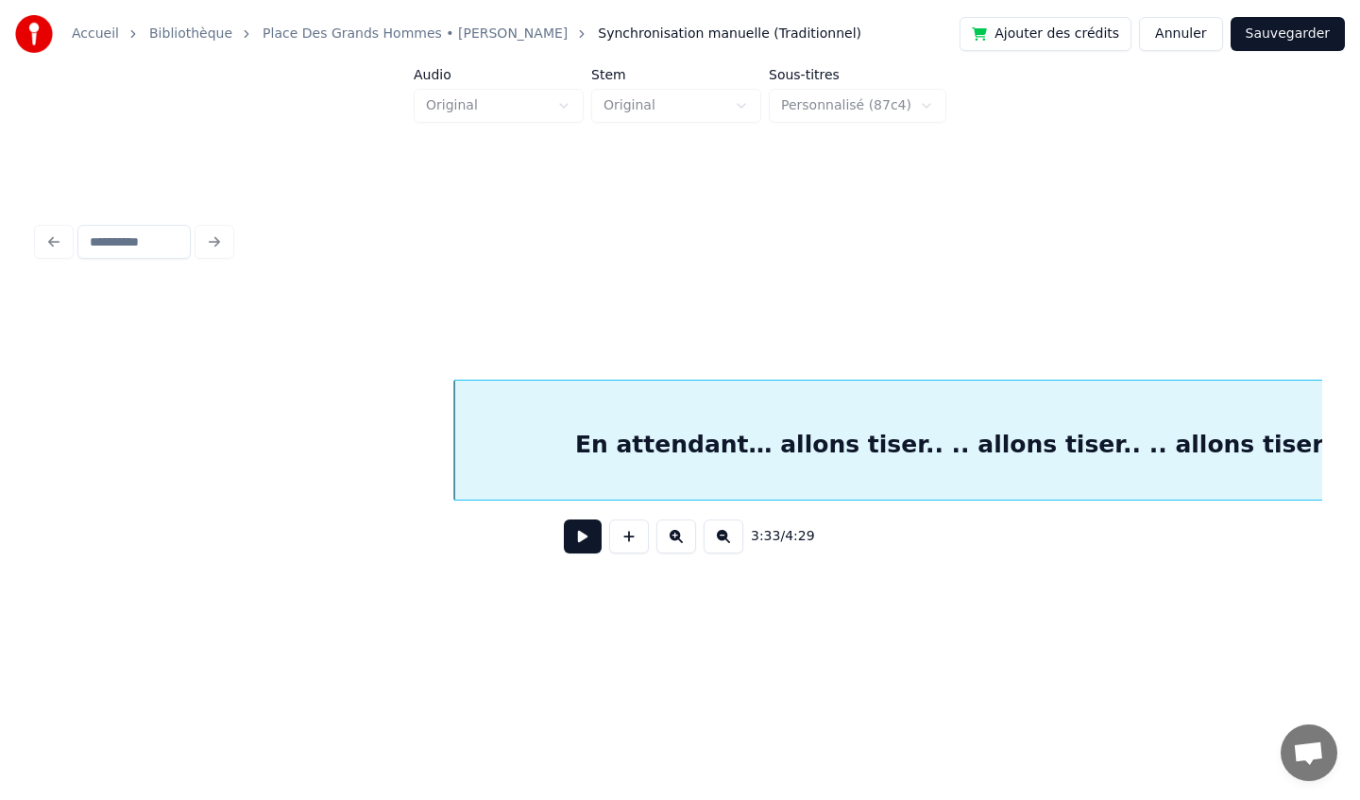
scroll to position [0, 30054]
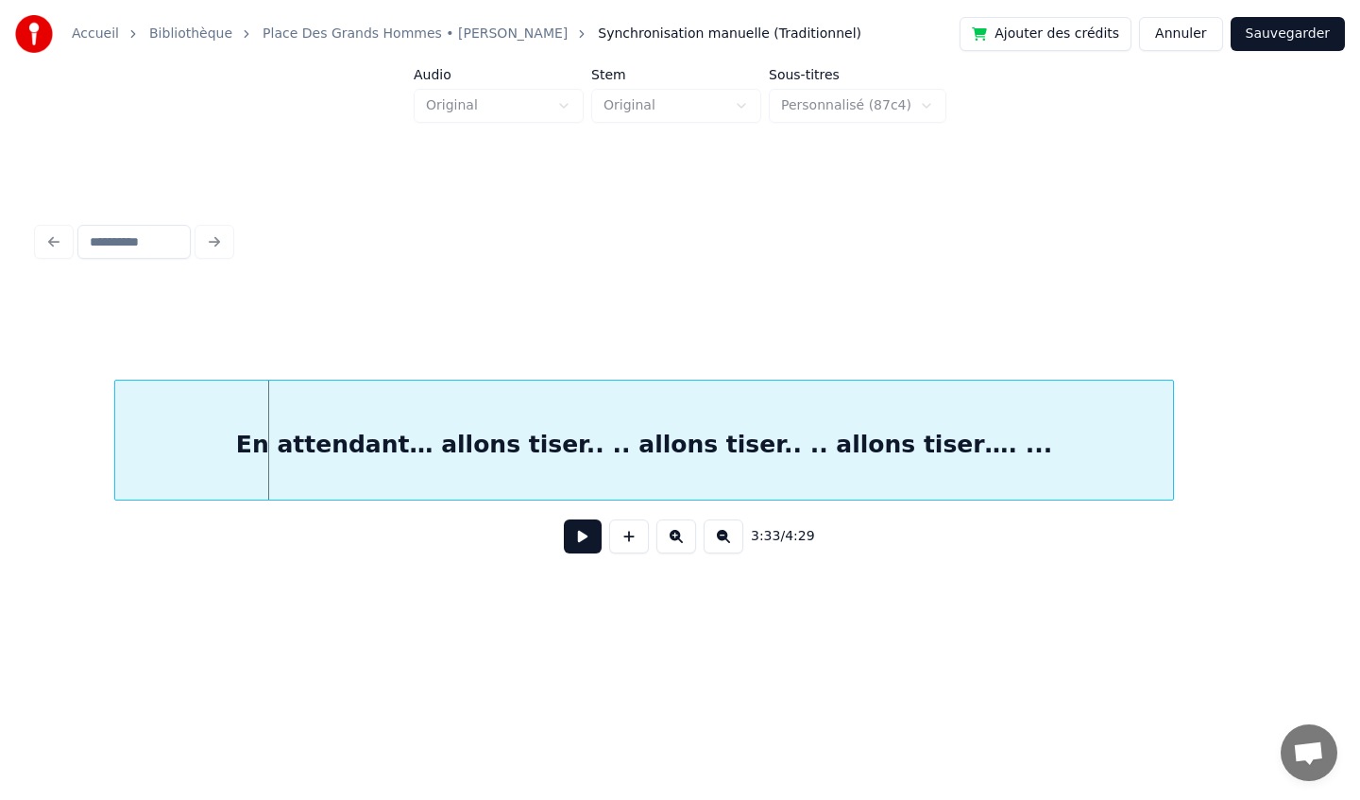
click at [840, 492] on div "En attendant… allons tiser.. .. allons tiser.. .. allons tiser…. ..." at bounding box center [643, 445] width 1057 height 128
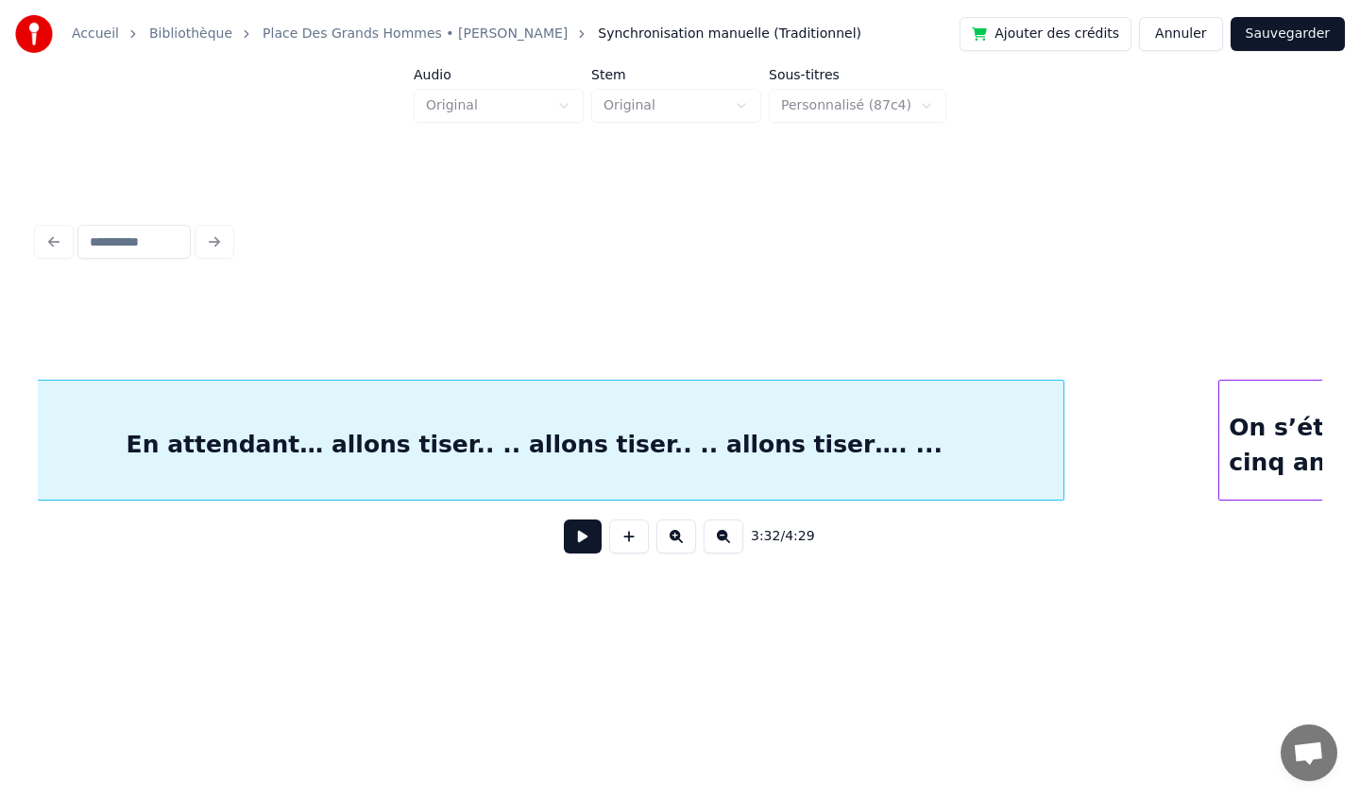
scroll to position [0, 30166]
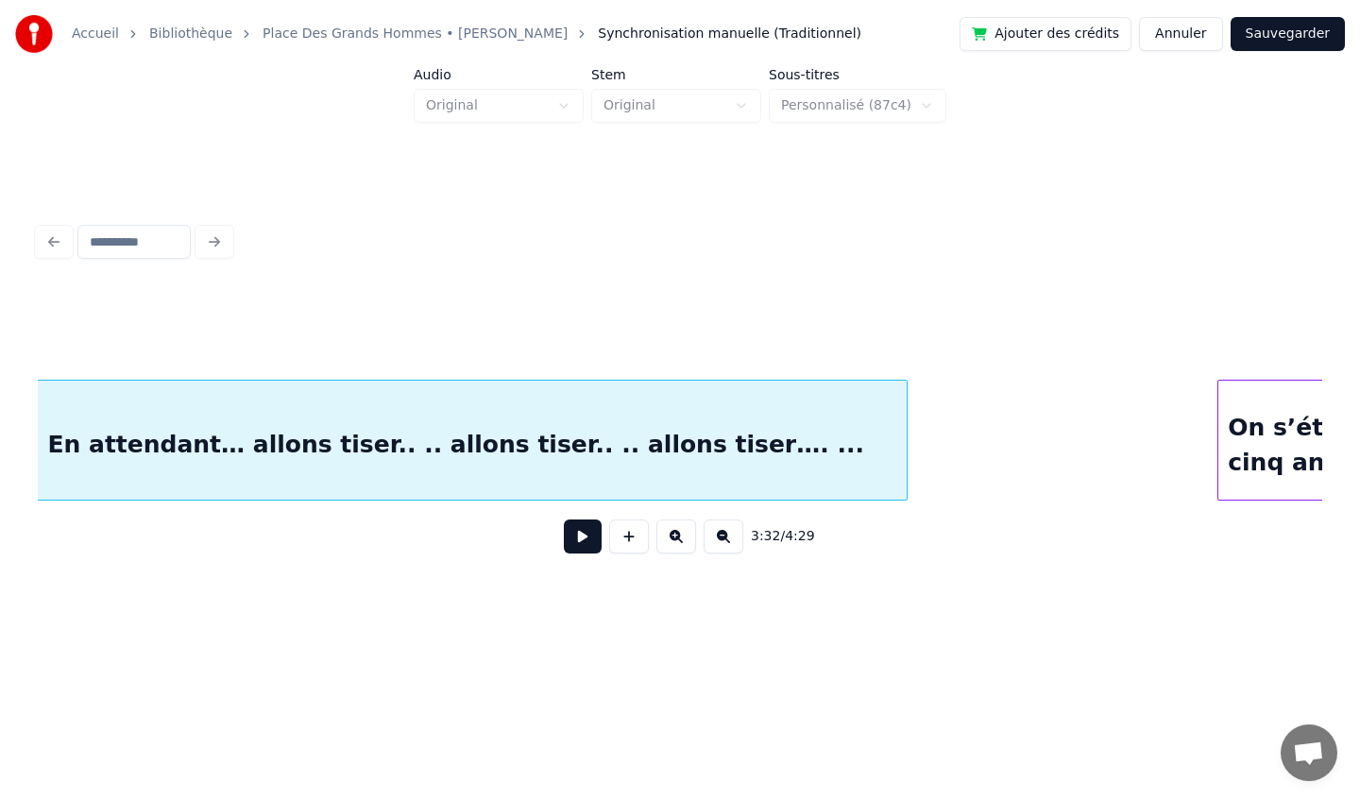
click at [906, 465] on div at bounding box center [904, 440] width 6 height 119
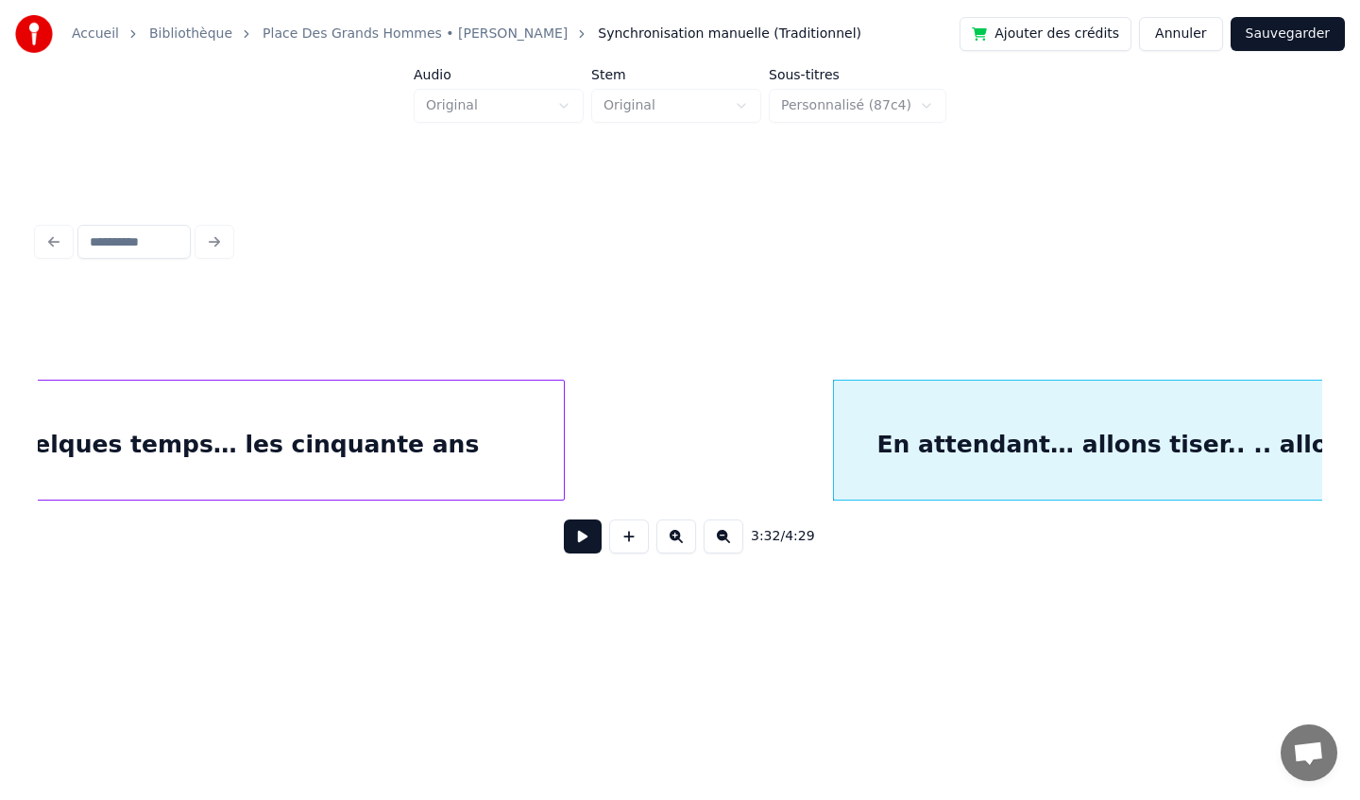
click at [401, 458] on div "Dans quelques temps… les cinquante ans" at bounding box center [202, 445] width 722 height 128
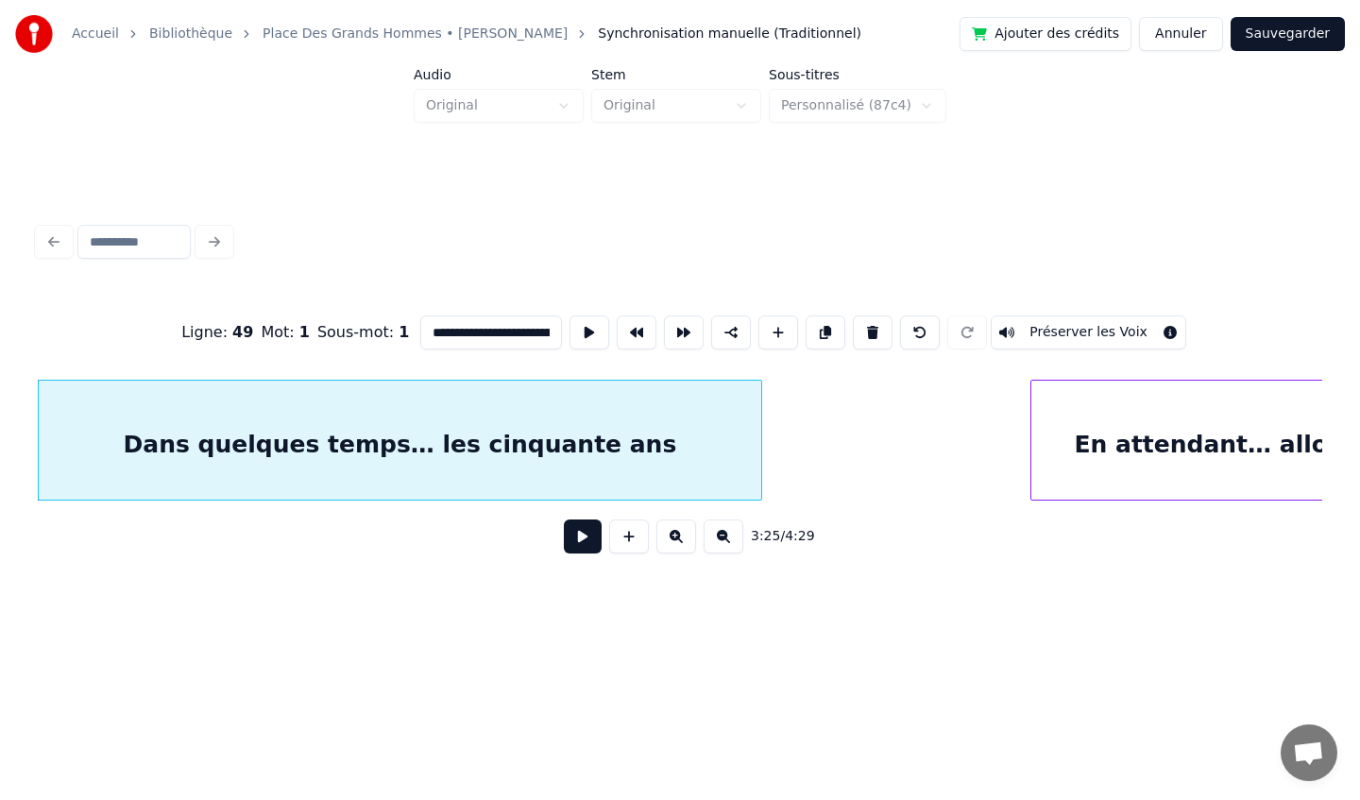
click at [579, 535] on button at bounding box center [583, 536] width 38 height 34
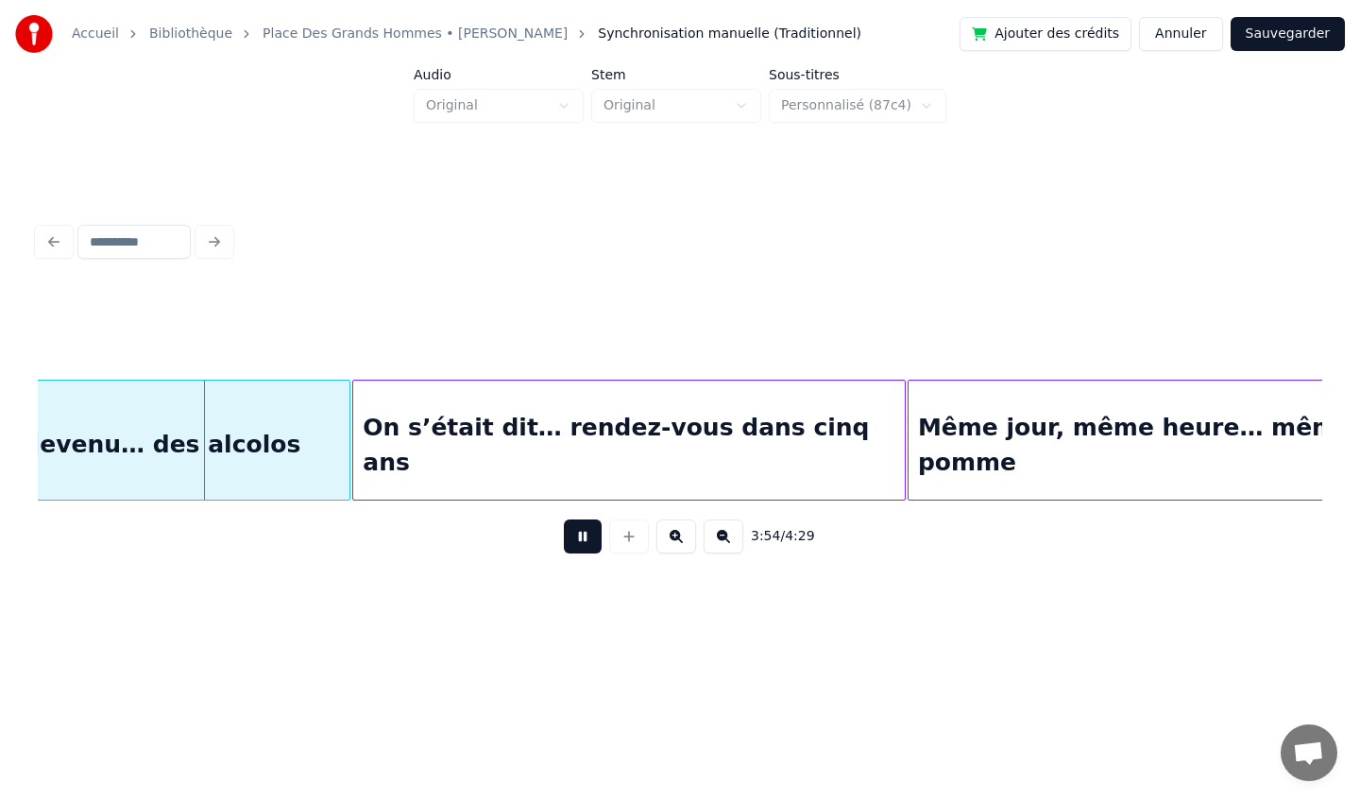
scroll to position [0, 33117]
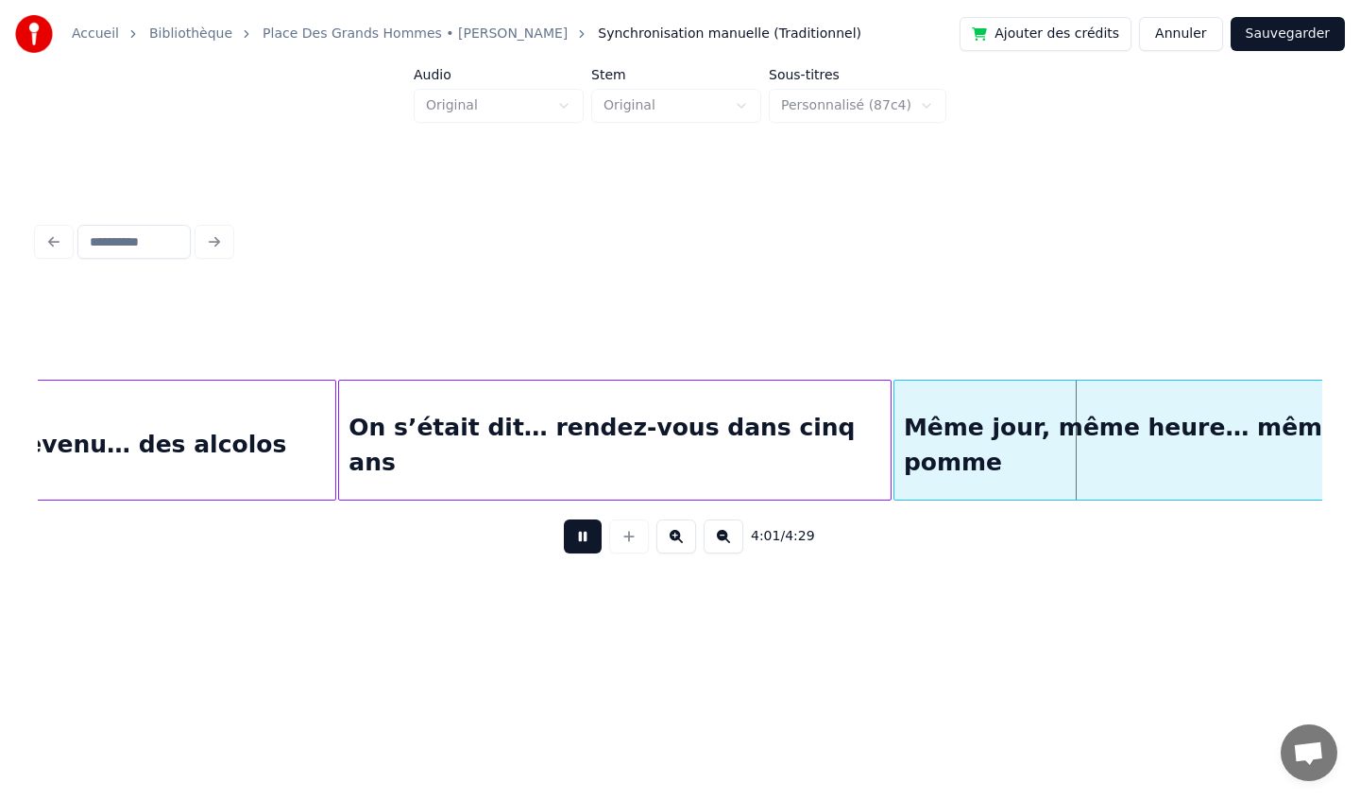
click at [583, 535] on button at bounding box center [583, 536] width 38 height 34
click at [1296, 34] on button "Sauvegarder" at bounding box center [1288, 34] width 114 height 34
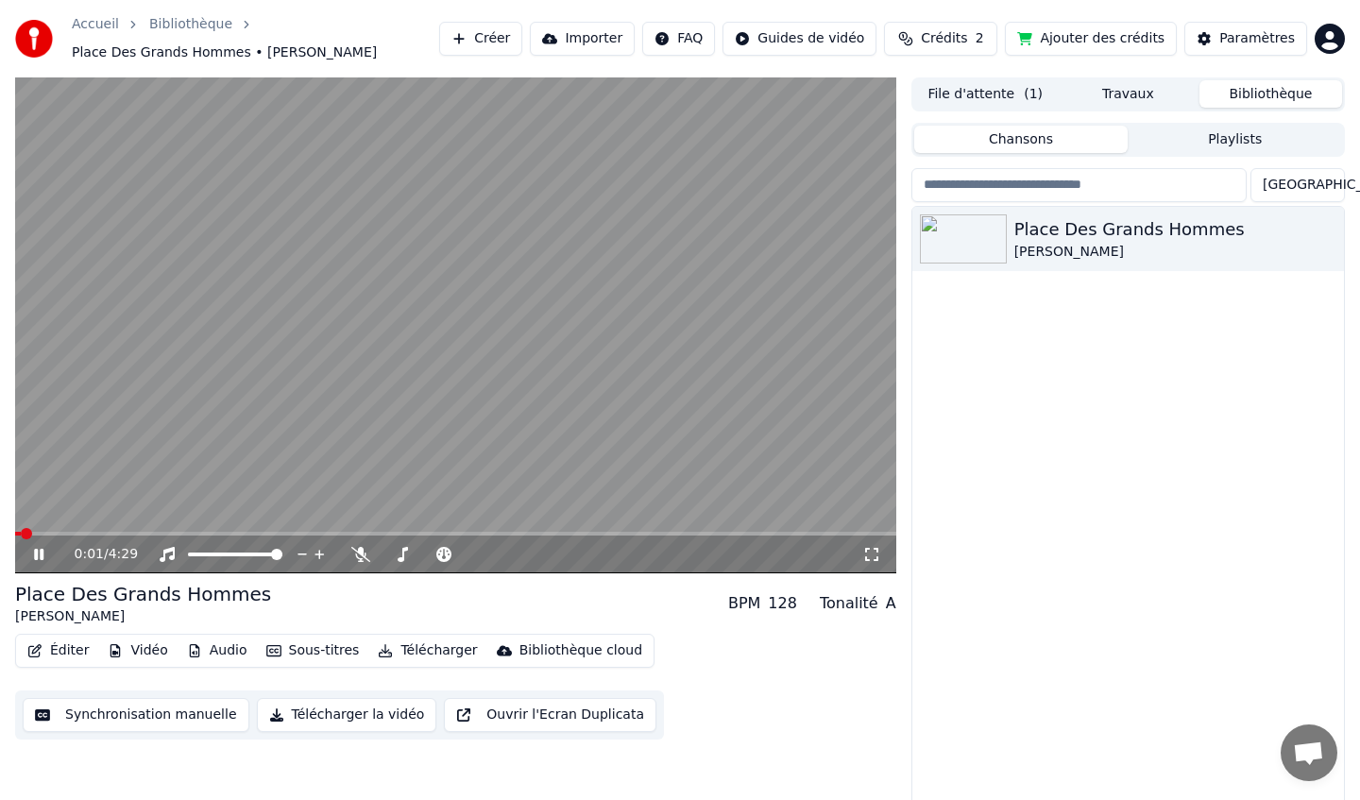
click at [39, 559] on icon at bounding box center [52, 554] width 44 height 15
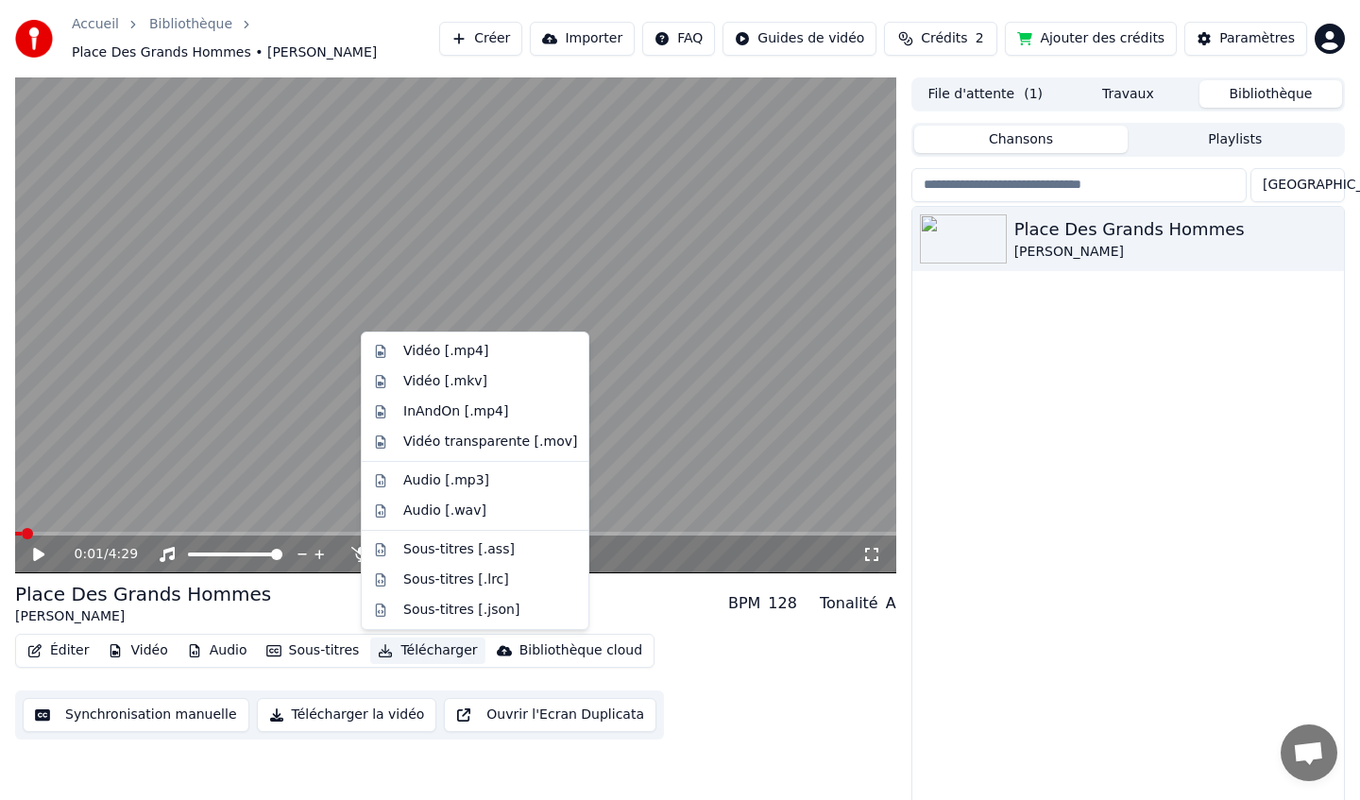
click at [408, 650] on button "Télécharger" at bounding box center [427, 650] width 114 height 26
click at [440, 350] on div "Vidéo [.mp4]" at bounding box center [445, 351] width 85 height 19
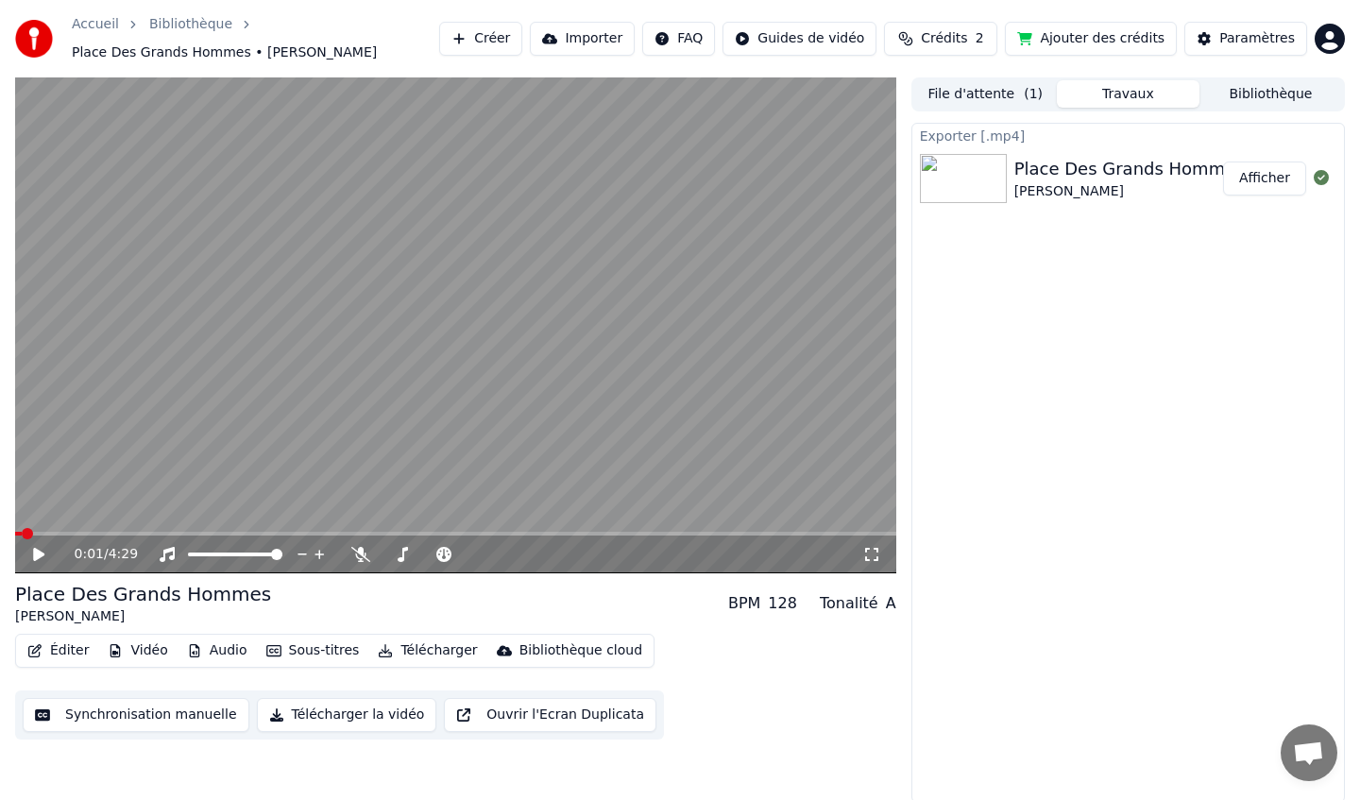
click at [1263, 181] on button "Afficher" at bounding box center [1264, 178] width 83 height 34
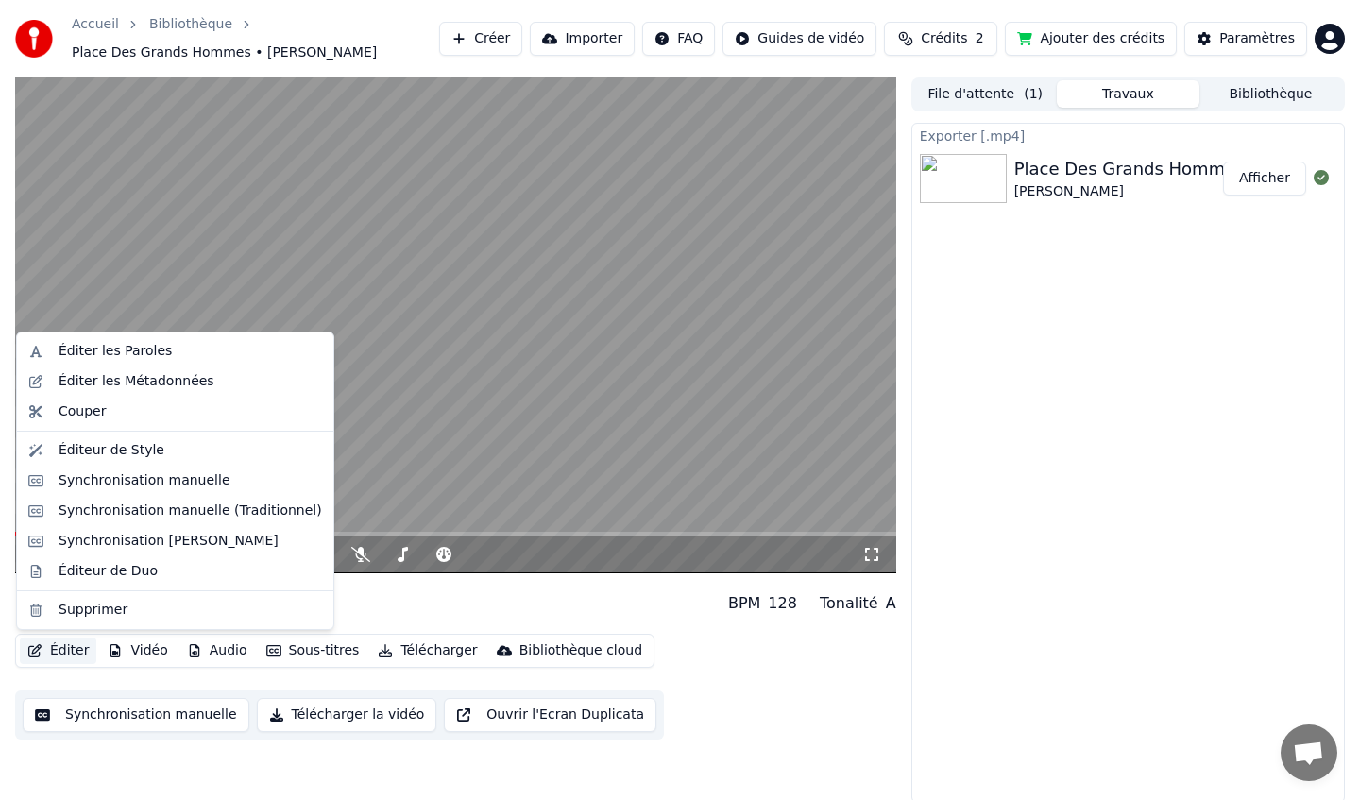
click at [63, 652] on button "Éditer" at bounding box center [58, 650] width 76 height 26
click at [135, 511] on div "Synchronisation manuelle (Traditionnel)" at bounding box center [190, 510] width 263 height 19
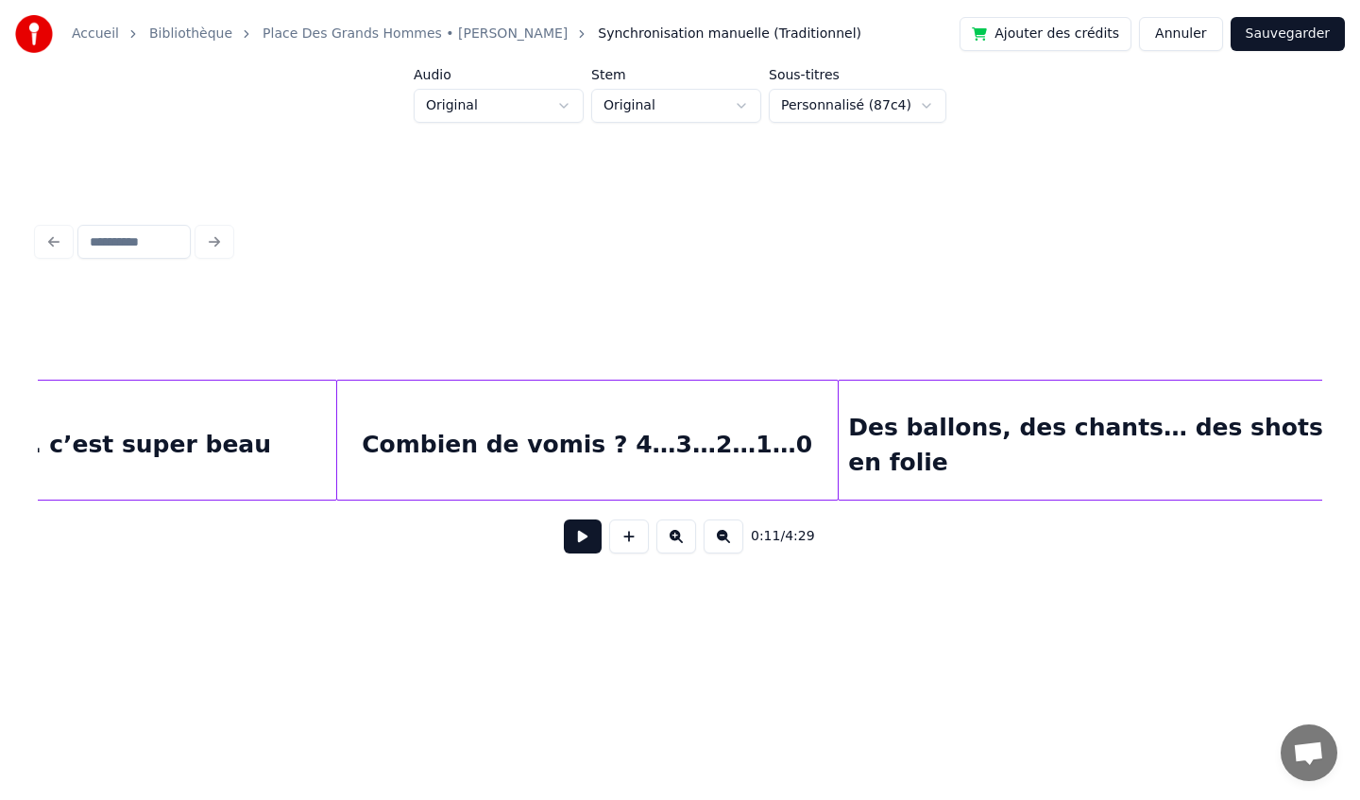
scroll to position [0, 9241]
click at [281, 425] on div at bounding box center [283, 440] width 6 height 119
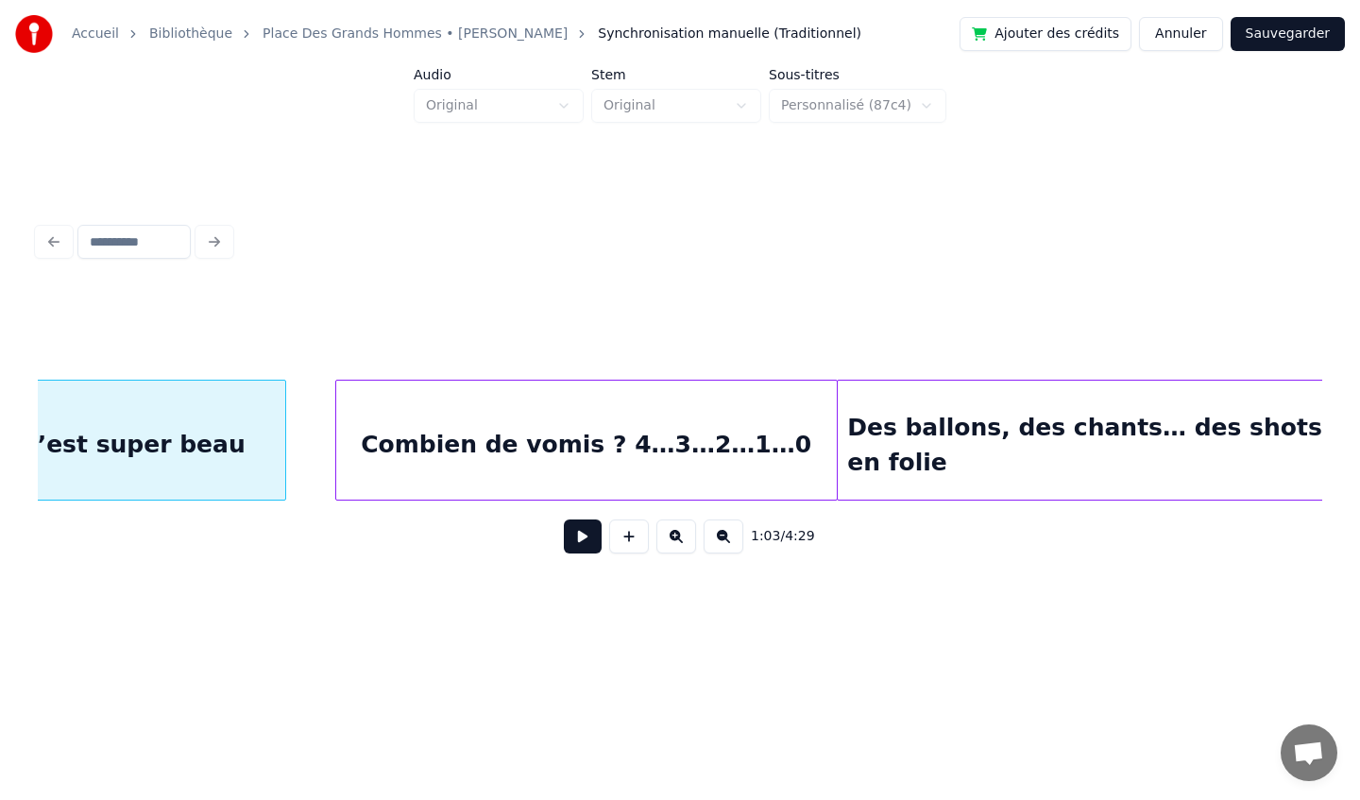
scroll to position [0, 8932]
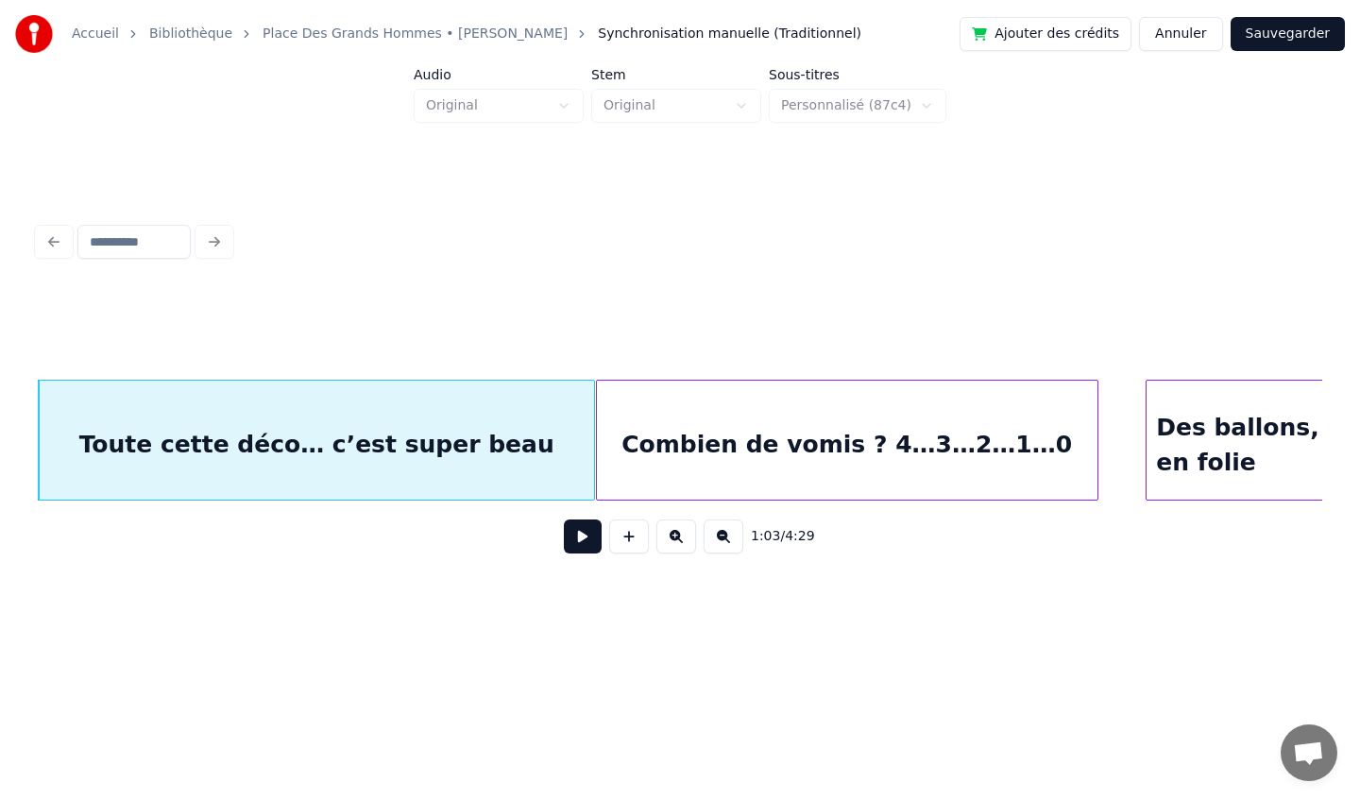
click at [771, 422] on div "Combien de vomis ? 4…3…2…1…0" at bounding box center [847, 445] width 501 height 128
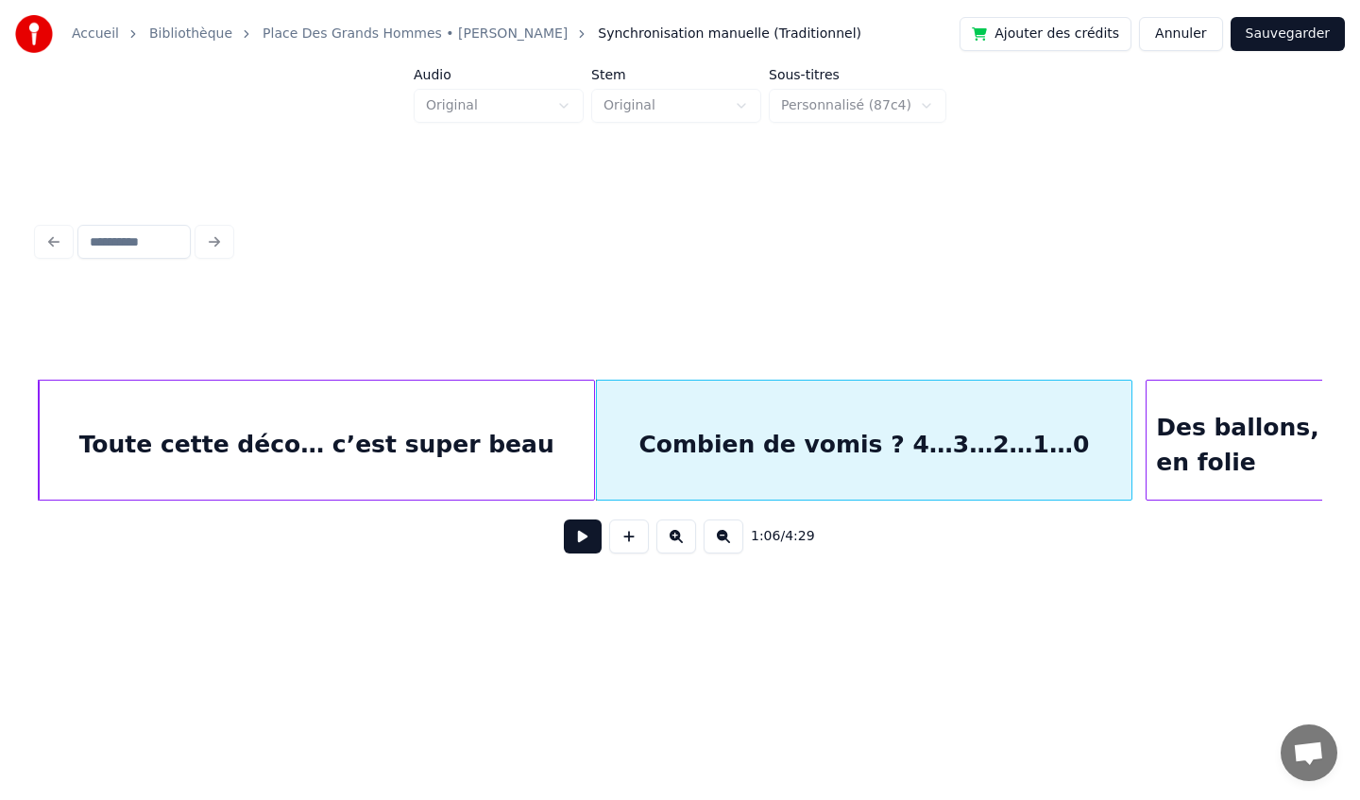
click at [1130, 450] on div at bounding box center [1129, 440] width 6 height 119
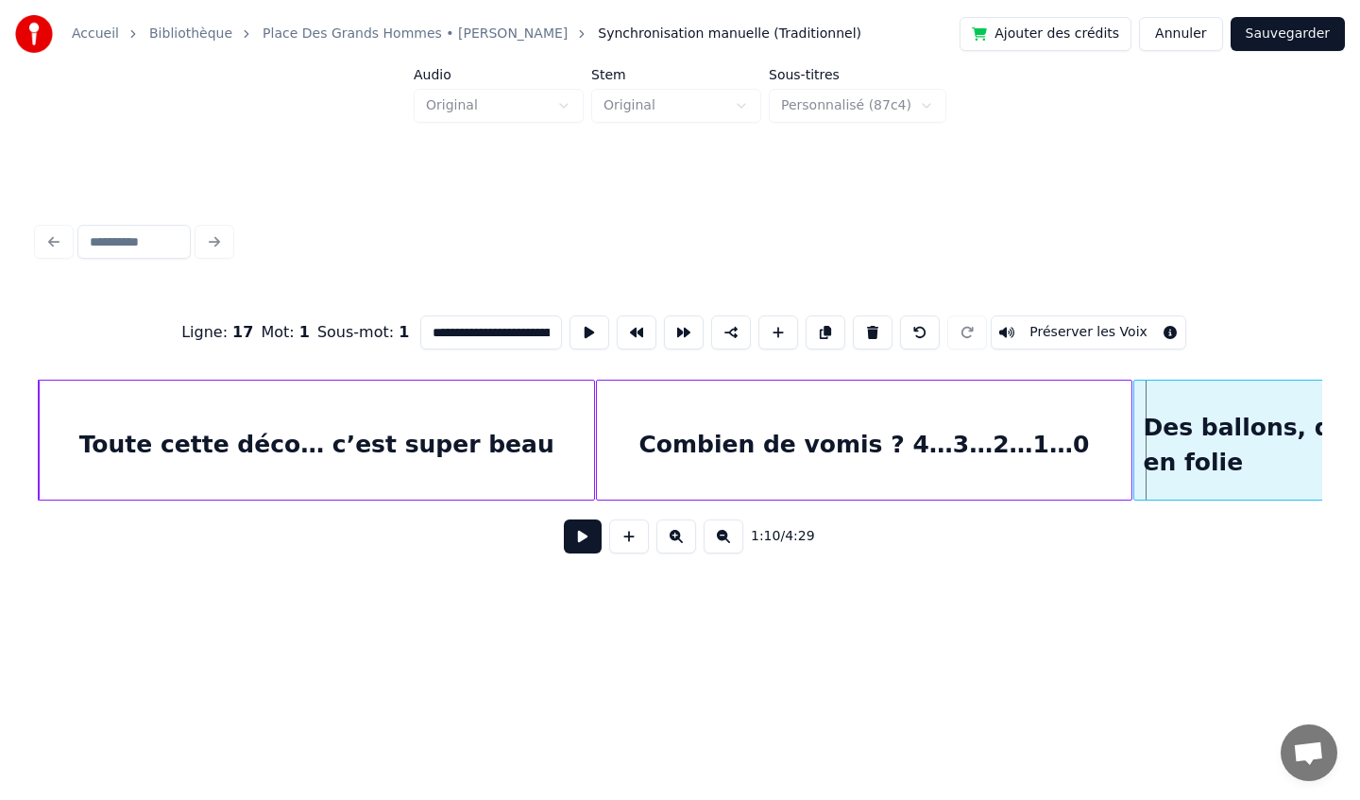
click at [1135, 447] on div at bounding box center [1137, 440] width 6 height 119
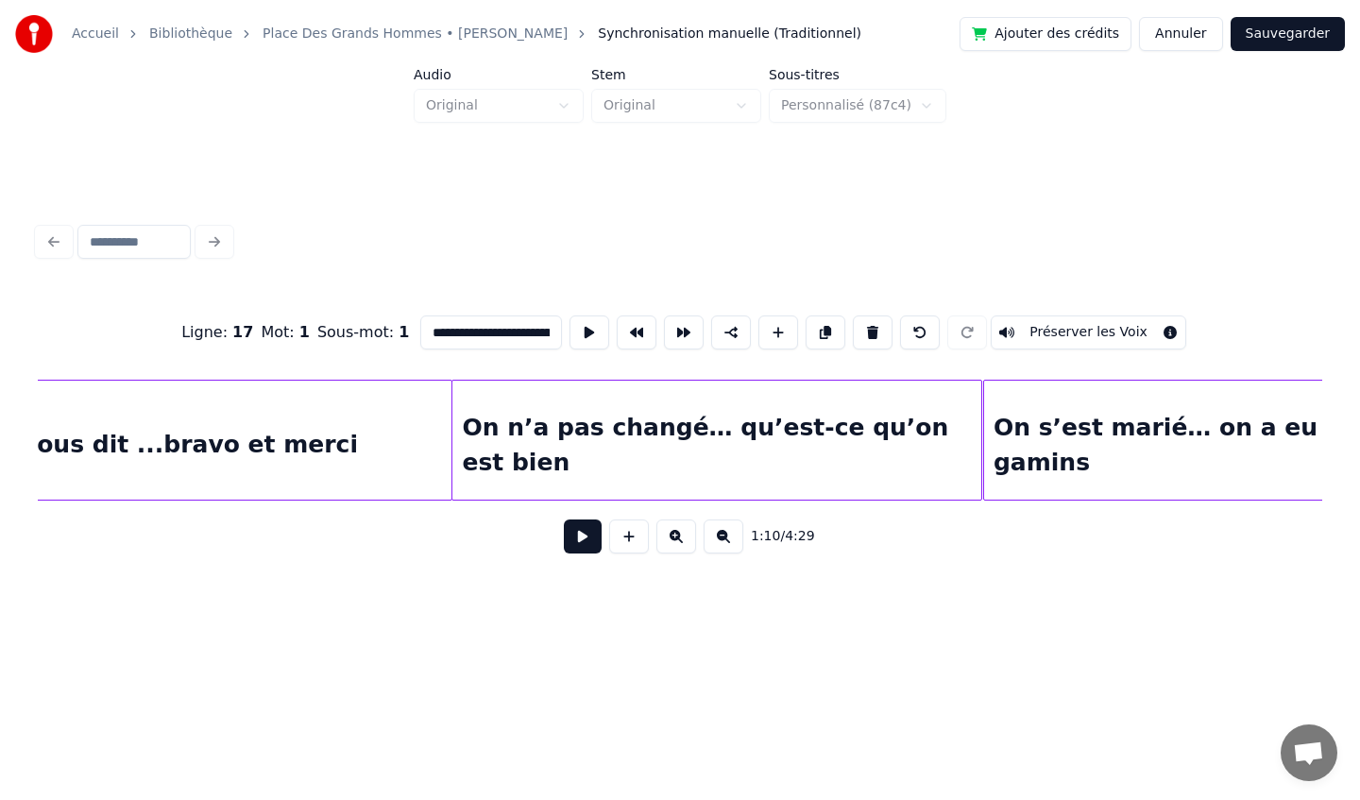
scroll to position [0, 16057]
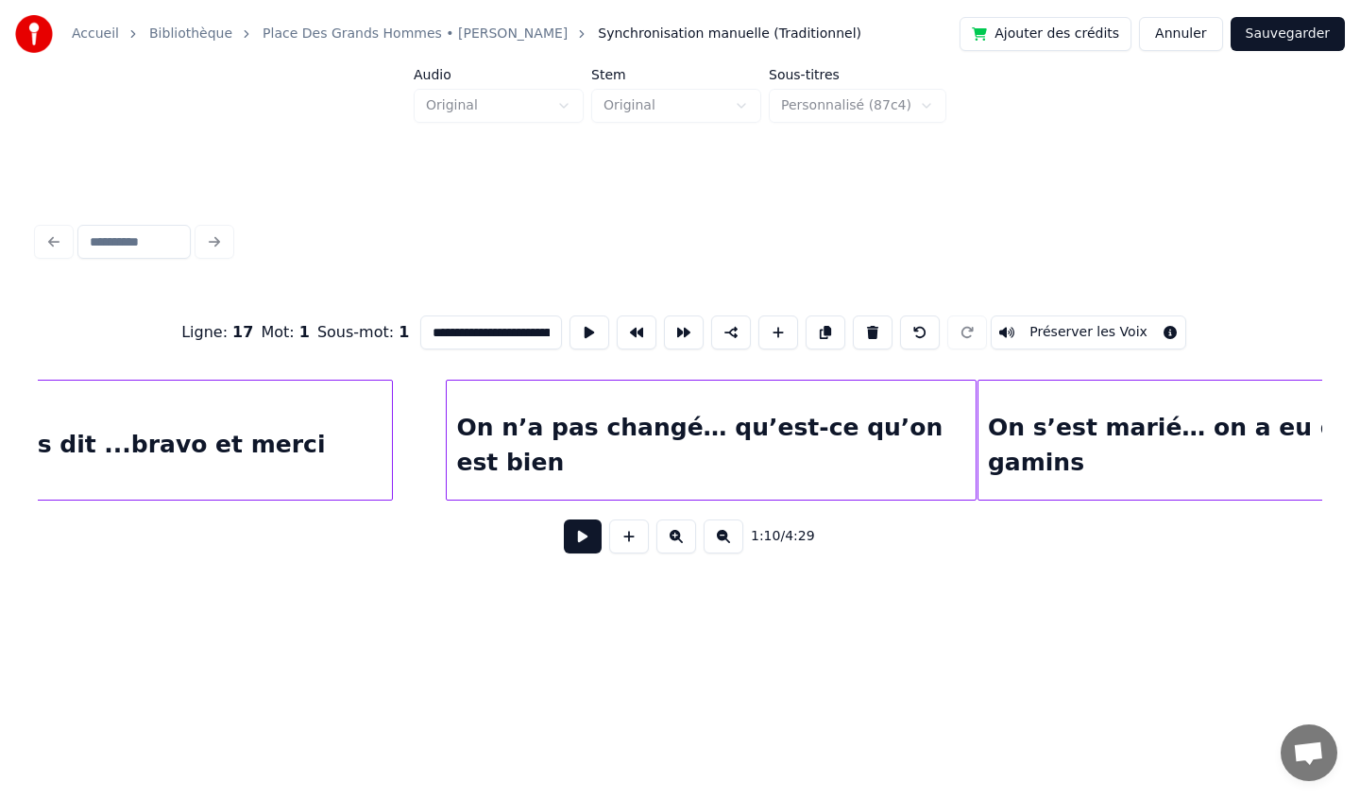
click at [389, 445] on div at bounding box center [389, 440] width 6 height 119
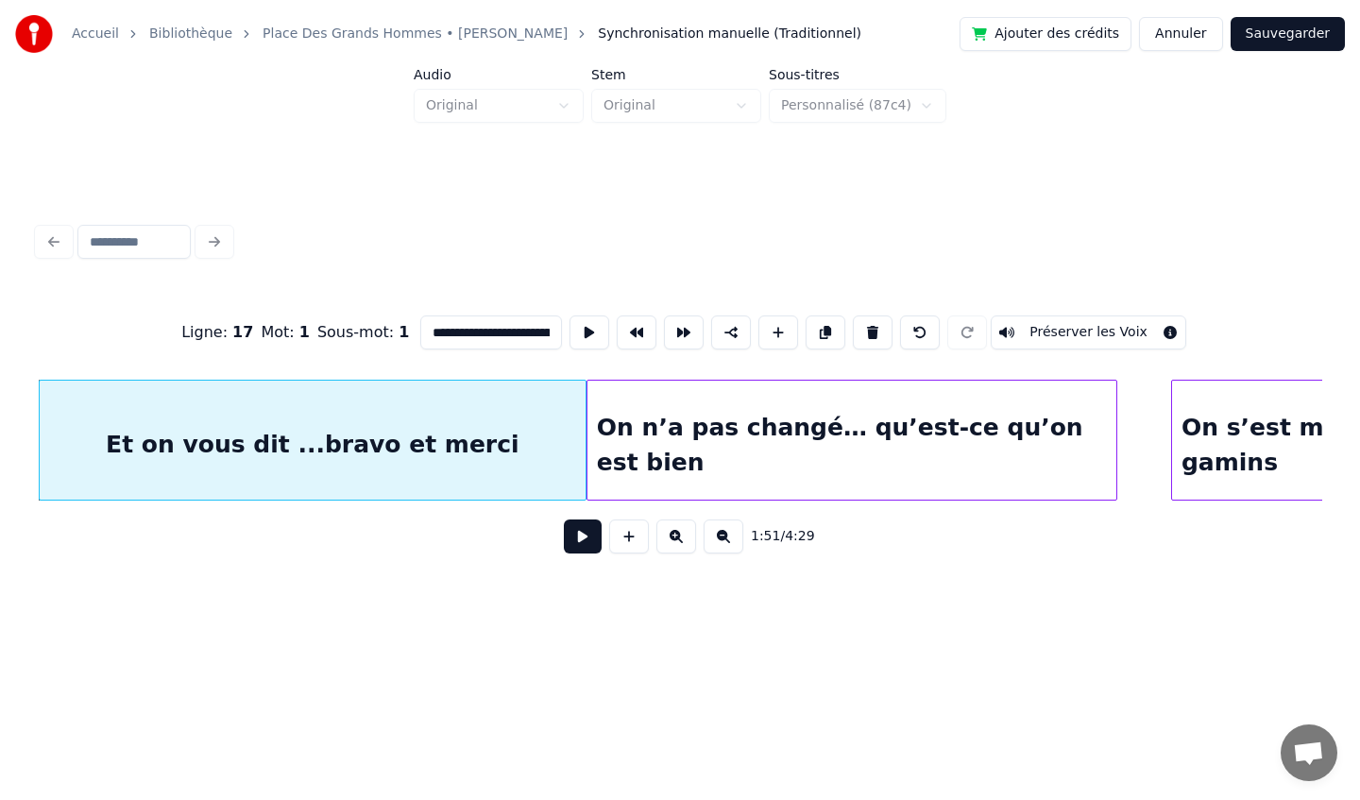
click at [695, 428] on div "On n’a pas changé… qu’est-ce qu’on est bien" at bounding box center [851, 445] width 529 height 128
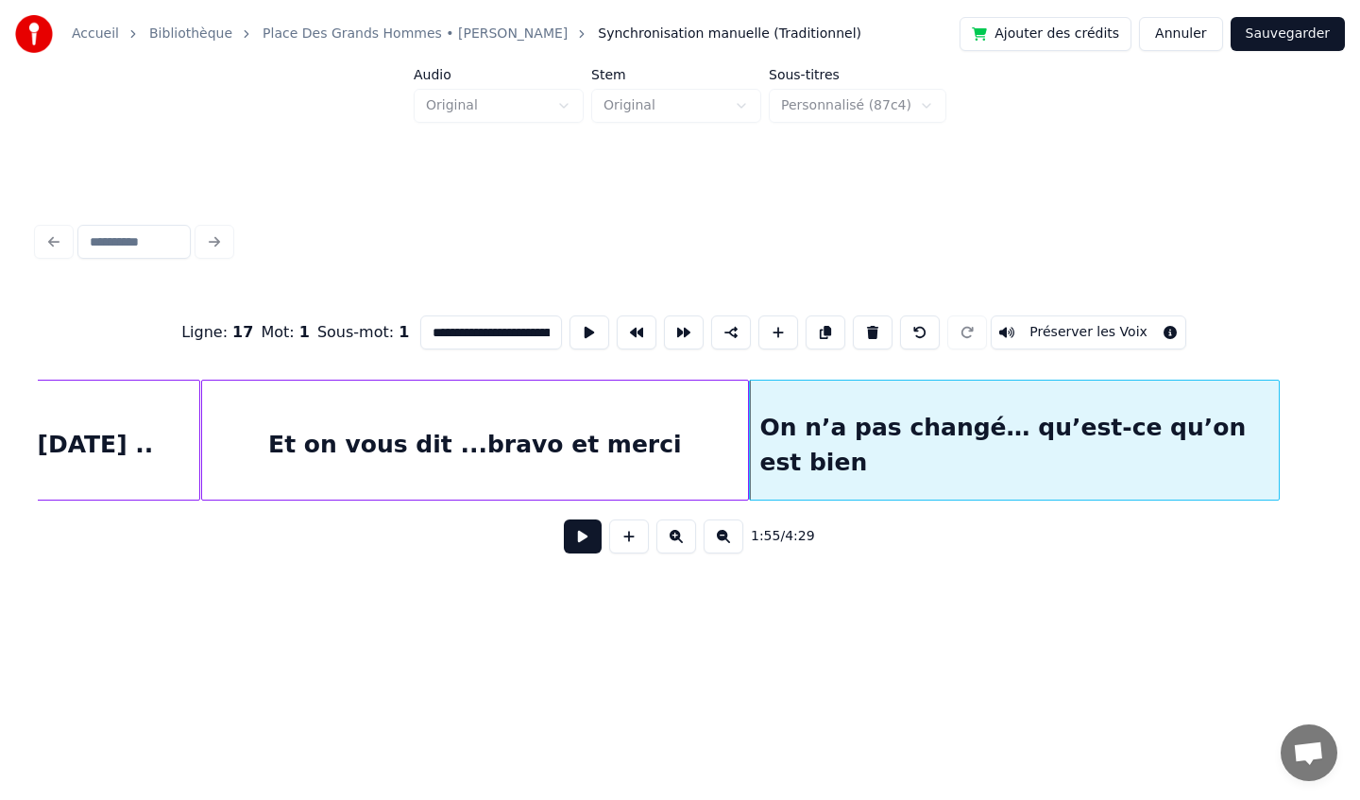
scroll to position [0, 15695]
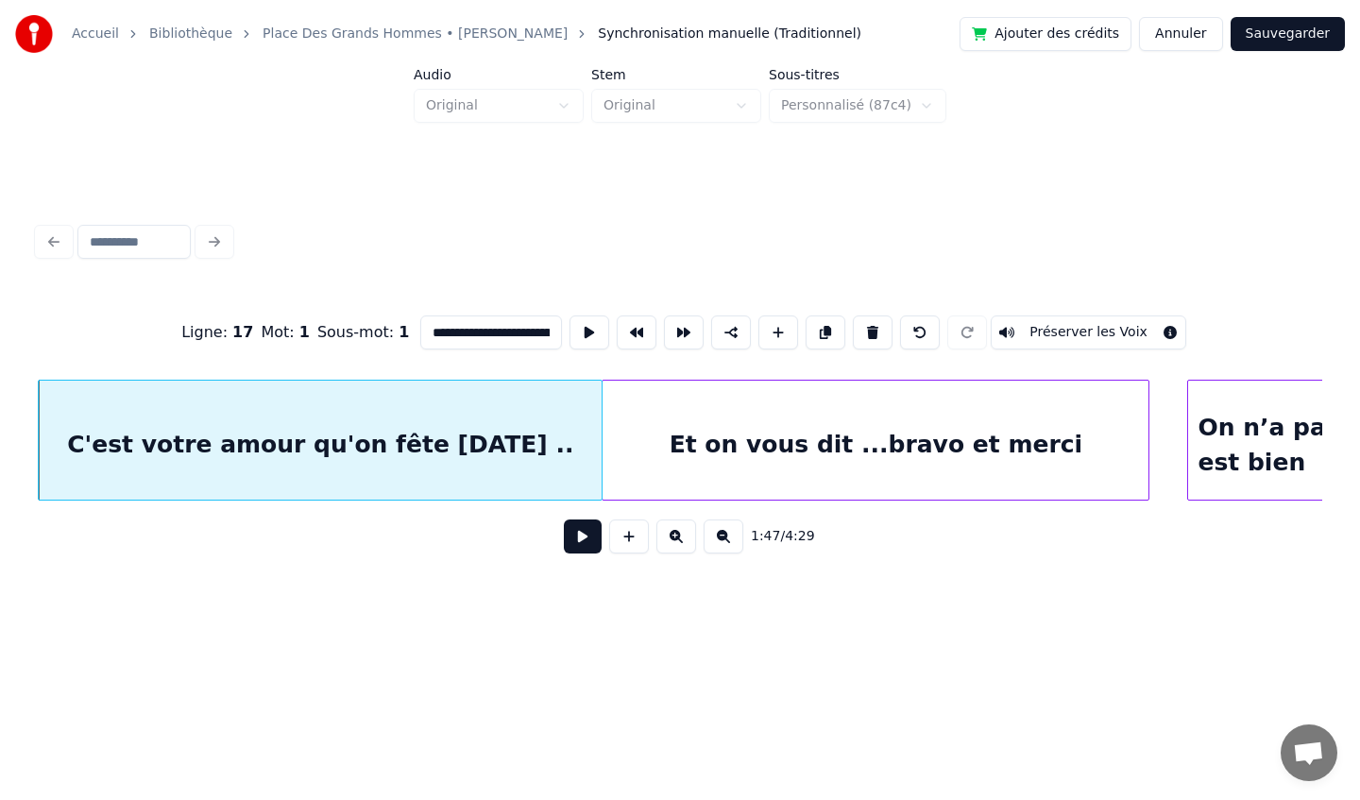
click at [765, 416] on div "Et on vous dit ...bravo et merci" at bounding box center [876, 445] width 546 height 128
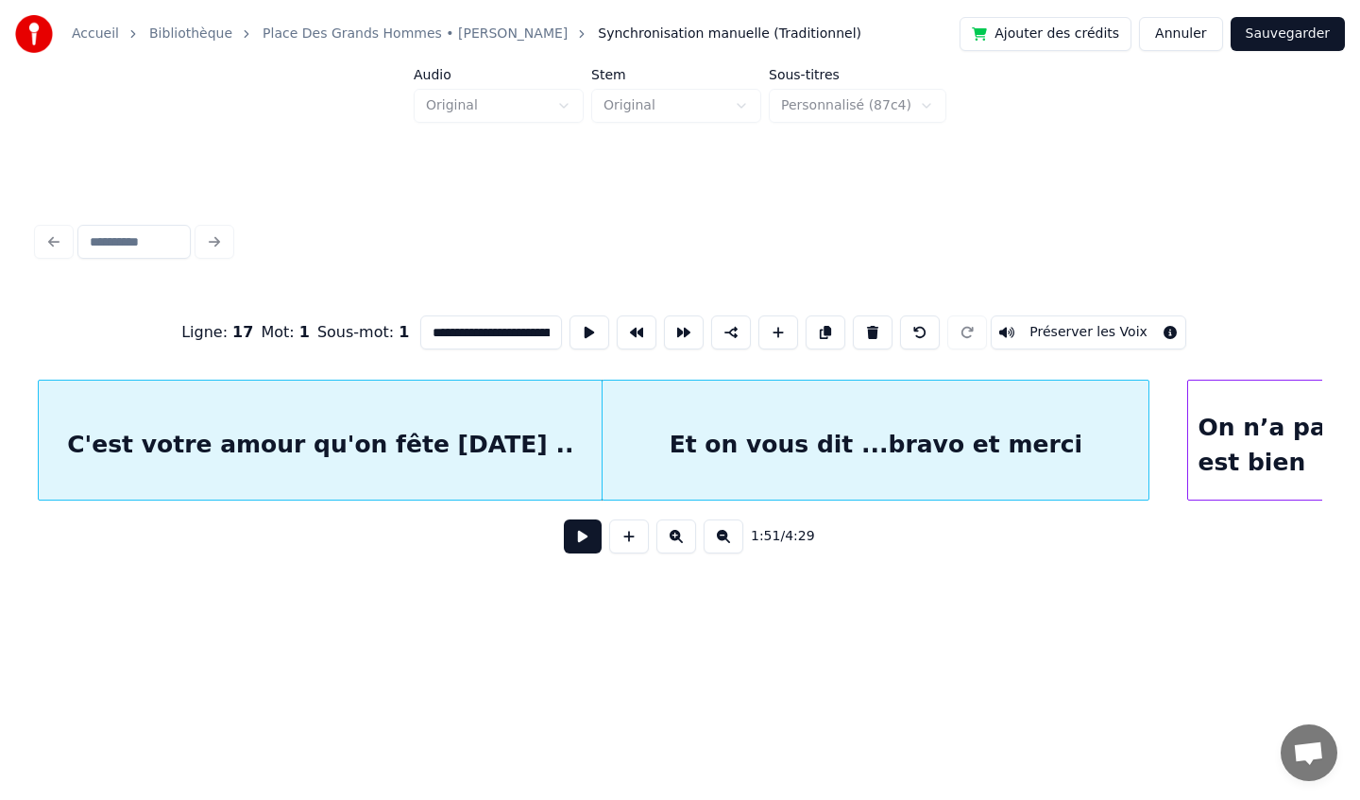
type input "**********"
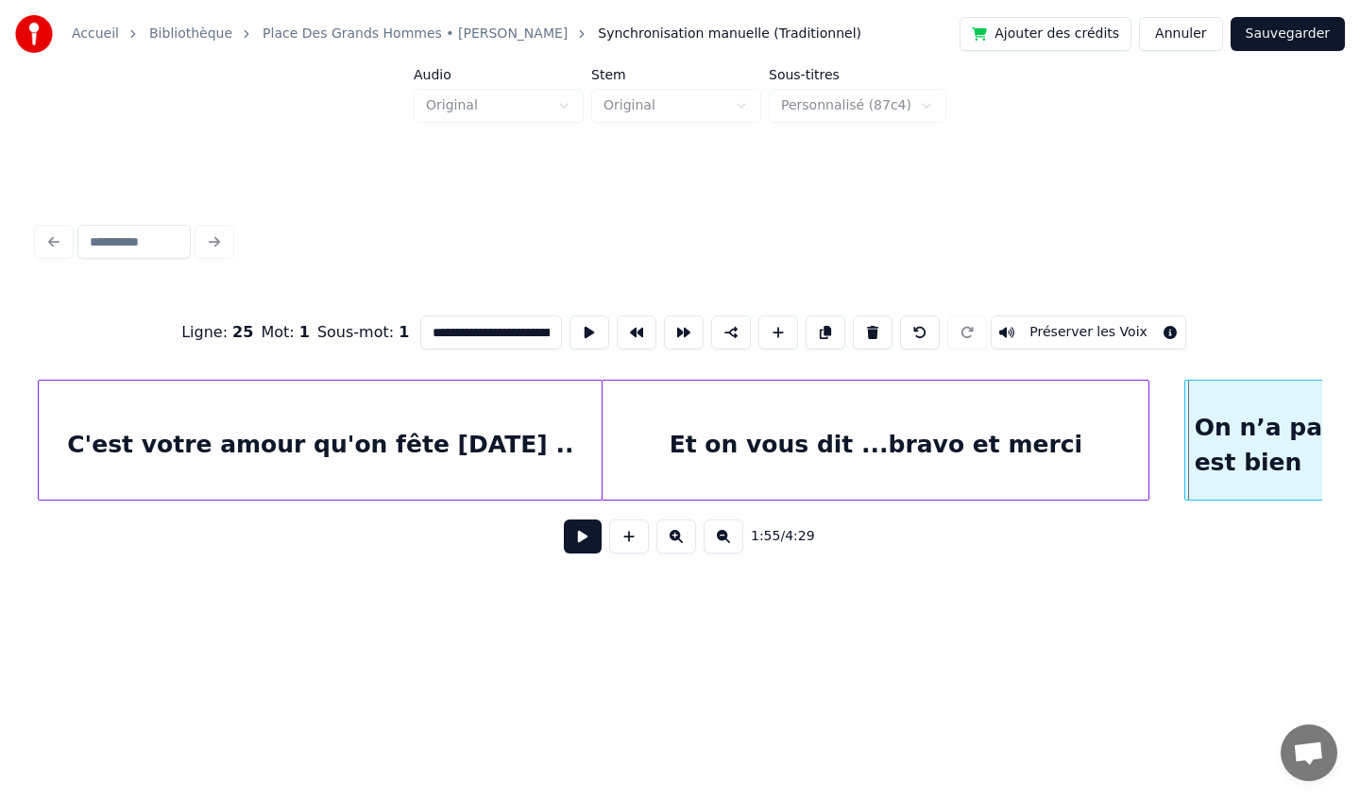
scroll to position [0, 15655]
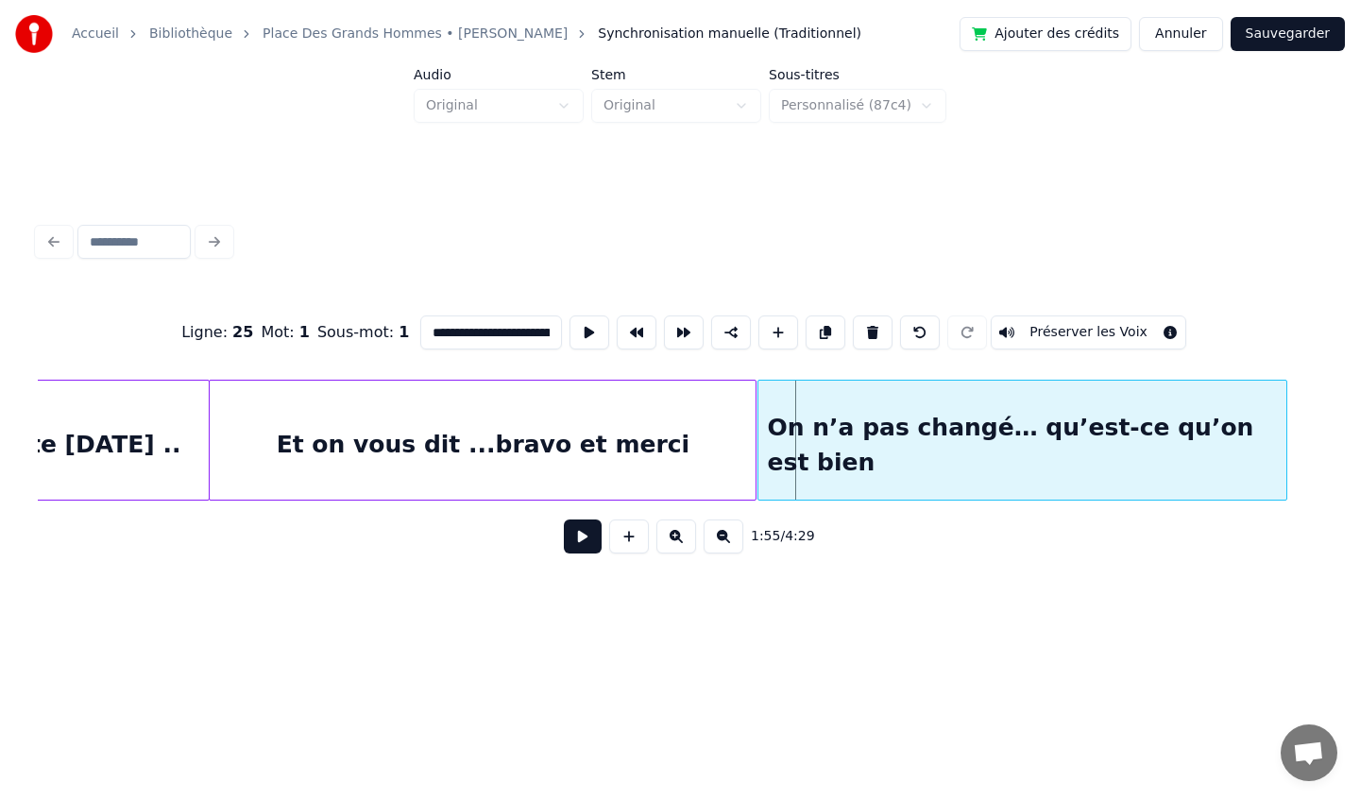
click at [1231, 408] on div "On n’a pas changé… qu’est-ce qu’on est bien" at bounding box center [1022, 445] width 529 height 128
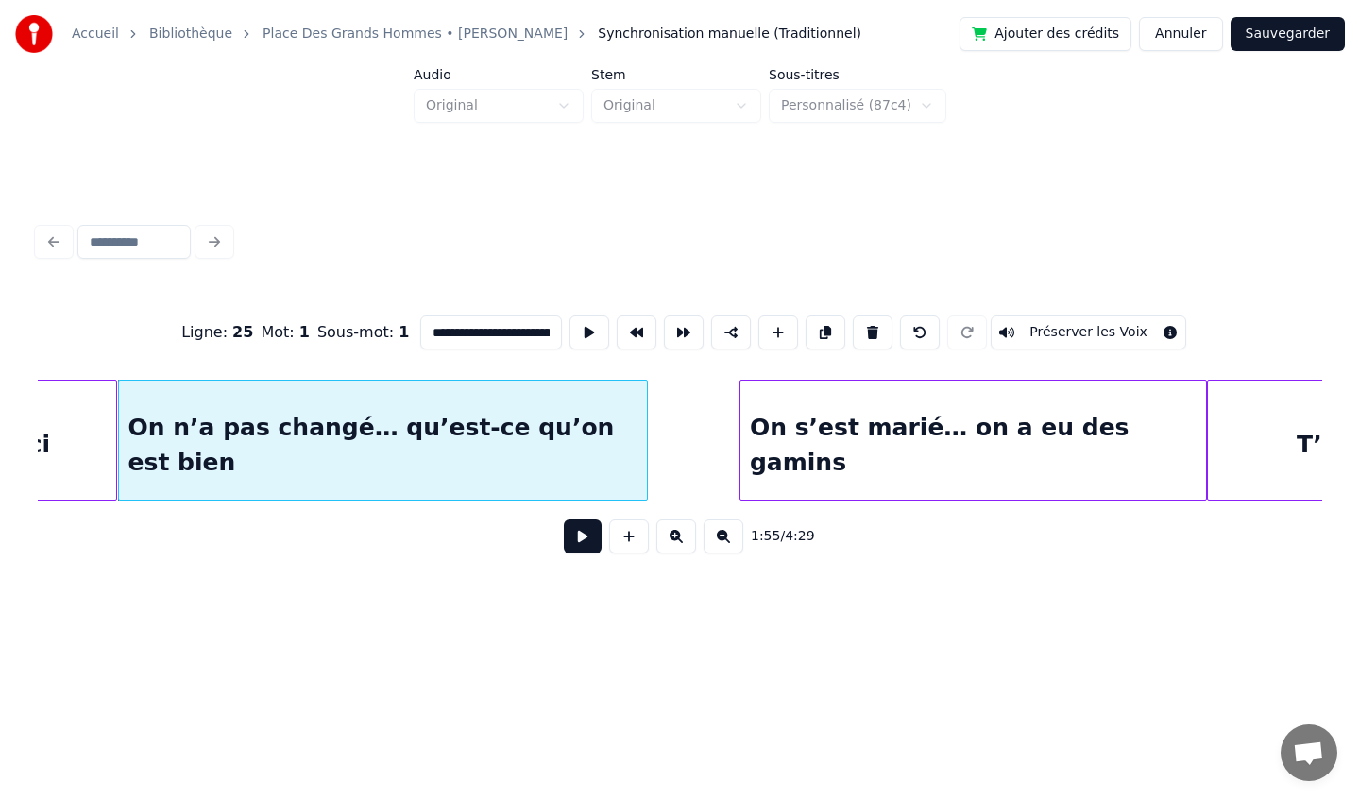
scroll to position [0, 16298]
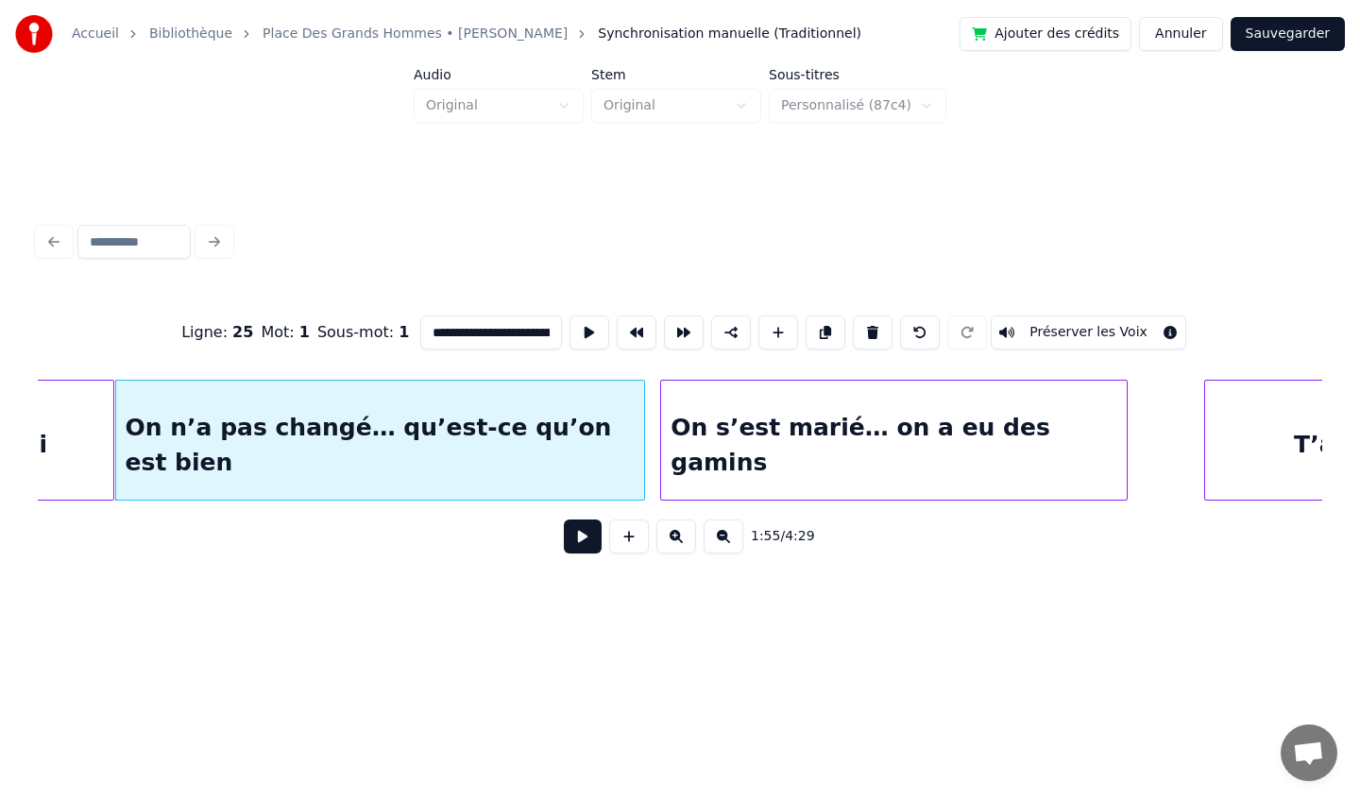
click at [880, 389] on div "On s’est marié… on a eu des gamins" at bounding box center [894, 445] width 466 height 128
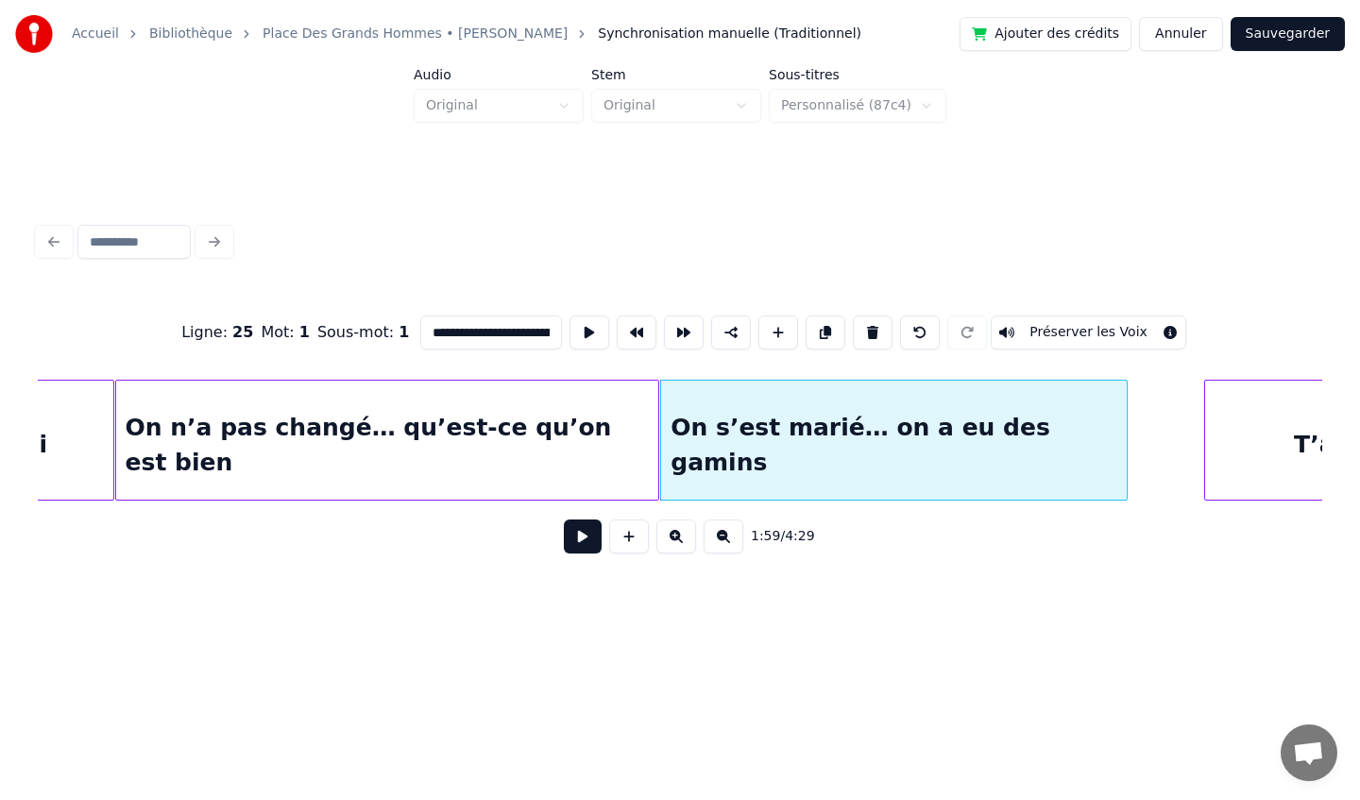
click at [657, 433] on div at bounding box center [656, 440] width 6 height 119
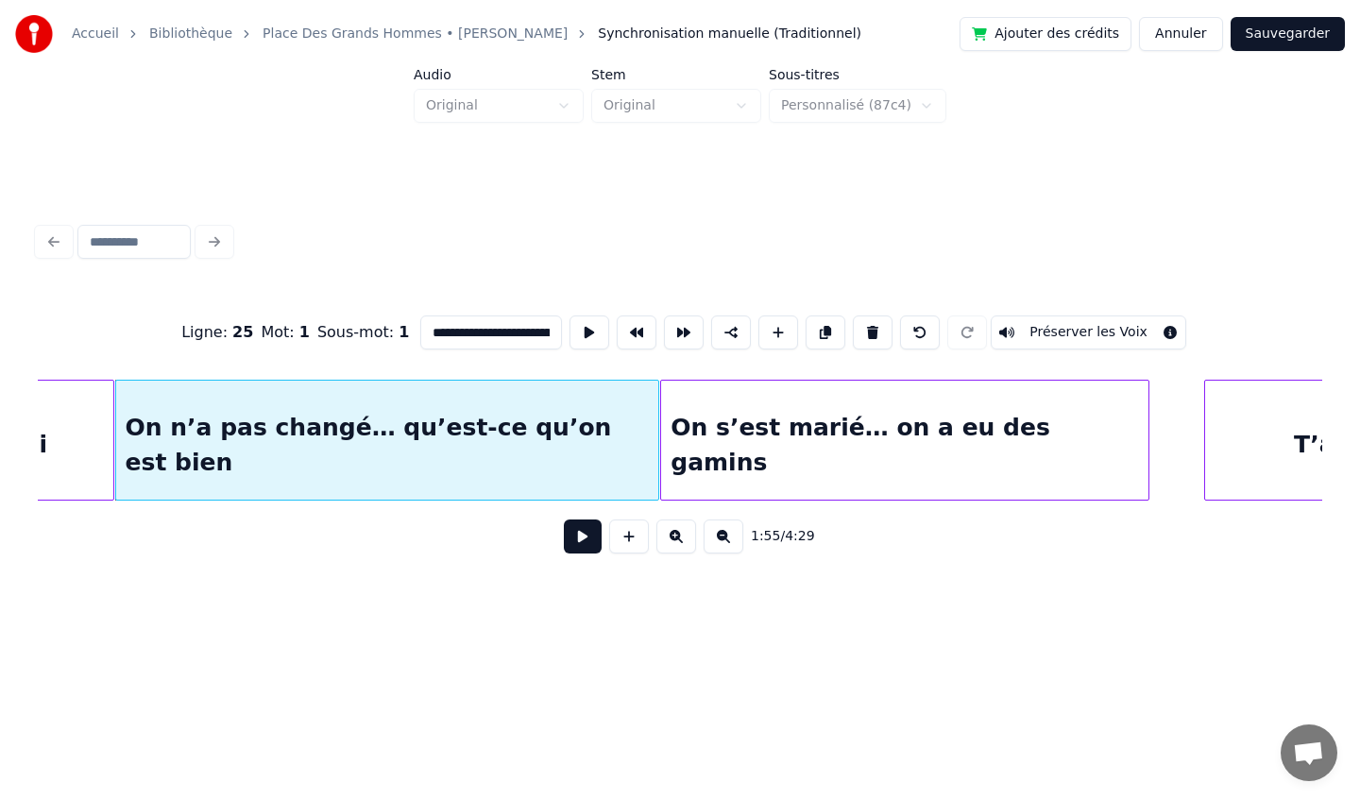
click at [1148, 440] on div at bounding box center [1146, 440] width 6 height 119
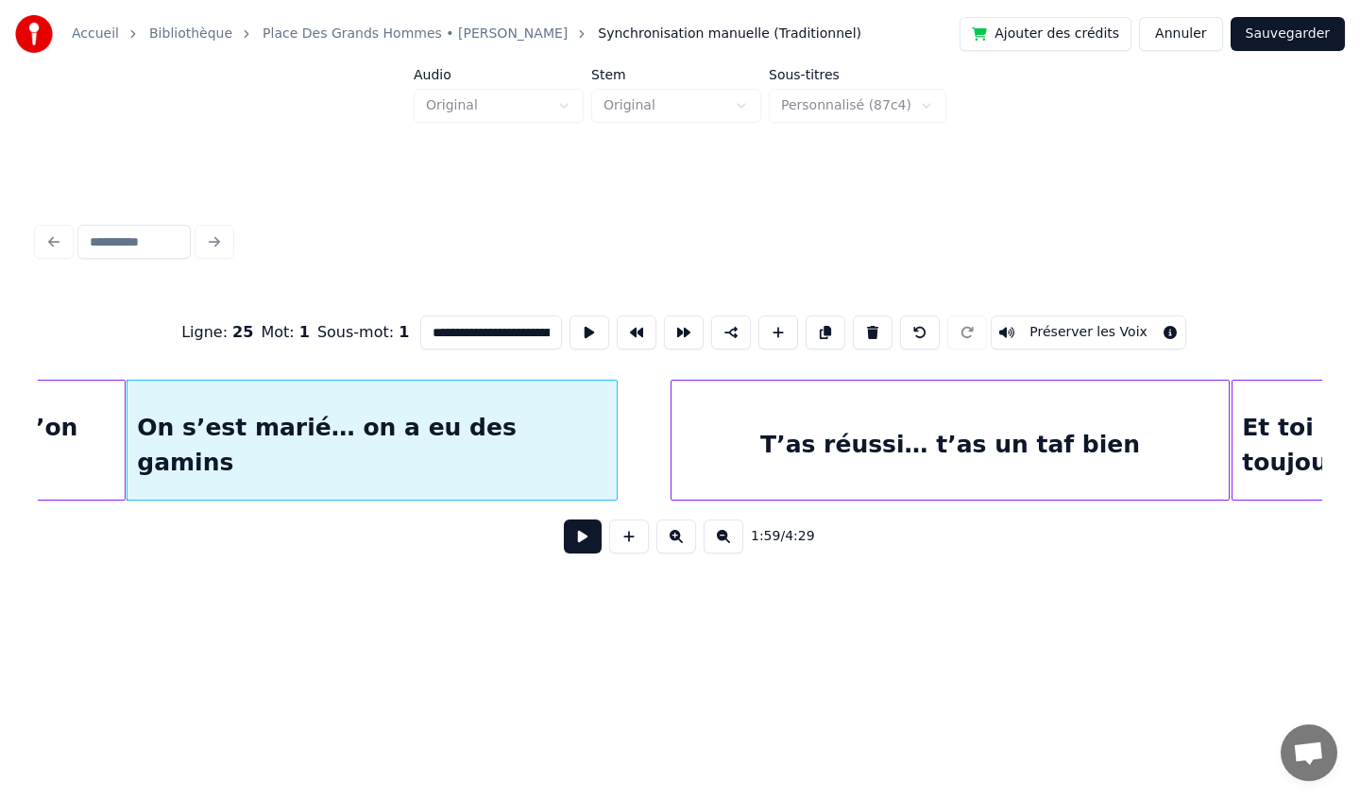
scroll to position [0, 16868]
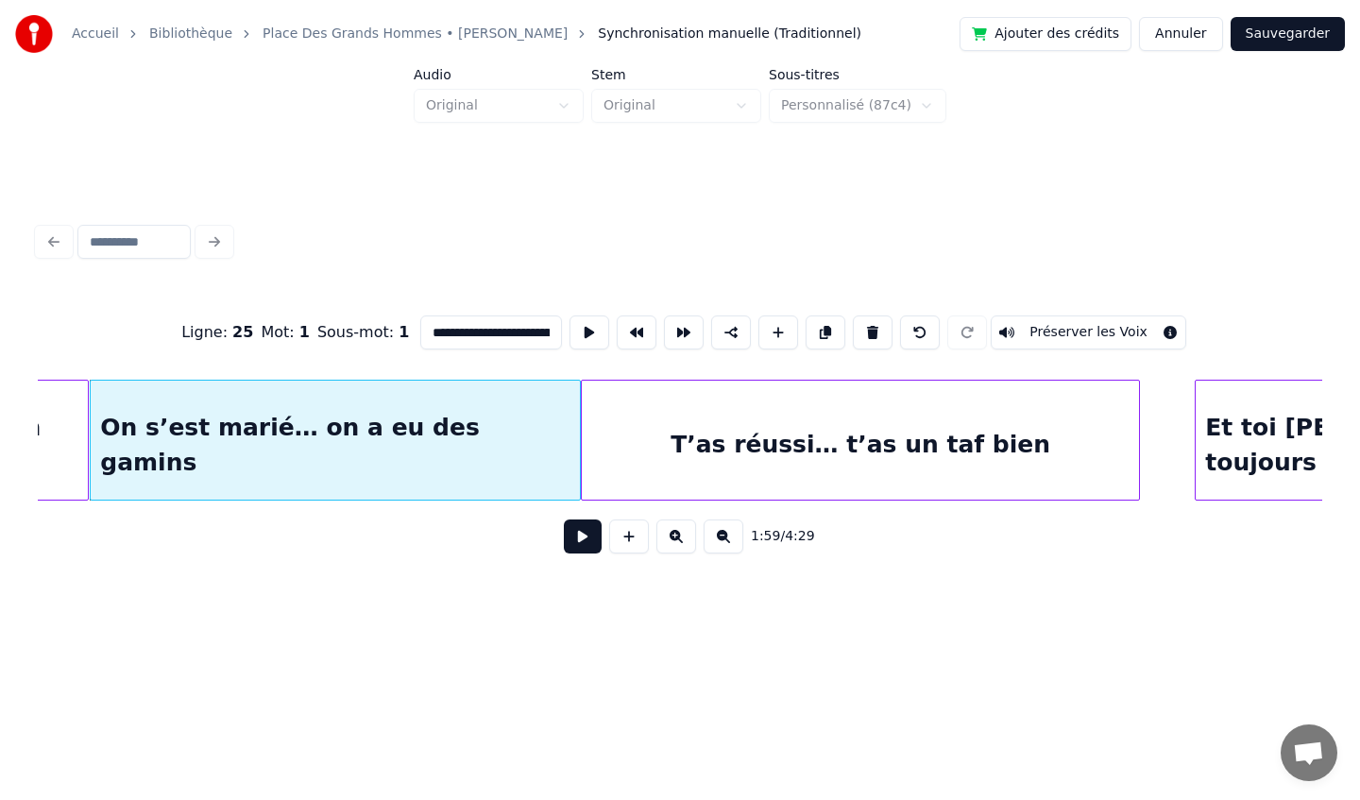
click at [896, 431] on div "T’as réussi… t’as un taf bien" at bounding box center [860, 445] width 557 height 128
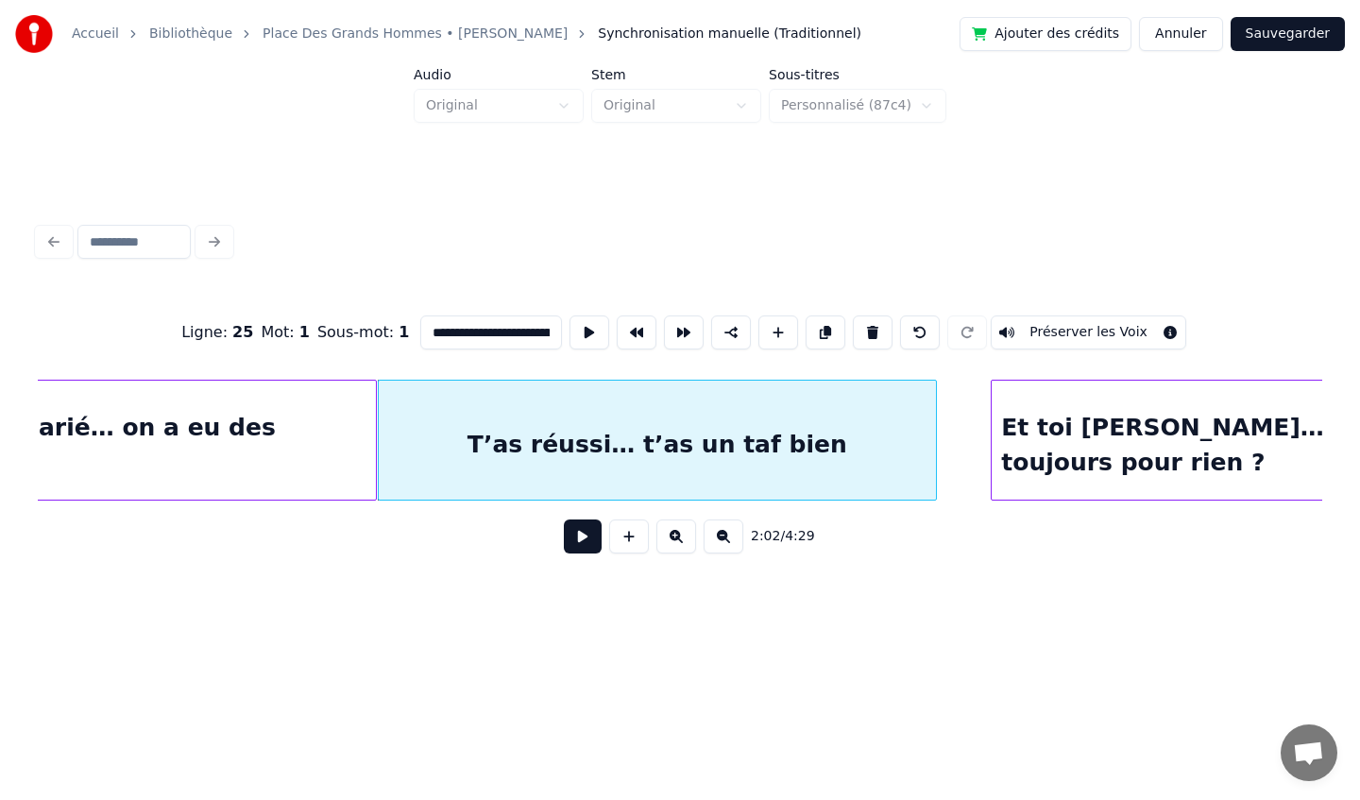
scroll to position [0, 17074]
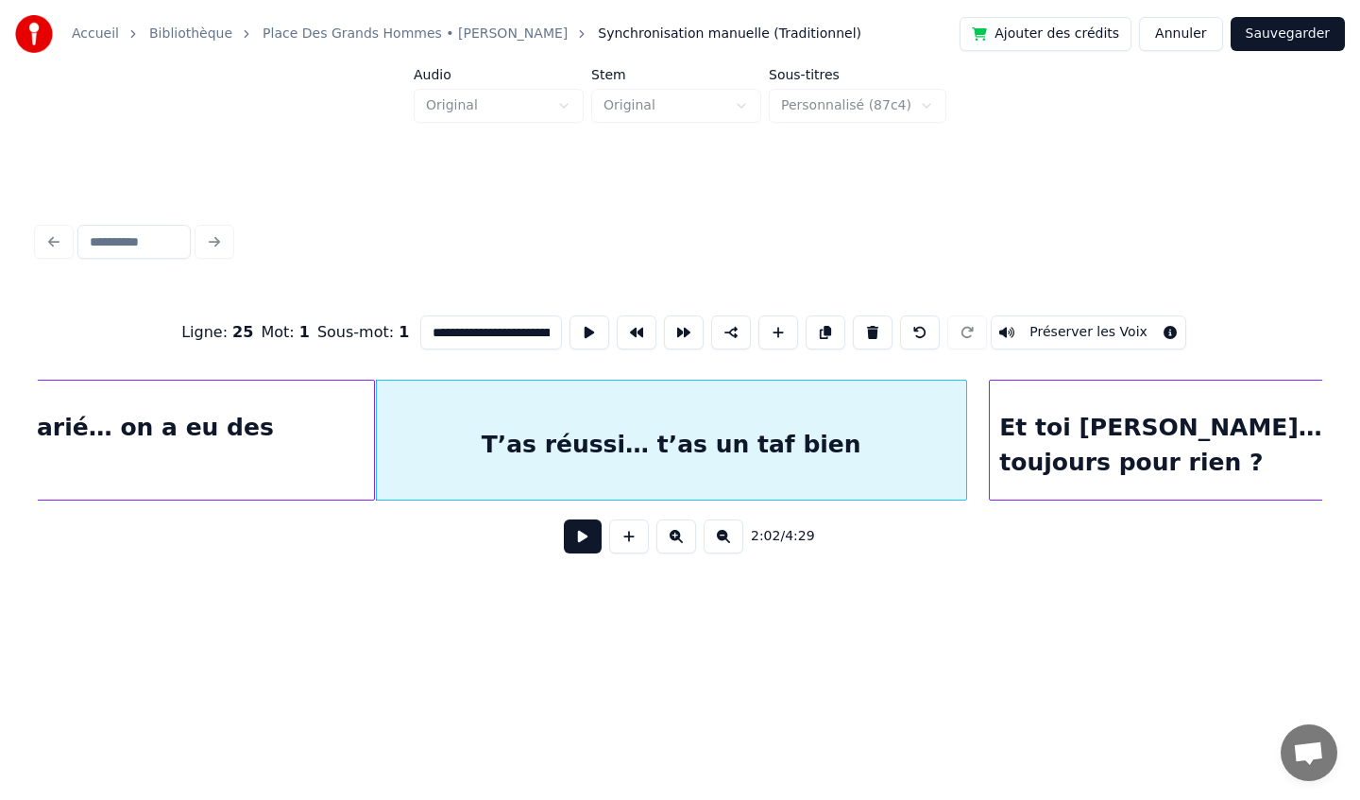
click at [965, 445] on div at bounding box center [963, 440] width 6 height 119
click at [970, 443] on div at bounding box center [971, 440] width 6 height 119
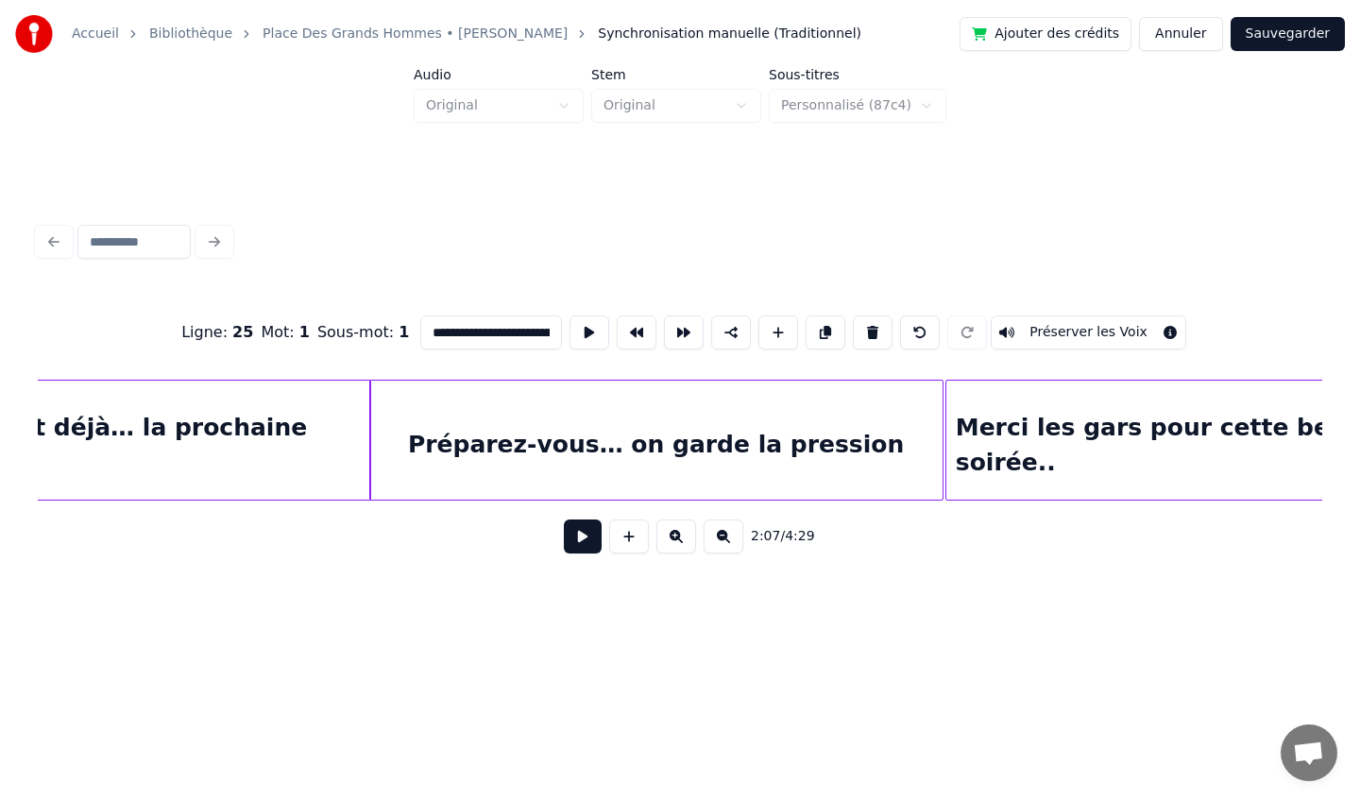
scroll to position [0, 13310]
click at [1287, 36] on button "Sauvegarder" at bounding box center [1288, 34] width 114 height 34
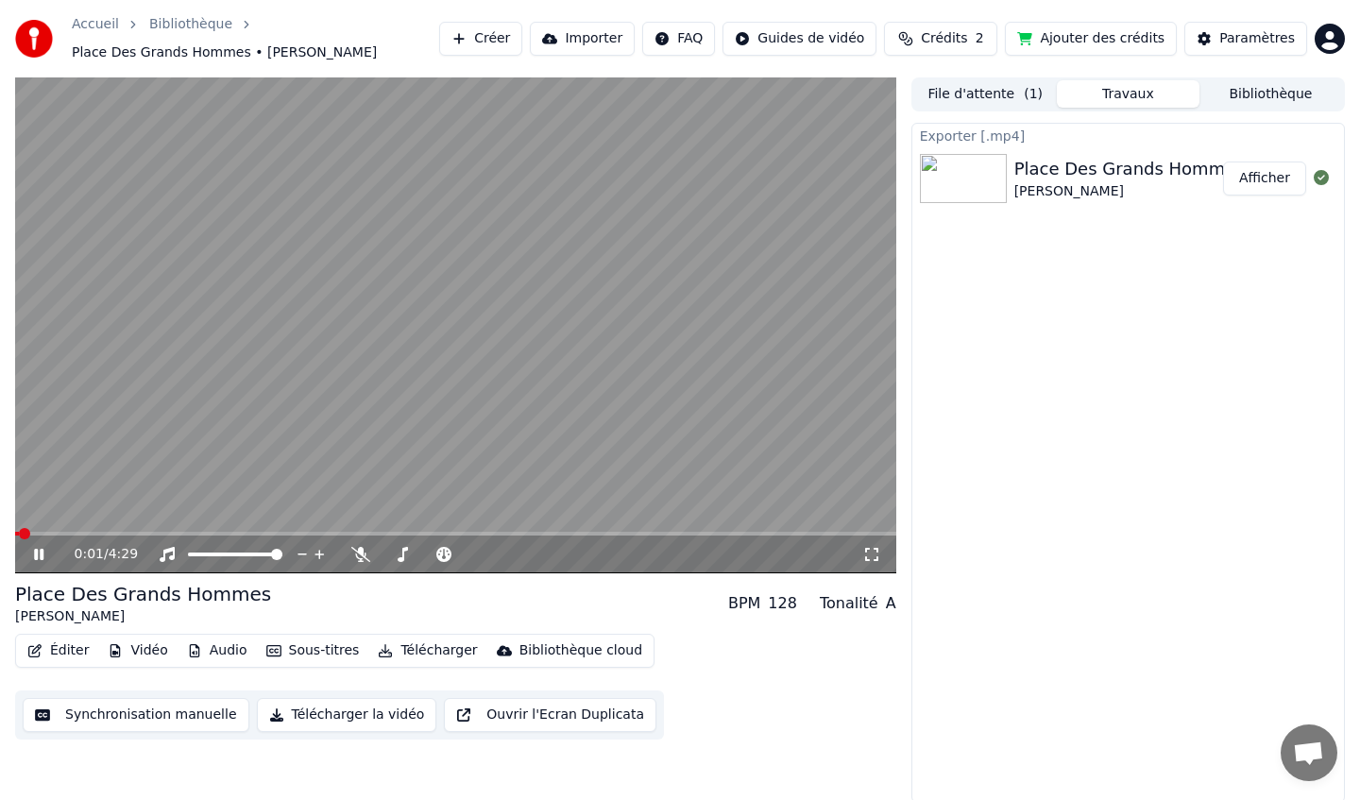
click at [39, 555] on icon at bounding box center [52, 554] width 44 height 15
click at [356, 716] on button "Télécharger la vidéo" at bounding box center [347, 715] width 180 height 34
